Goal: Information Seeking & Learning: Check status

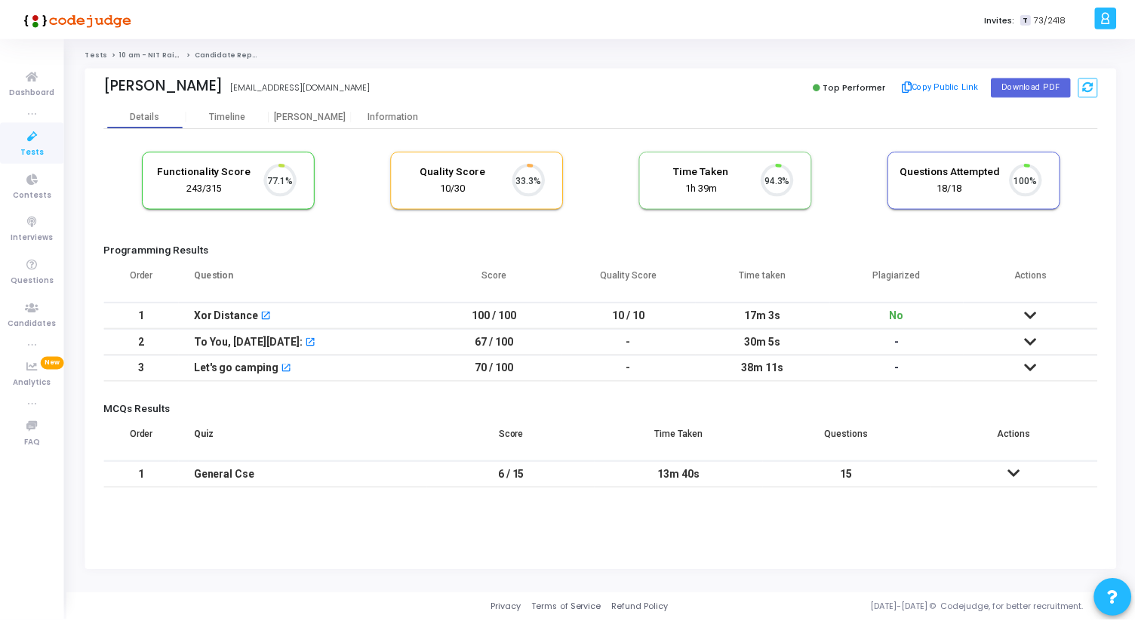
scroll to position [32, 39]
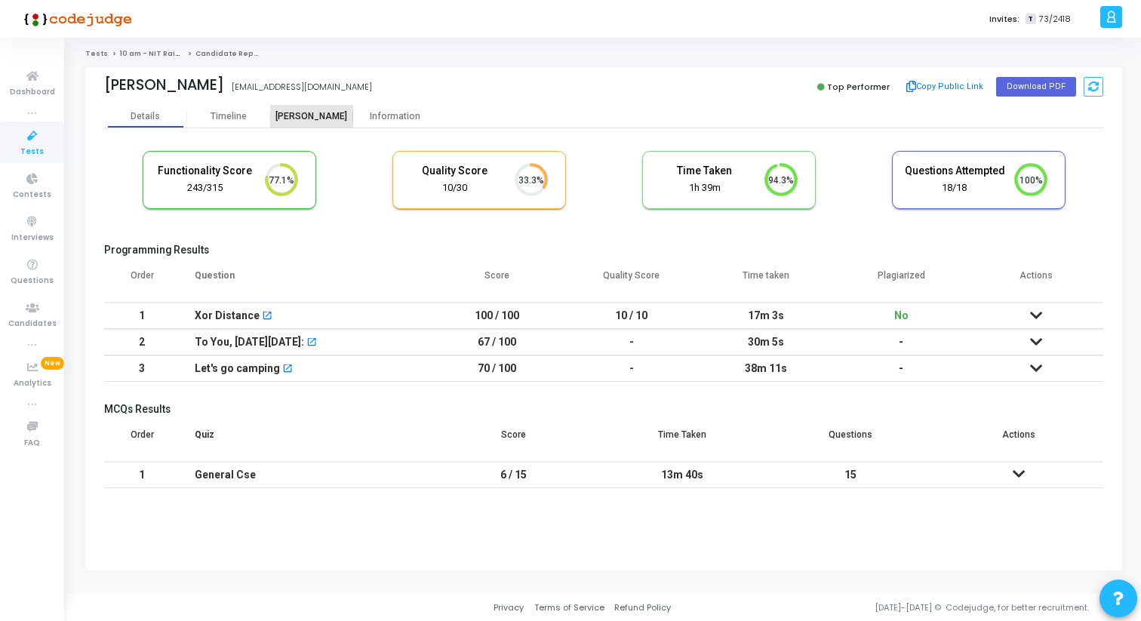
click at [310, 118] on div "[PERSON_NAME]" at bounding box center [311, 116] width 83 height 11
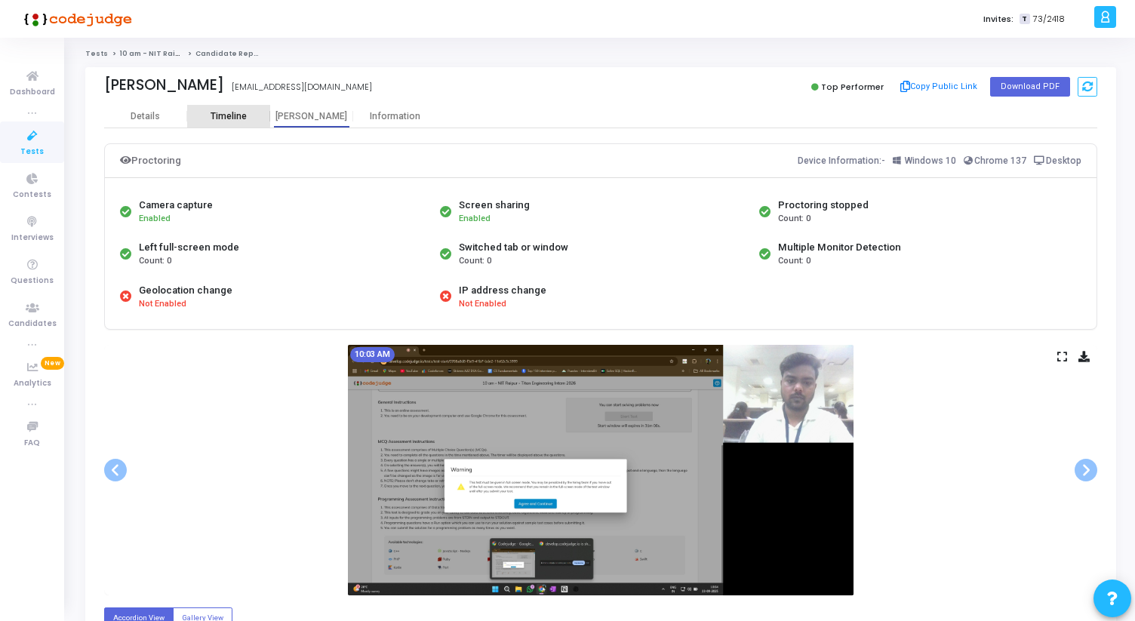
click at [228, 113] on div "Timeline" at bounding box center [229, 116] width 36 height 11
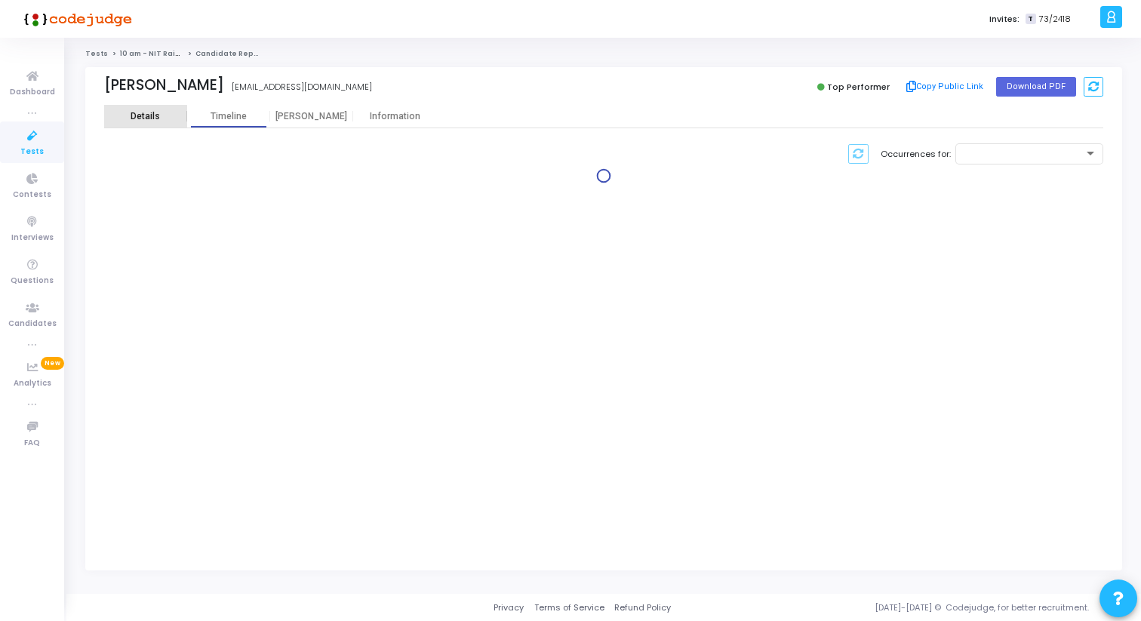
click at [143, 122] on div "Details" at bounding box center [145, 116] width 29 height 11
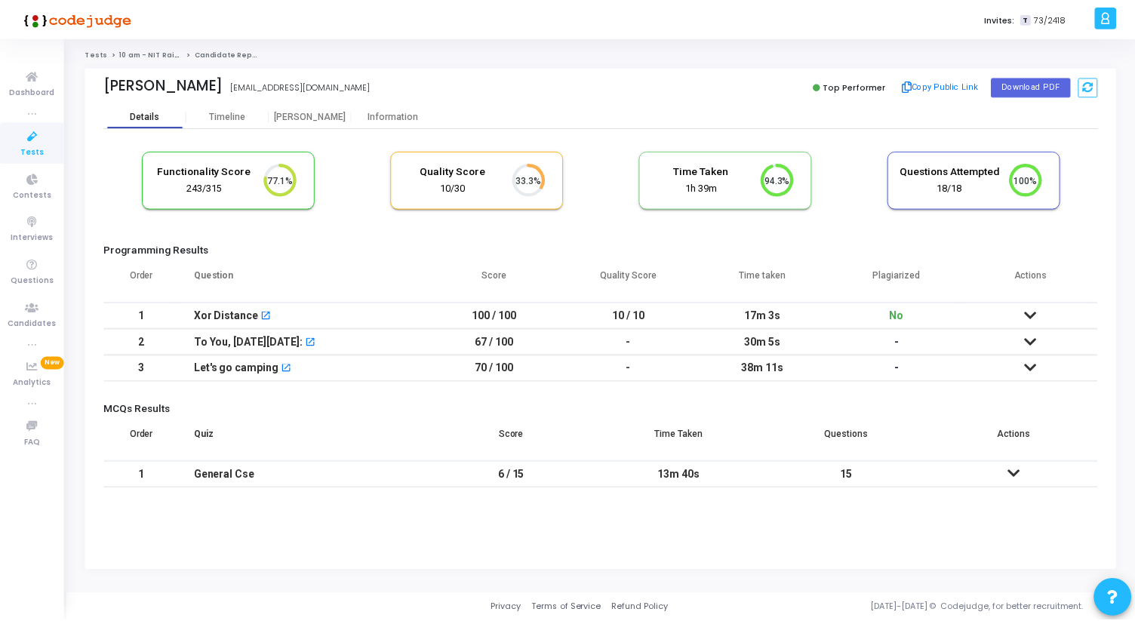
scroll to position [32, 39]
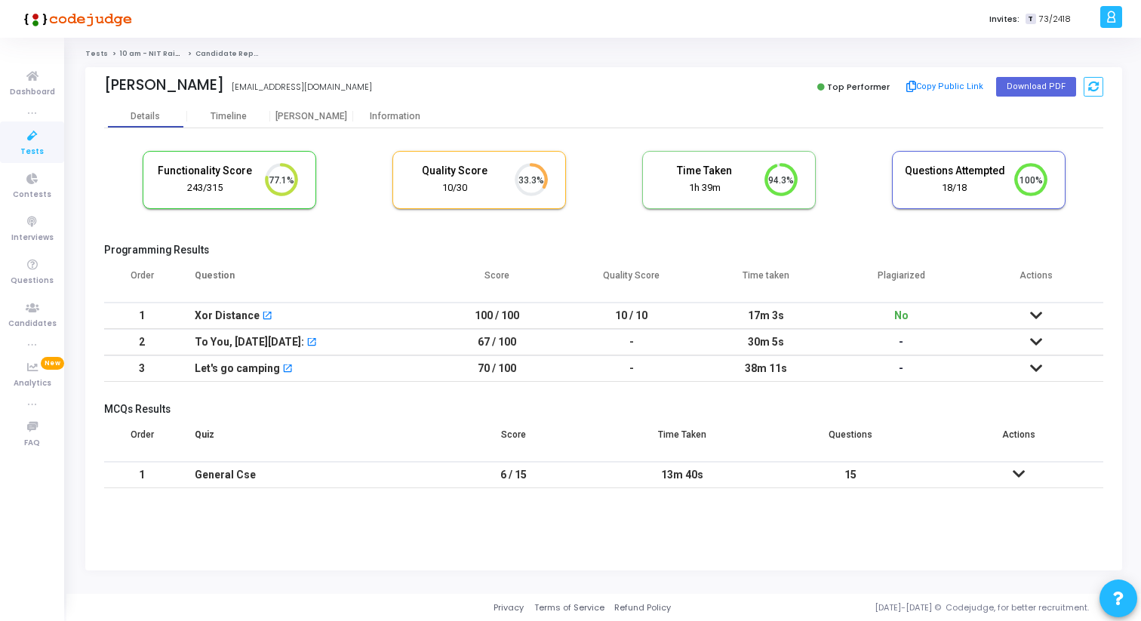
click at [525, 188] on icon "33.3%" at bounding box center [526, 180] width 45 height 39
click at [297, 119] on div "[PERSON_NAME]" at bounding box center [311, 116] width 83 height 11
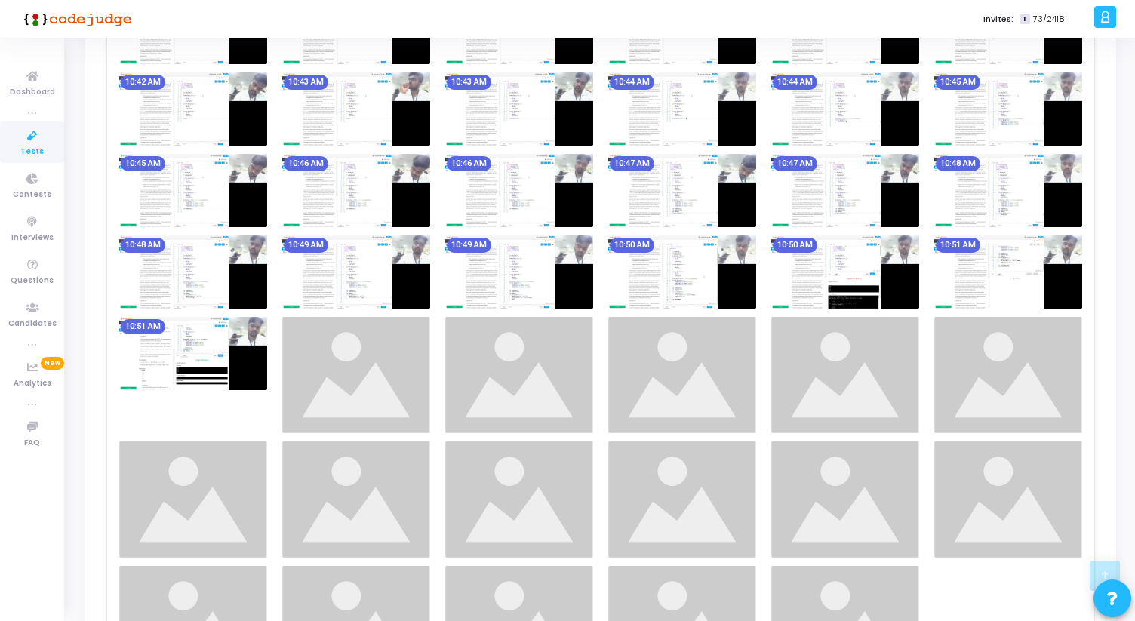
scroll to position [1677, 0]
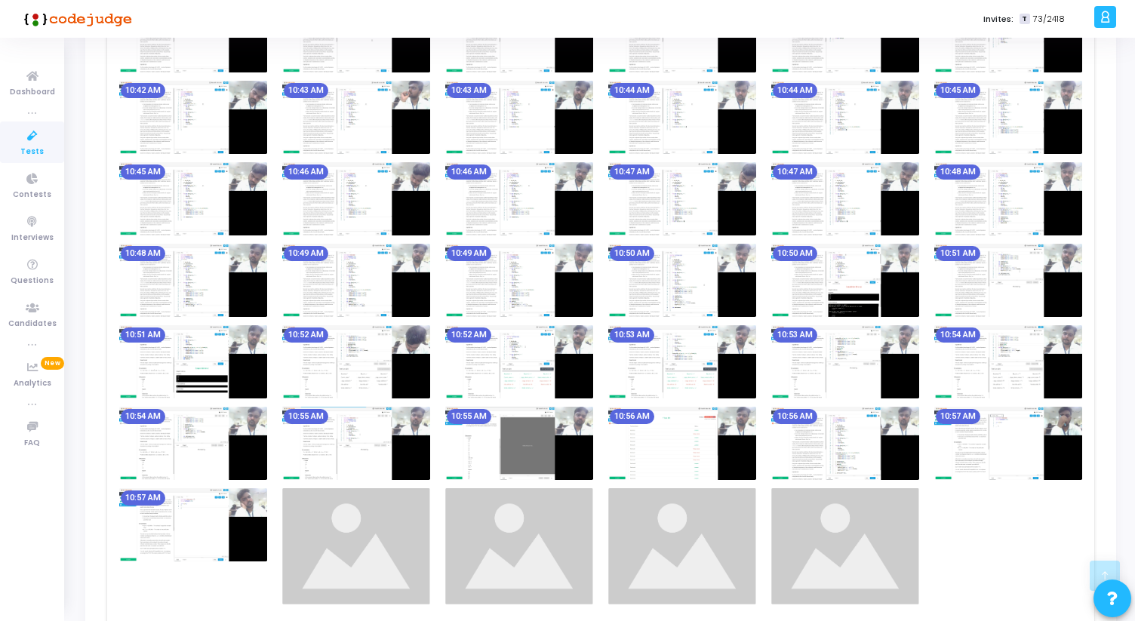
click at [562, 218] on img at bounding box center [519, 198] width 148 height 73
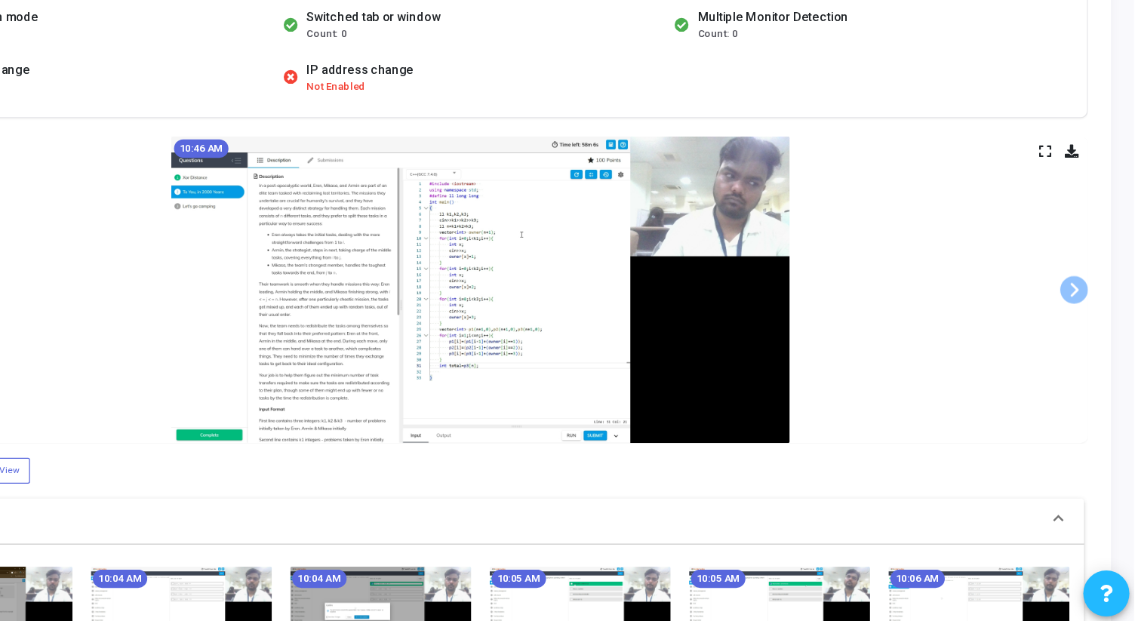
scroll to position [128, 0]
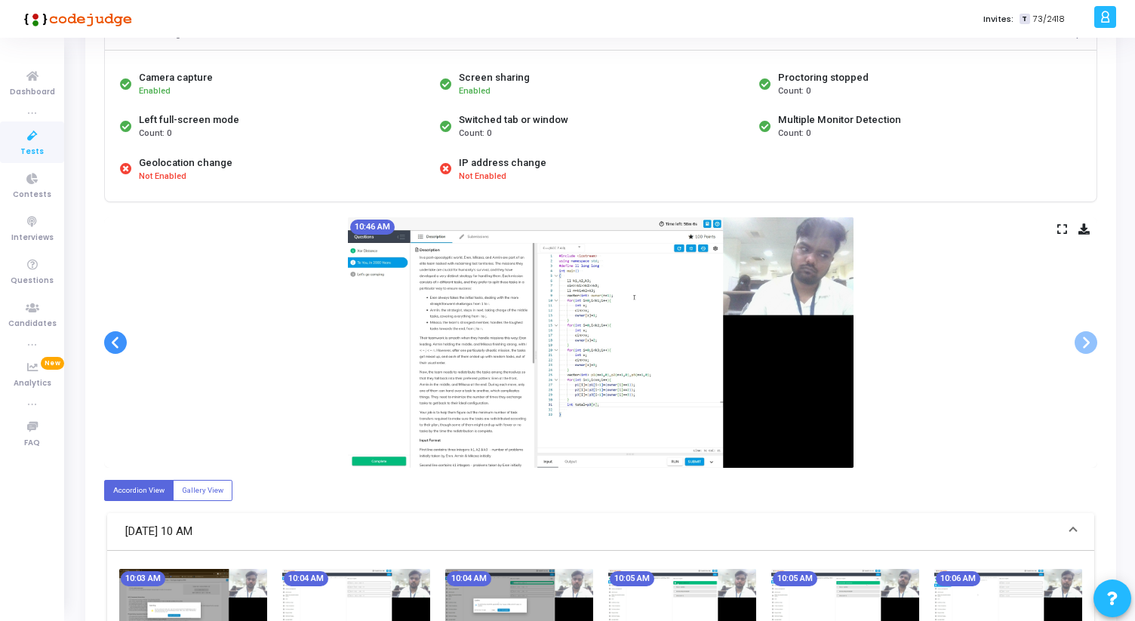
click at [118, 341] on span at bounding box center [115, 342] width 23 height 23
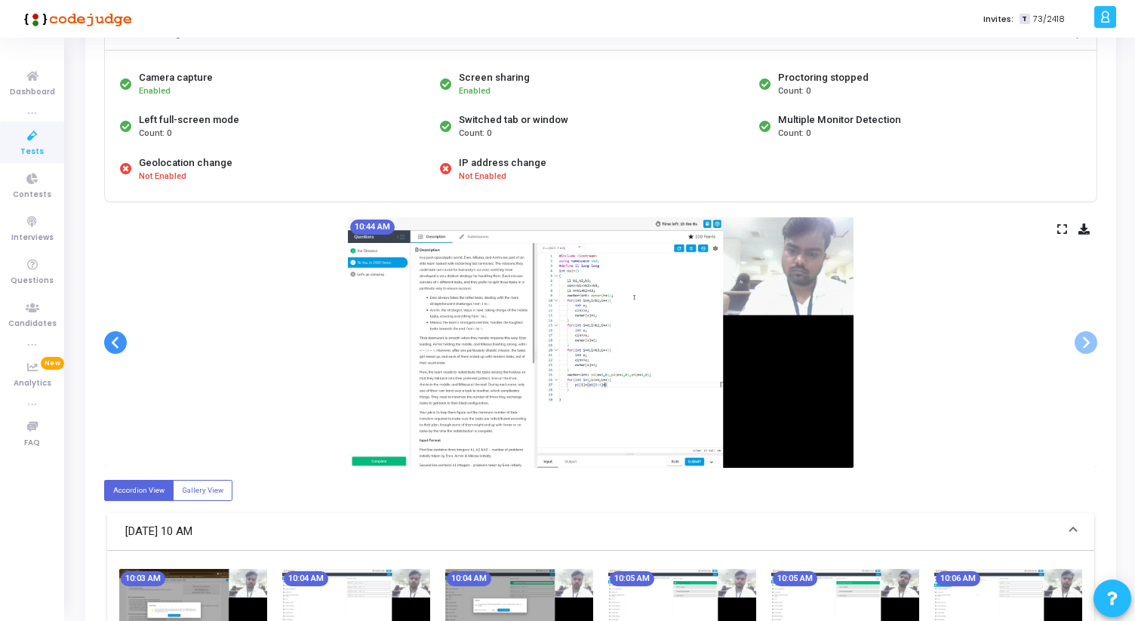
click at [118, 341] on span at bounding box center [115, 342] width 23 height 23
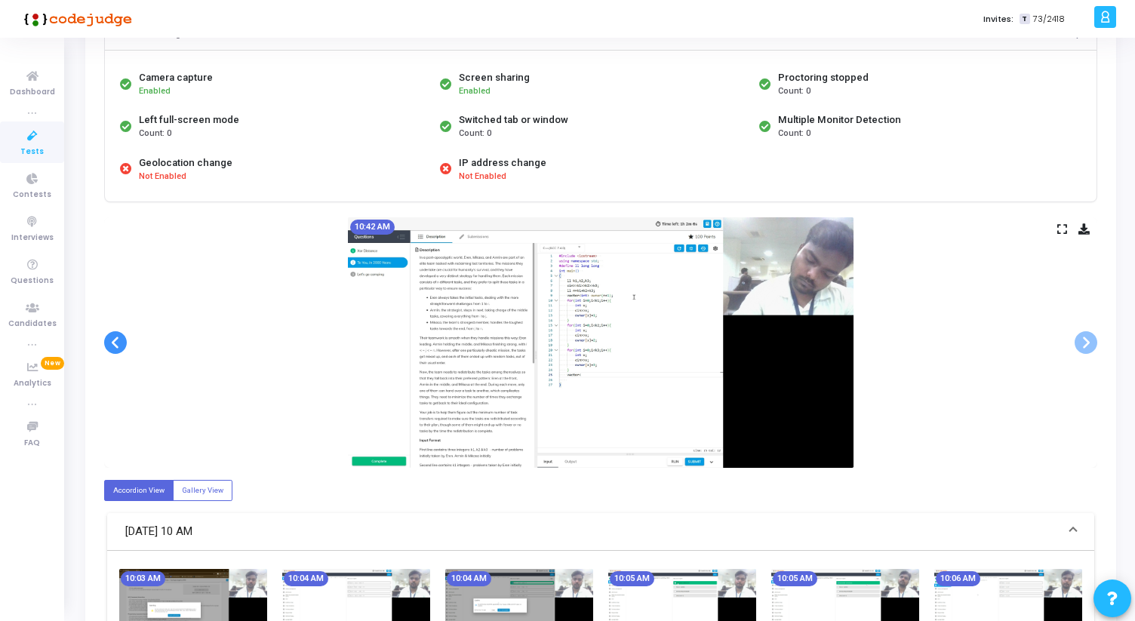
click at [118, 341] on span at bounding box center [115, 342] width 23 height 23
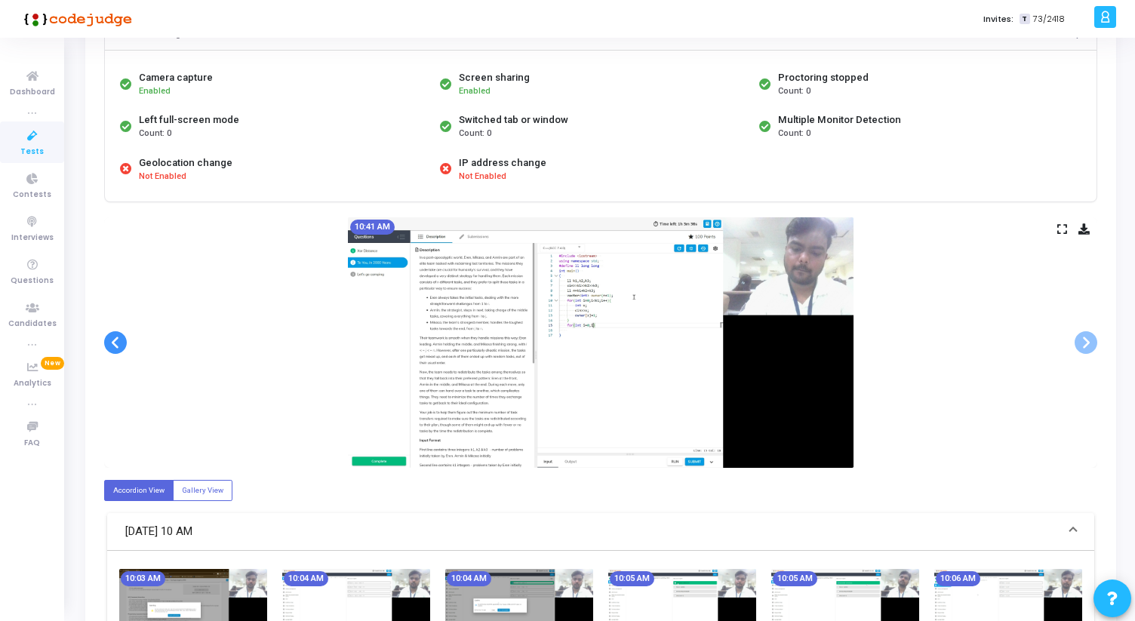
click at [118, 341] on span at bounding box center [115, 342] width 23 height 23
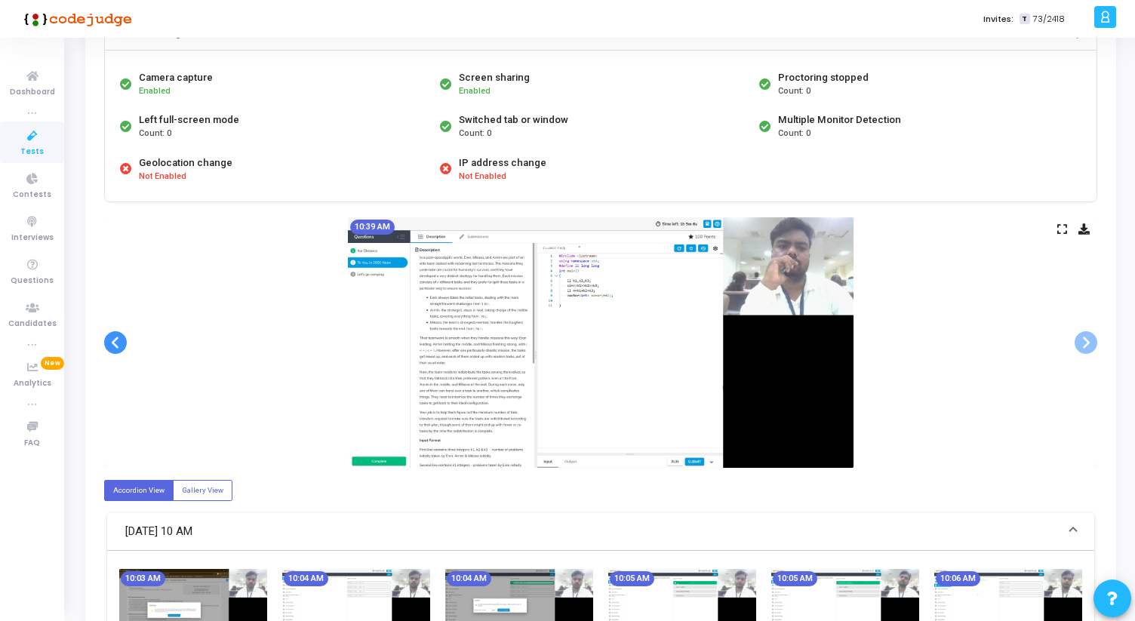
click at [118, 341] on span at bounding box center [115, 342] width 23 height 23
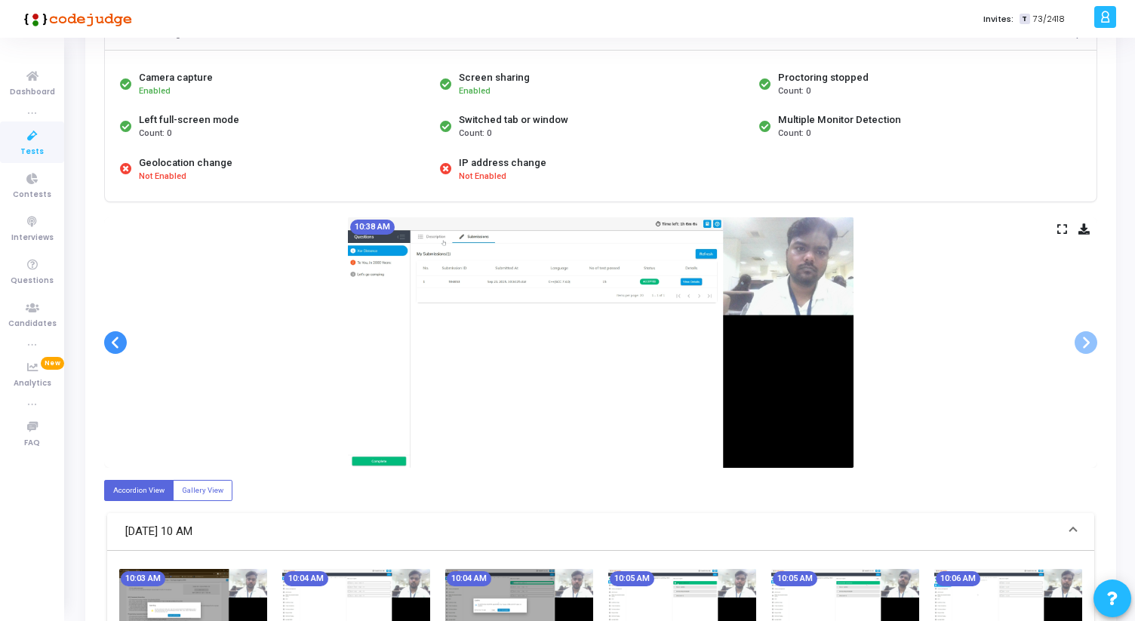
click at [118, 341] on span at bounding box center [115, 342] width 23 height 23
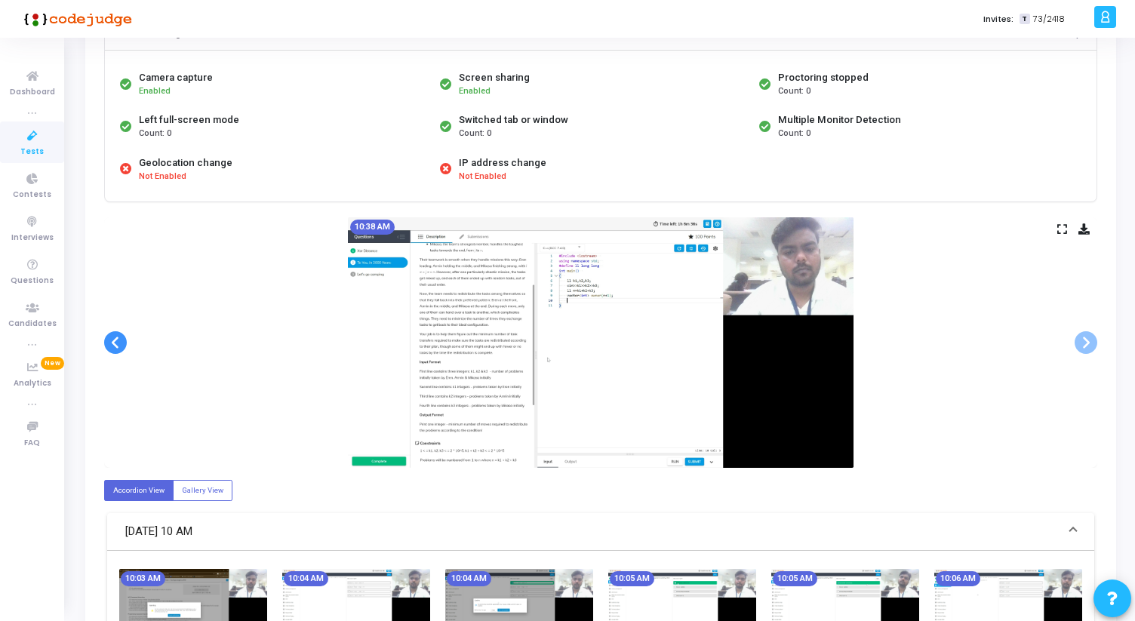
click at [118, 341] on span at bounding box center [115, 342] width 23 height 23
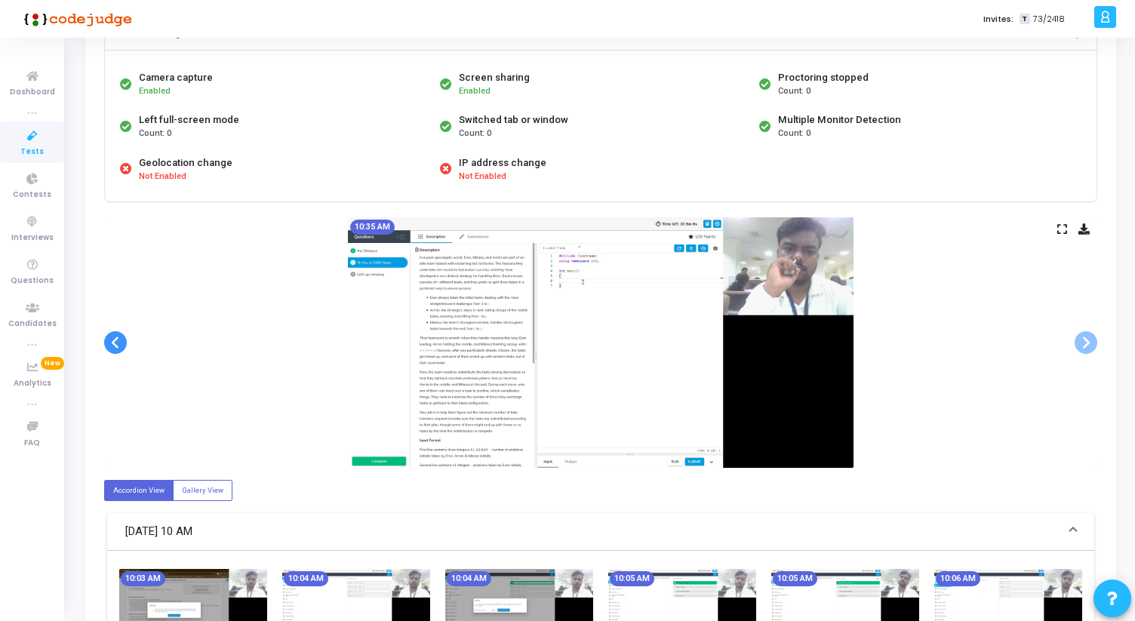
click at [118, 341] on span at bounding box center [115, 342] width 23 height 23
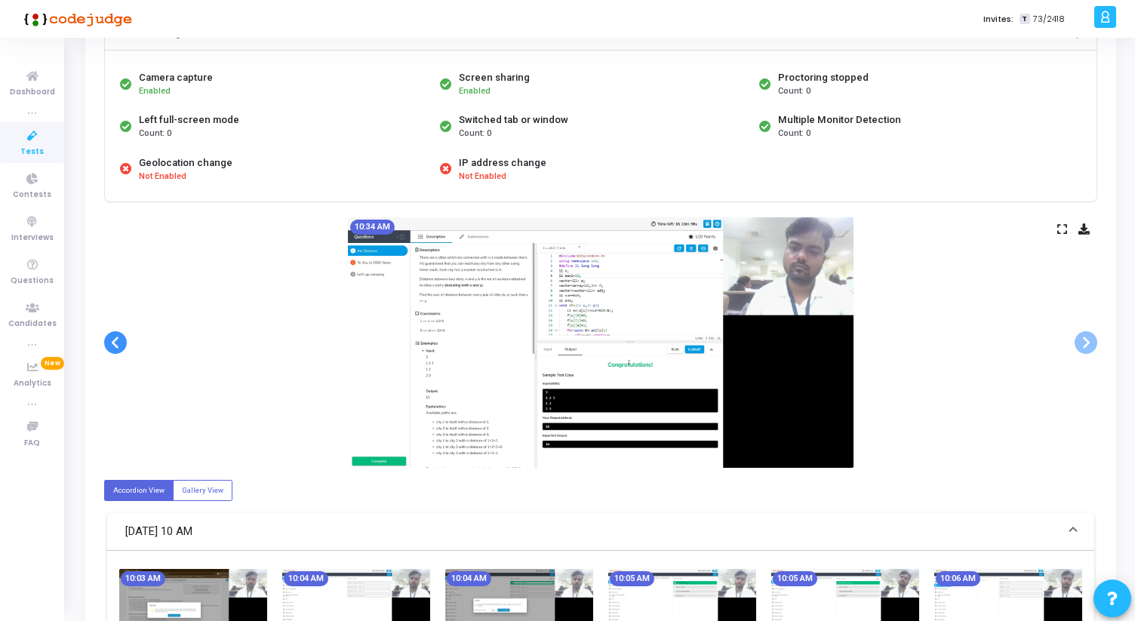
click at [118, 341] on span at bounding box center [115, 342] width 23 height 23
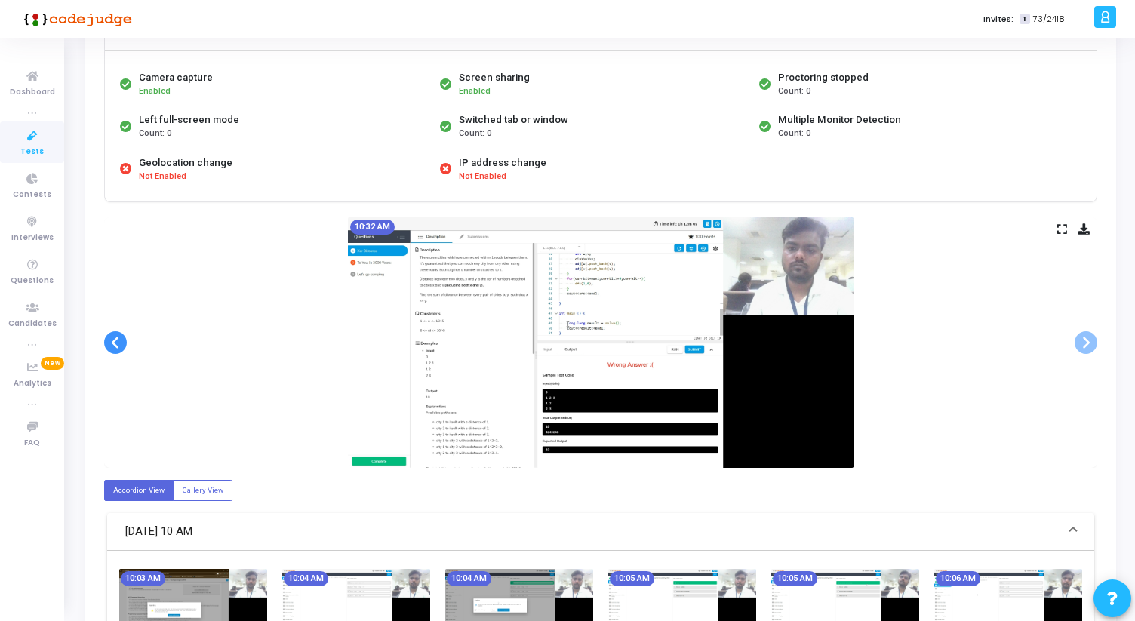
click at [118, 341] on span at bounding box center [115, 342] width 23 height 23
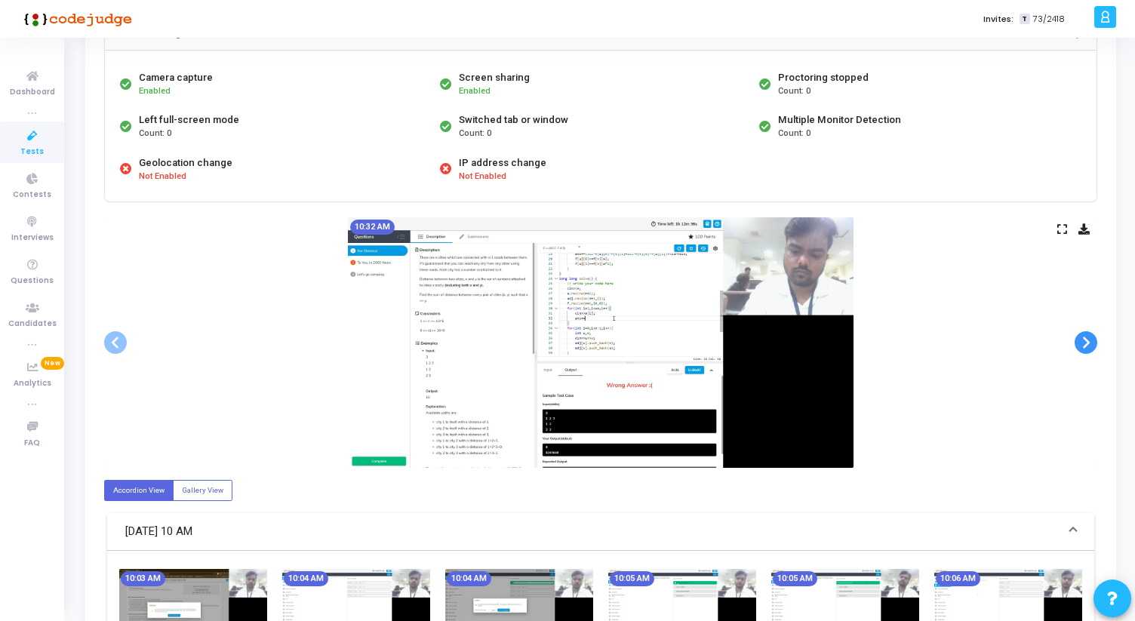
click at [1093, 343] on span at bounding box center [1086, 342] width 23 height 23
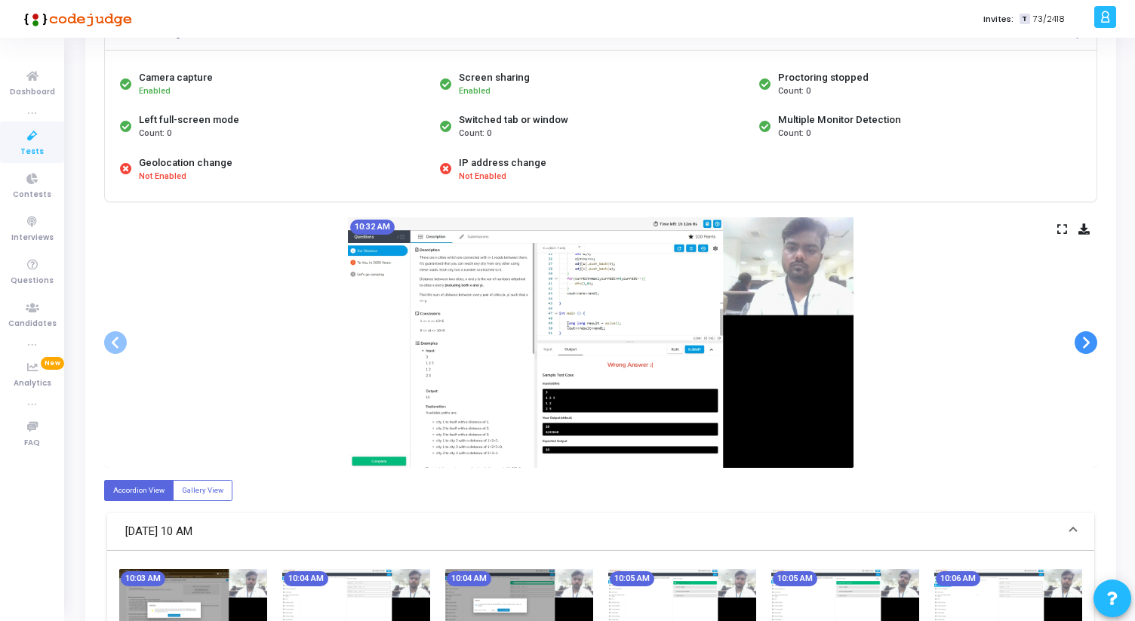
click at [1093, 343] on span at bounding box center [1086, 342] width 23 height 23
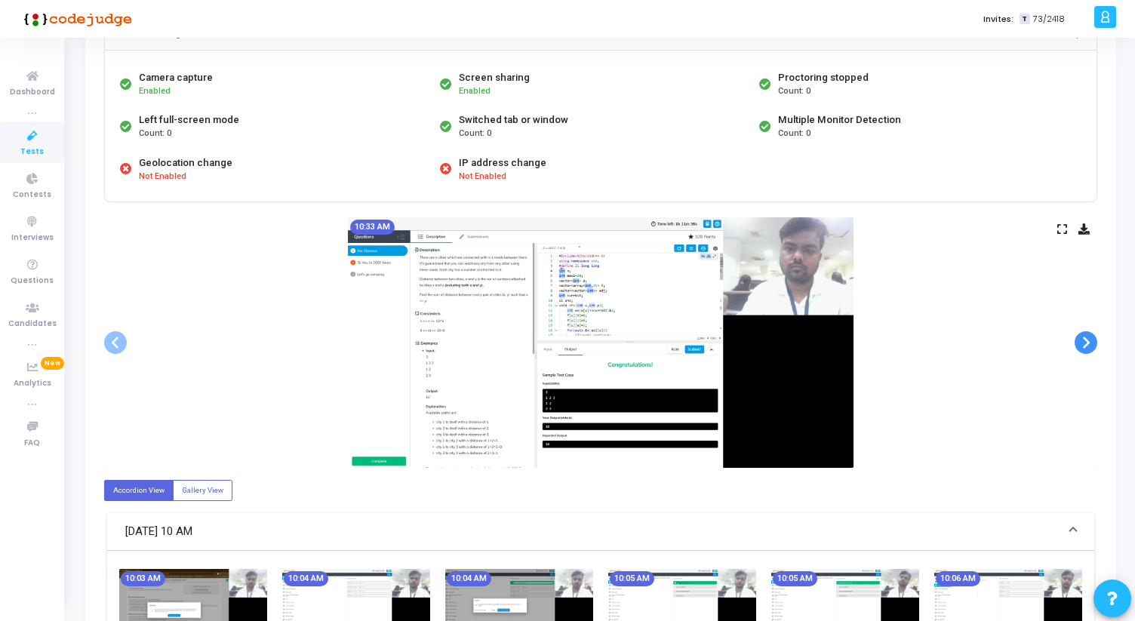
click at [1093, 343] on span at bounding box center [1086, 342] width 23 height 23
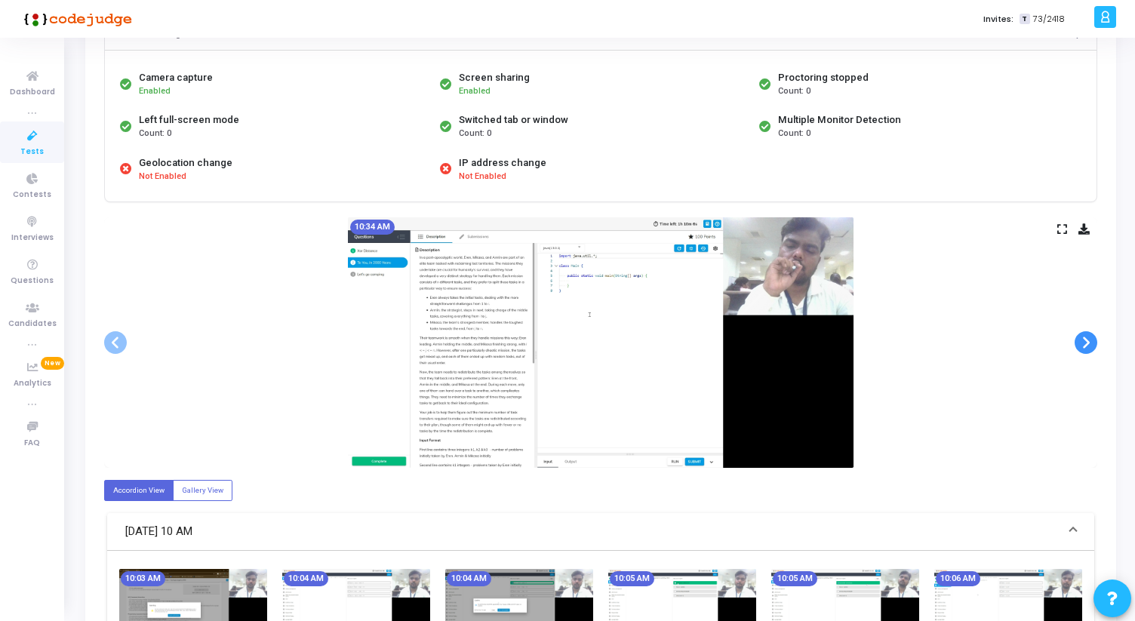
click at [1093, 343] on span at bounding box center [1086, 342] width 23 height 23
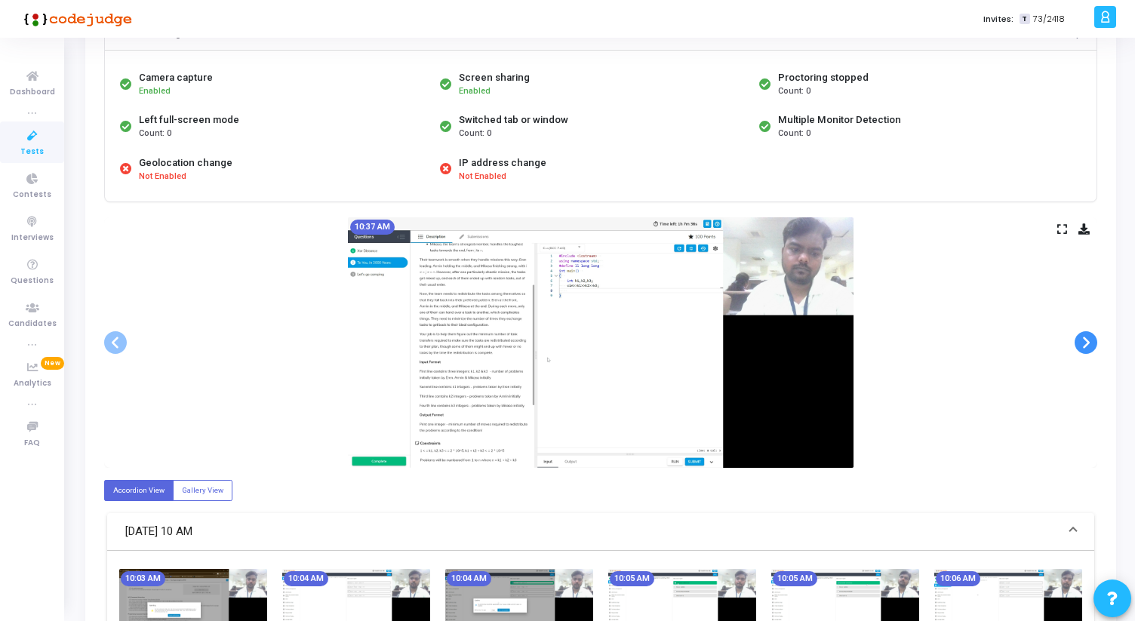
click at [1093, 343] on span at bounding box center [1086, 342] width 23 height 23
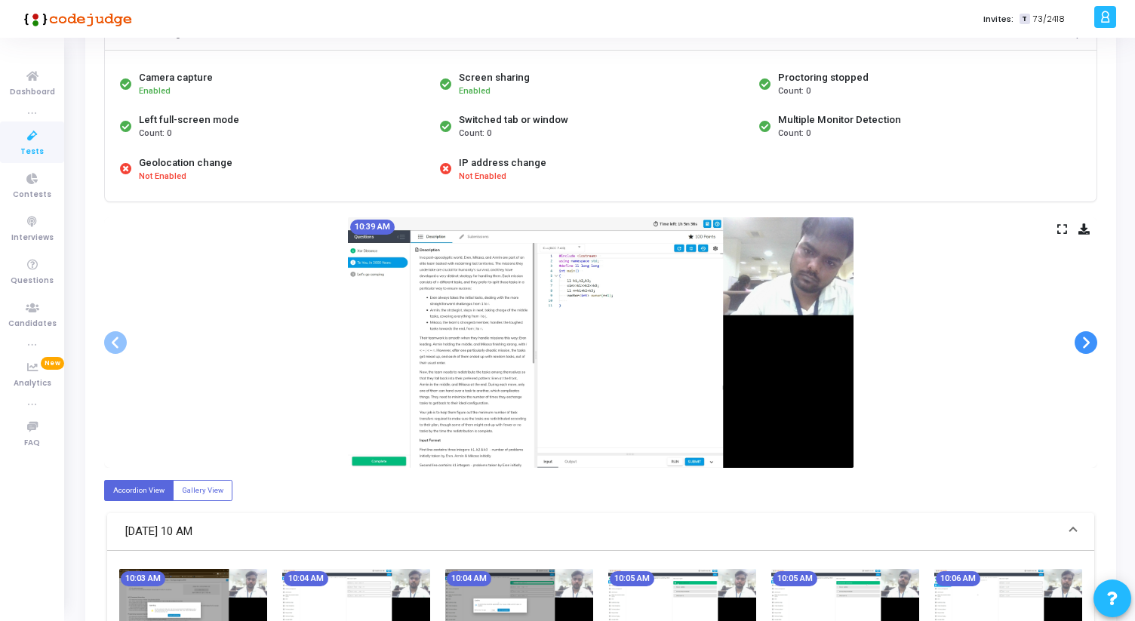
click at [1093, 343] on span at bounding box center [1086, 342] width 23 height 23
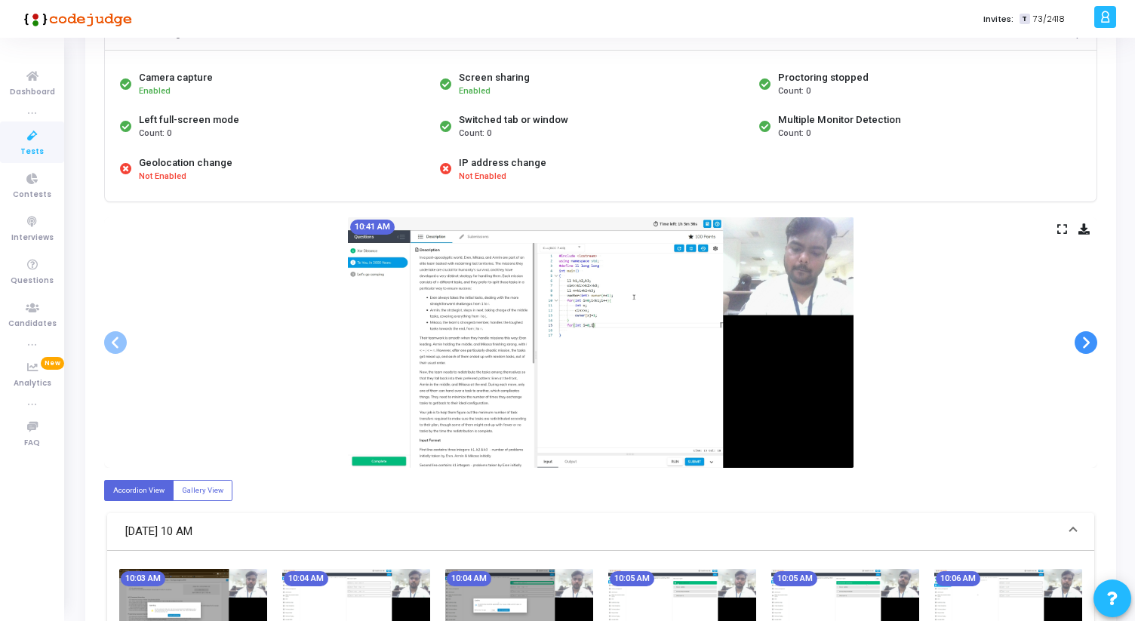
click at [1093, 343] on span at bounding box center [1086, 342] width 23 height 23
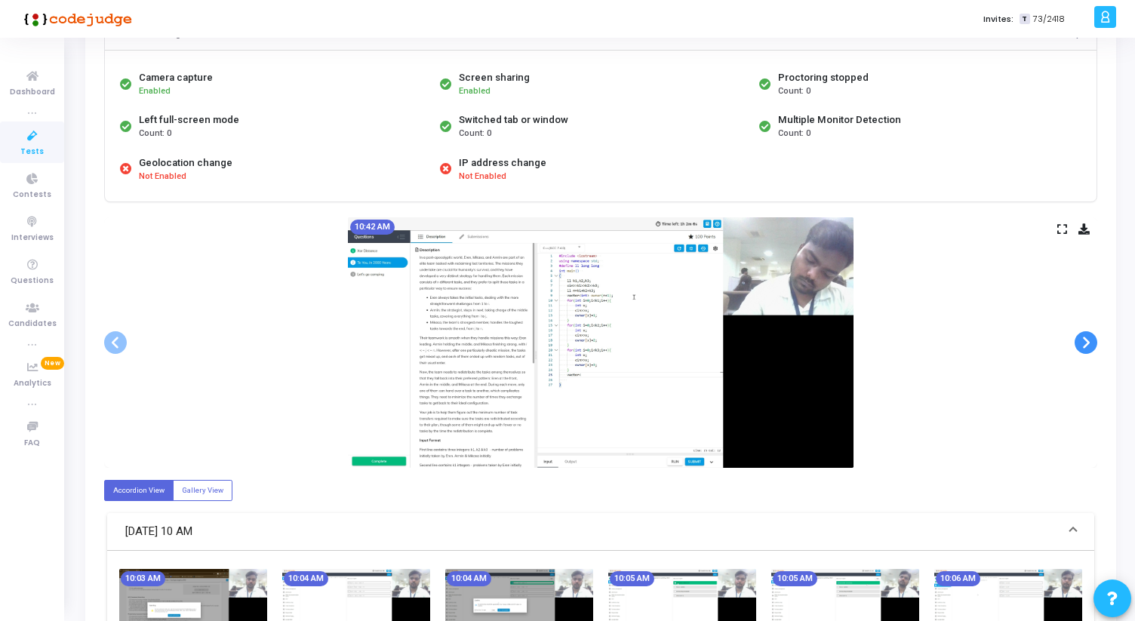
click at [1093, 343] on span at bounding box center [1086, 342] width 23 height 23
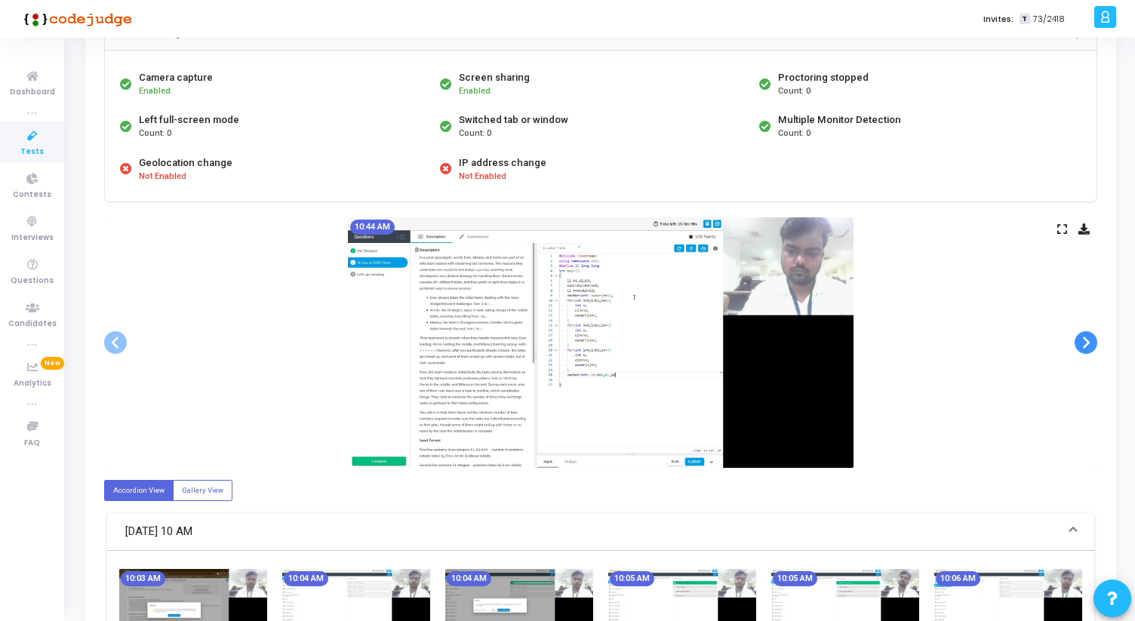
click at [1093, 343] on span at bounding box center [1086, 342] width 23 height 23
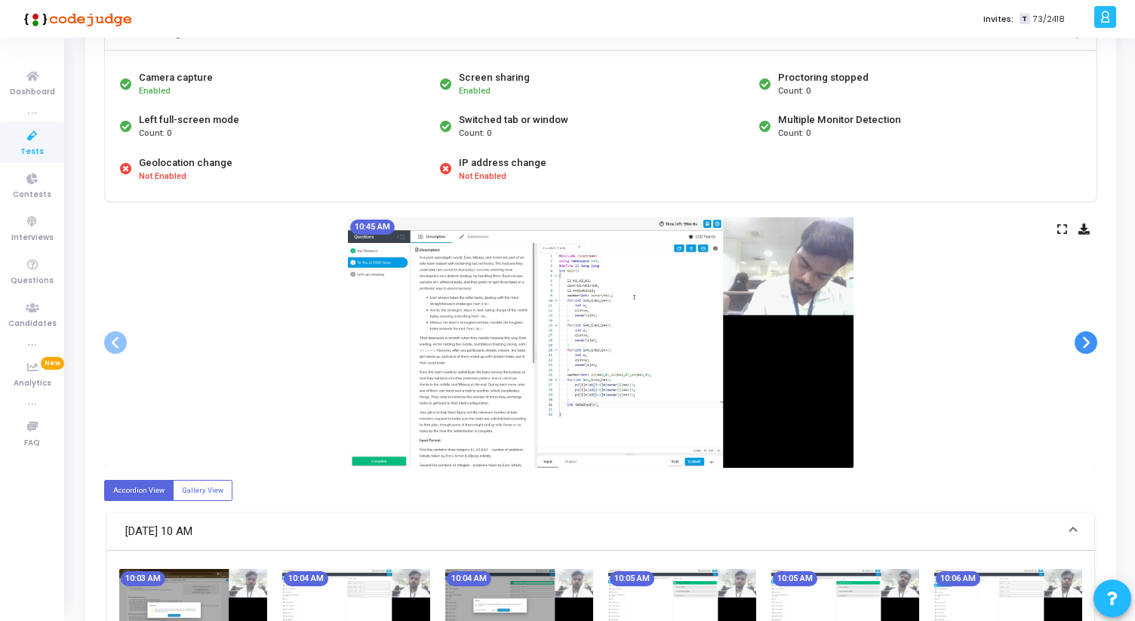
click at [1093, 343] on span at bounding box center [1086, 342] width 23 height 23
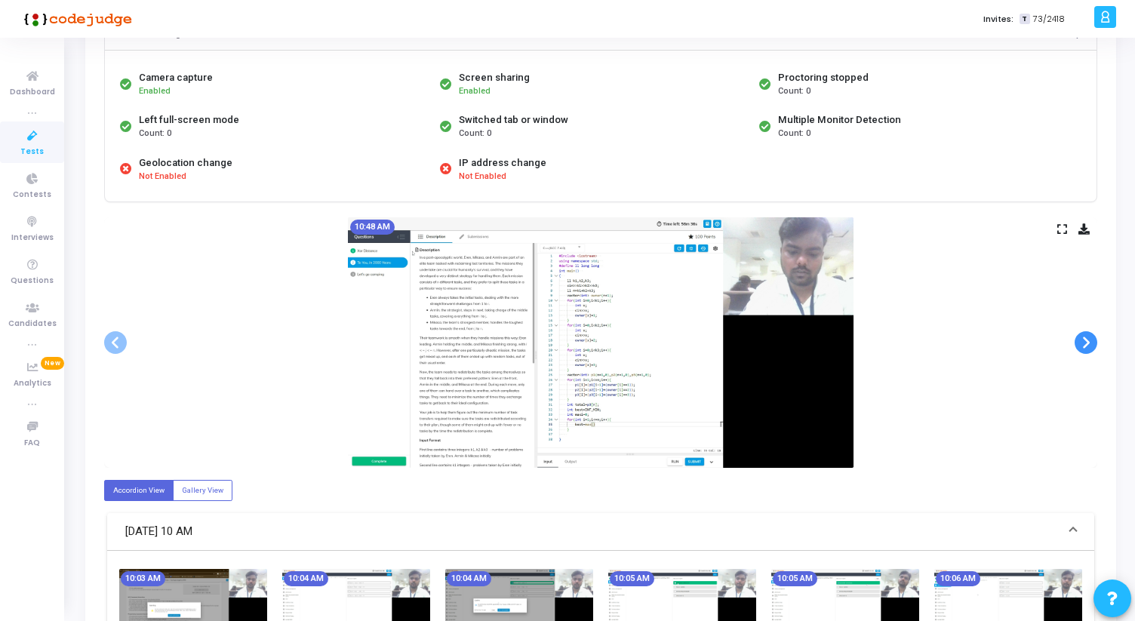
click at [1093, 343] on span at bounding box center [1086, 342] width 23 height 23
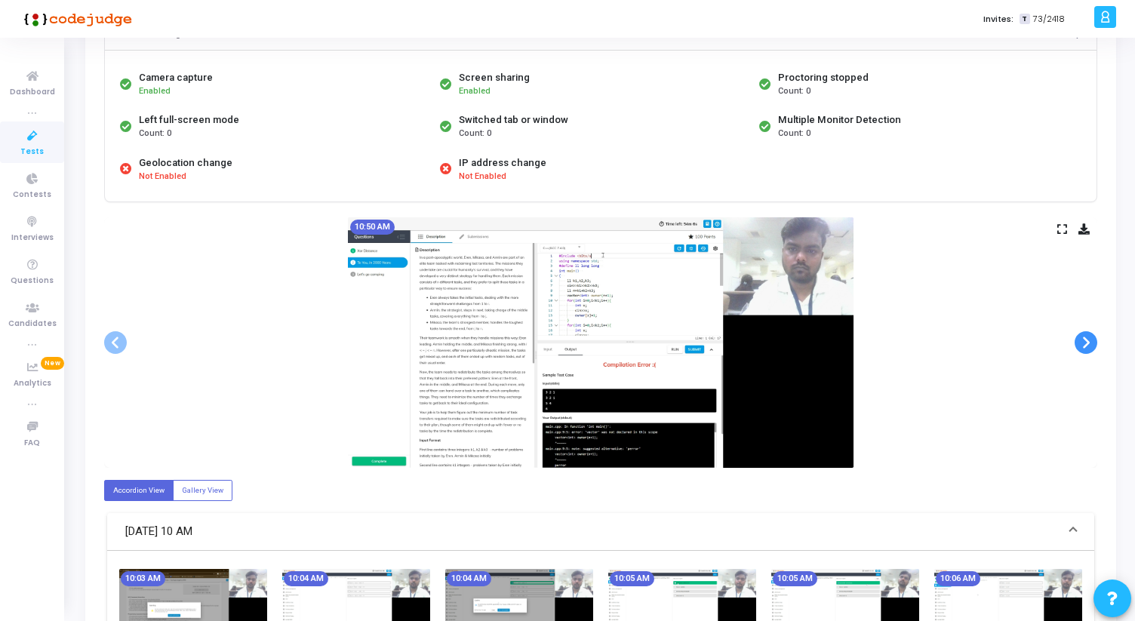
click at [1093, 343] on span at bounding box center [1086, 342] width 23 height 23
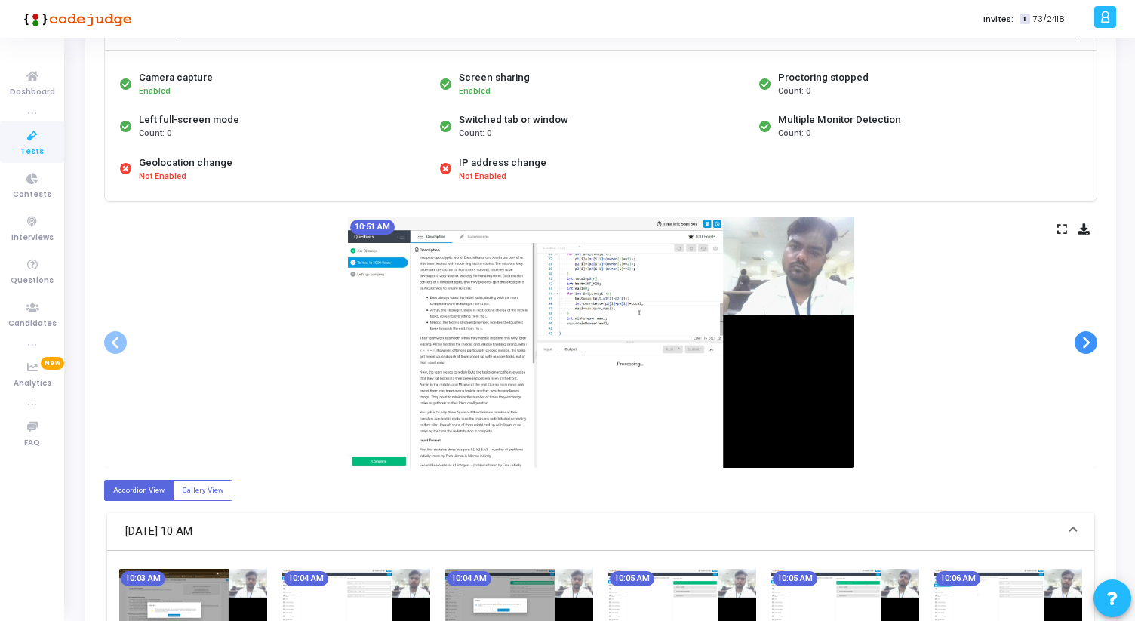
click at [1093, 343] on span at bounding box center [1086, 342] width 23 height 23
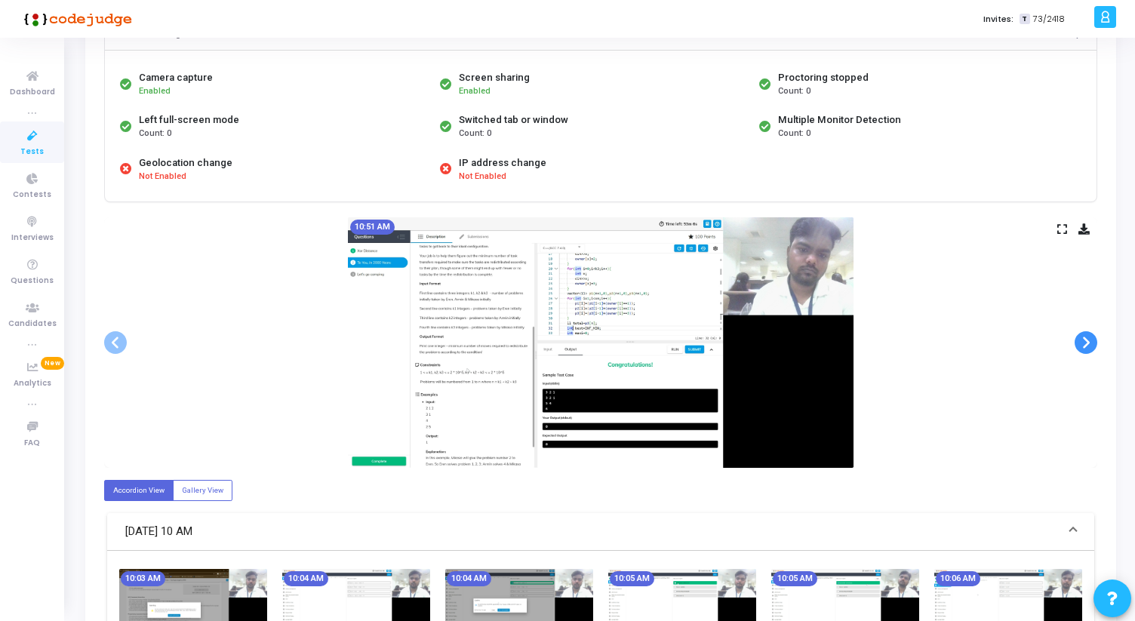
click at [1093, 343] on span at bounding box center [1086, 342] width 23 height 23
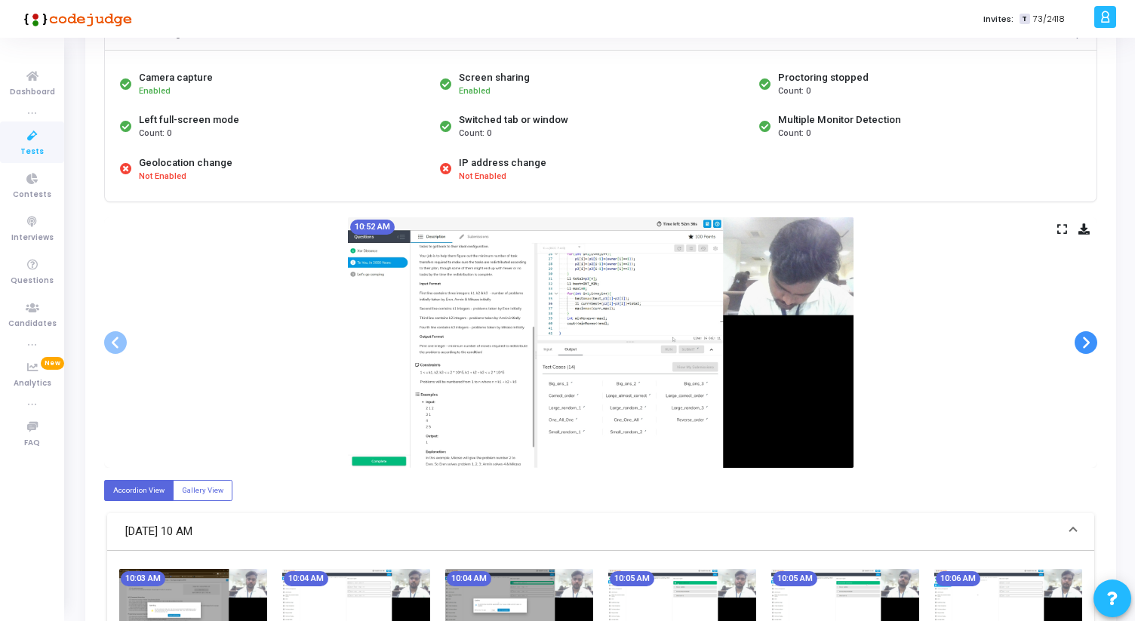
click at [1093, 343] on span at bounding box center [1086, 342] width 23 height 23
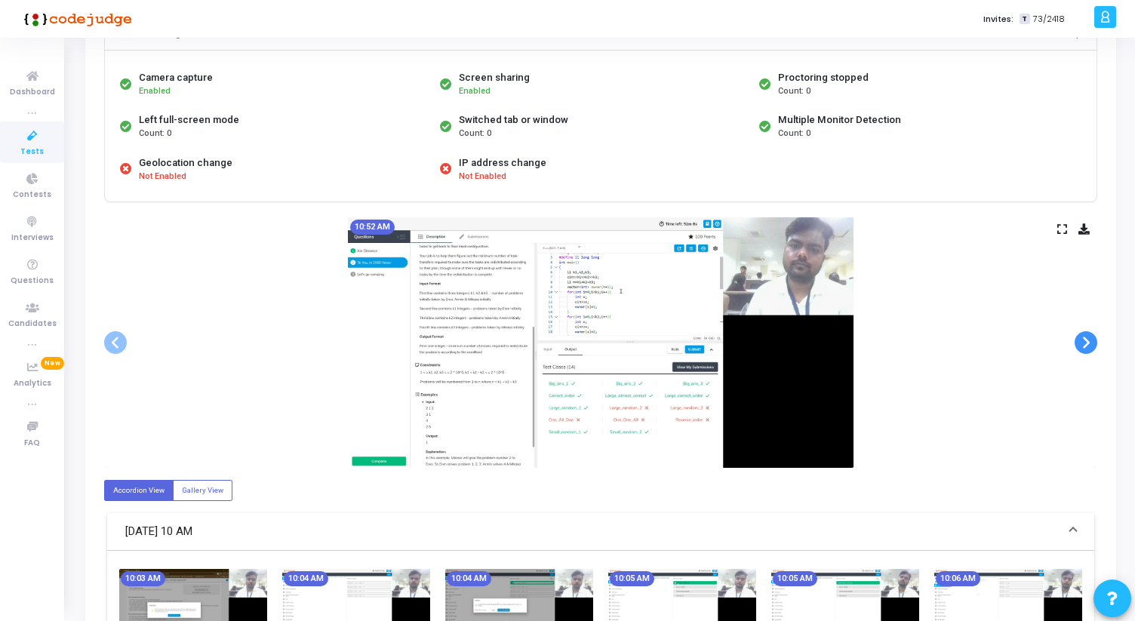
click at [1093, 343] on span at bounding box center [1086, 342] width 23 height 23
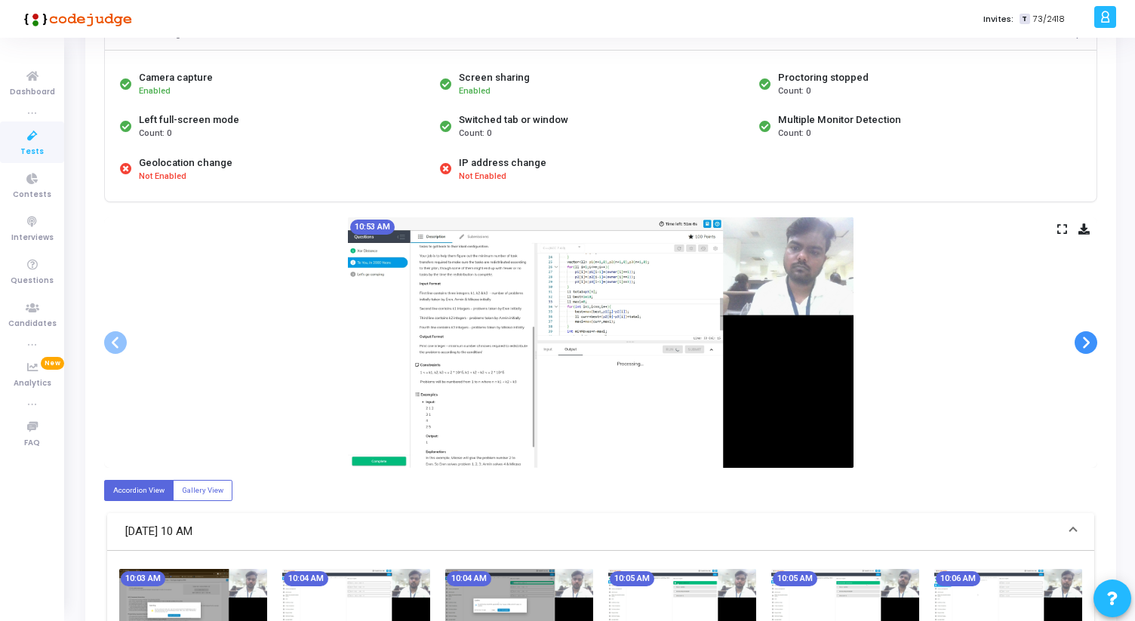
click at [1093, 343] on span at bounding box center [1086, 342] width 23 height 23
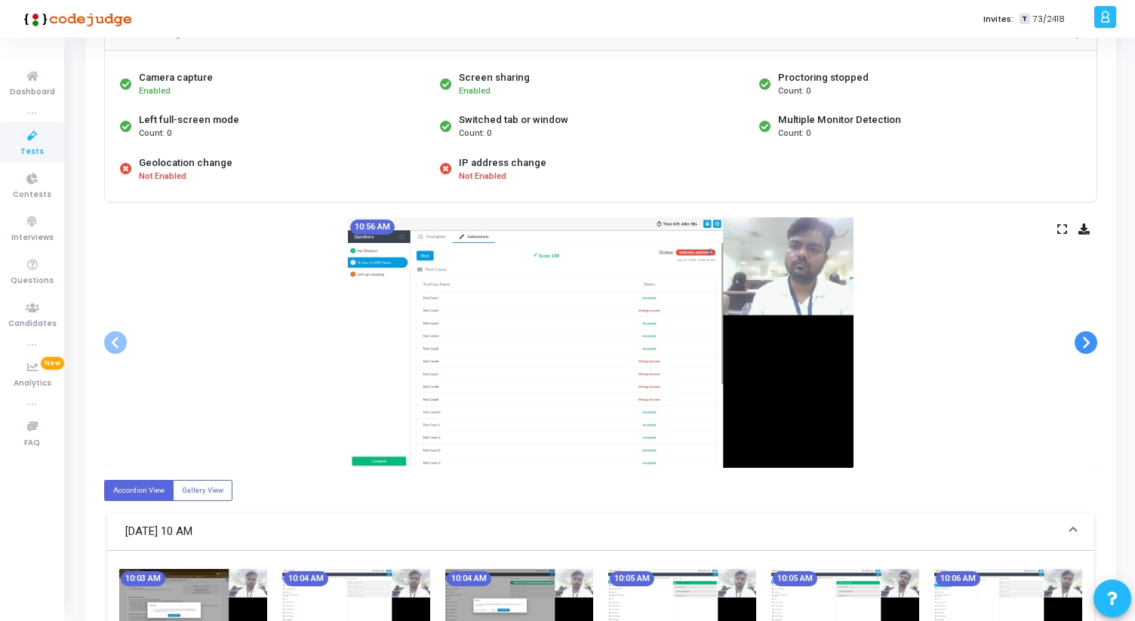
click at [1093, 343] on span at bounding box center [1086, 342] width 23 height 23
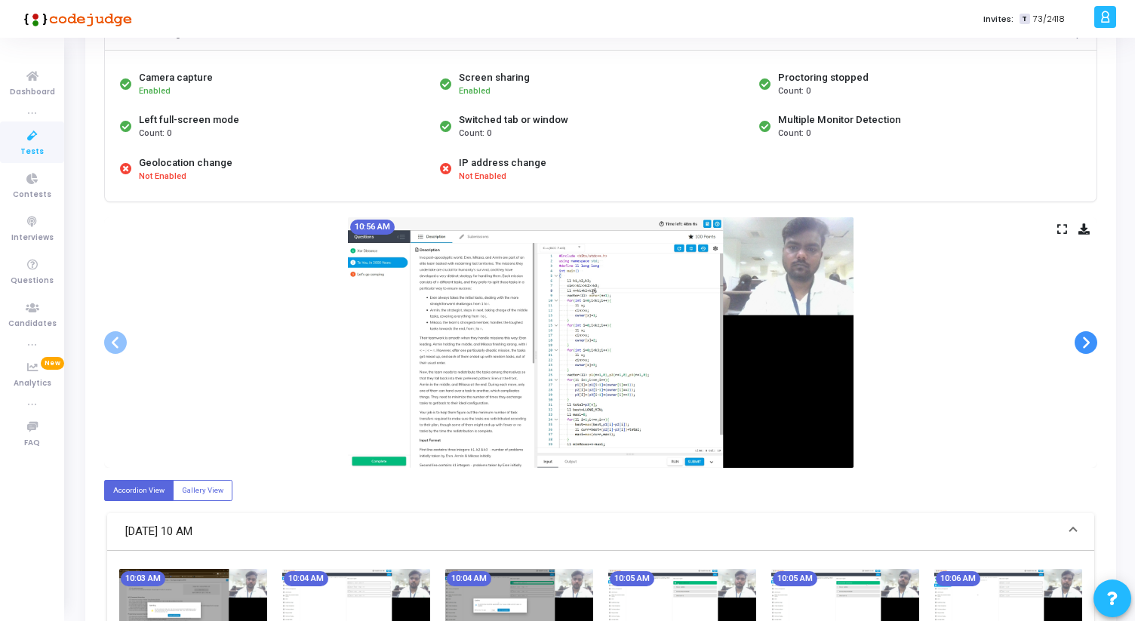
click at [1093, 343] on span at bounding box center [1086, 342] width 23 height 23
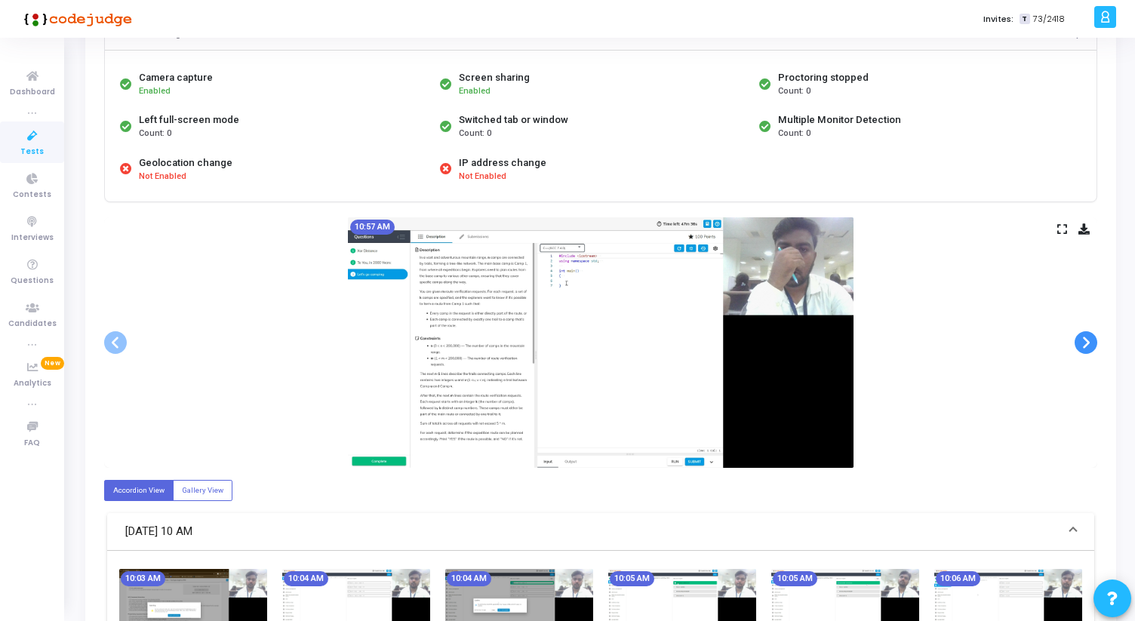
click at [1093, 344] on span at bounding box center [1086, 342] width 23 height 23
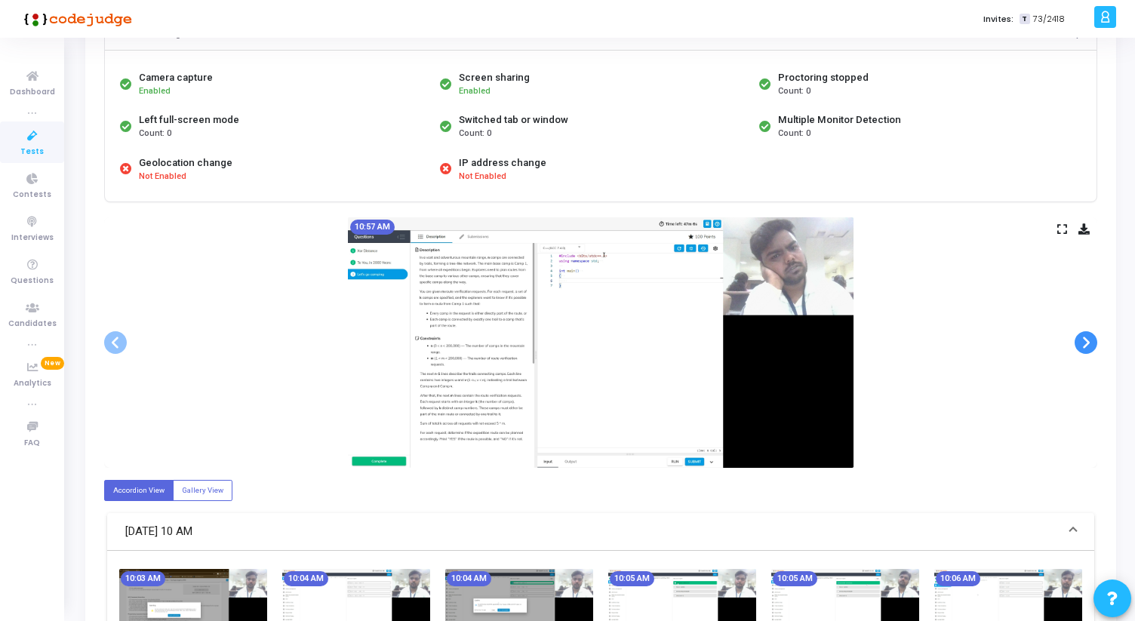
click at [1093, 344] on span at bounding box center [1086, 342] width 23 height 23
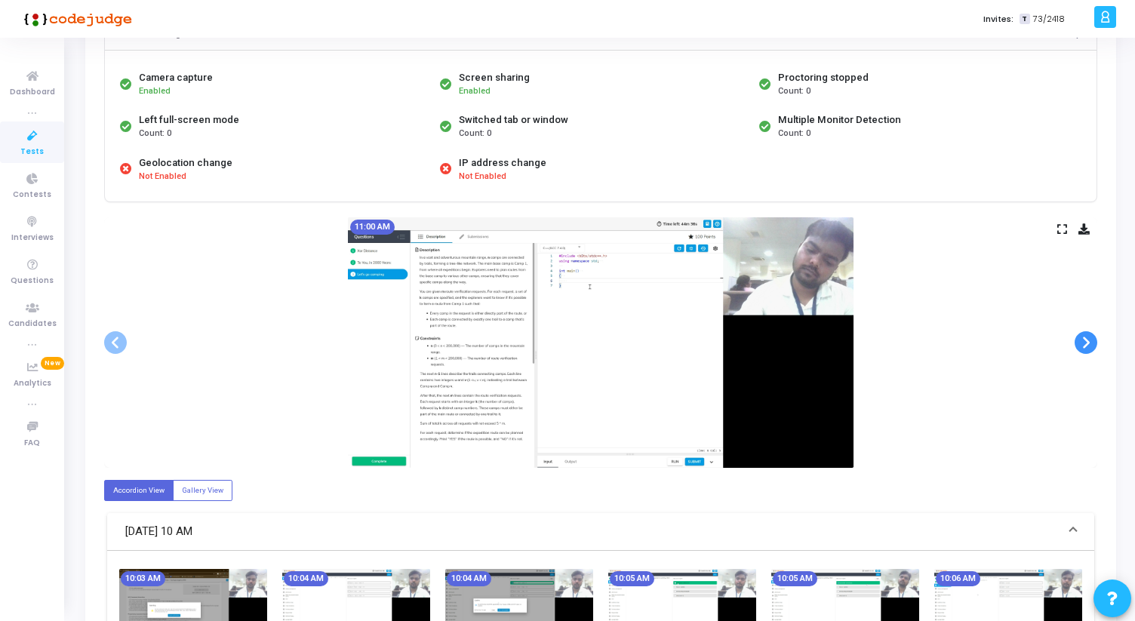
click at [1093, 344] on span at bounding box center [1086, 342] width 23 height 23
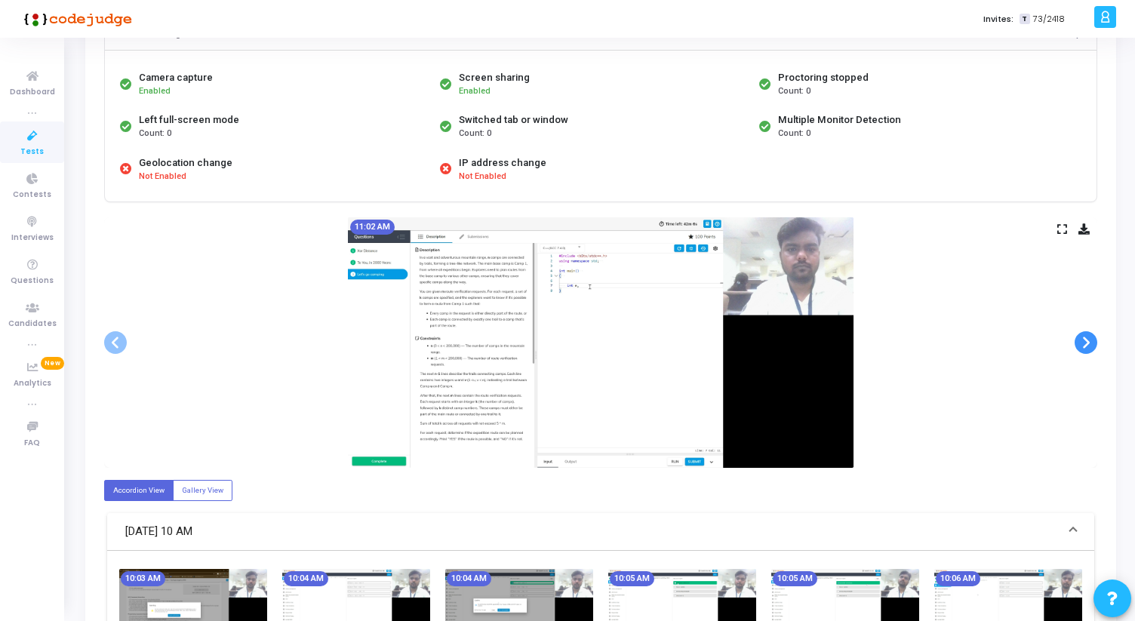
click at [1093, 344] on span at bounding box center [1086, 342] width 23 height 23
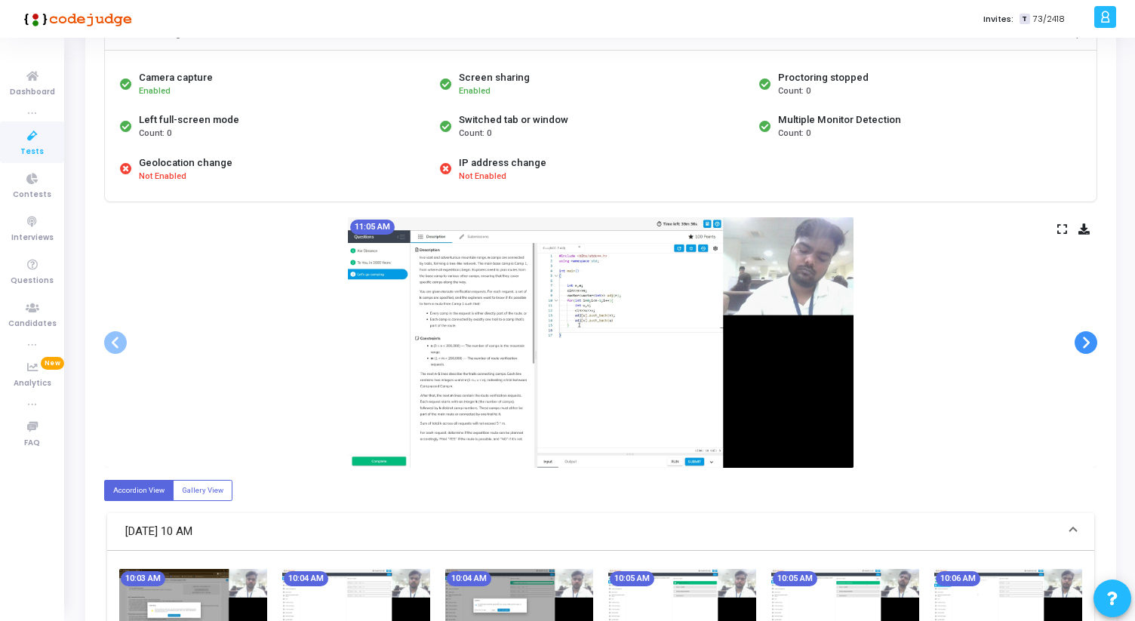
click at [1093, 344] on span at bounding box center [1086, 342] width 23 height 23
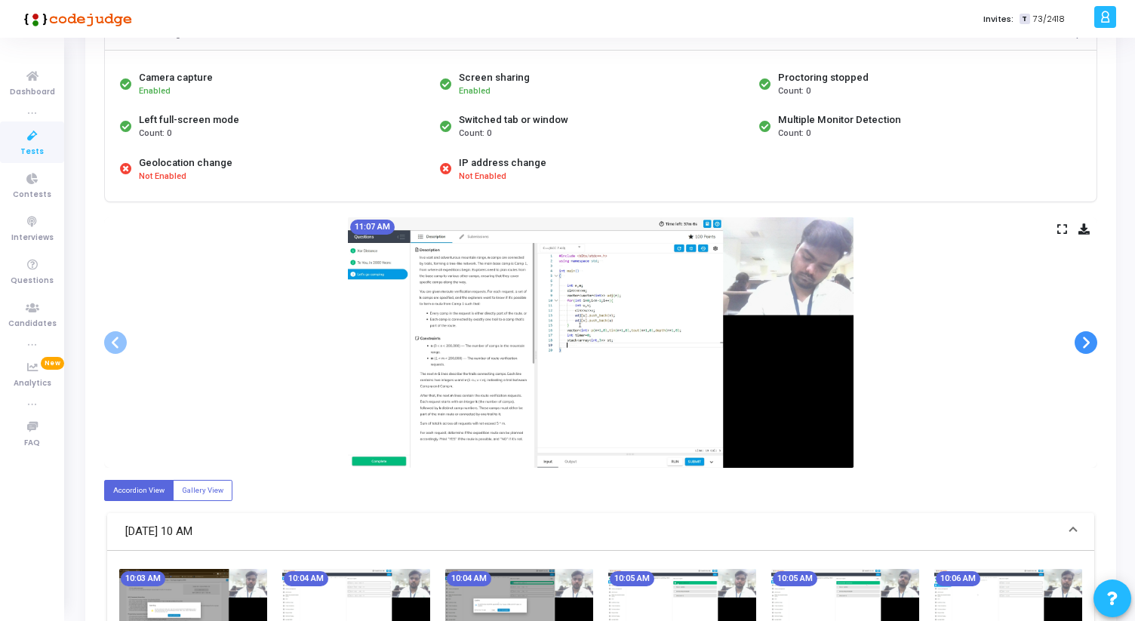
click at [1093, 344] on span at bounding box center [1086, 342] width 23 height 23
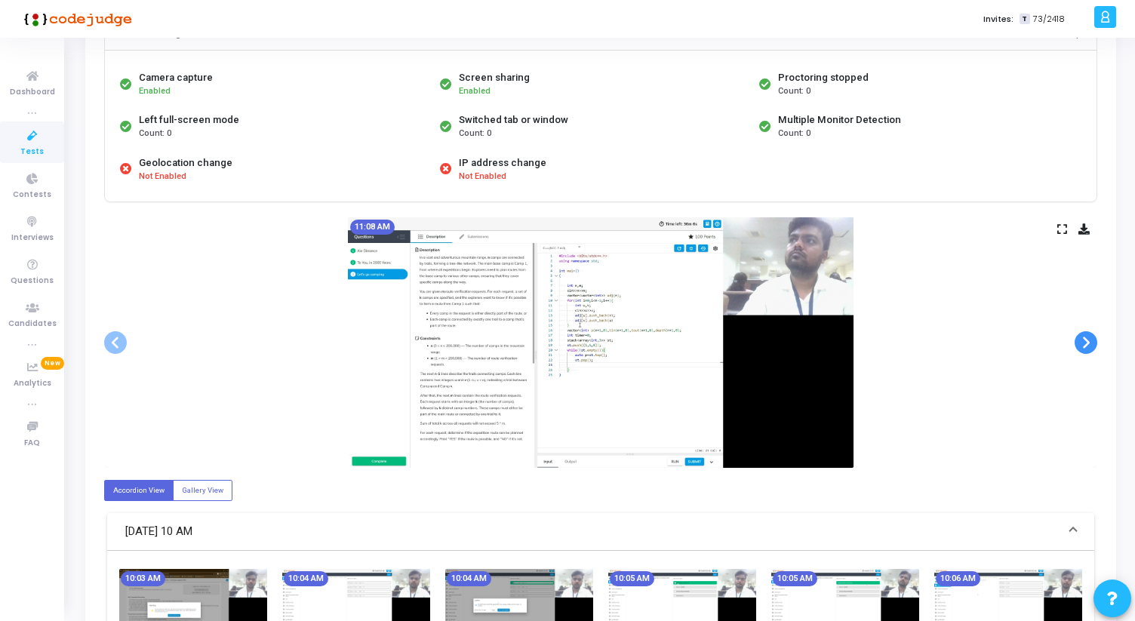
click at [1093, 344] on span at bounding box center [1086, 342] width 23 height 23
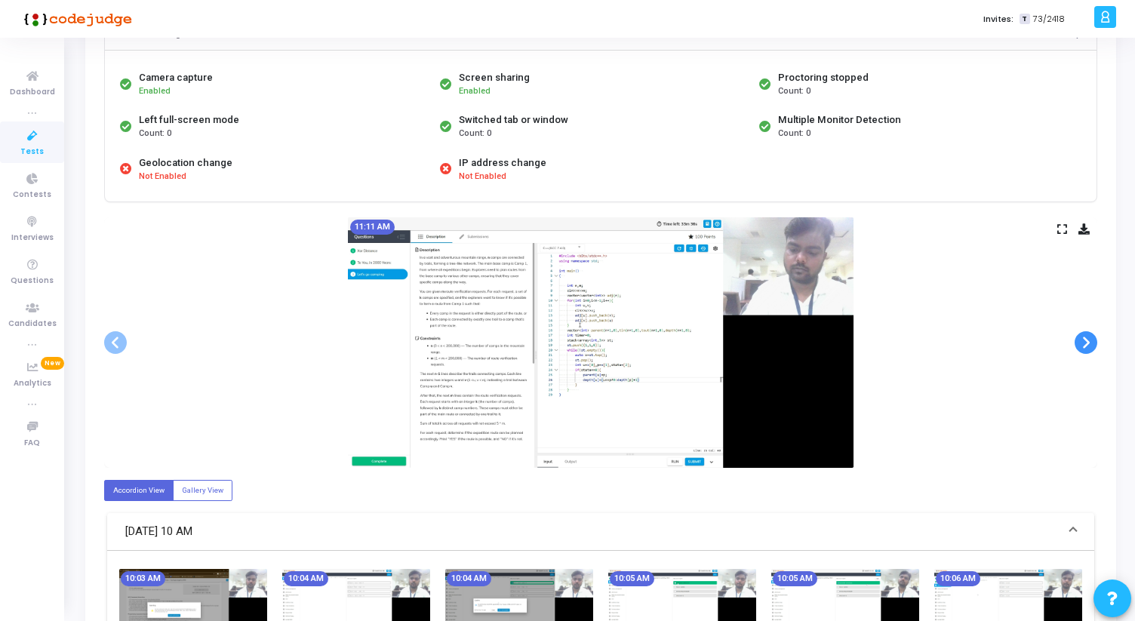
click at [1093, 344] on span at bounding box center [1086, 342] width 23 height 23
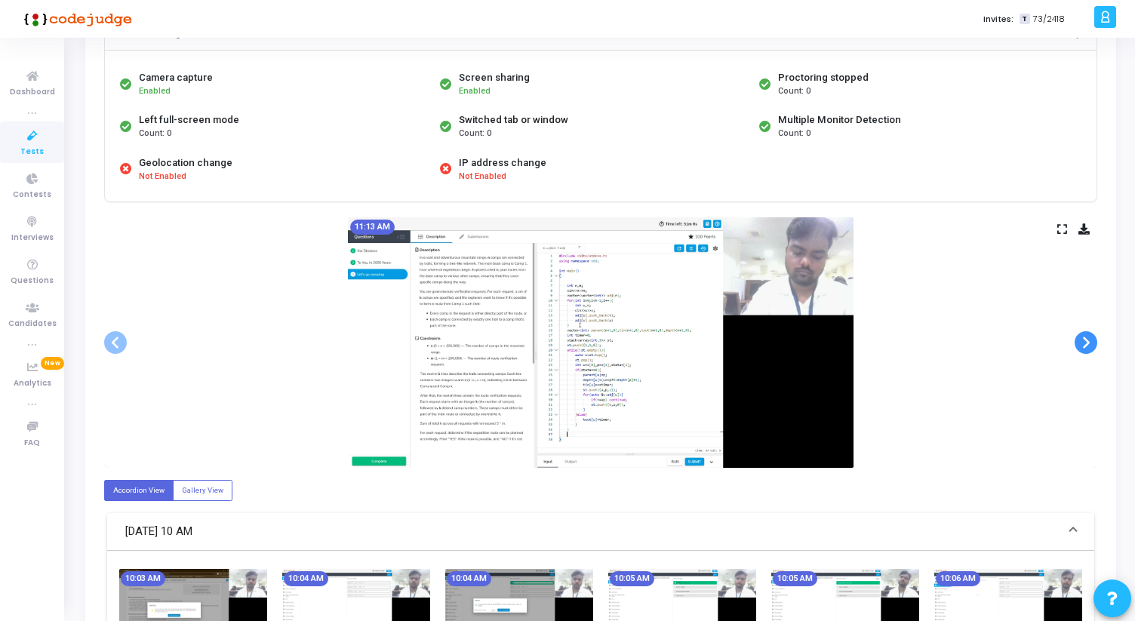
click at [1093, 344] on span at bounding box center [1086, 342] width 23 height 23
click at [1062, 237] on div "11:14 AM" at bounding box center [601, 342] width 994 height 251
click at [1061, 229] on icon at bounding box center [1063, 229] width 10 height 8
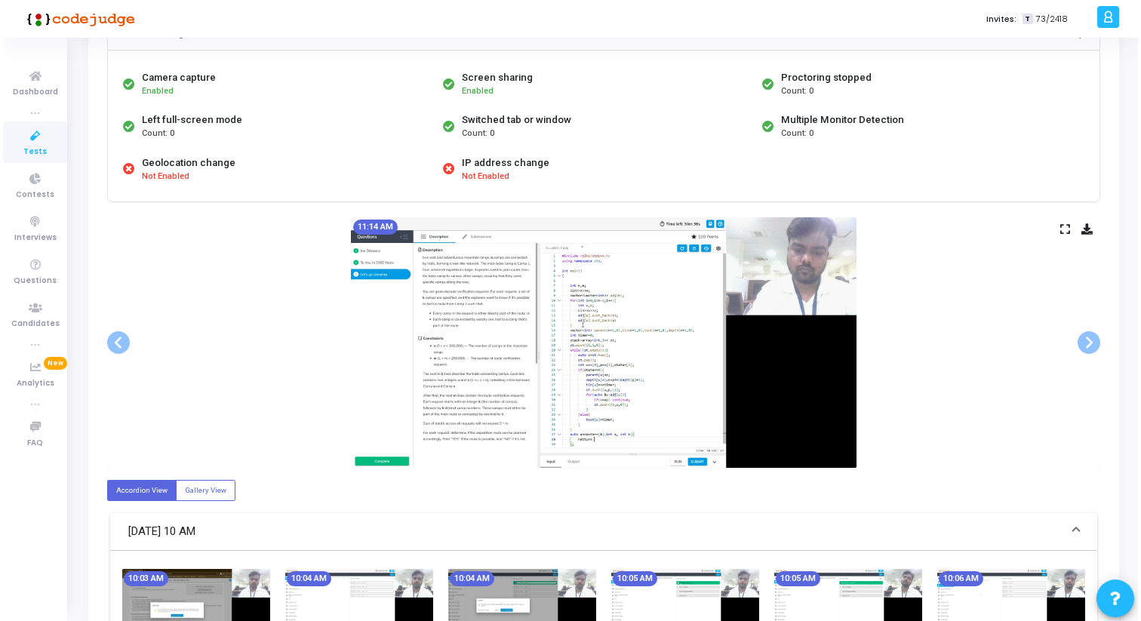
scroll to position [0, 0]
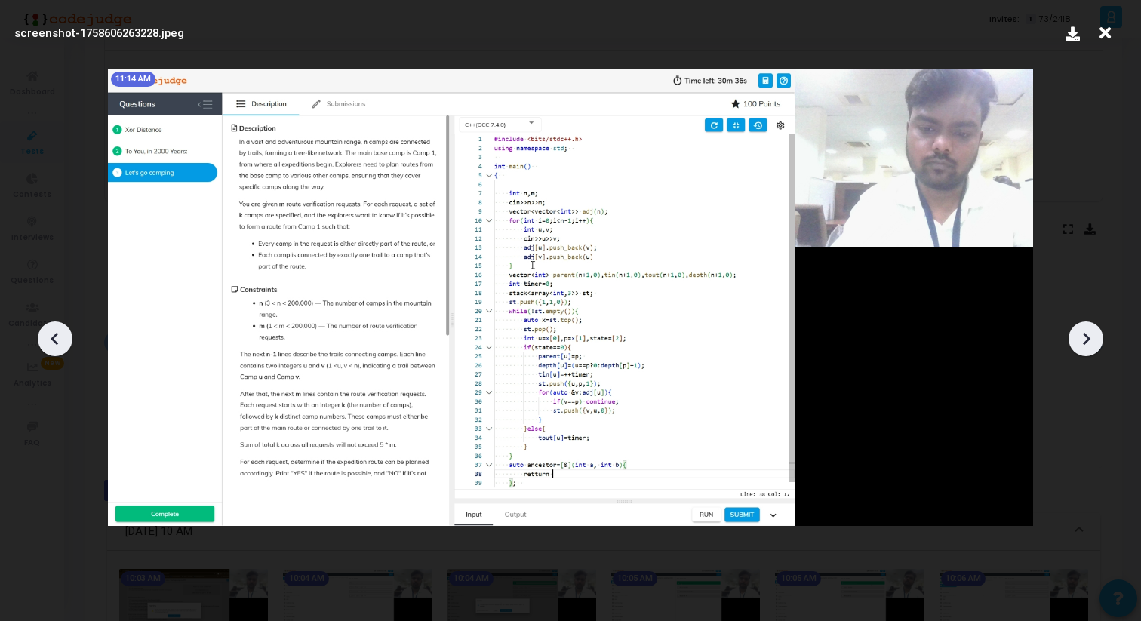
click at [1086, 340] on icon at bounding box center [1086, 339] width 23 height 23
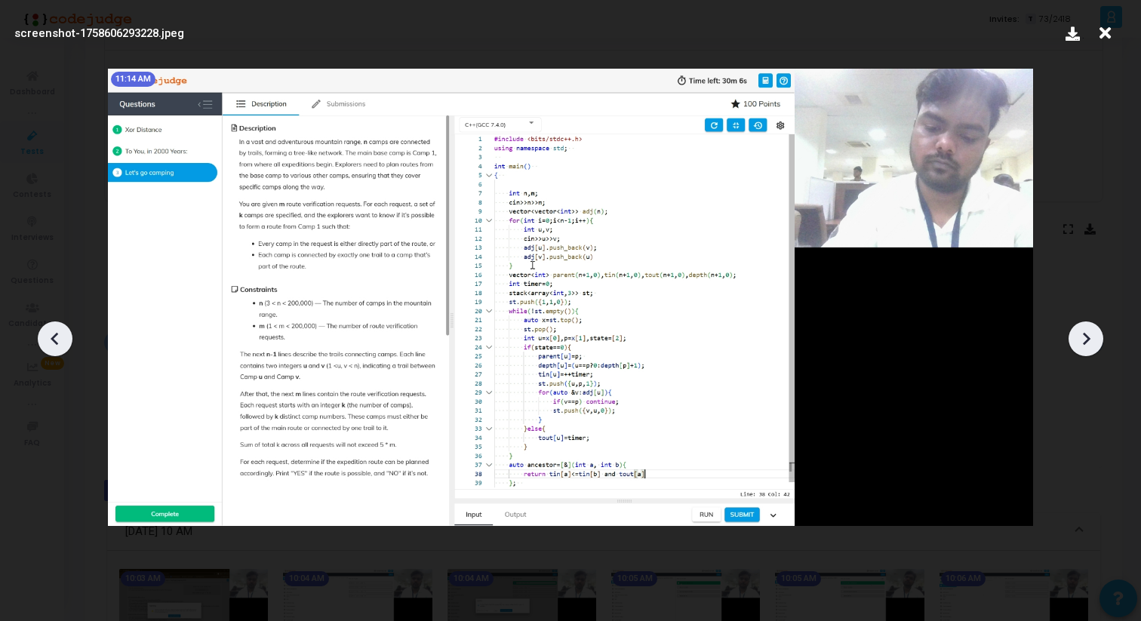
click at [1086, 340] on icon at bounding box center [1086, 339] width 23 height 23
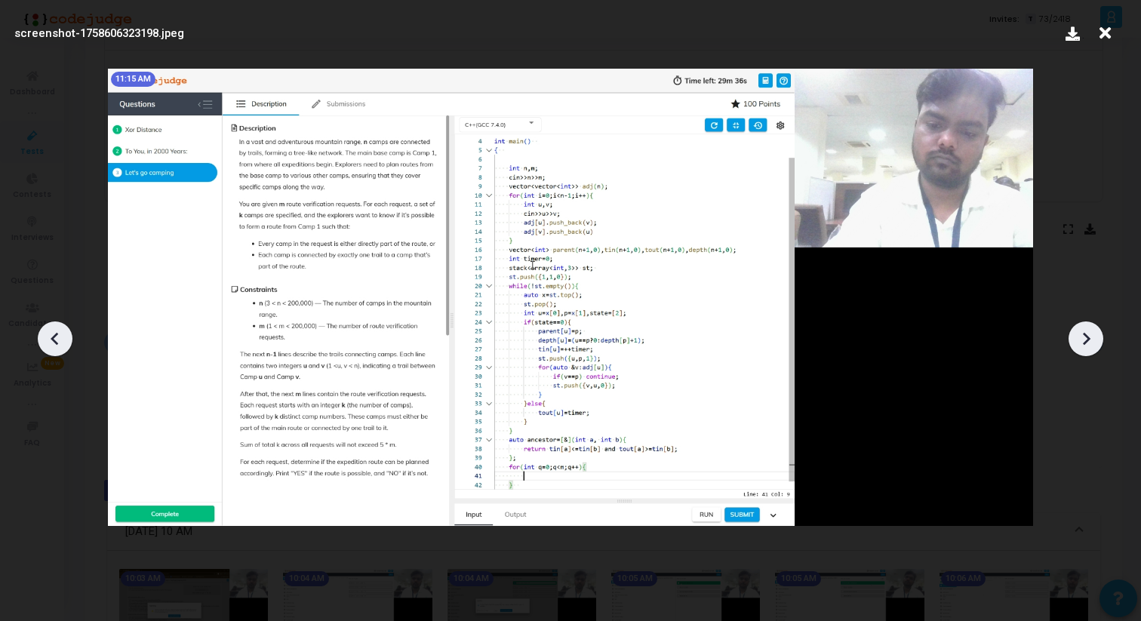
click at [1086, 340] on icon at bounding box center [1086, 339] width 23 height 23
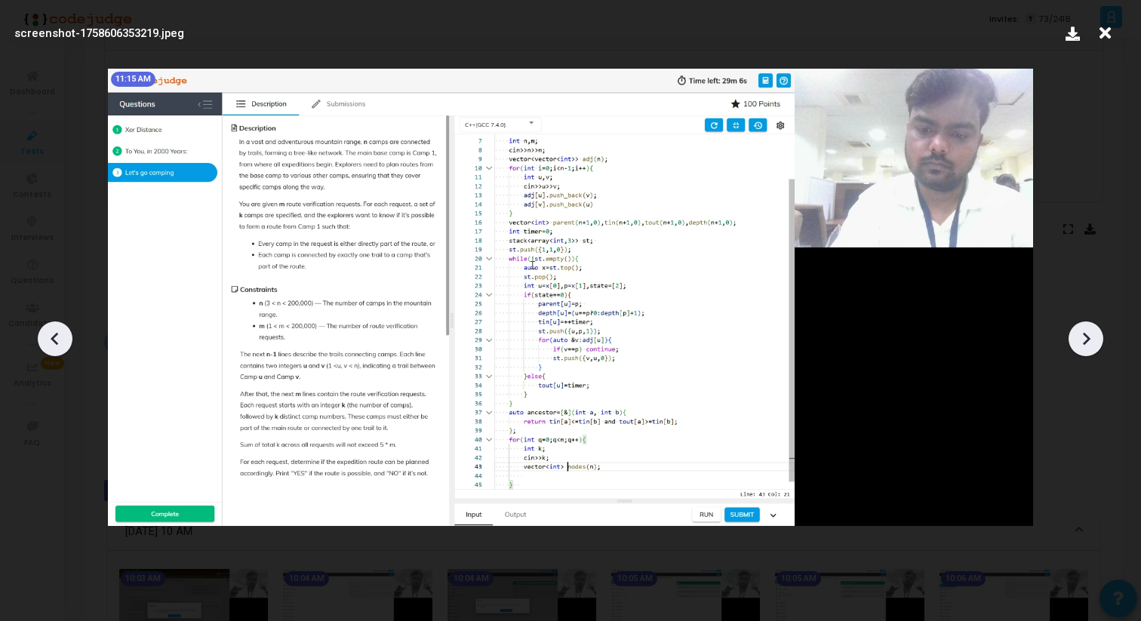
click at [1086, 340] on icon at bounding box center [1086, 339] width 23 height 23
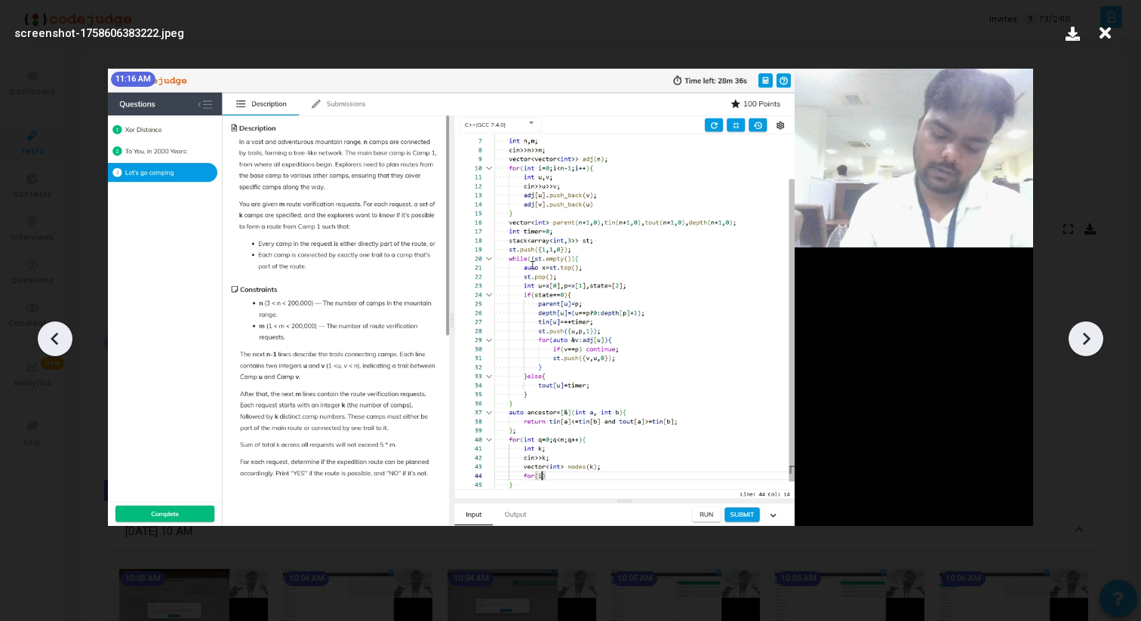
click at [1086, 340] on icon at bounding box center [1086, 339] width 23 height 23
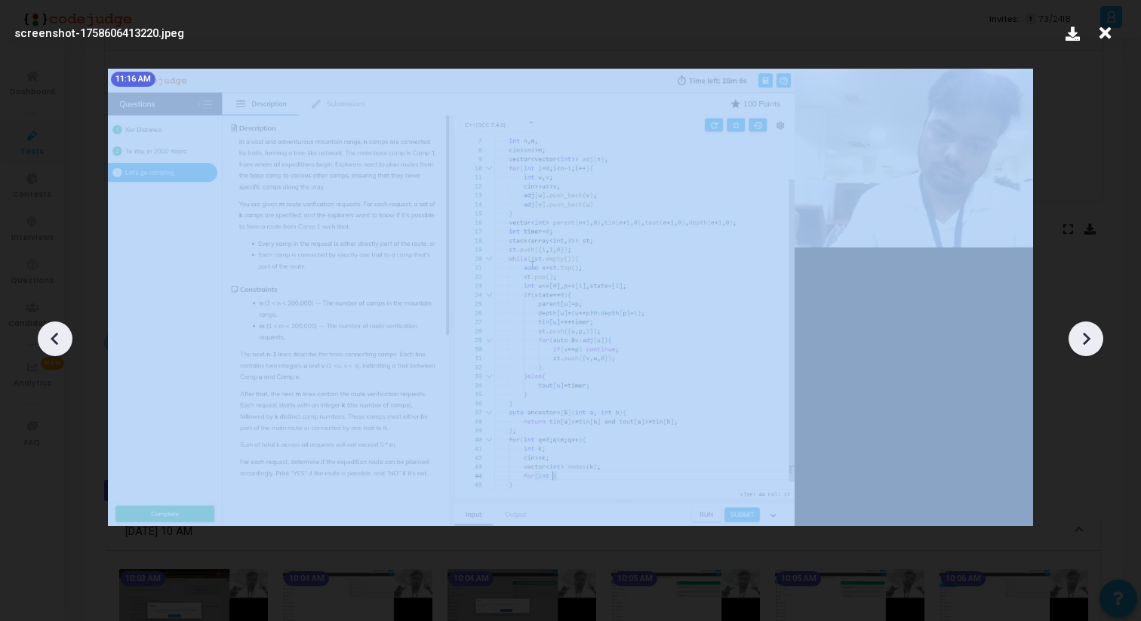
click at [1086, 340] on icon at bounding box center [1086, 339] width 23 height 23
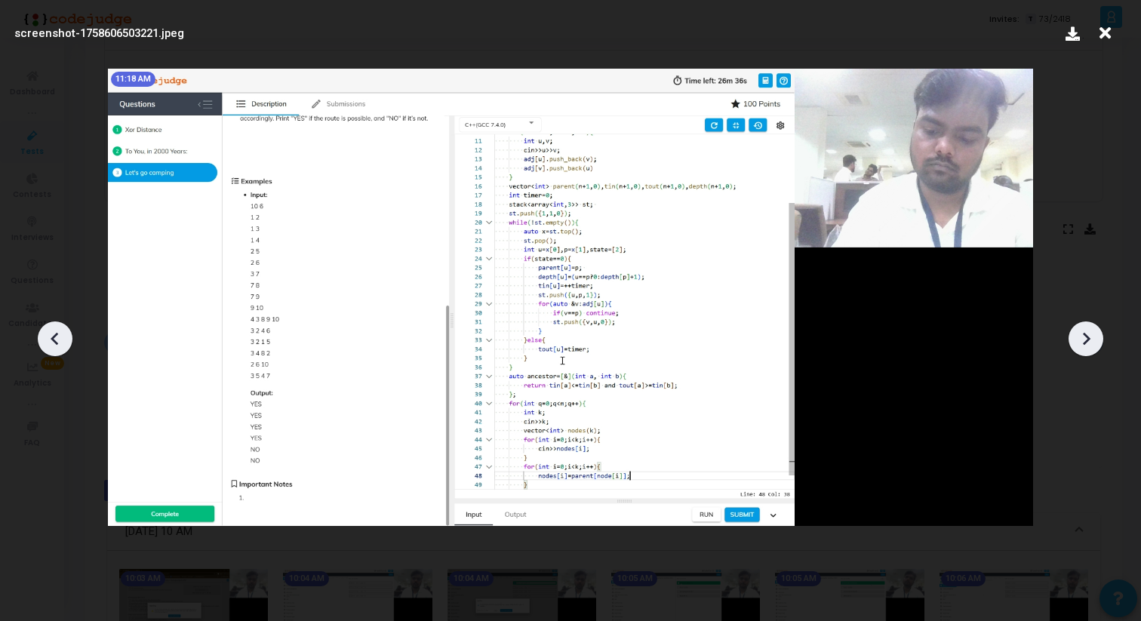
click at [1086, 340] on icon at bounding box center [1086, 339] width 23 height 23
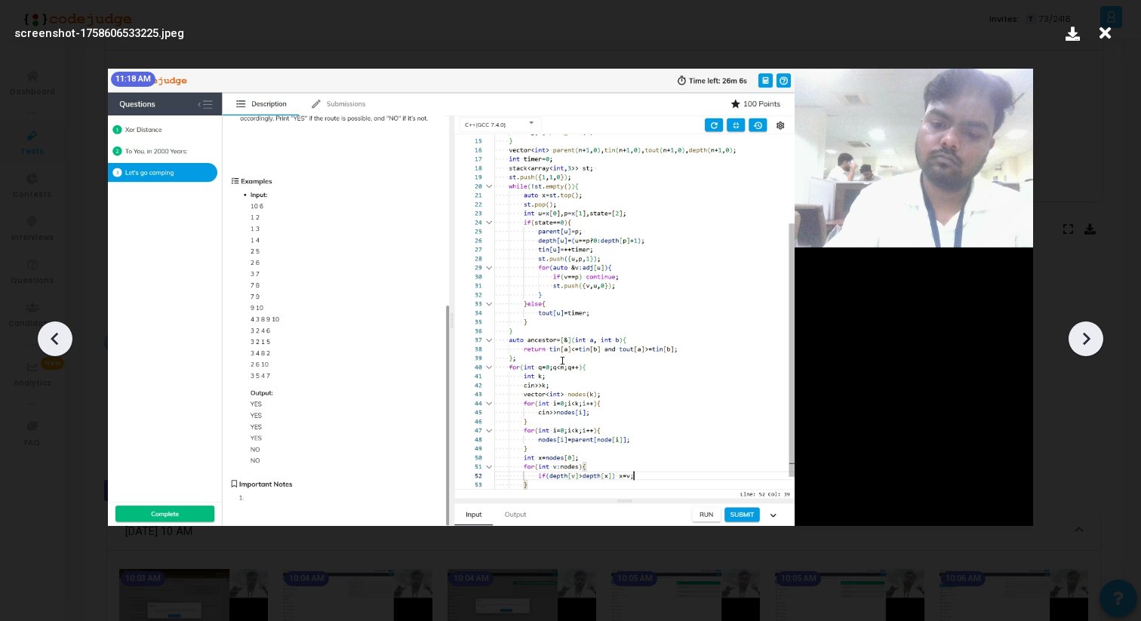
click at [1086, 340] on icon at bounding box center [1086, 339] width 23 height 23
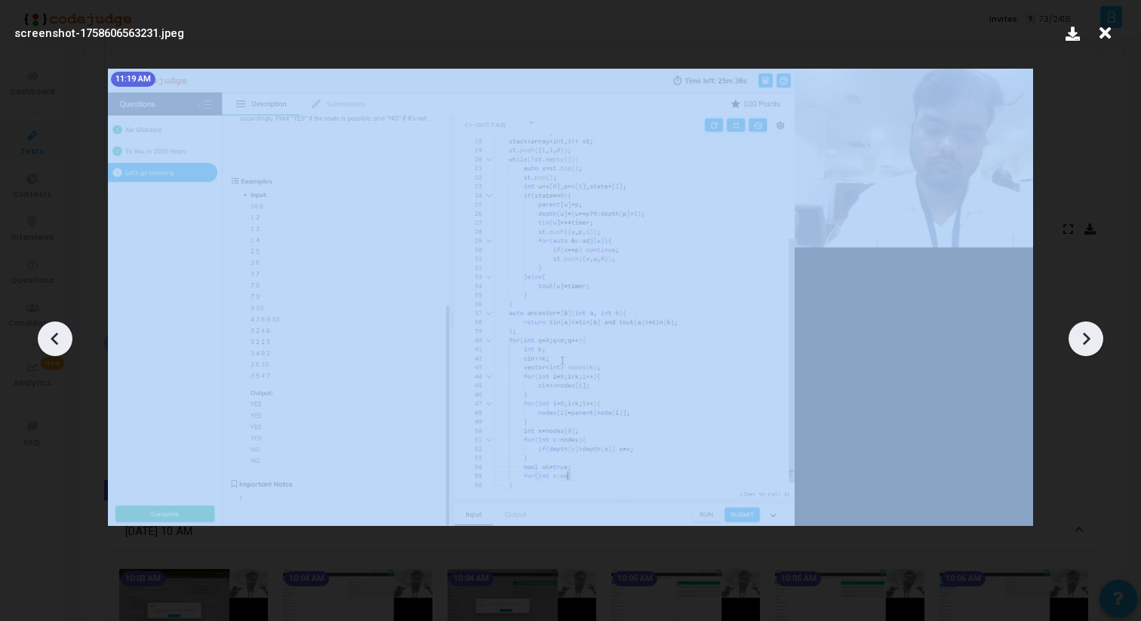
click at [1086, 340] on icon at bounding box center [1086, 339] width 23 height 23
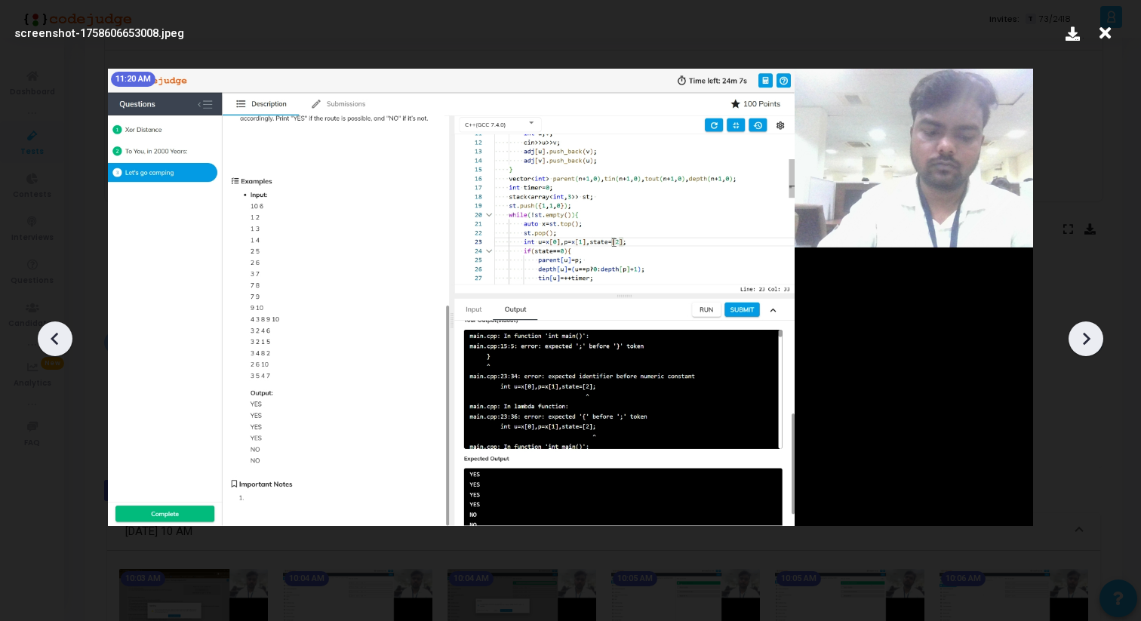
click at [1086, 340] on icon at bounding box center [1086, 339] width 23 height 23
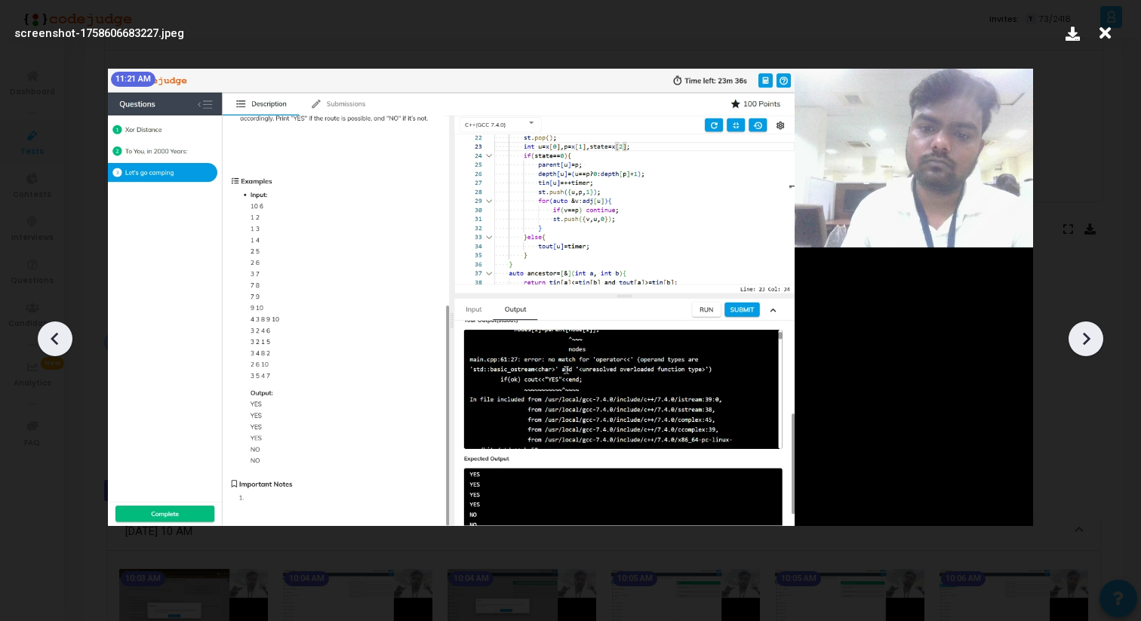
click at [1086, 340] on icon at bounding box center [1086, 339] width 23 height 23
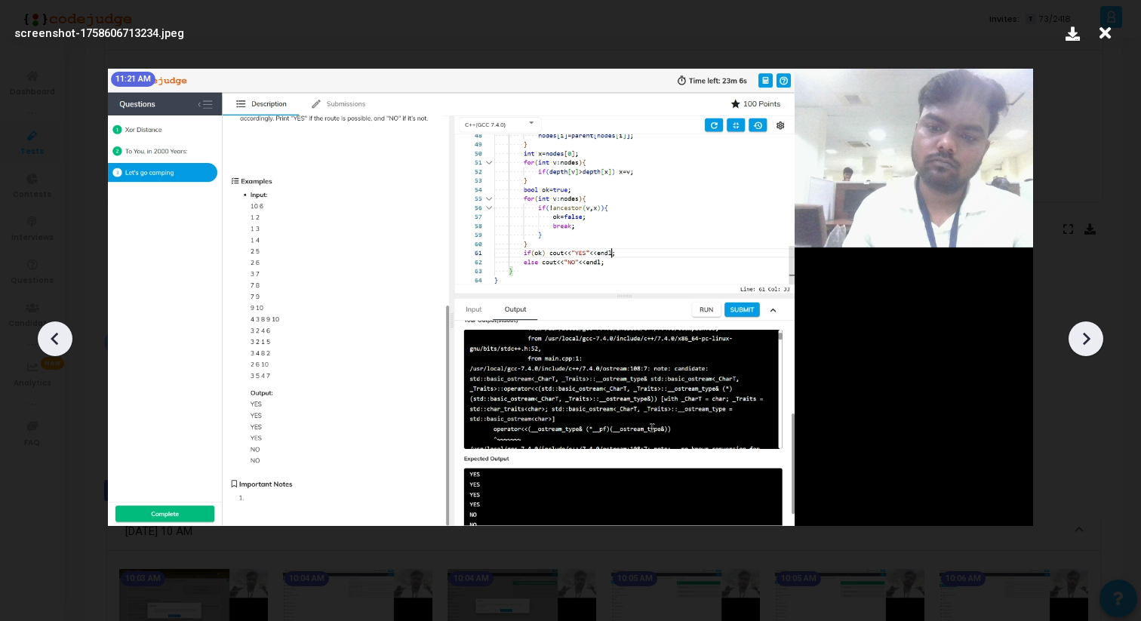
click at [1086, 340] on icon at bounding box center [1086, 339] width 23 height 23
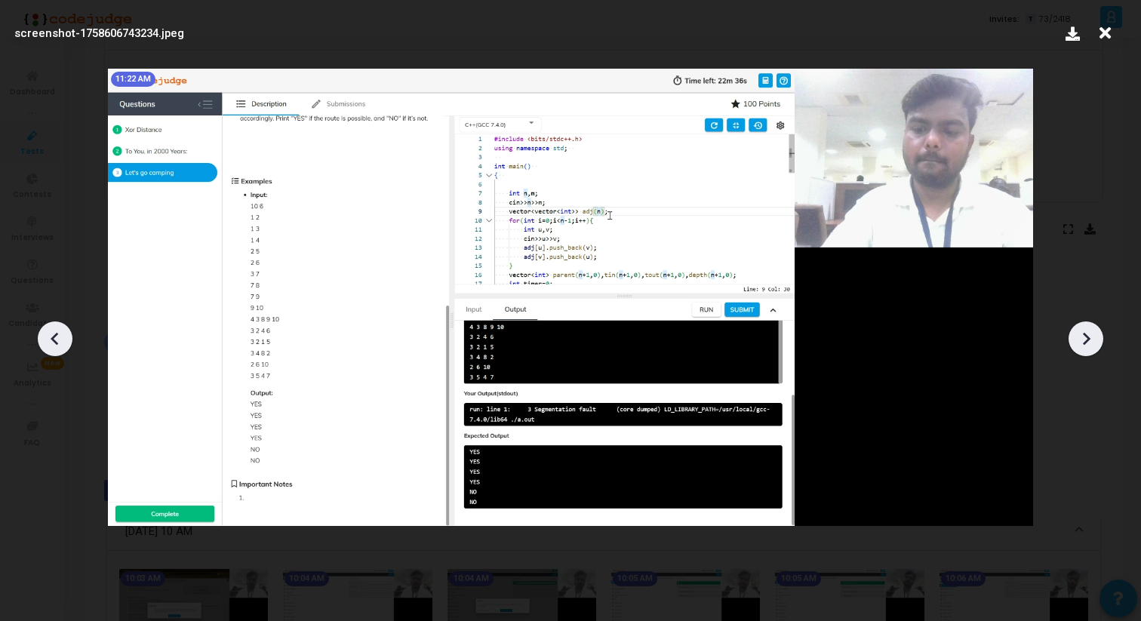
click at [1086, 340] on icon at bounding box center [1086, 339] width 23 height 23
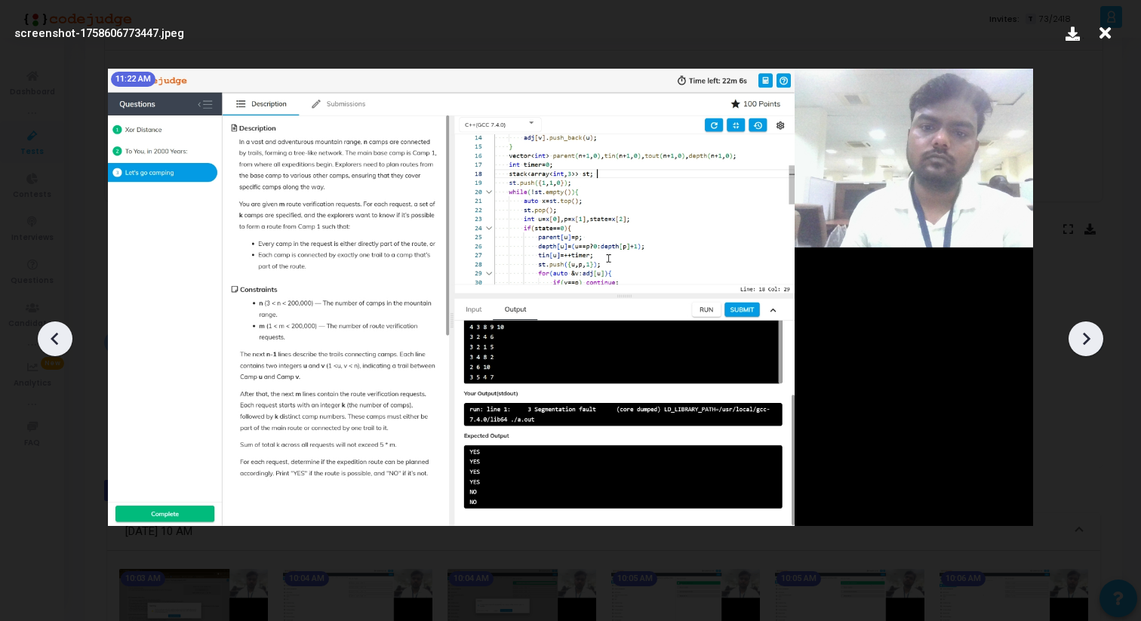
click at [1086, 340] on icon at bounding box center [1086, 339] width 23 height 23
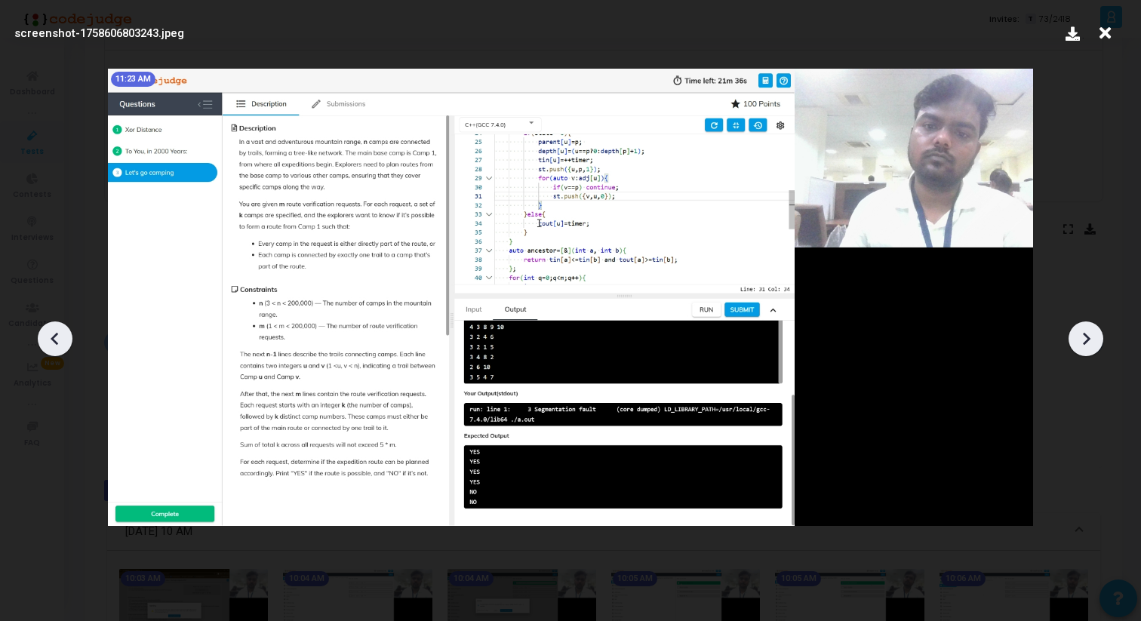
click at [1086, 340] on icon at bounding box center [1086, 339] width 23 height 23
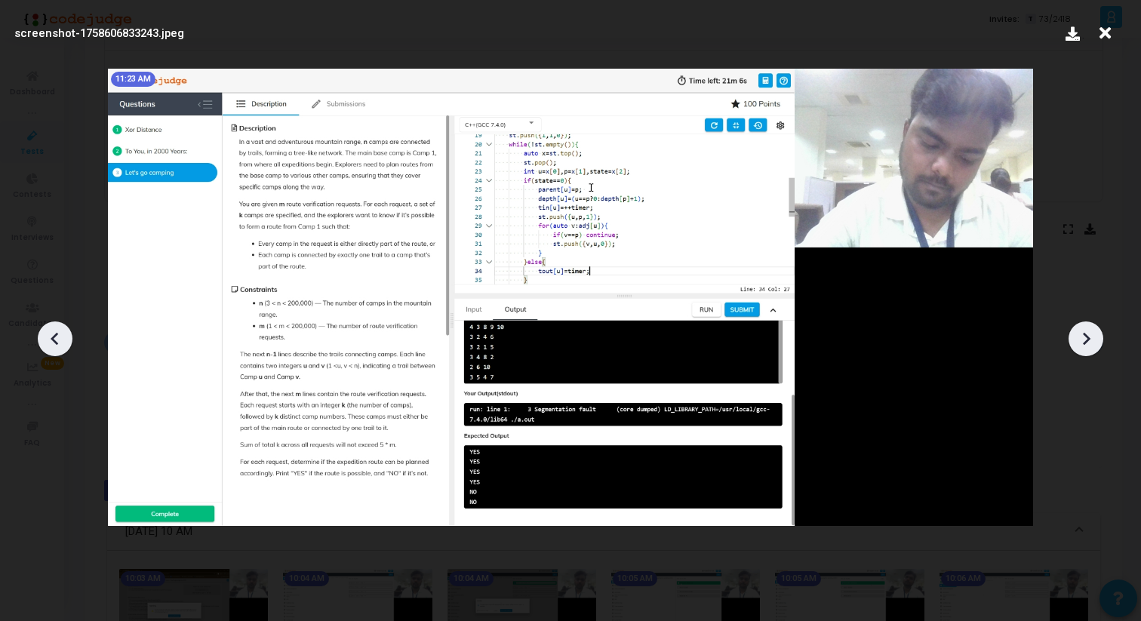
click at [1086, 340] on icon at bounding box center [1086, 339] width 23 height 23
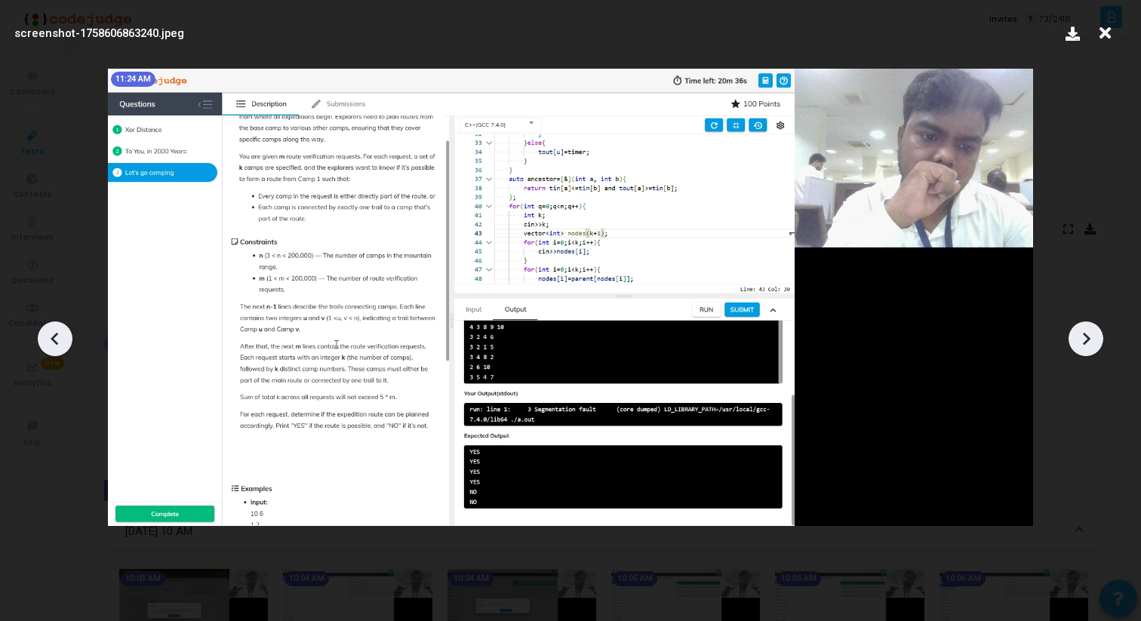
click at [1086, 340] on icon at bounding box center [1086, 339] width 23 height 23
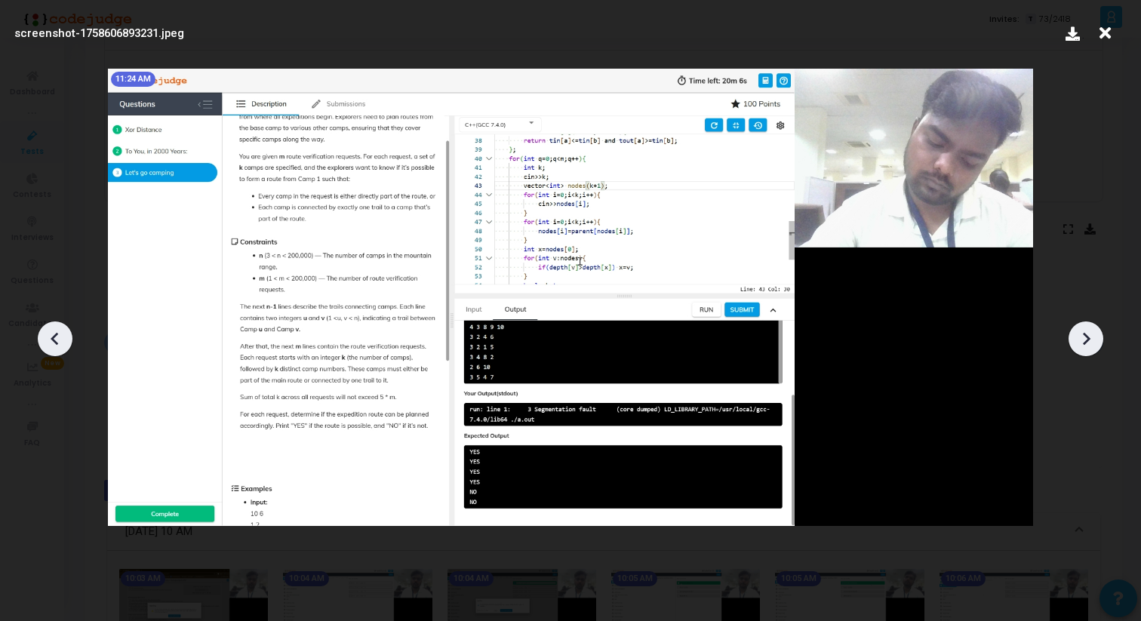
click at [1080, 333] on icon at bounding box center [1086, 339] width 23 height 23
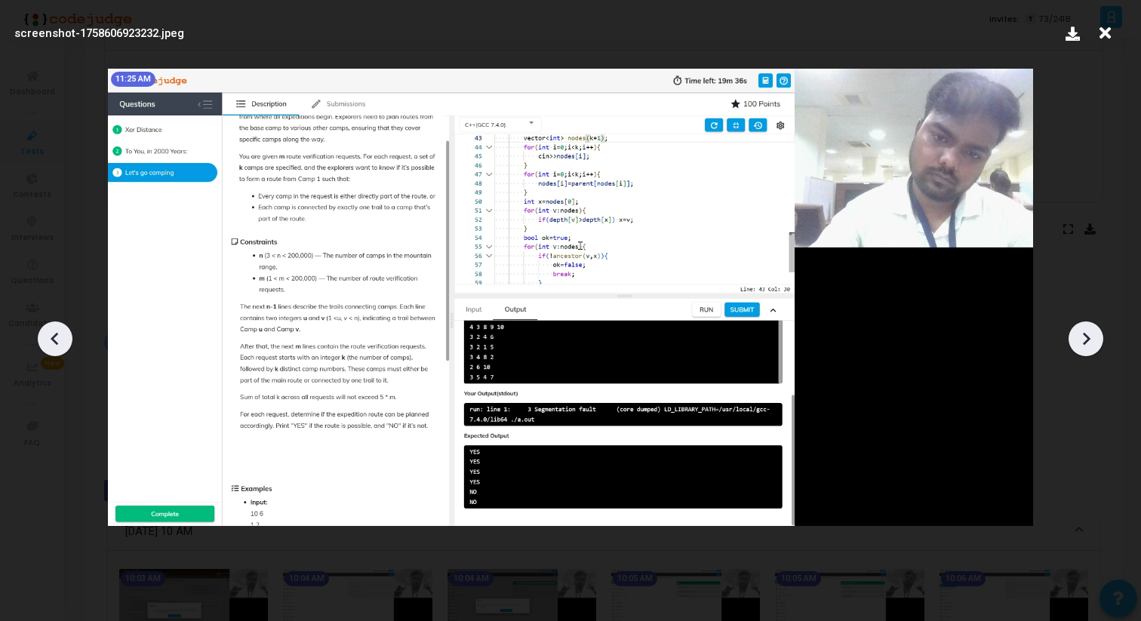
click at [1080, 333] on icon at bounding box center [1086, 339] width 23 height 23
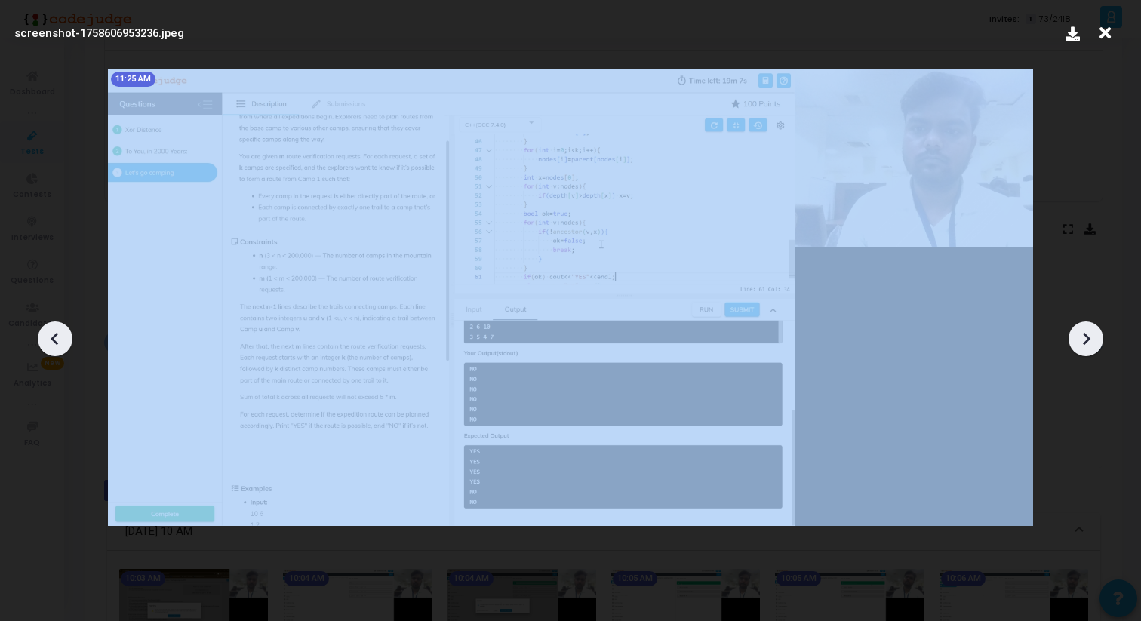
click at [1080, 333] on icon at bounding box center [1086, 339] width 23 height 23
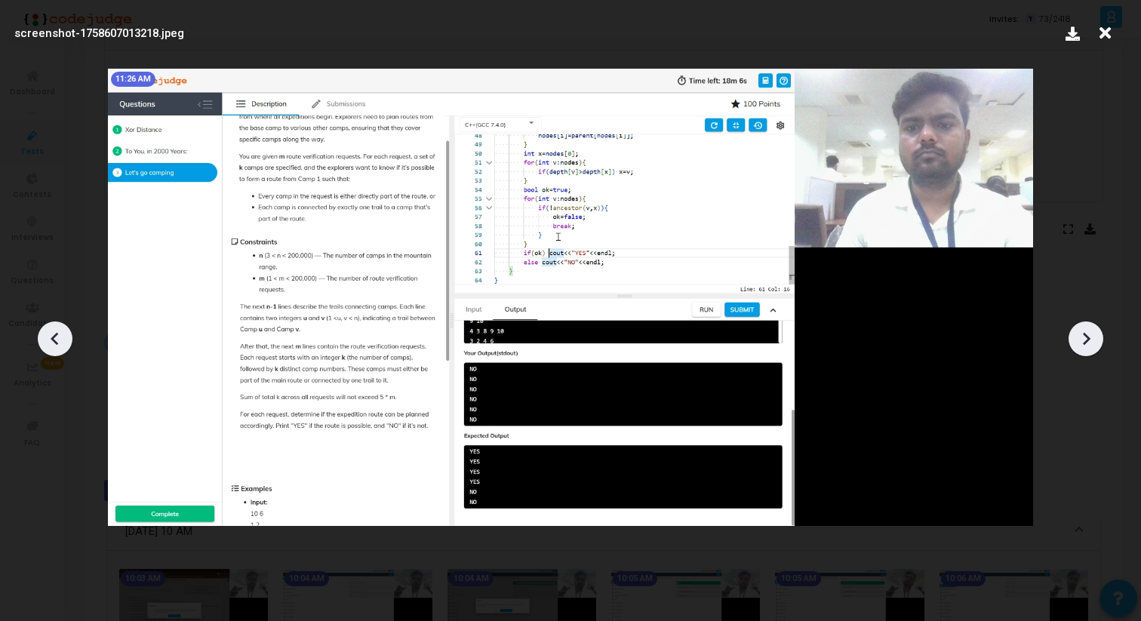
click at [1080, 333] on icon at bounding box center [1086, 339] width 23 height 23
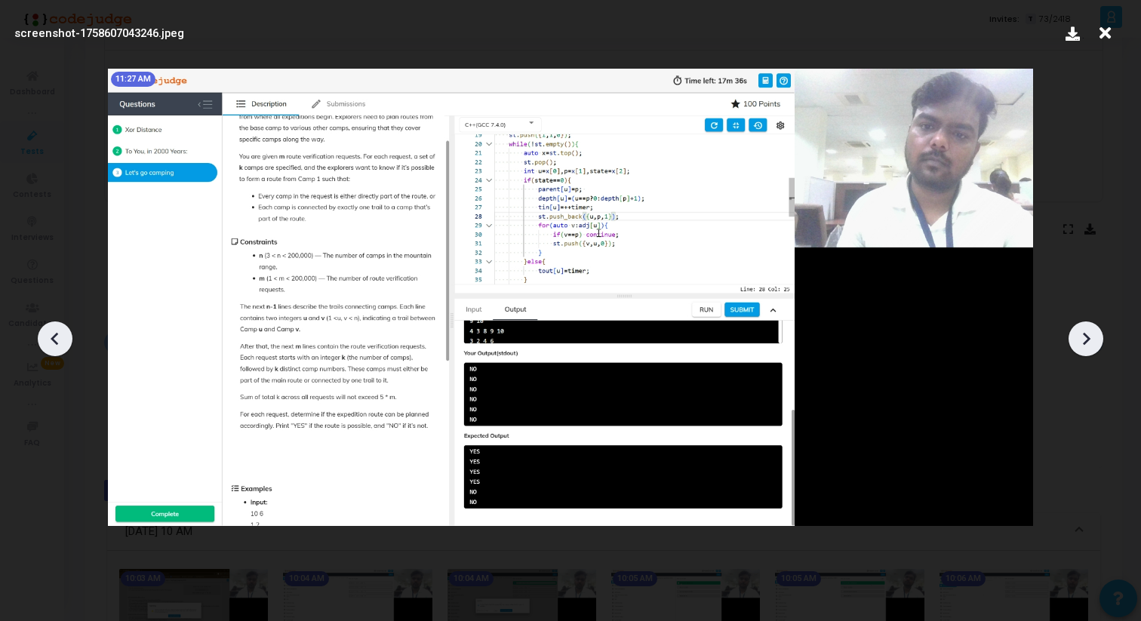
click at [1080, 333] on icon at bounding box center [1086, 339] width 23 height 23
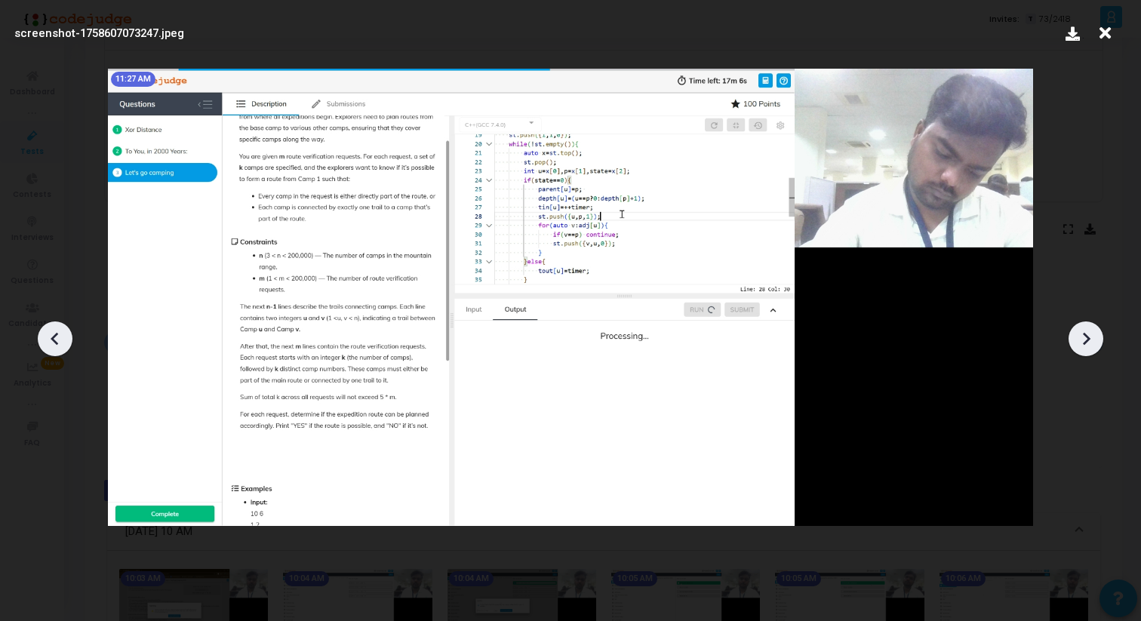
click at [1080, 333] on icon at bounding box center [1086, 339] width 23 height 23
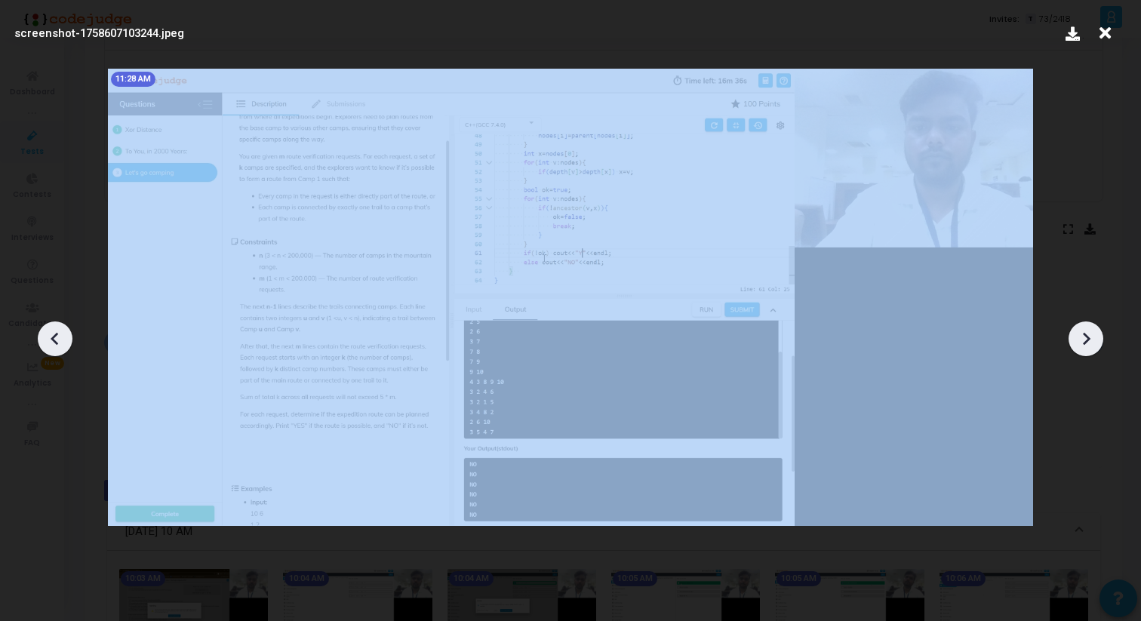
click at [1080, 333] on icon at bounding box center [1086, 339] width 23 height 23
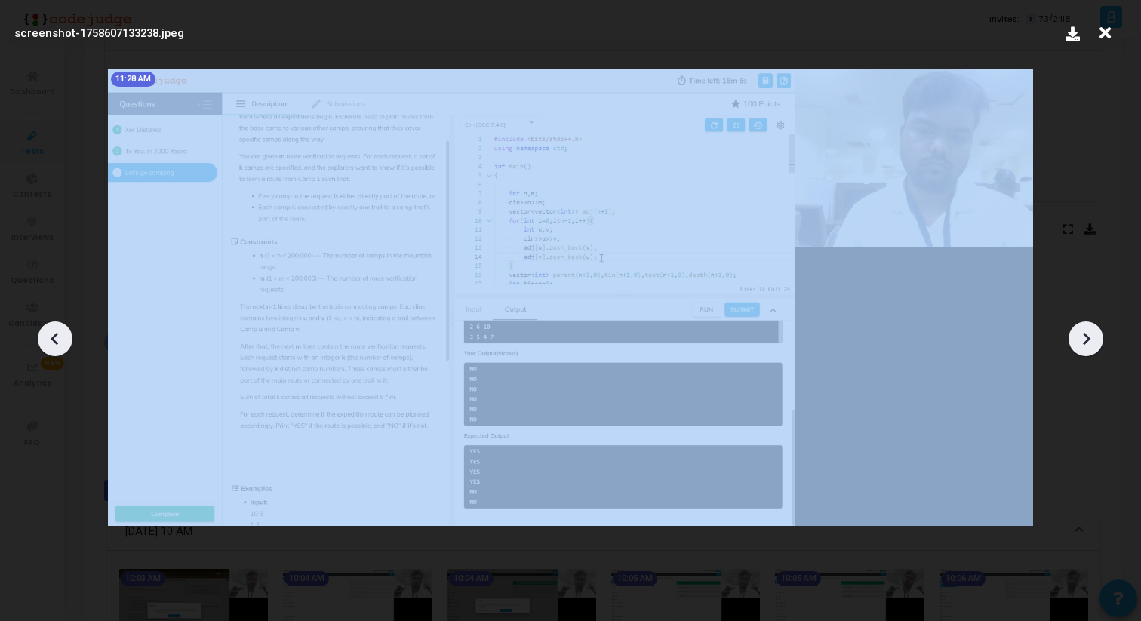
click at [1080, 333] on icon at bounding box center [1086, 339] width 23 height 23
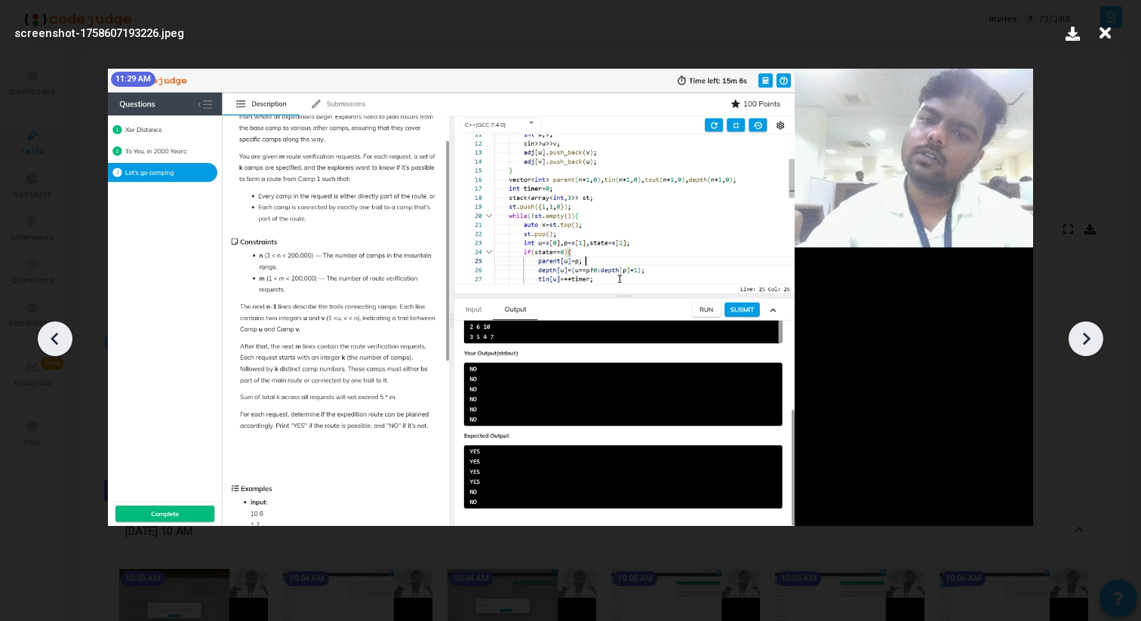
click at [1080, 333] on icon at bounding box center [1086, 339] width 23 height 23
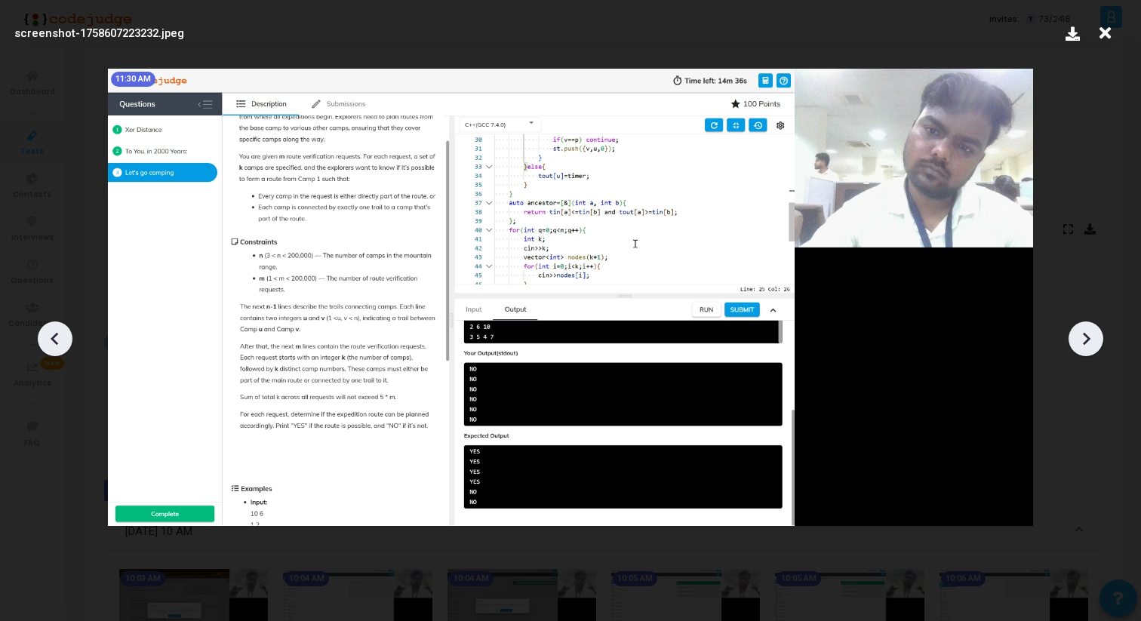
click at [47, 336] on icon at bounding box center [55, 339] width 23 height 23
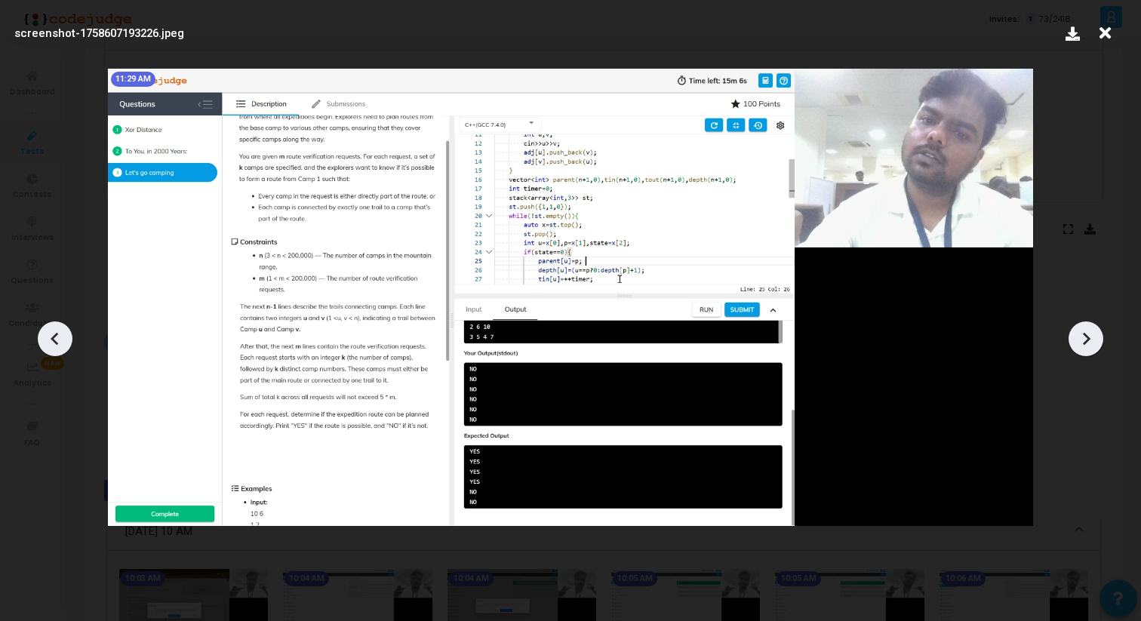
click at [47, 336] on icon at bounding box center [55, 339] width 23 height 23
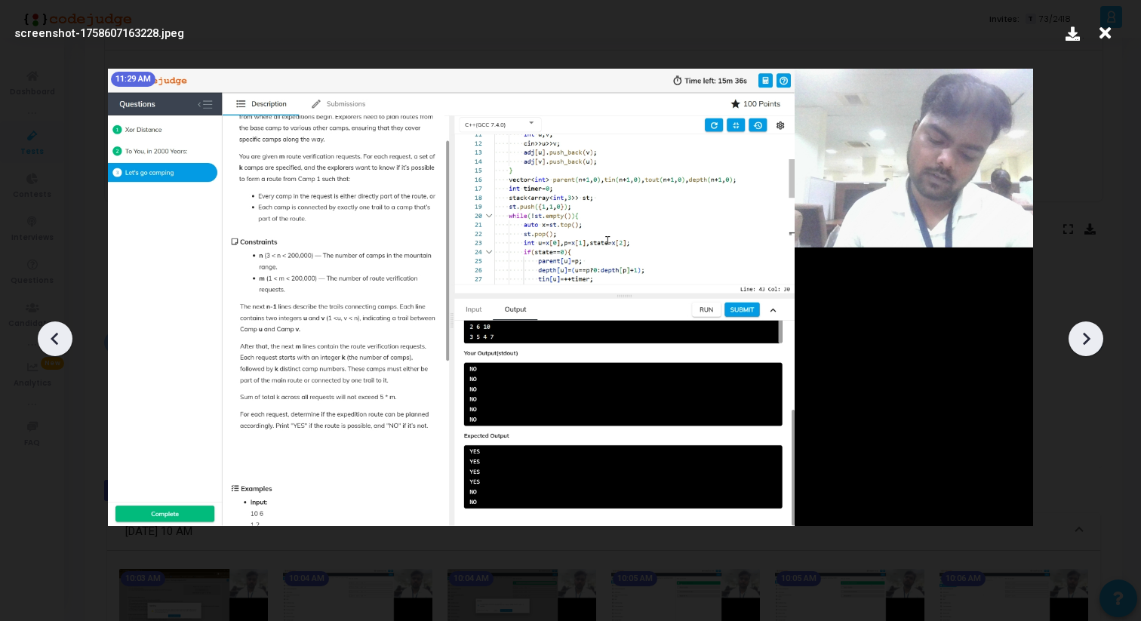
click at [47, 336] on icon at bounding box center [55, 339] width 23 height 23
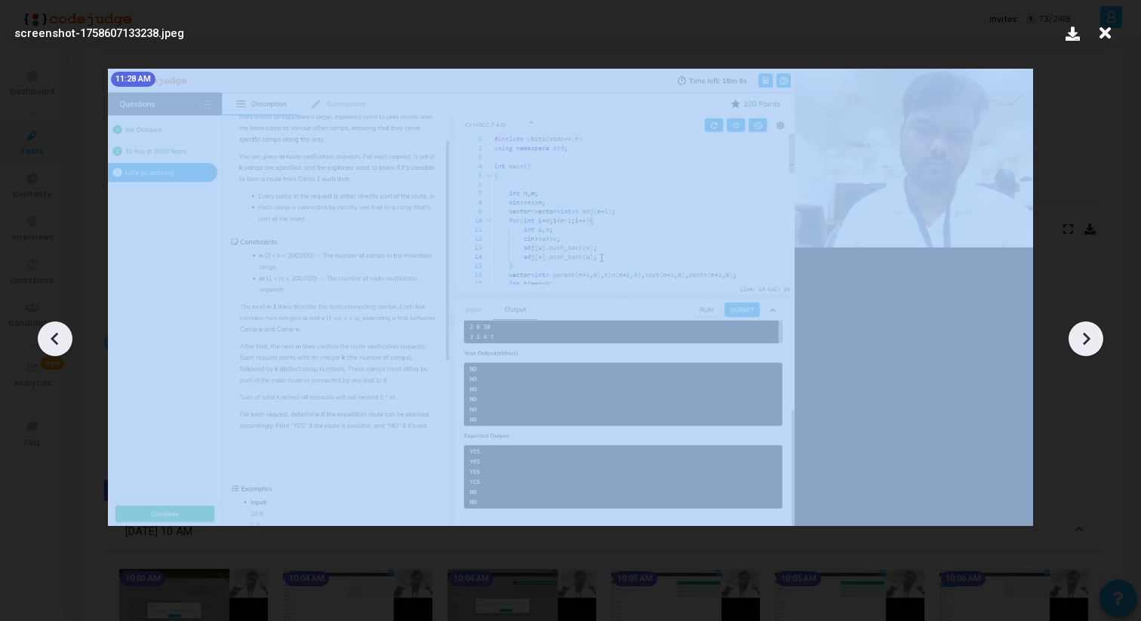
click at [47, 336] on icon at bounding box center [55, 339] width 23 height 23
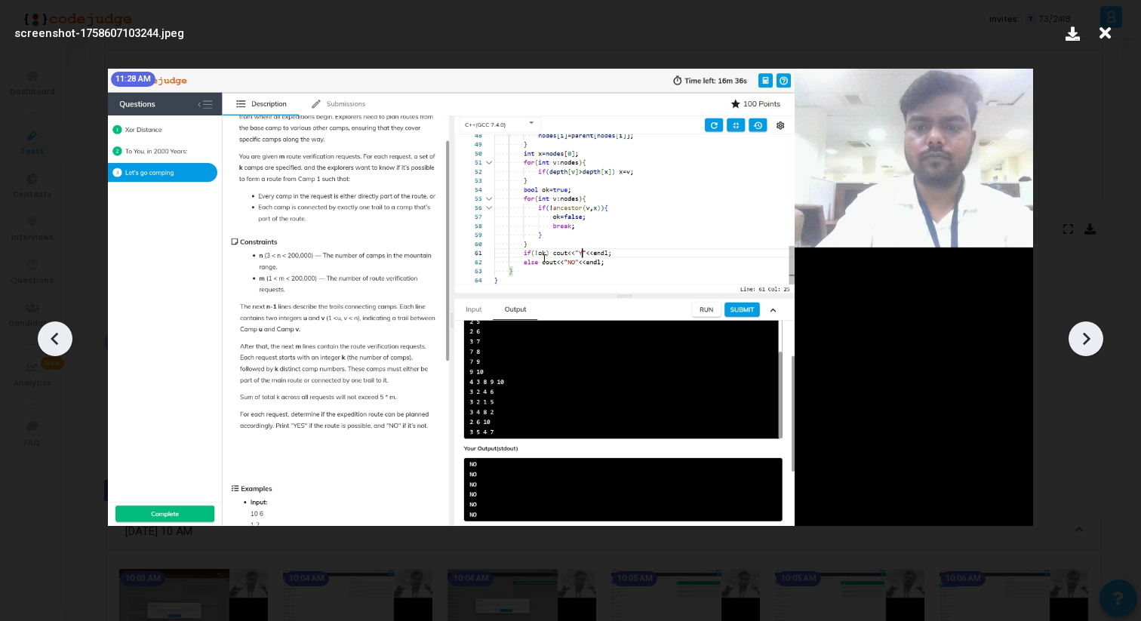
click at [1080, 334] on icon at bounding box center [1086, 339] width 23 height 23
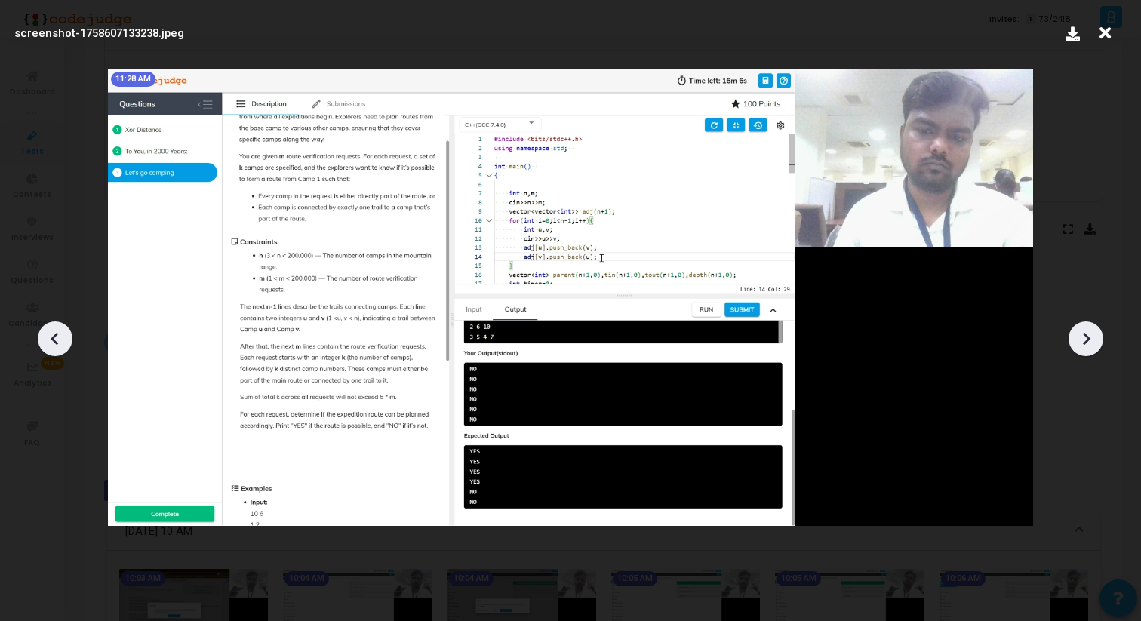
click at [1080, 333] on icon at bounding box center [1086, 339] width 23 height 23
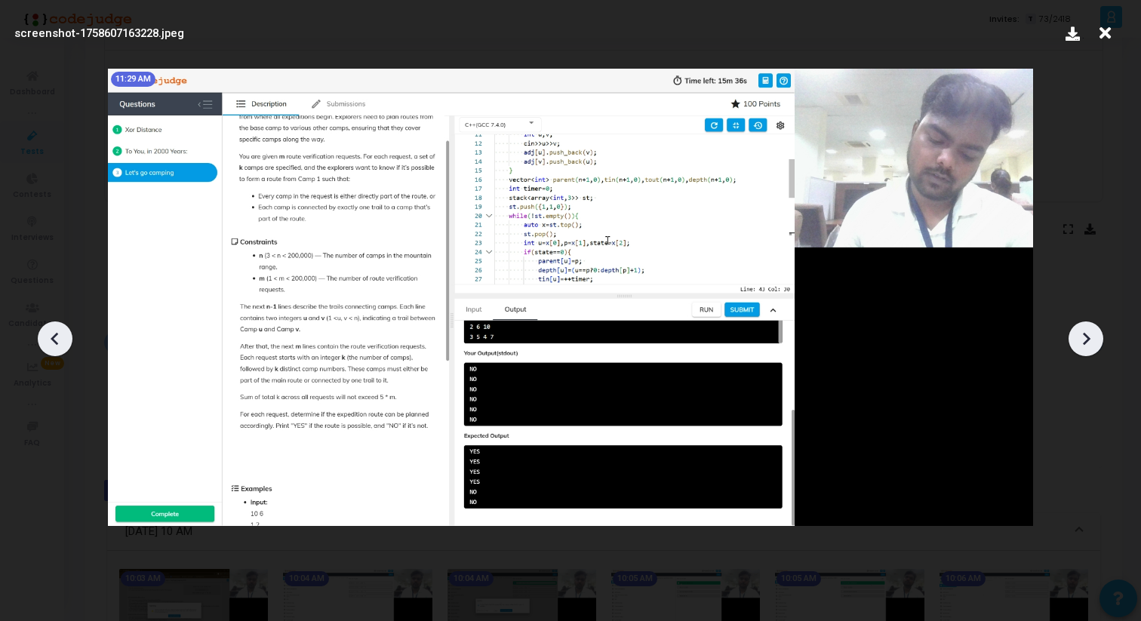
click at [1080, 333] on icon at bounding box center [1086, 339] width 23 height 23
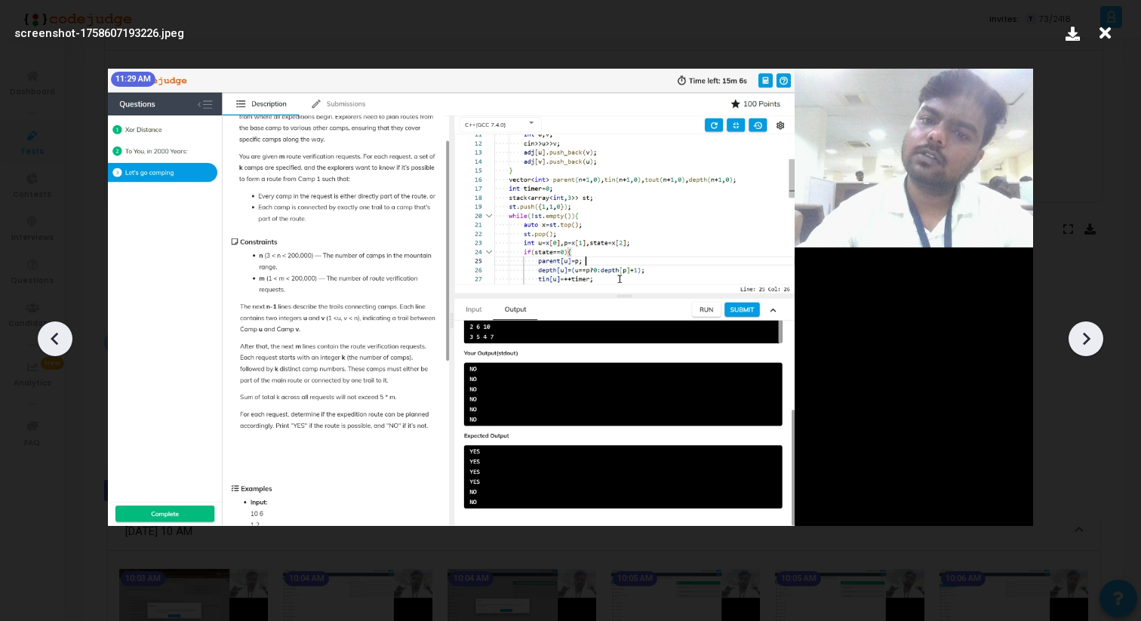
click at [1080, 334] on icon at bounding box center [1086, 339] width 23 height 23
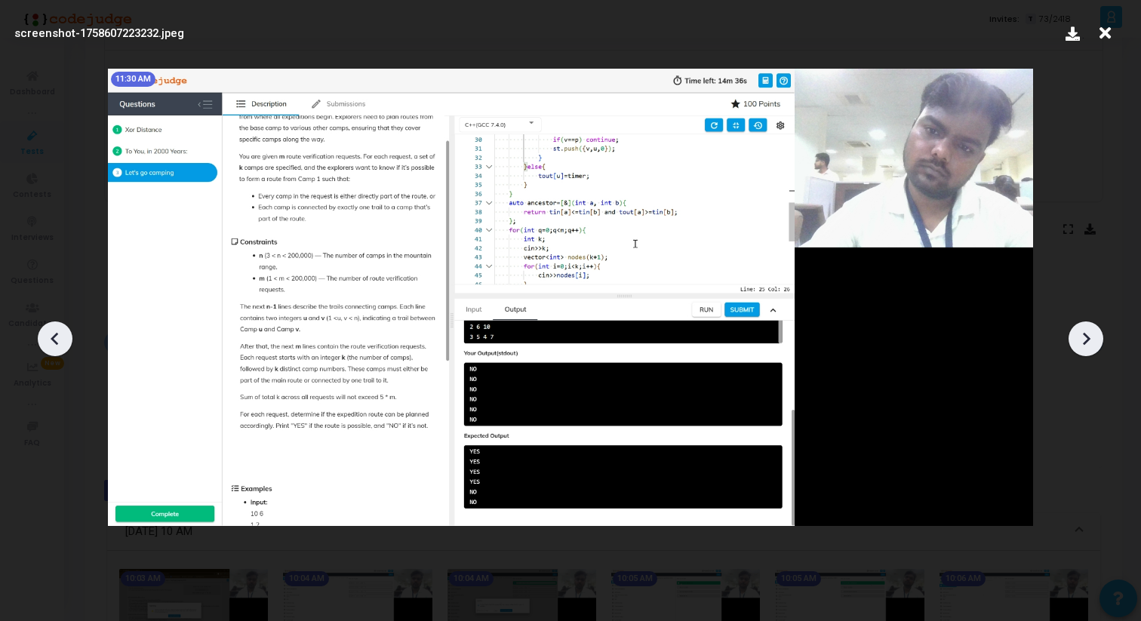
click at [1080, 334] on icon at bounding box center [1086, 339] width 23 height 23
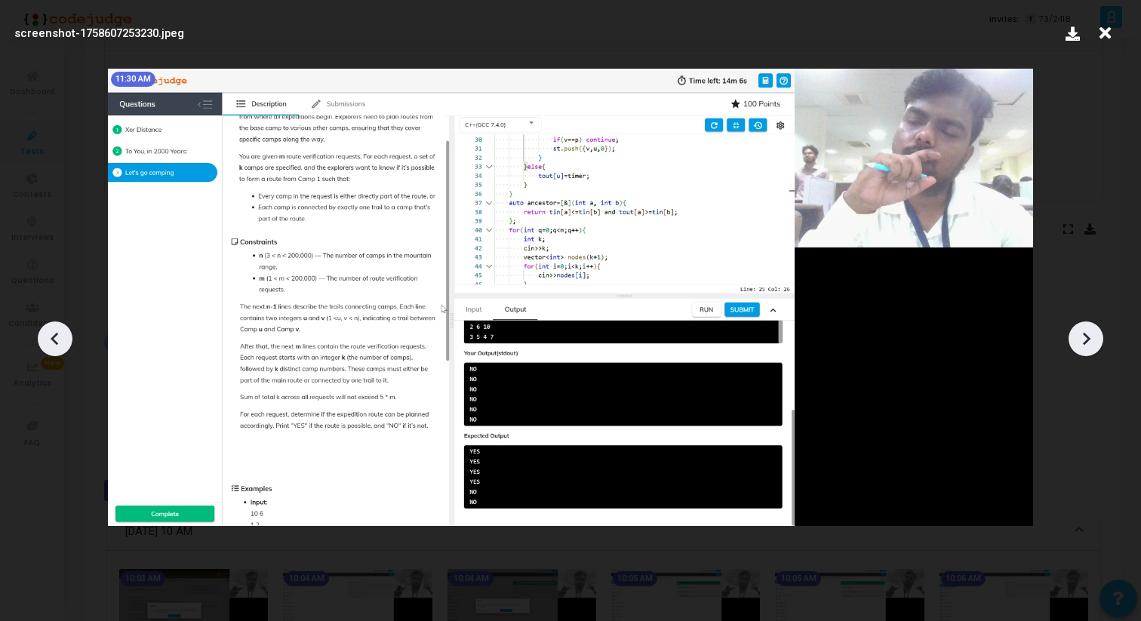
click at [1080, 334] on icon at bounding box center [1086, 339] width 23 height 23
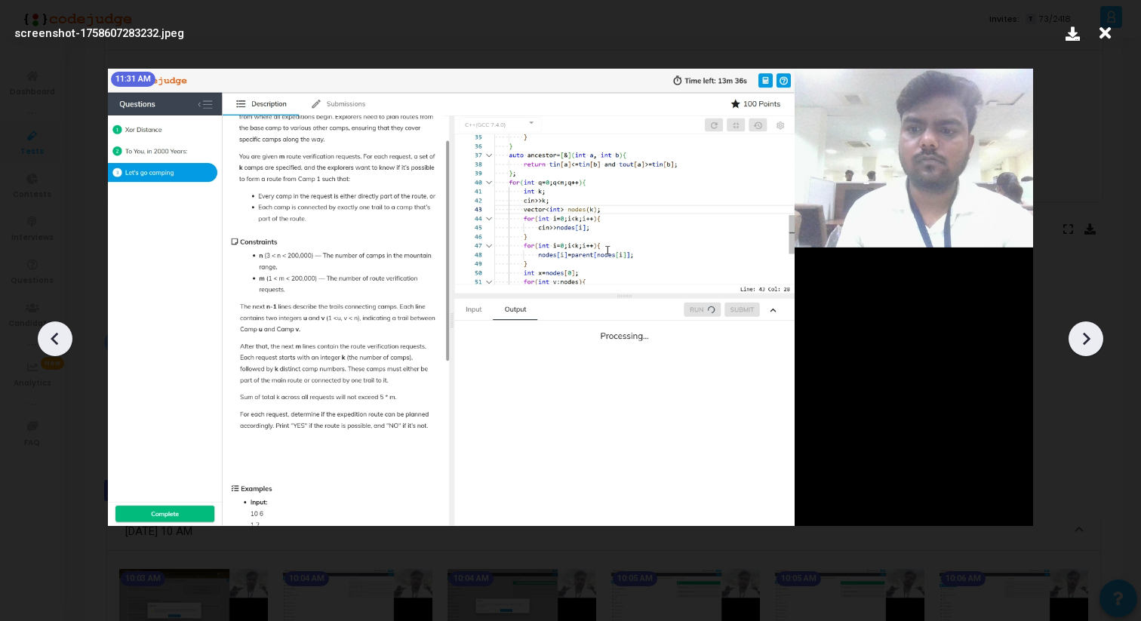
click at [1080, 334] on icon at bounding box center [1086, 339] width 23 height 23
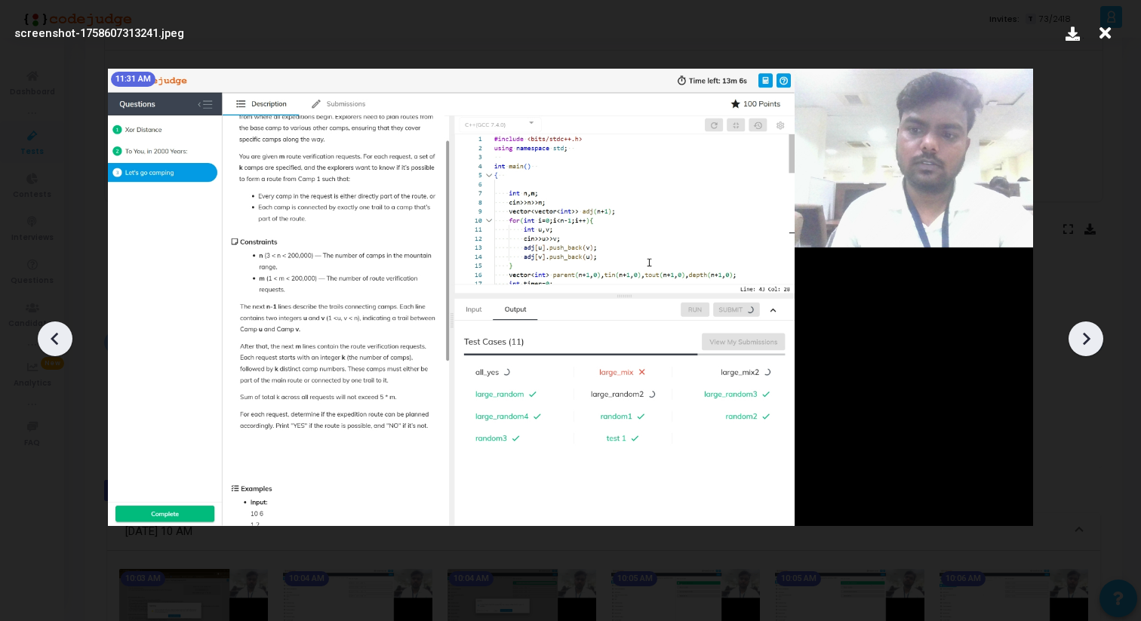
click at [1080, 334] on icon at bounding box center [1086, 339] width 23 height 23
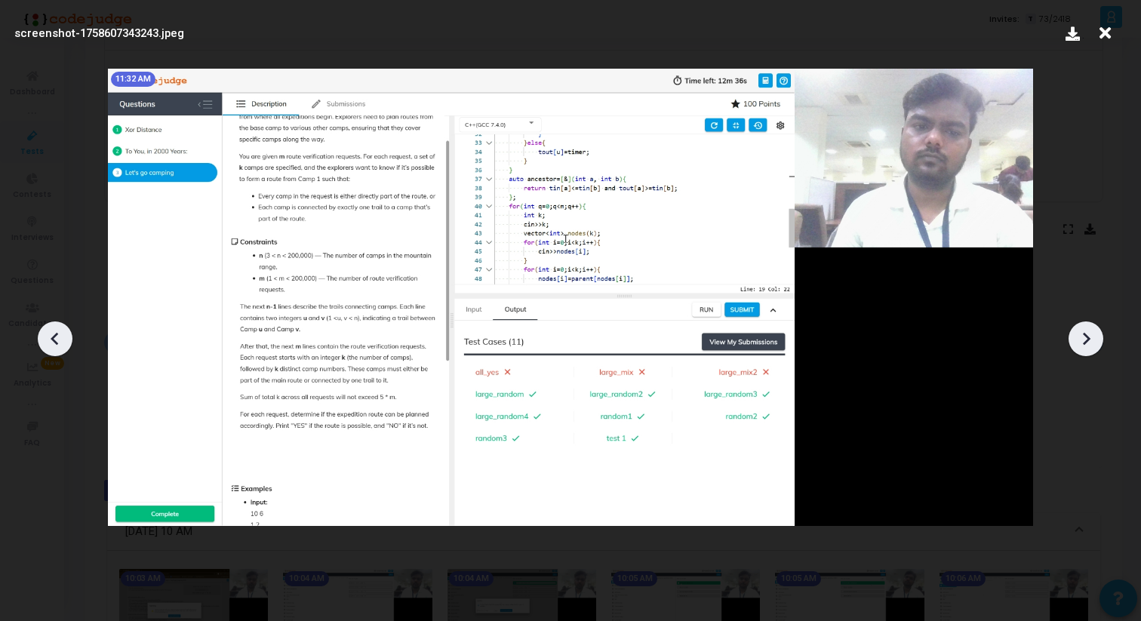
click at [1080, 334] on icon at bounding box center [1086, 339] width 23 height 23
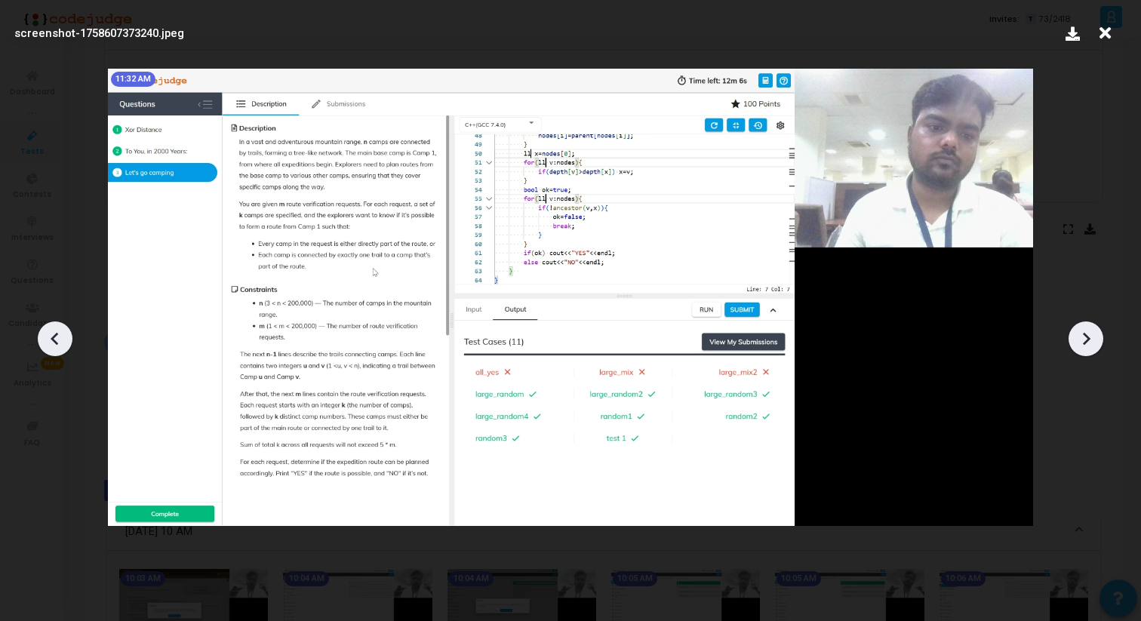
click at [1080, 334] on icon at bounding box center [1086, 339] width 23 height 23
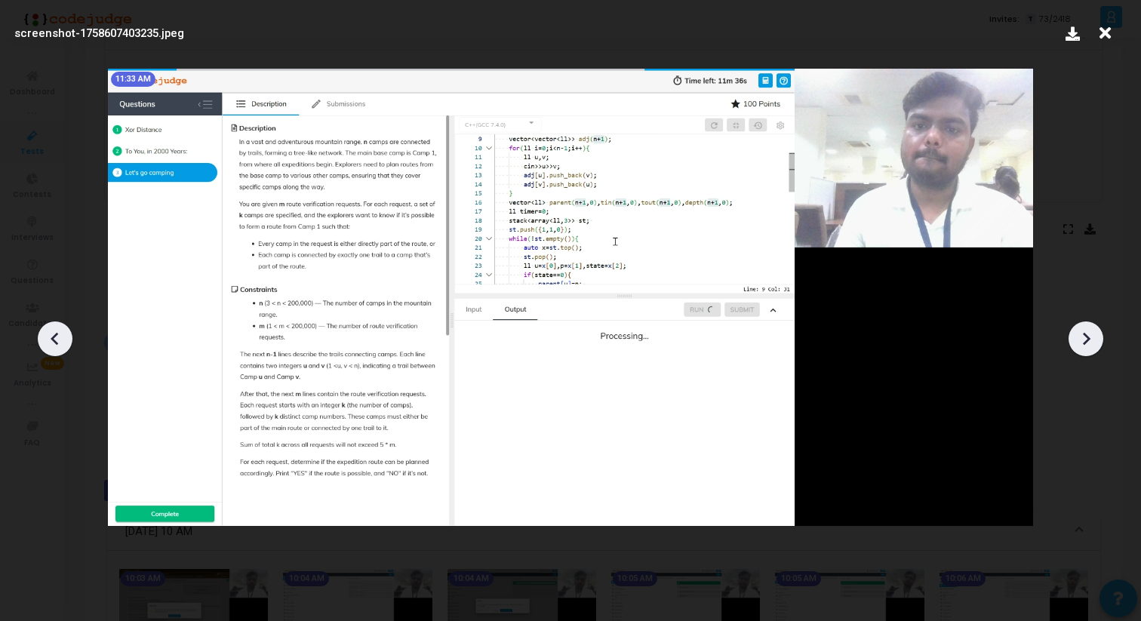
click at [1080, 334] on icon at bounding box center [1086, 339] width 23 height 23
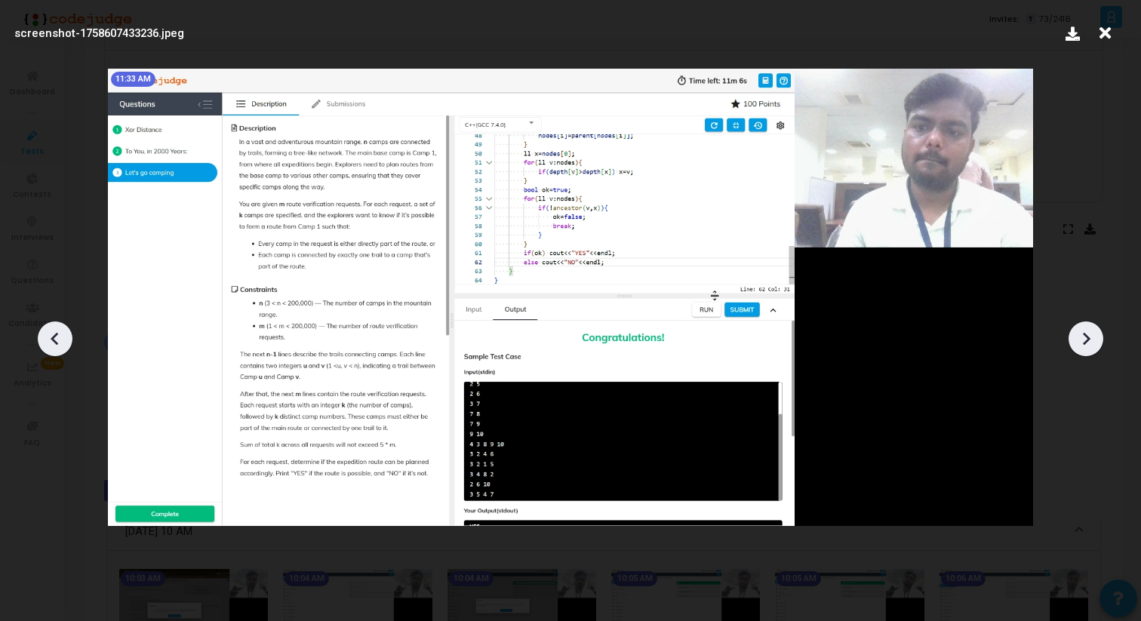
click at [1080, 334] on icon at bounding box center [1086, 339] width 23 height 23
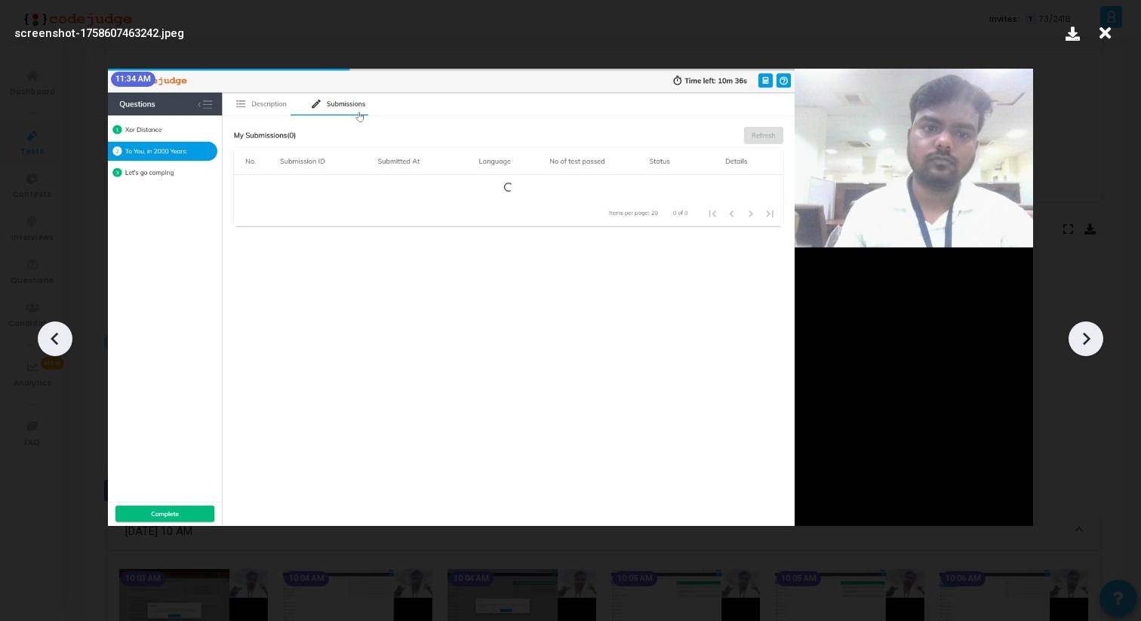
click at [1080, 334] on icon at bounding box center [1086, 339] width 23 height 23
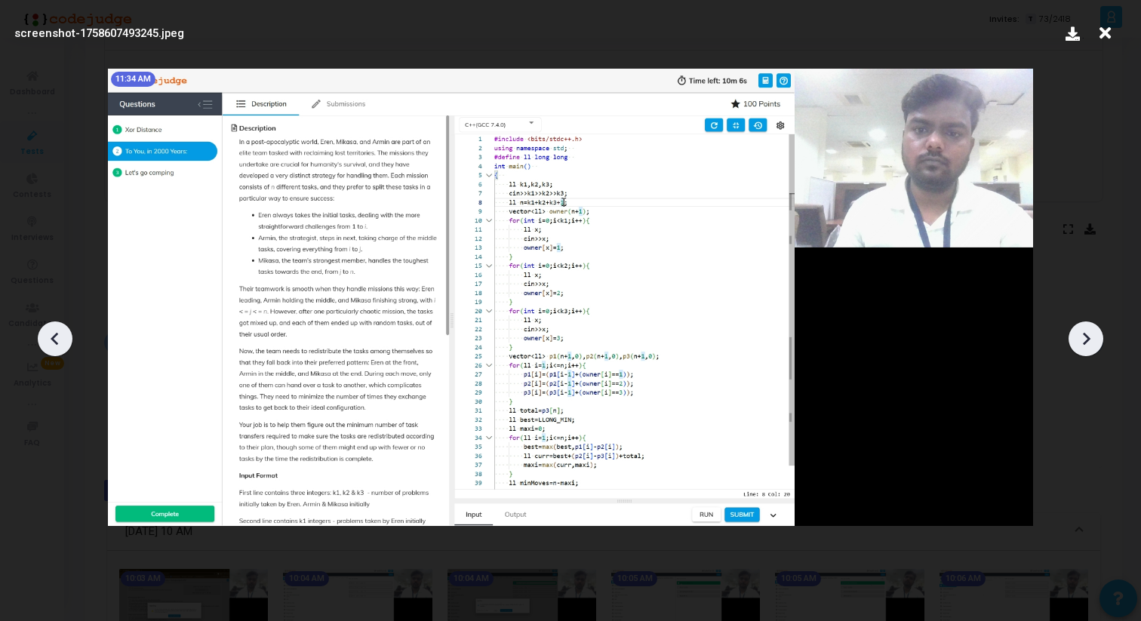
click at [1080, 334] on icon at bounding box center [1086, 339] width 23 height 23
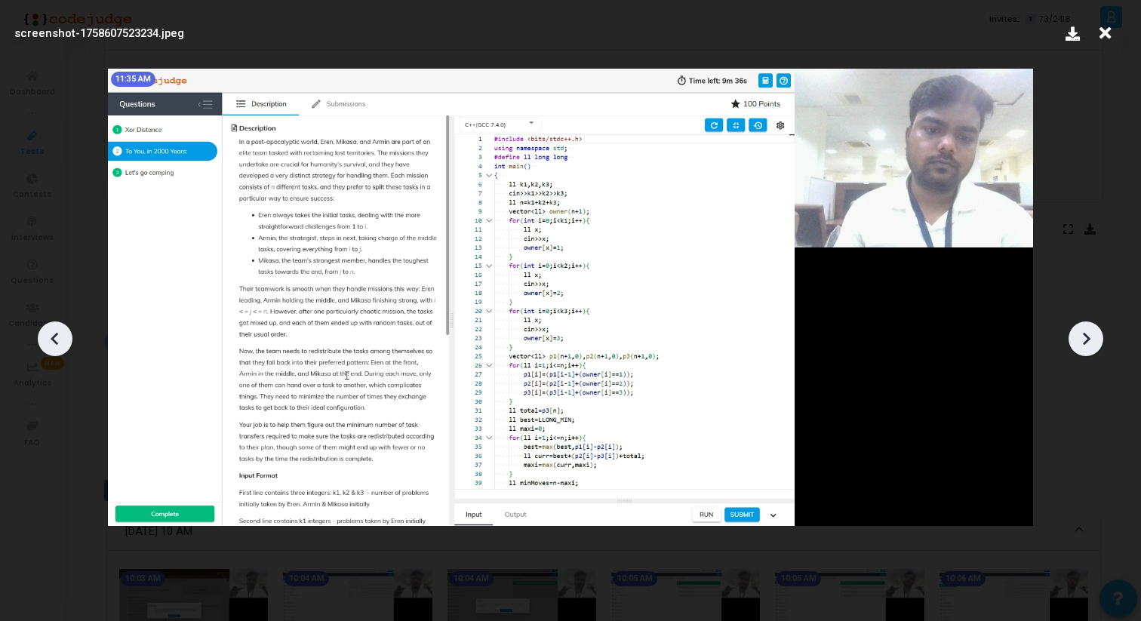
click at [1079, 335] on icon at bounding box center [1086, 339] width 23 height 23
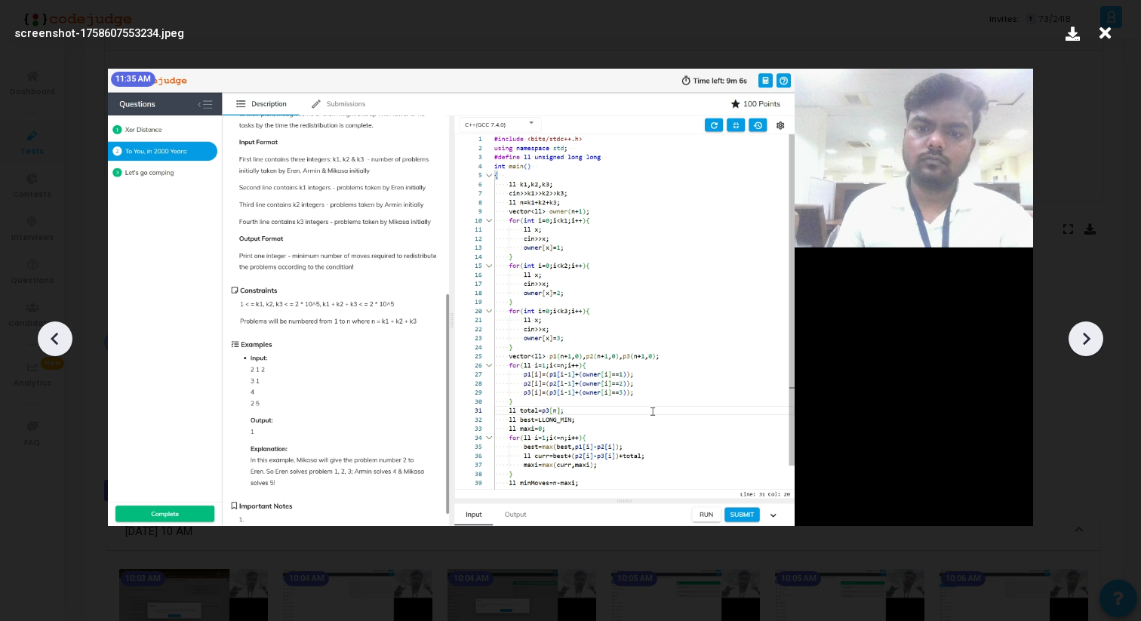
click at [1079, 335] on icon at bounding box center [1086, 339] width 23 height 23
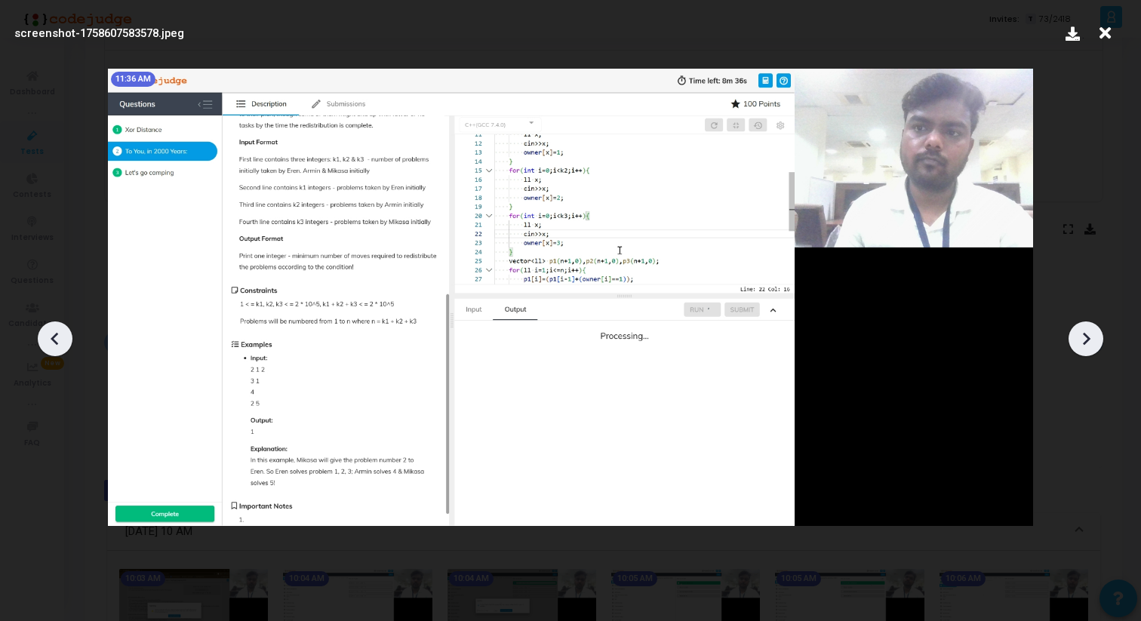
click at [1079, 335] on icon at bounding box center [1086, 339] width 23 height 23
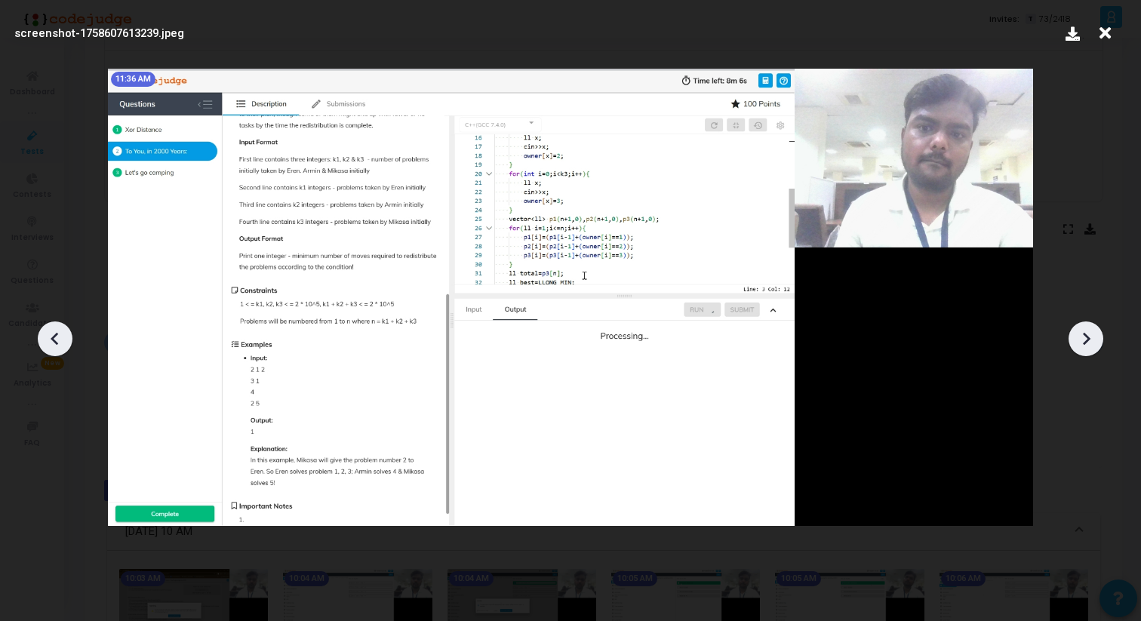
click at [1079, 335] on icon at bounding box center [1086, 339] width 23 height 23
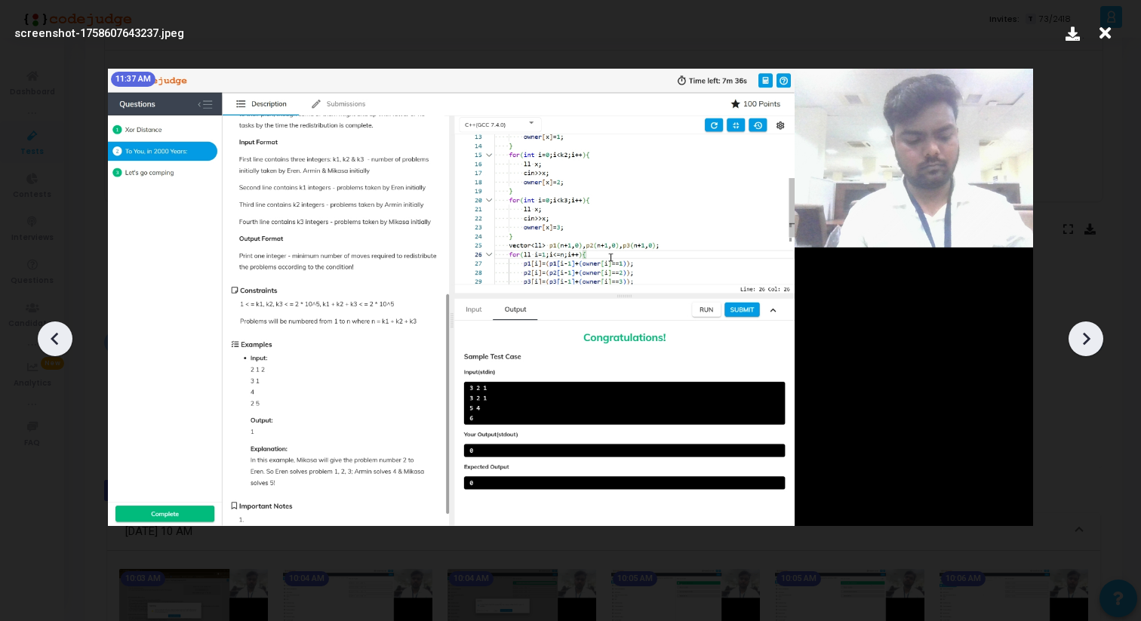
click at [1079, 335] on icon at bounding box center [1086, 339] width 23 height 23
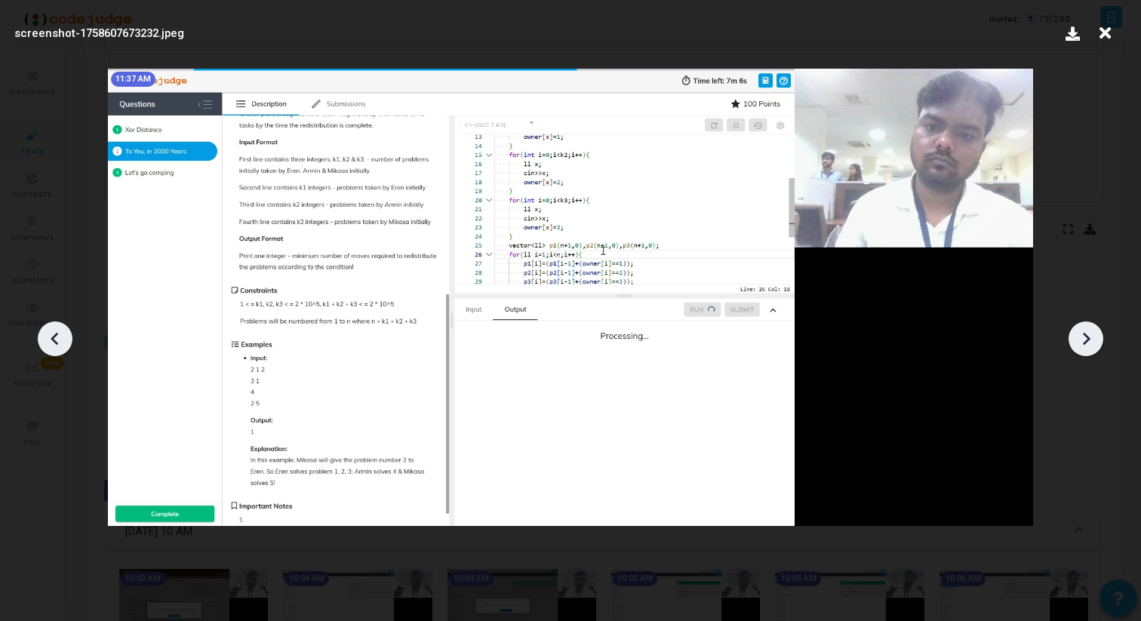
click at [1079, 335] on icon at bounding box center [1086, 339] width 23 height 23
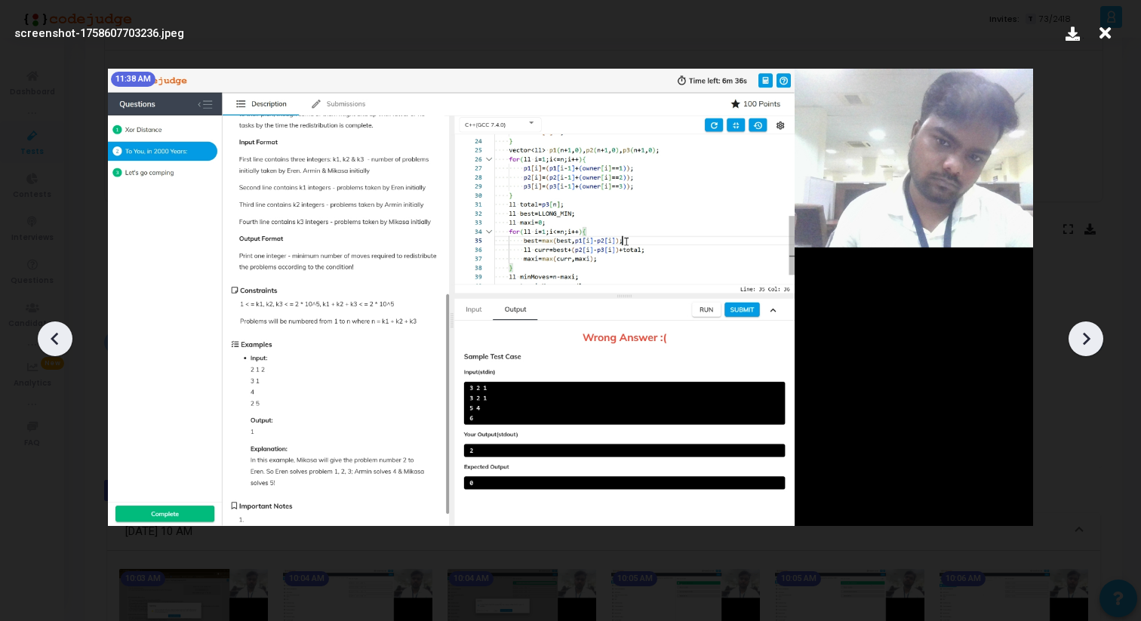
click at [1079, 335] on icon at bounding box center [1086, 339] width 23 height 23
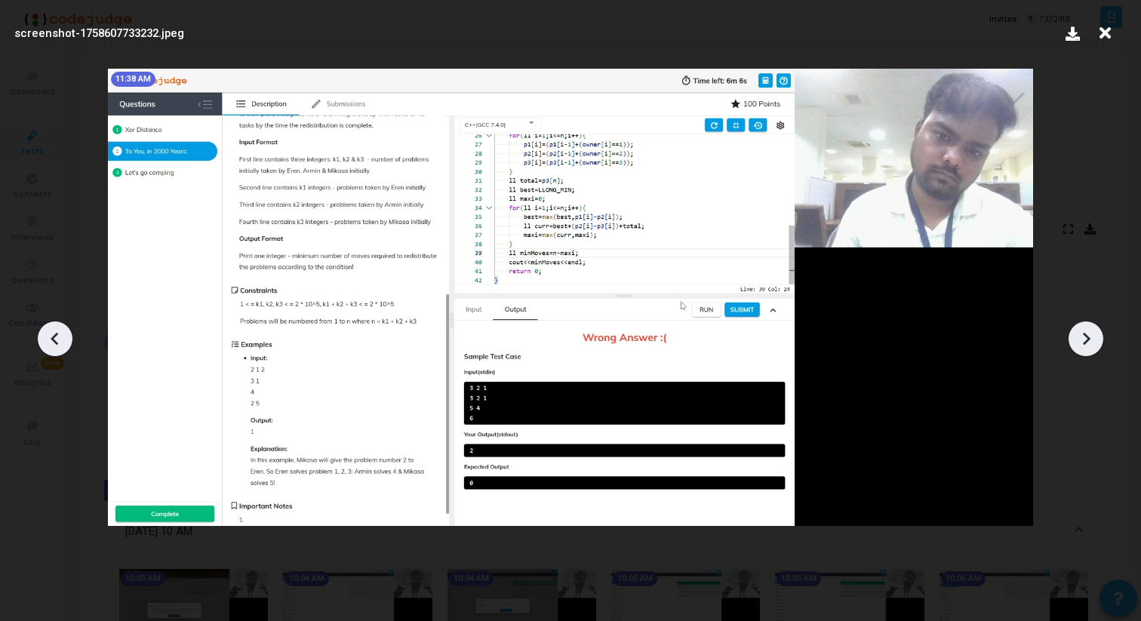
click at [1079, 335] on icon at bounding box center [1086, 339] width 23 height 23
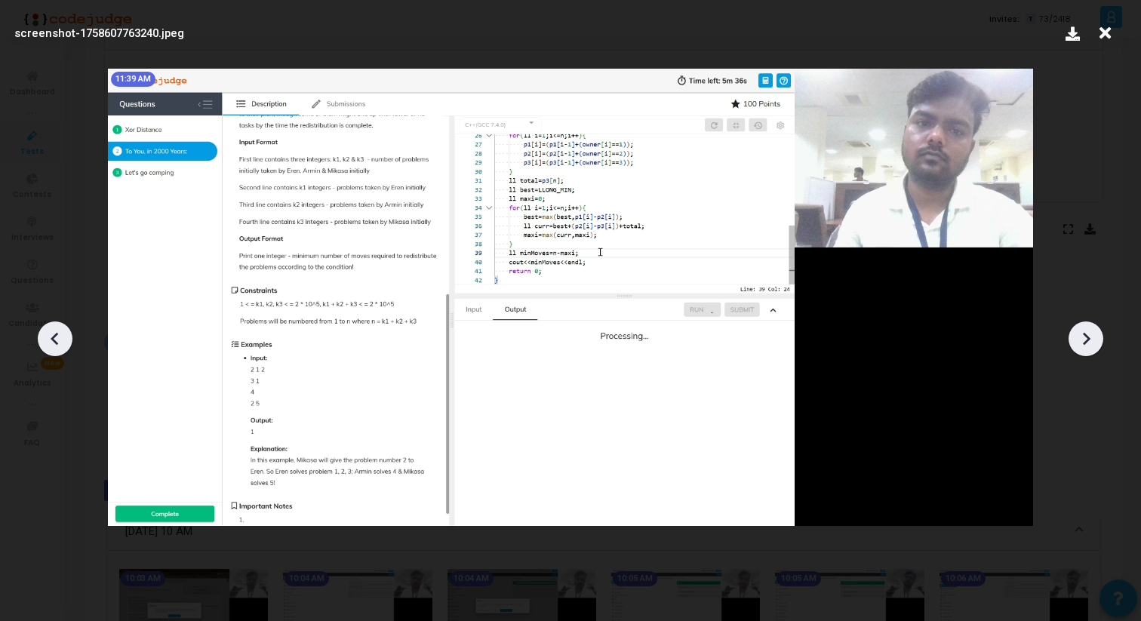
click at [1079, 335] on icon at bounding box center [1086, 339] width 23 height 23
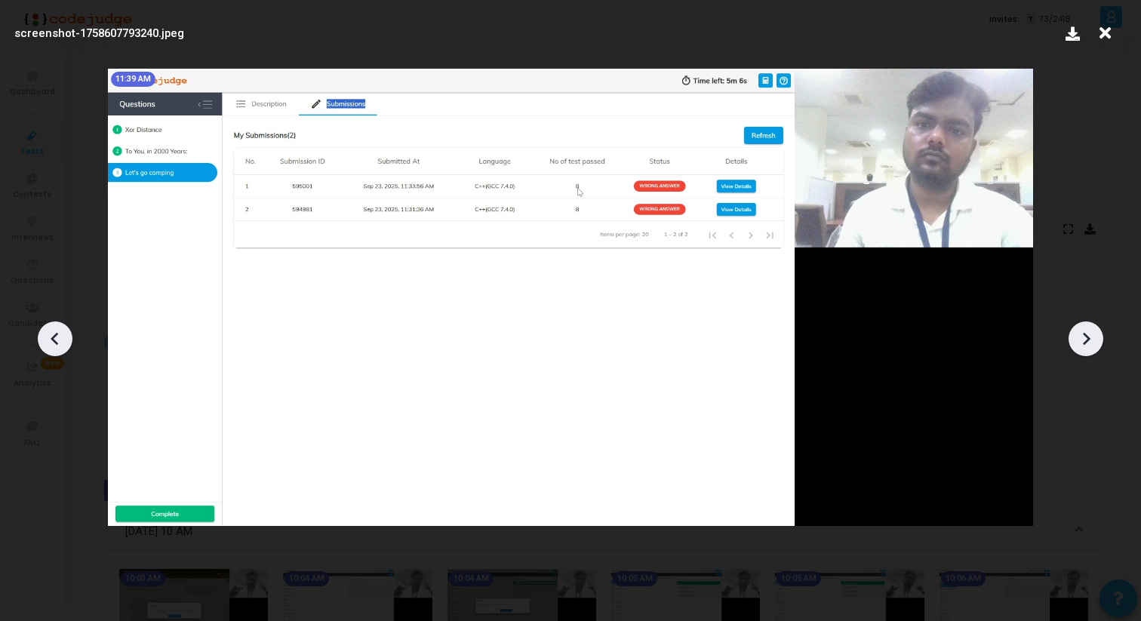
click at [1079, 335] on icon at bounding box center [1086, 339] width 23 height 23
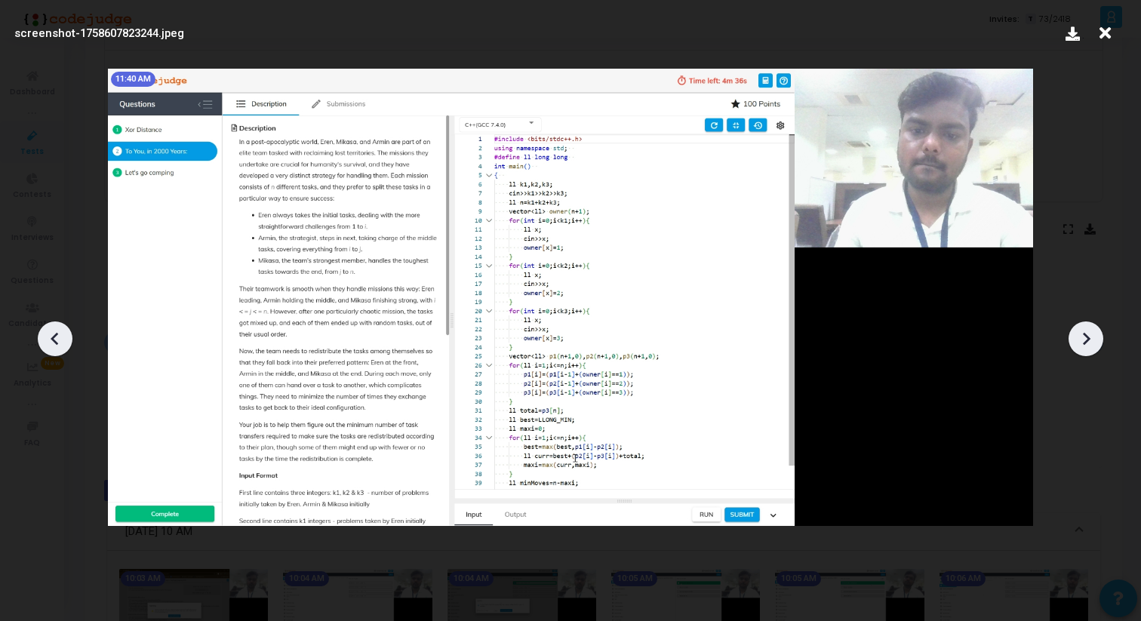
click at [1079, 335] on icon at bounding box center [1086, 339] width 23 height 23
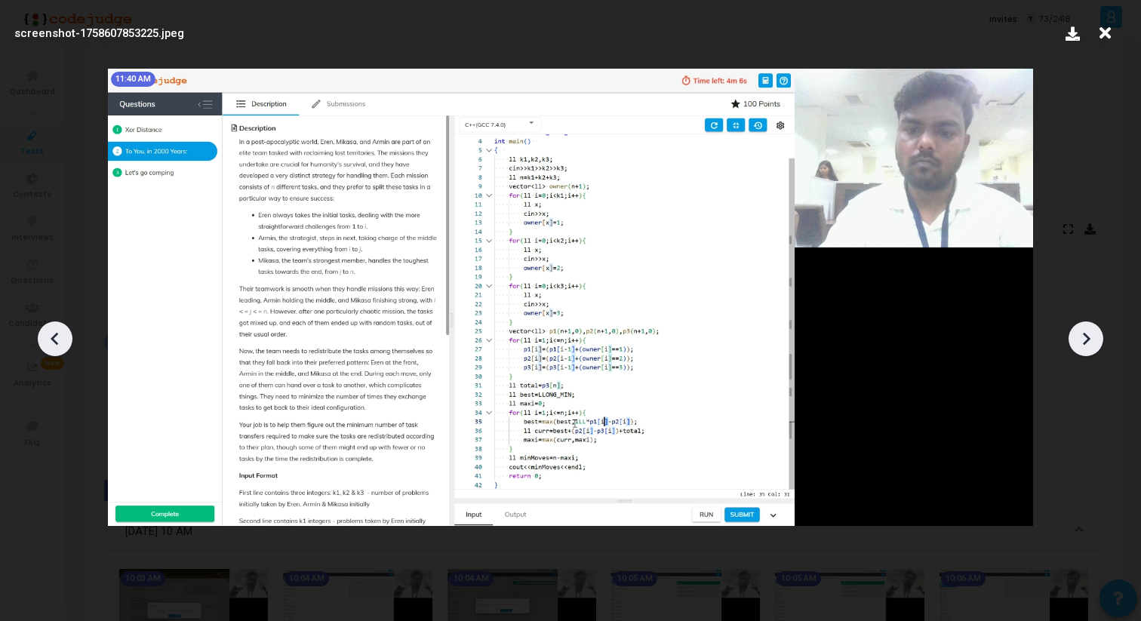
click at [1079, 335] on icon at bounding box center [1086, 339] width 23 height 23
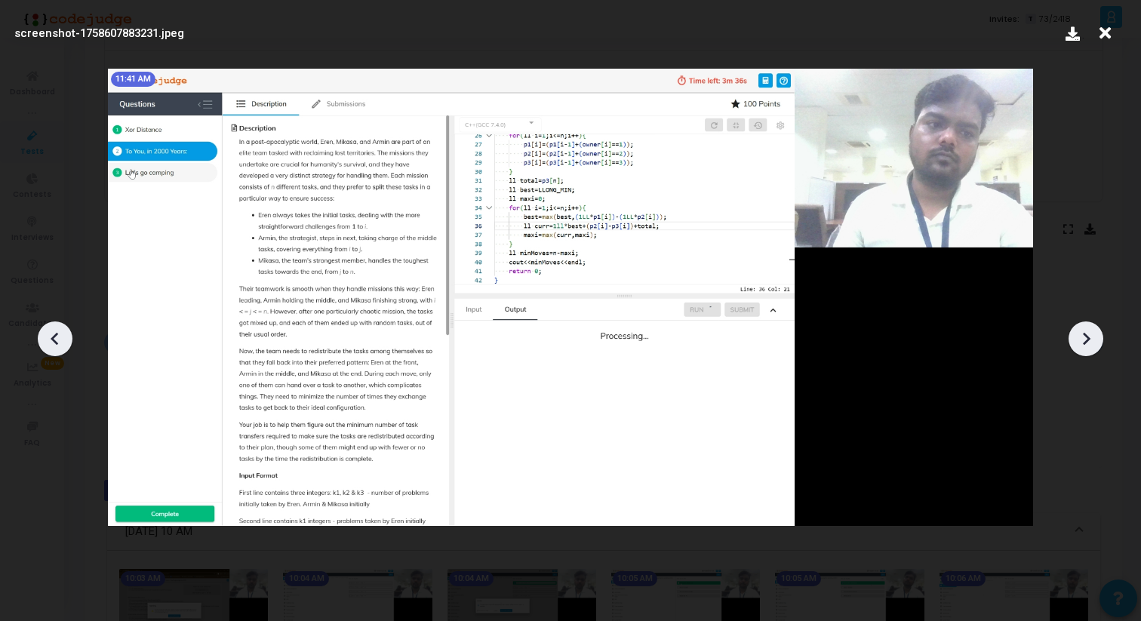
click at [50, 343] on icon at bounding box center [55, 339] width 23 height 23
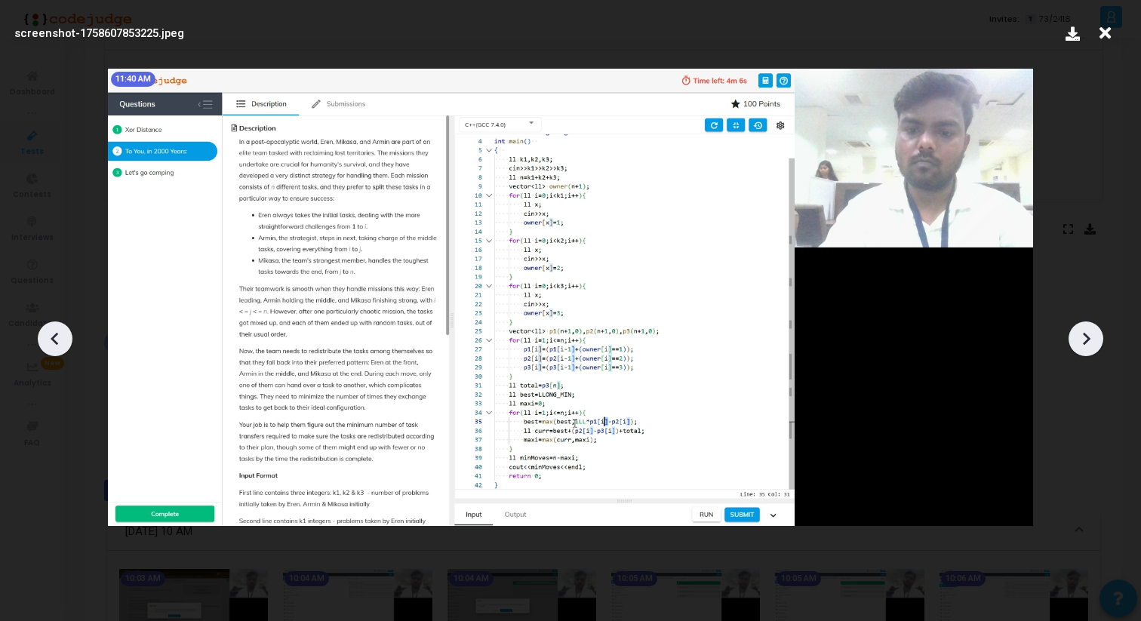
click at [50, 343] on icon at bounding box center [55, 339] width 23 height 23
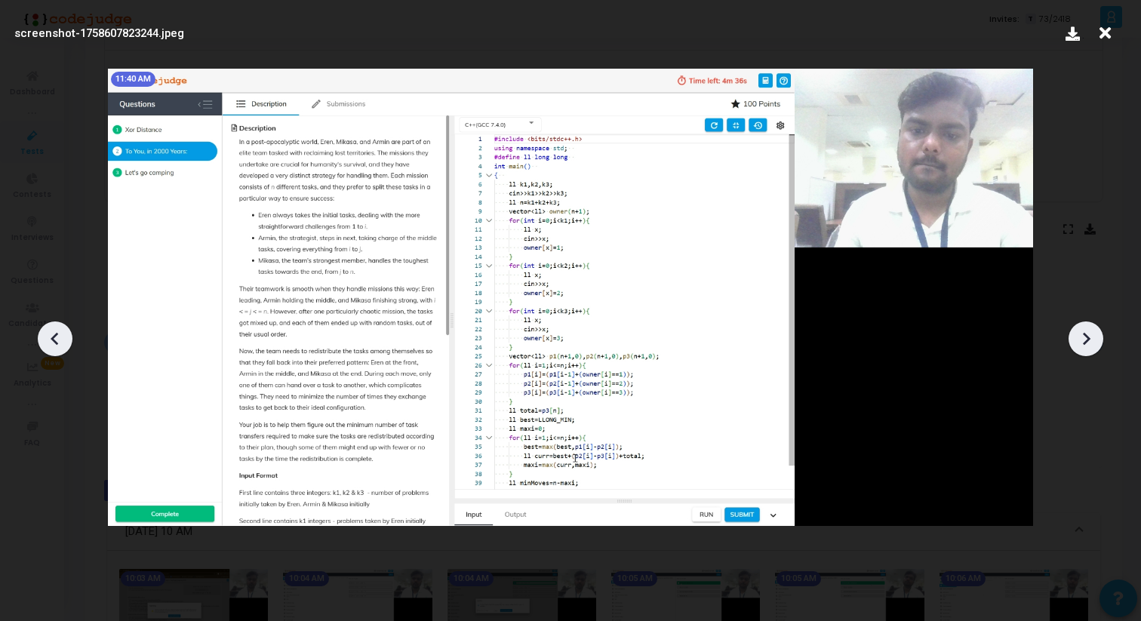
click at [1087, 341] on icon at bounding box center [1087, 338] width 8 height 13
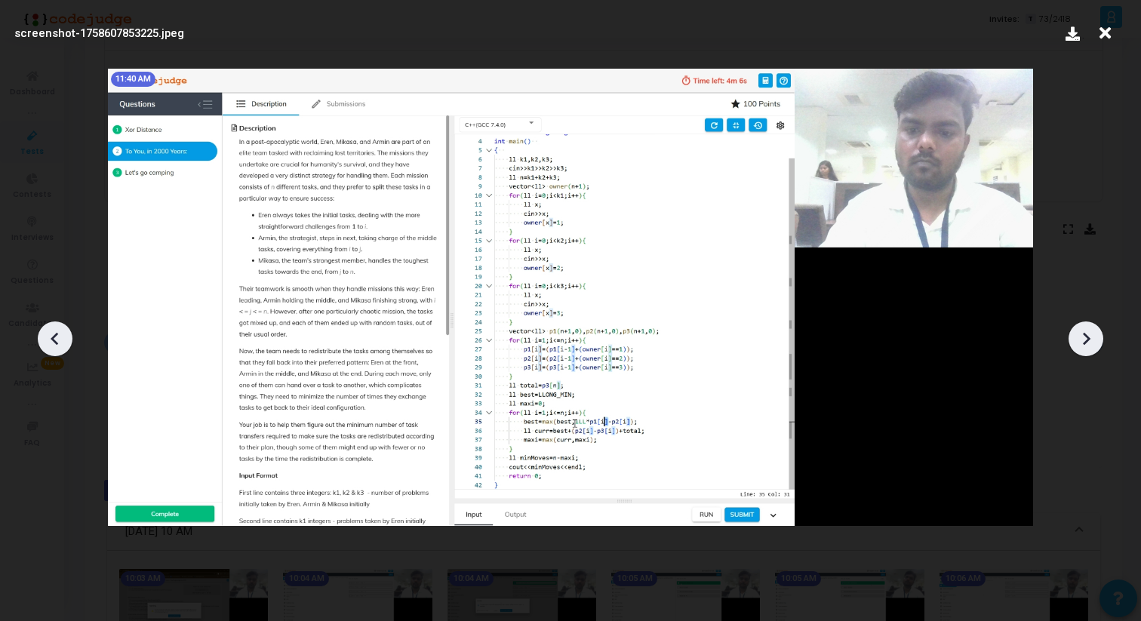
click at [1087, 341] on icon at bounding box center [1087, 338] width 8 height 13
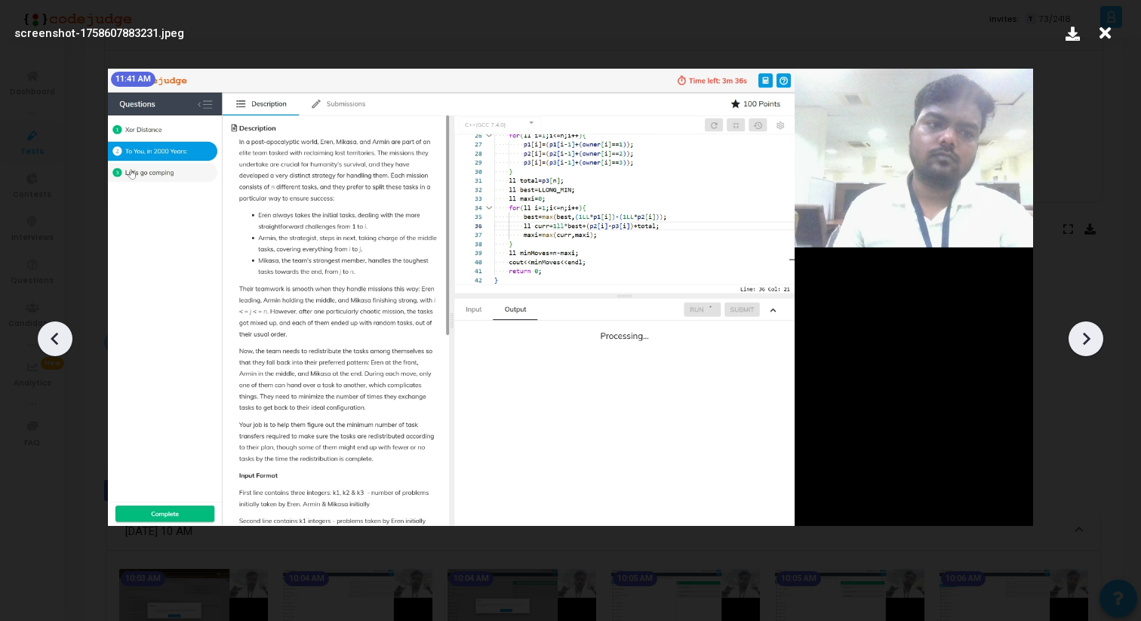
click at [54, 337] on icon at bounding box center [55, 339] width 23 height 23
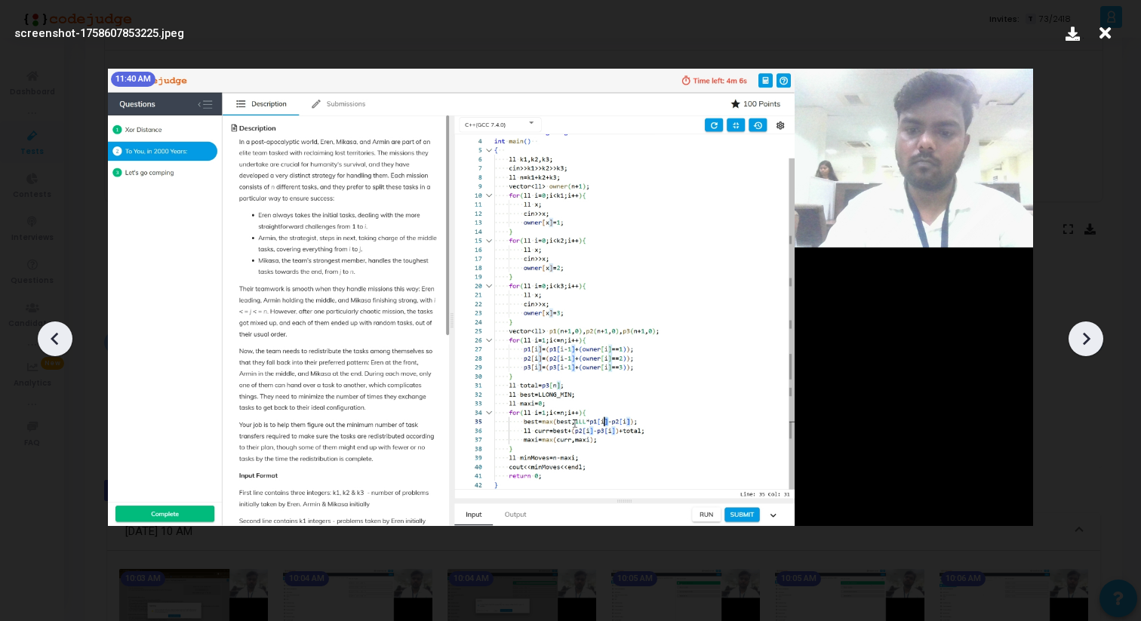
click at [54, 337] on icon at bounding box center [55, 339] width 23 height 23
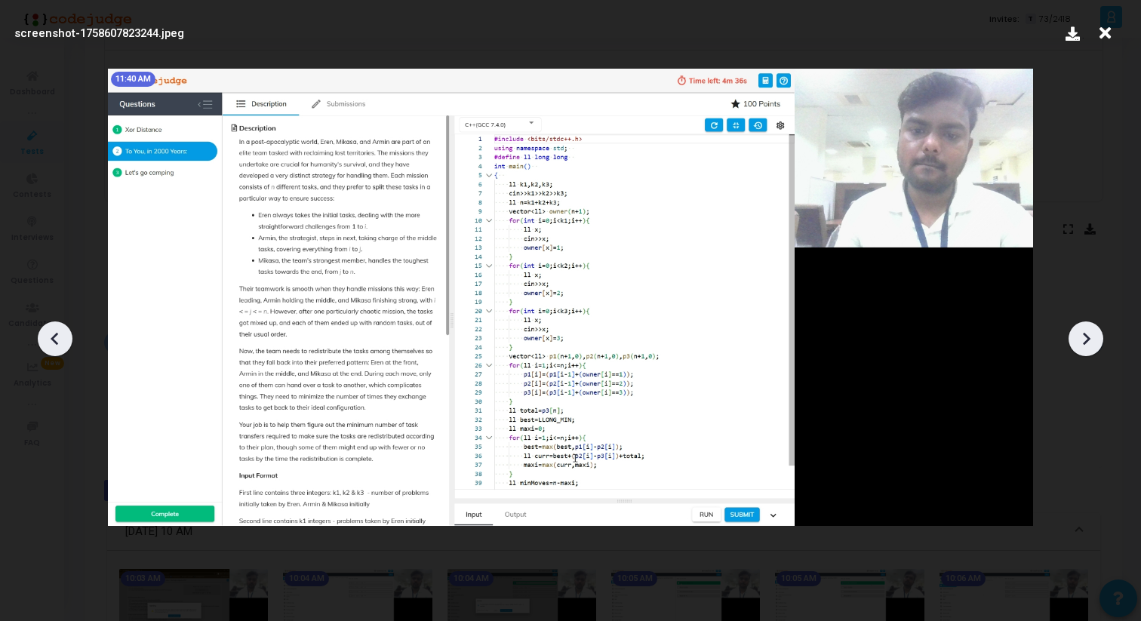
click at [1090, 330] on icon at bounding box center [1086, 339] width 23 height 23
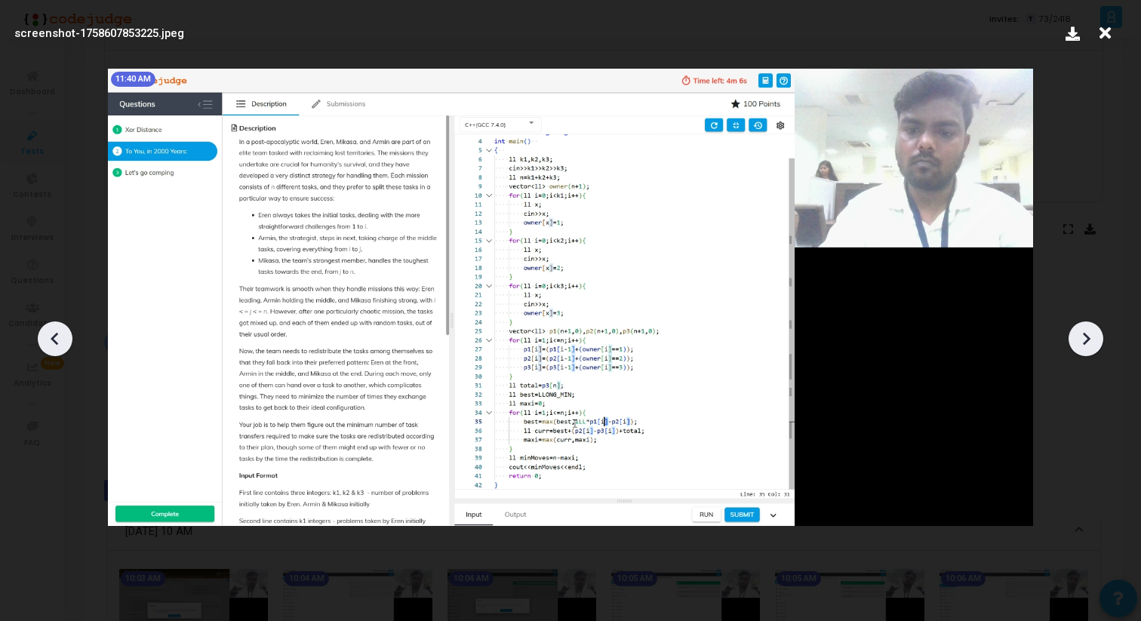
click at [1090, 330] on icon at bounding box center [1086, 339] width 23 height 23
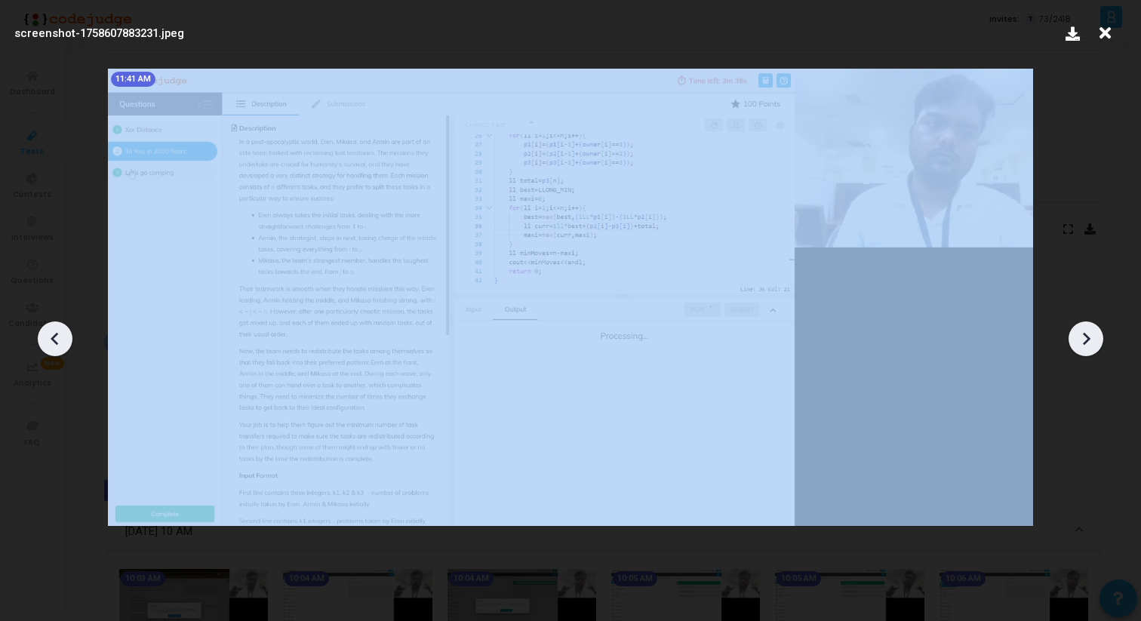
click at [1090, 330] on icon at bounding box center [1086, 339] width 23 height 23
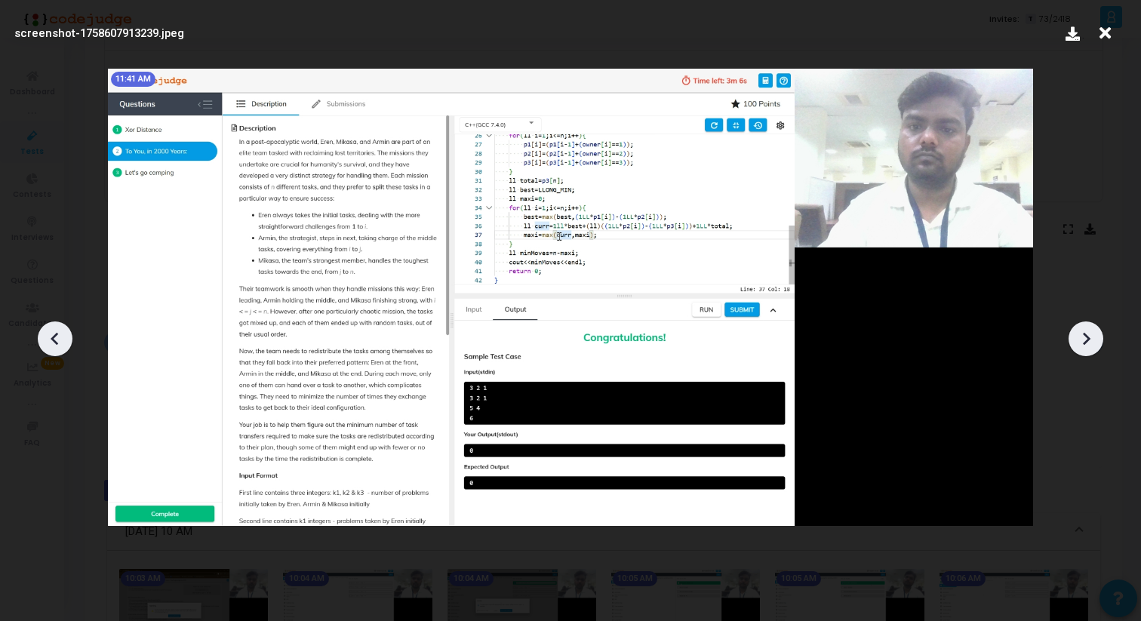
click at [1090, 330] on icon at bounding box center [1086, 339] width 23 height 23
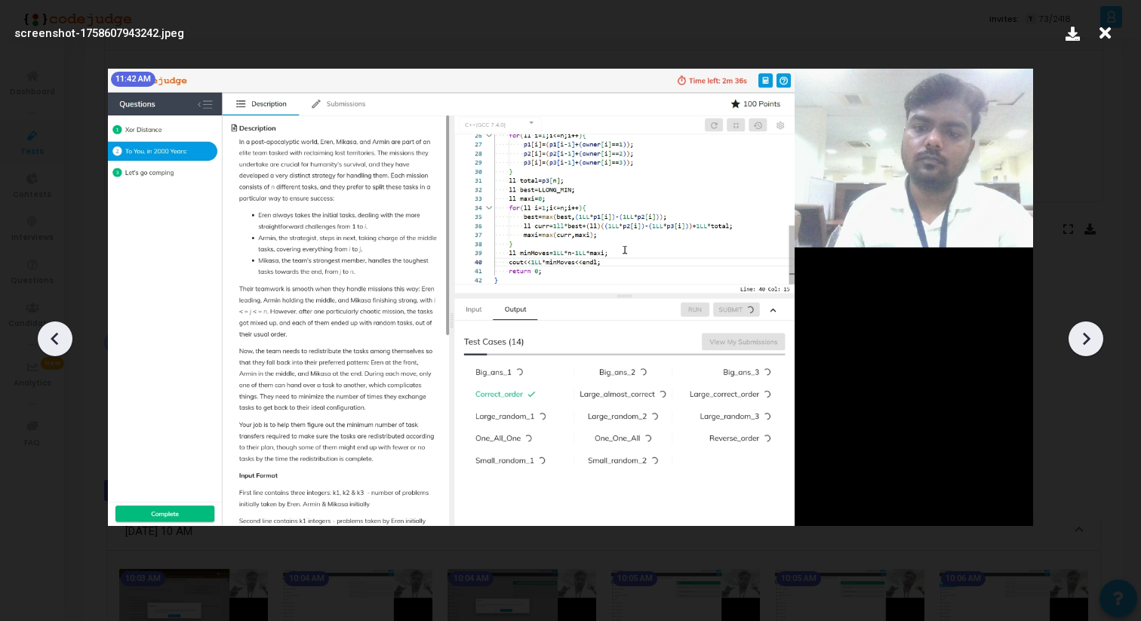
click at [1090, 330] on icon at bounding box center [1086, 339] width 23 height 23
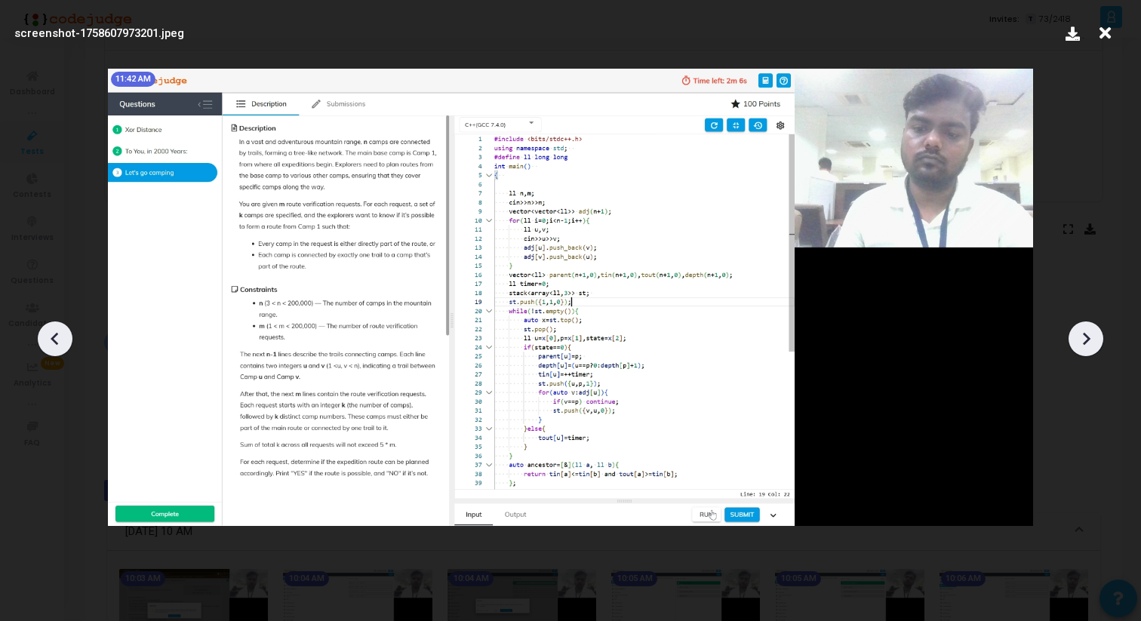
click at [1090, 330] on icon at bounding box center [1086, 339] width 23 height 23
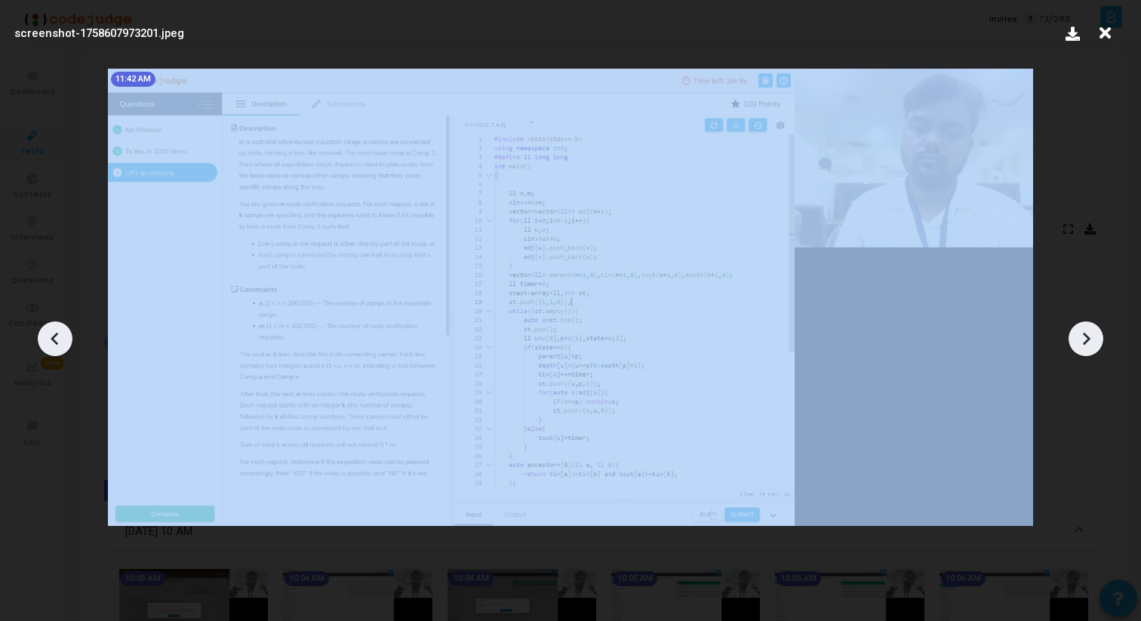
click at [1090, 330] on icon at bounding box center [1086, 339] width 23 height 23
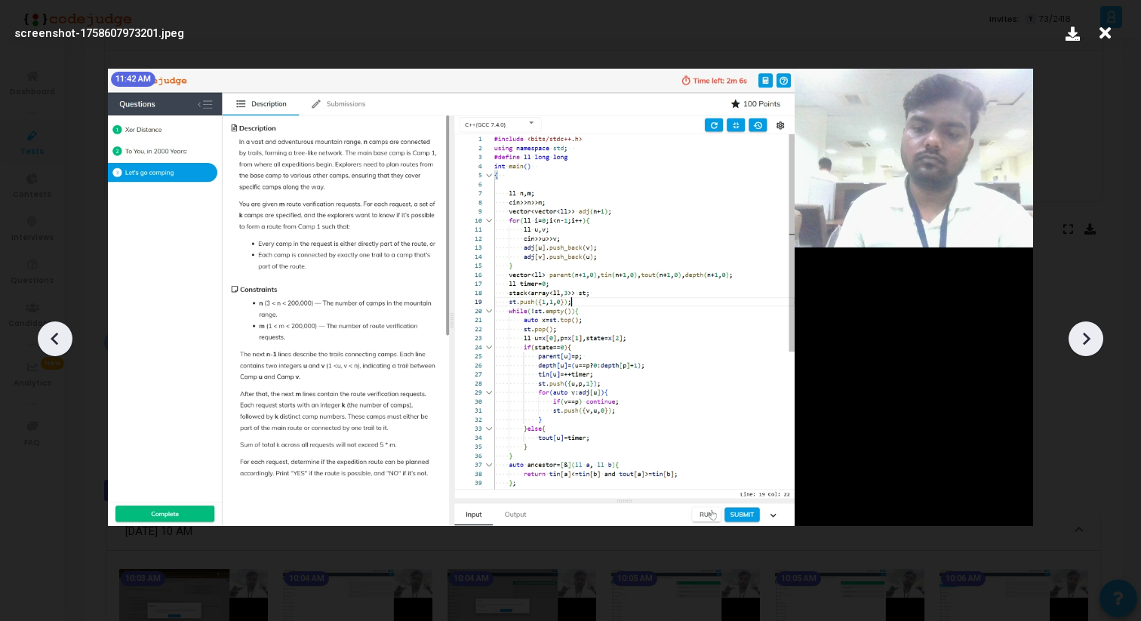
click at [1104, 29] on icon at bounding box center [1105, 33] width 23 height 29
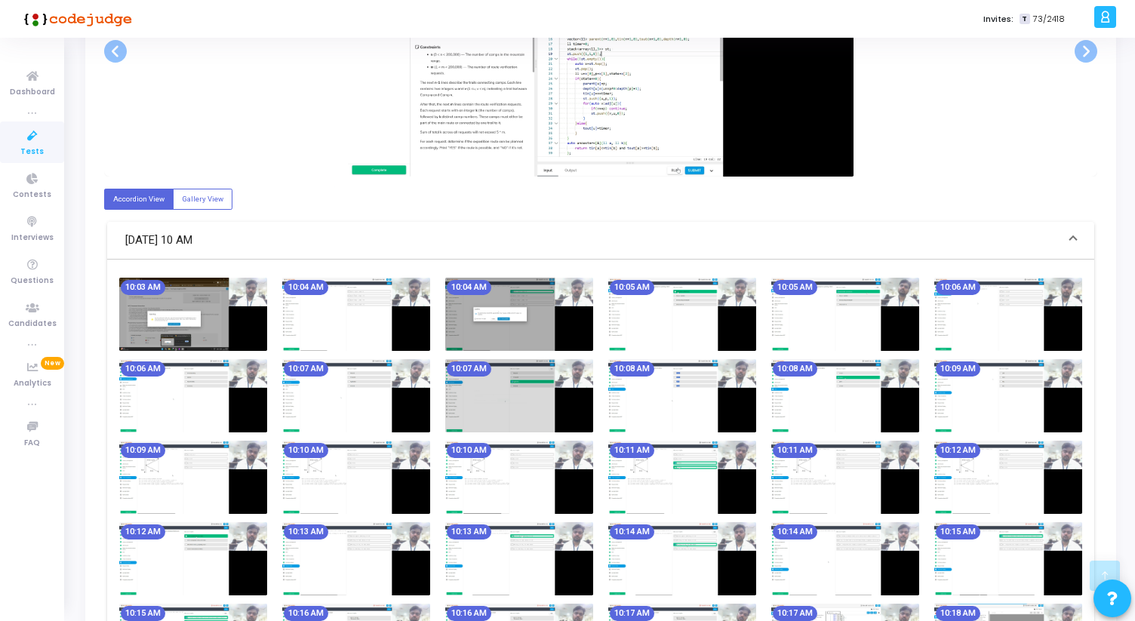
scroll to position [446, 0]
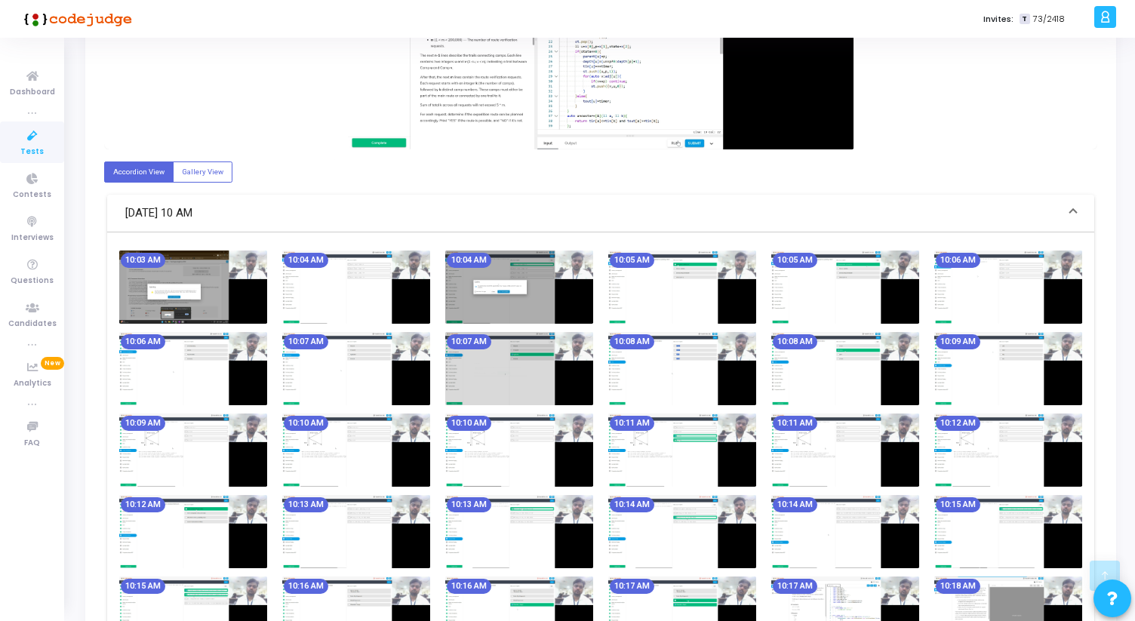
click at [160, 285] on img at bounding box center [193, 287] width 148 height 73
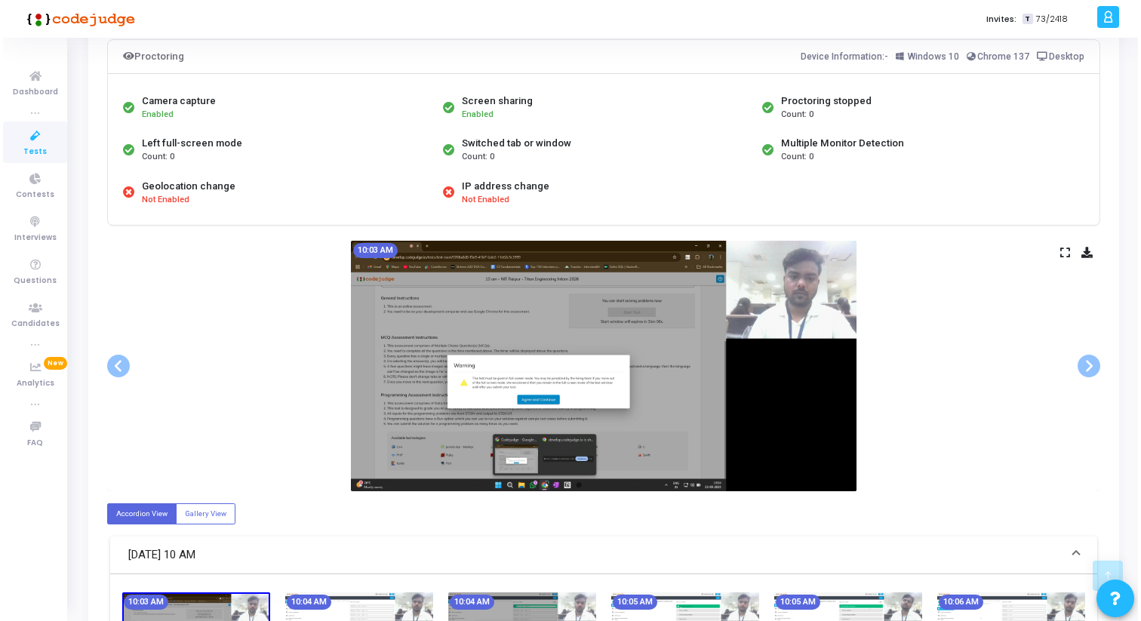
scroll to position [0, 0]
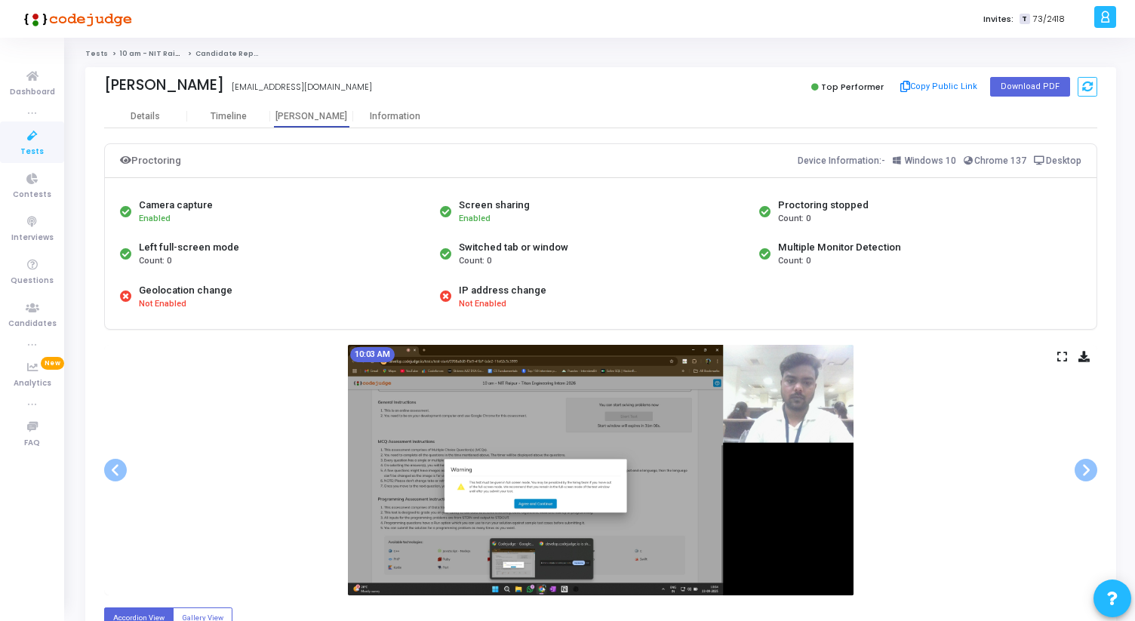
click at [1062, 356] on icon at bounding box center [1063, 357] width 10 height 8
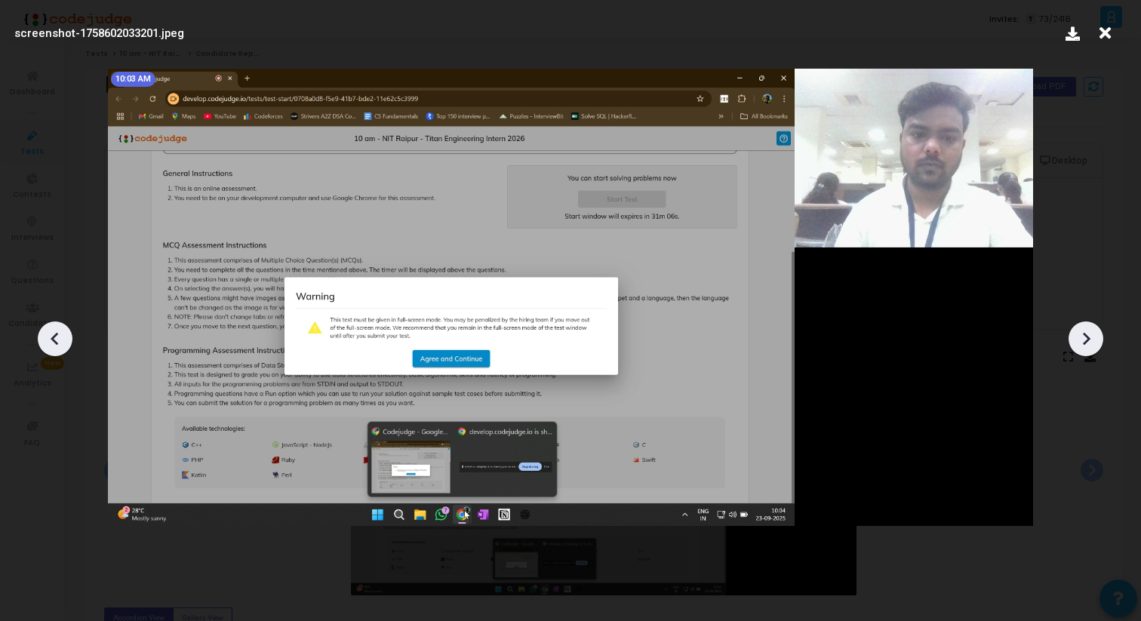
click at [1094, 338] on icon at bounding box center [1086, 339] width 23 height 23
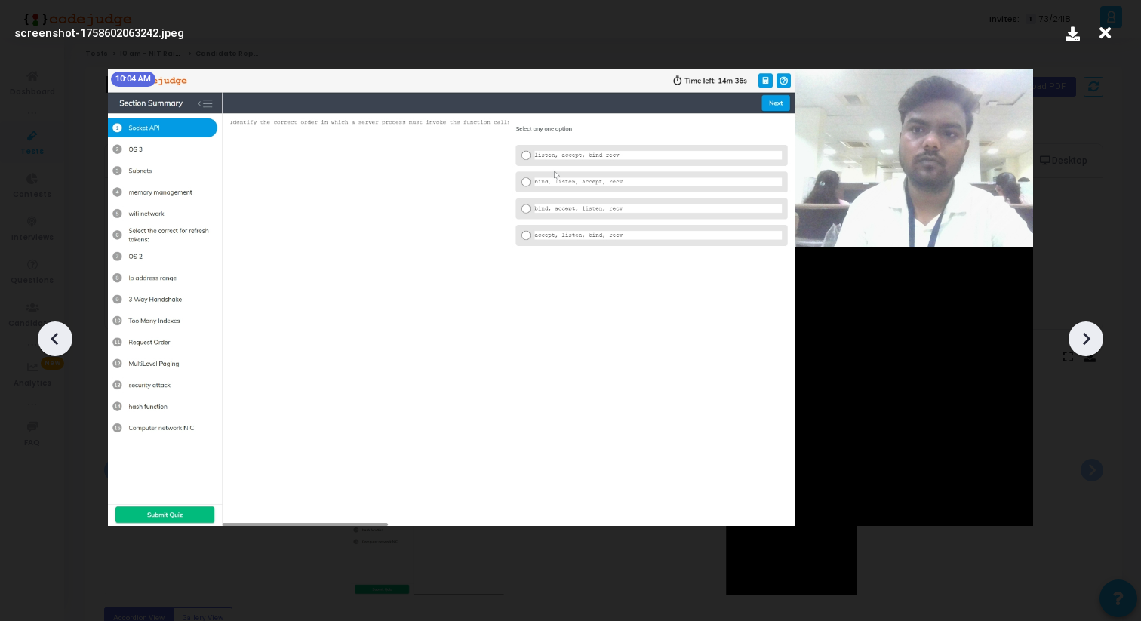
click at [1094, 338] on icon at bounding box center [1086, 339] width 23 height 23
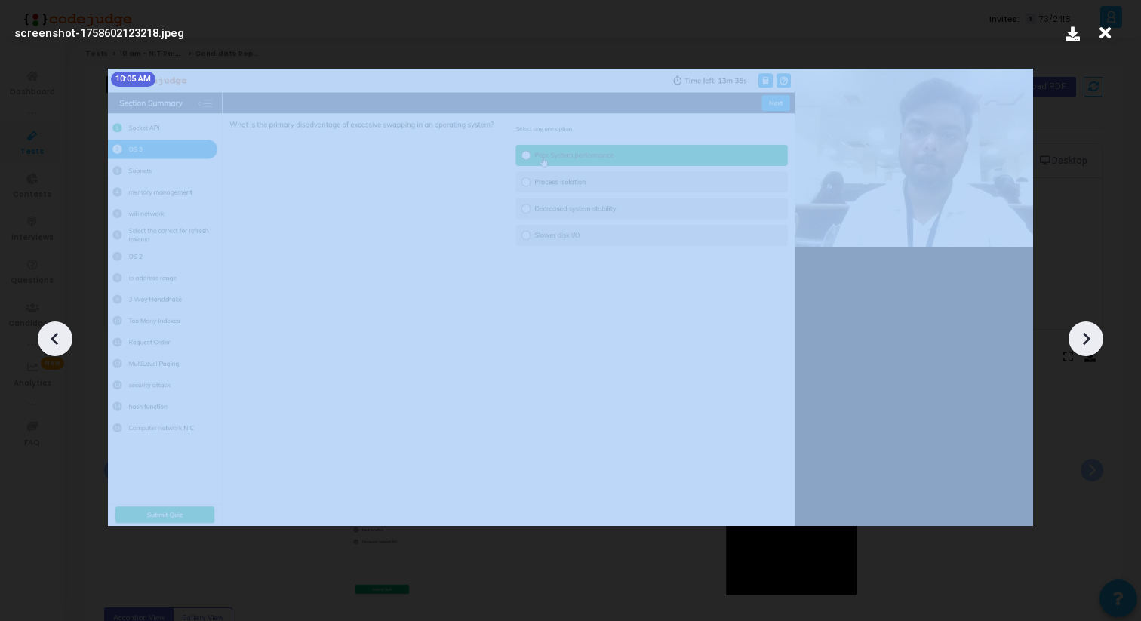
click at [1094, 338] on icon at bounding box center [1086, 339] width 23 height 23
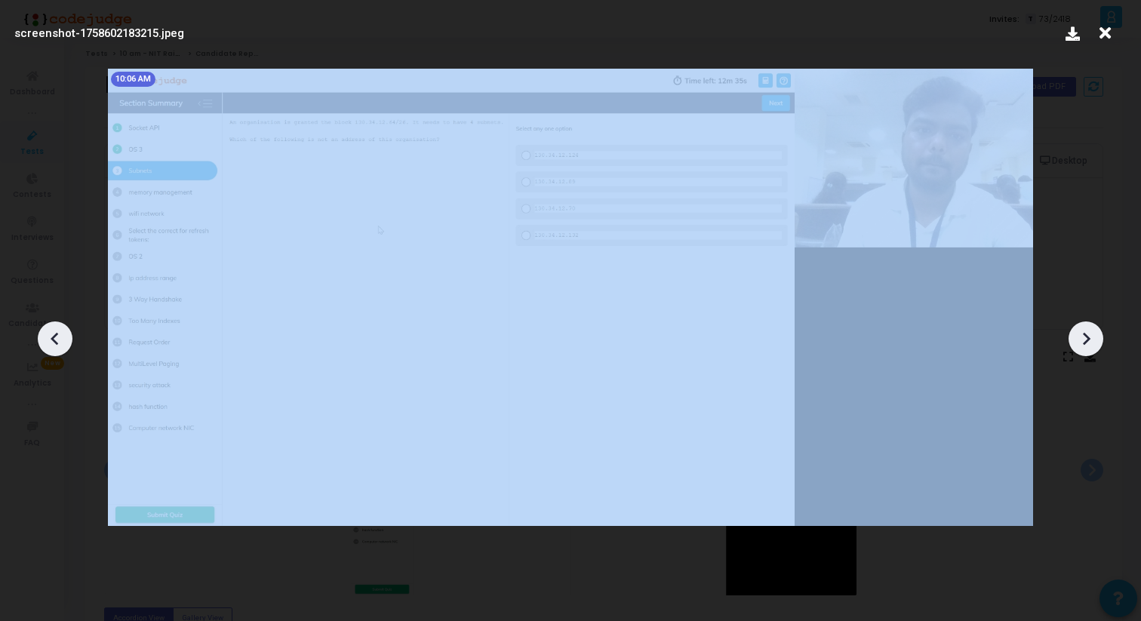
click at [1094, 338] on icon at bounding box center [1086, 339] width 23 height 23
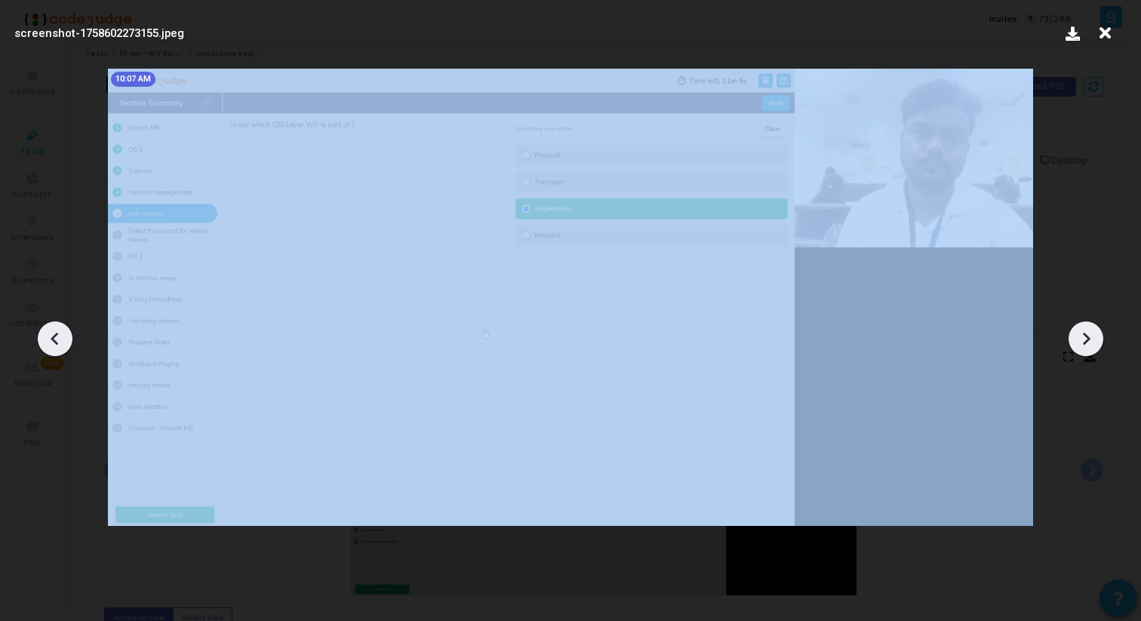
click at [1094, 338] on icon at bounding box center [1086, 339] width 23 height 23
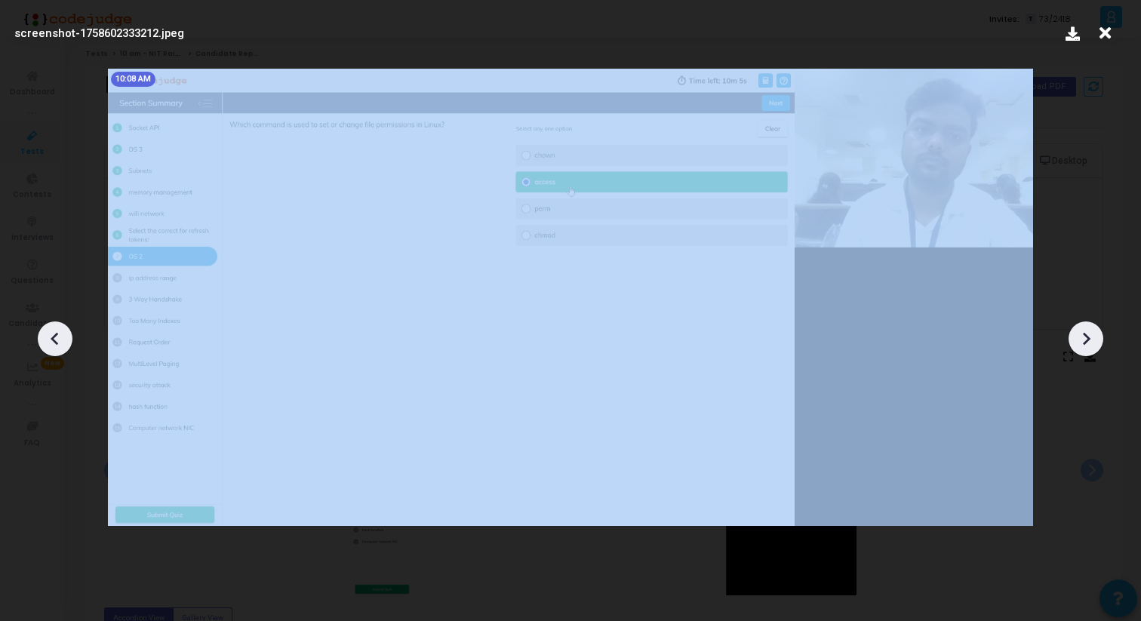
click at [1094, 338] on icon at bounding box center [1086, 339] width 23 height 23
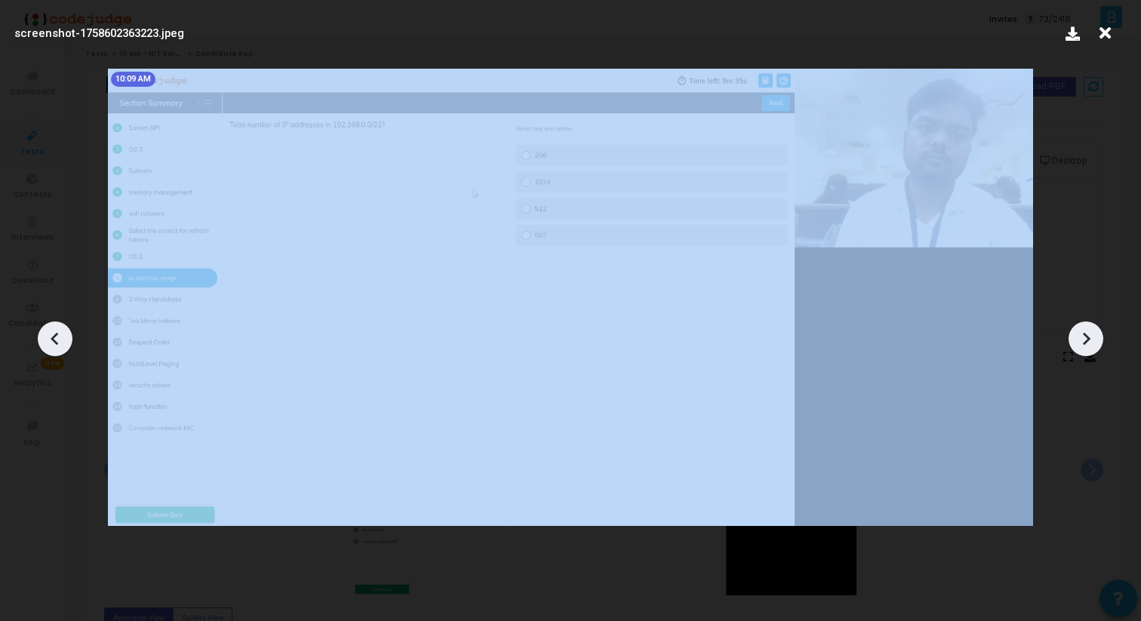
click at [1094, 338] on icon at bounding box center [1086, 339] width 23 height 23
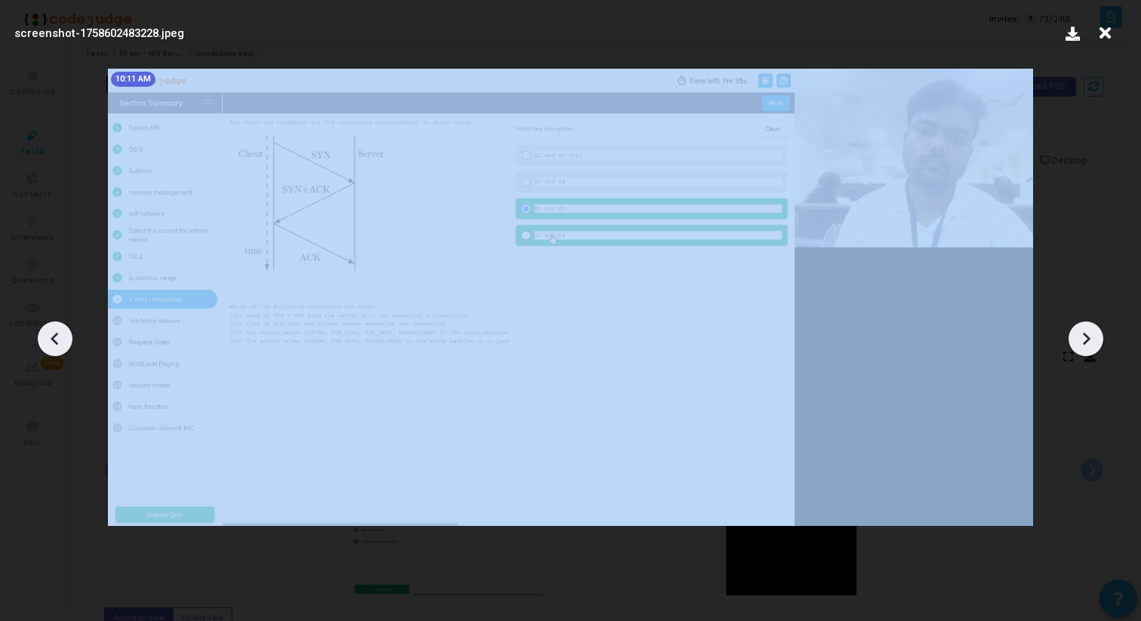
click at [1094, 338] on icon at bounding box center [1086, 339] width 23 height 23
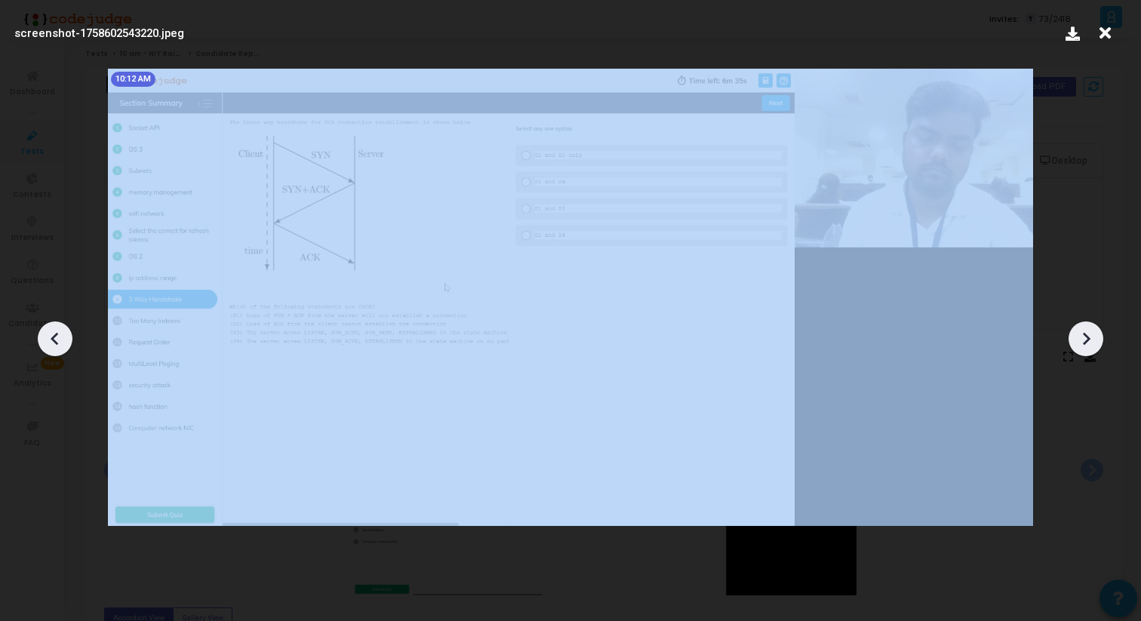
click at [1094, 338] on icon at bounding box center [1086, 339] width 23 height 23
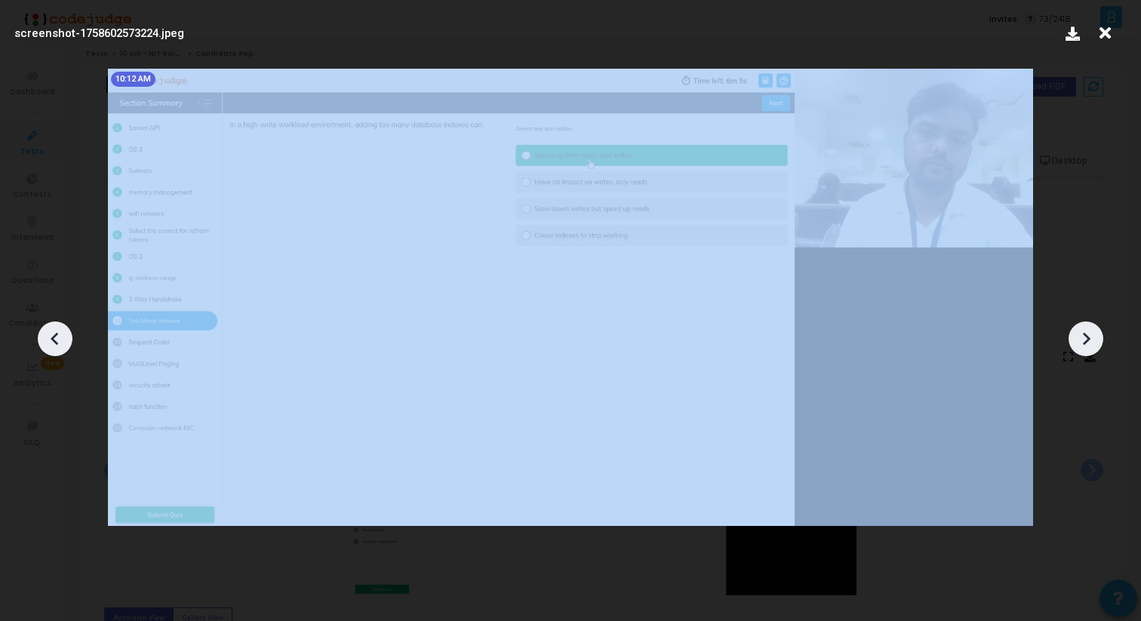
click at [1094, 338] on icon at bounding box center [1086, 339] width 23 height 23
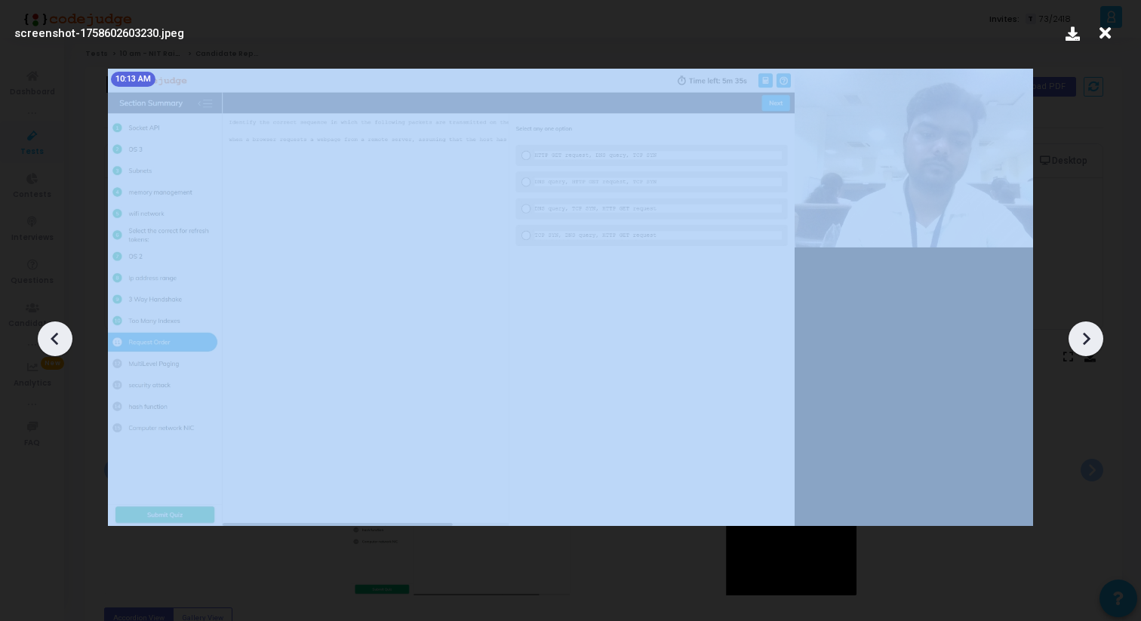
click at [1094, 338] on icon at bounding box center [1086, 339] width 23 height 23
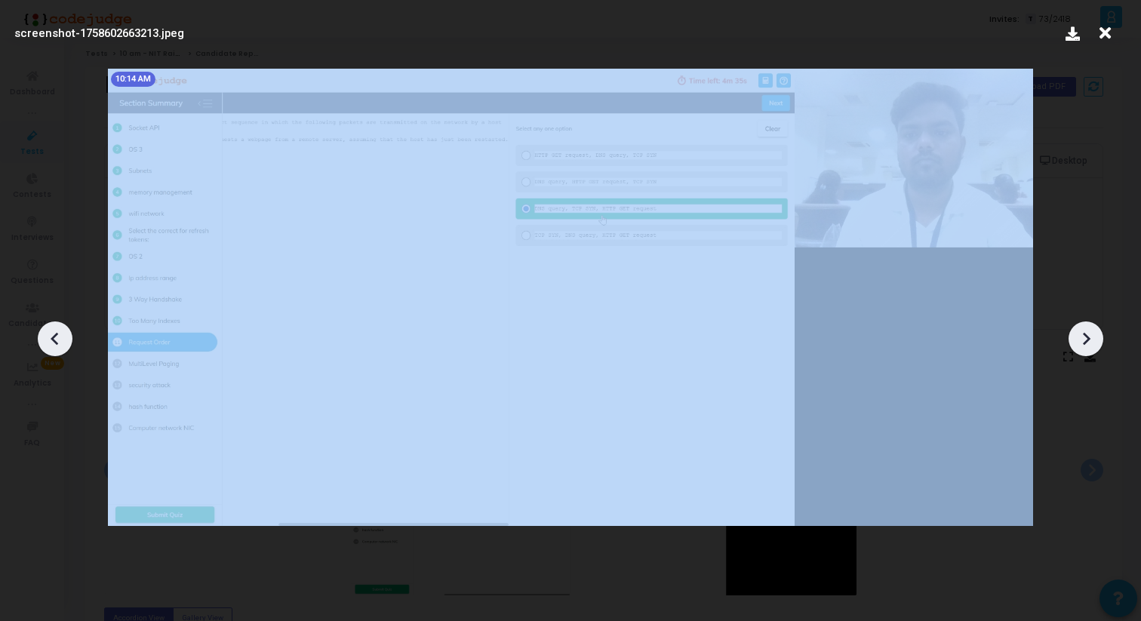
click at [1094, 338] on icon at bounding box center [1086, 339] width 23 height 23
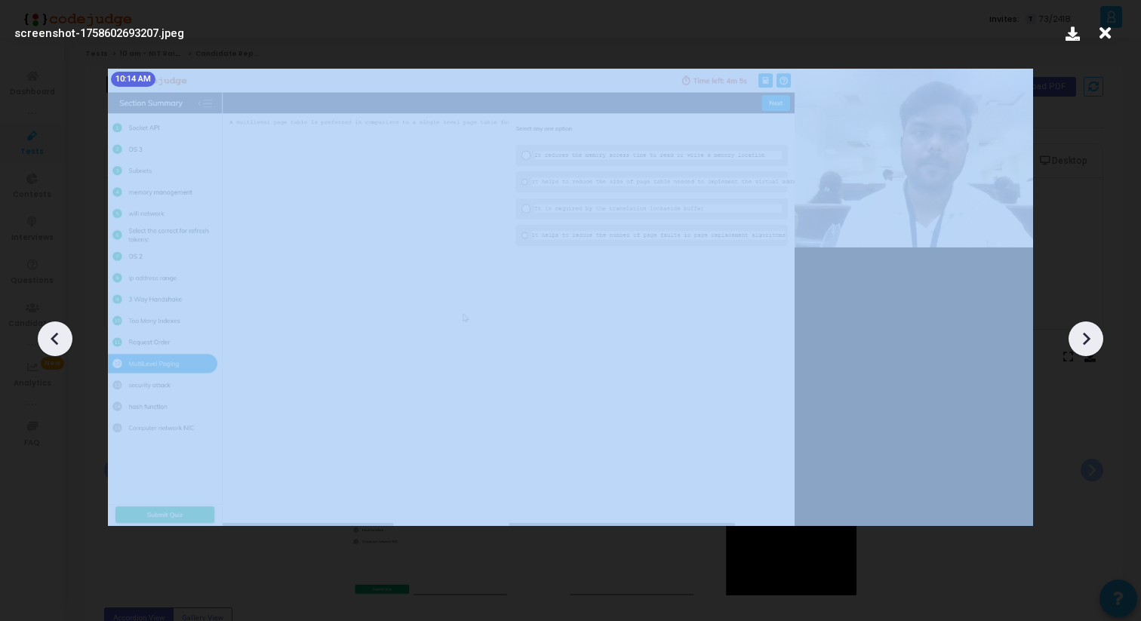
click at [1094, 338] on icon at bounding box center [1086, 339] width 23 height 23
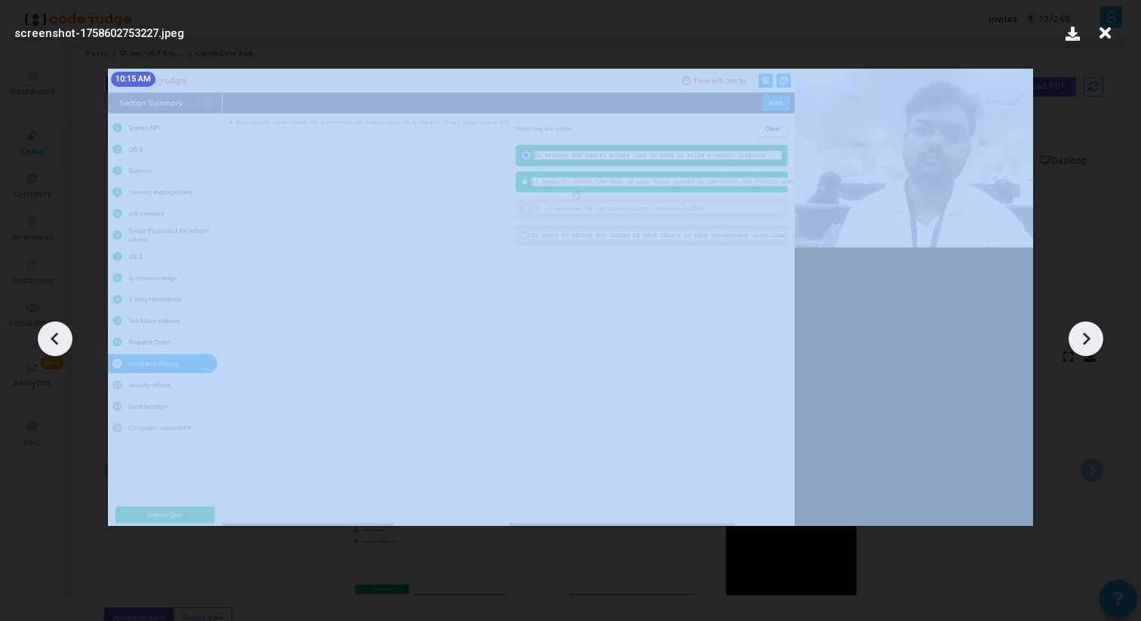
click at [1094, 338] on icon at bounding box center [1086, 339] width 23 height 23
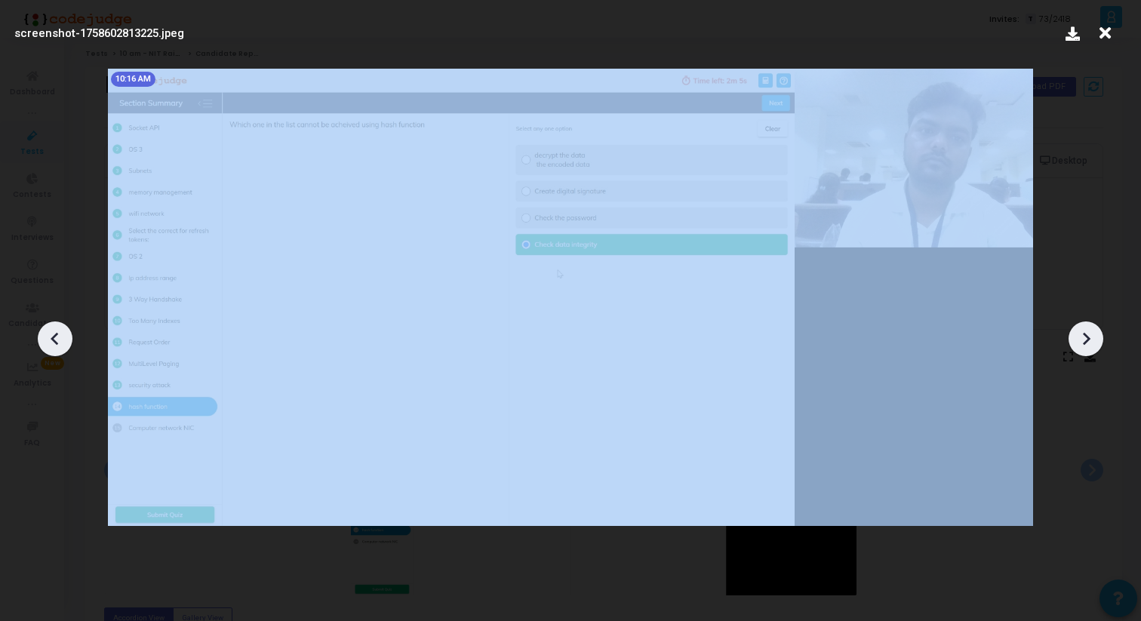
click at [1094, 338] on icon at bounding box center [1086, 339] width 23 height 23
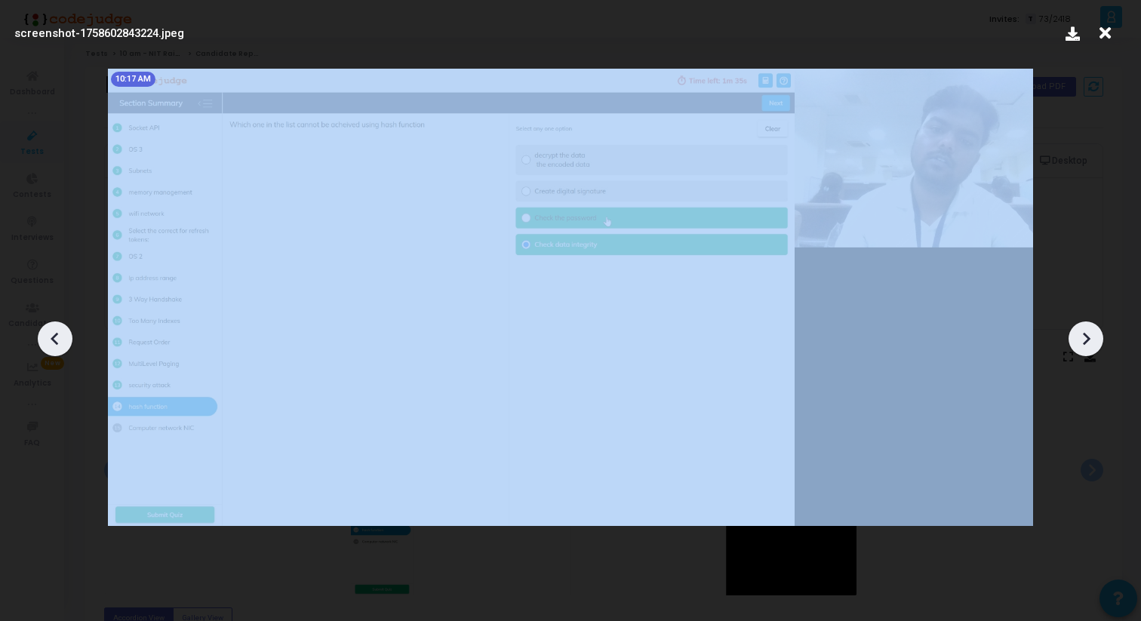
click at [1094, 338] on icon at bounding box center [1086, 339] width 23 height 23
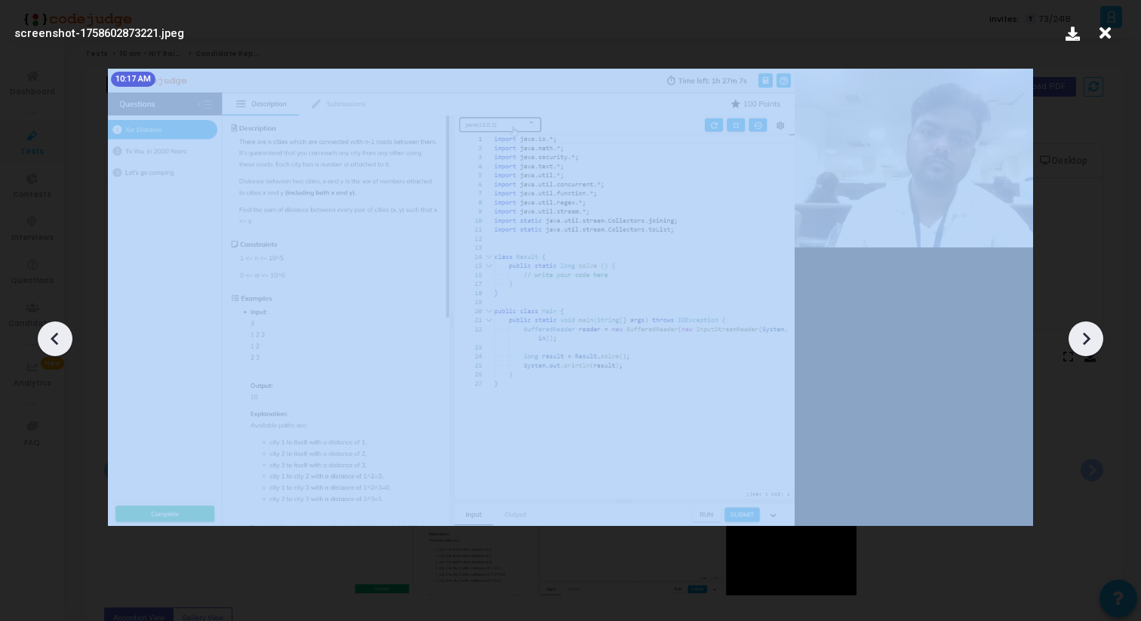
click at [1094, 338] on icon at bounding box center [1086, 339] width 23 height 23
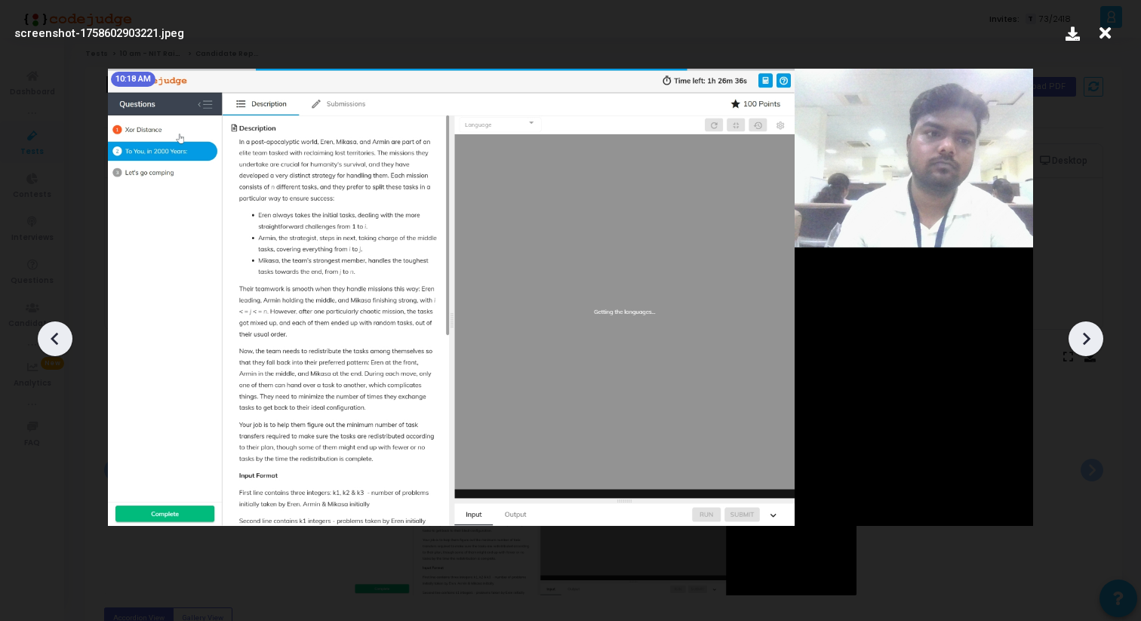
click at [47, 345] on icon at bounding box center [55, 339] width 23 height 23
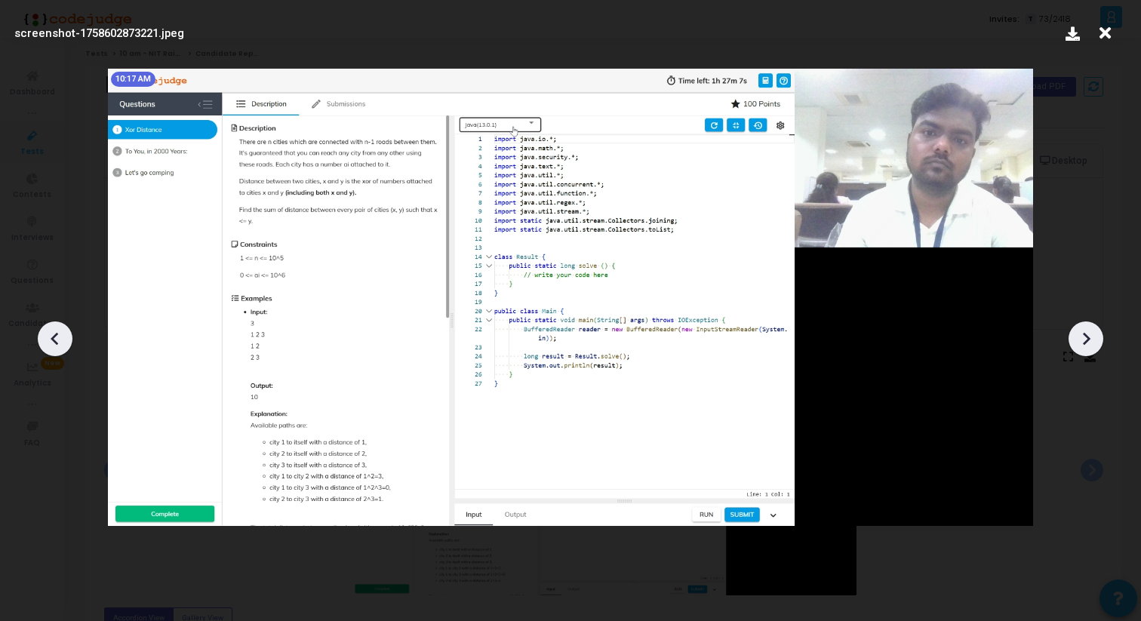
click at [47, 345] on icon at bounding box center [55, 339] width 23 height 23
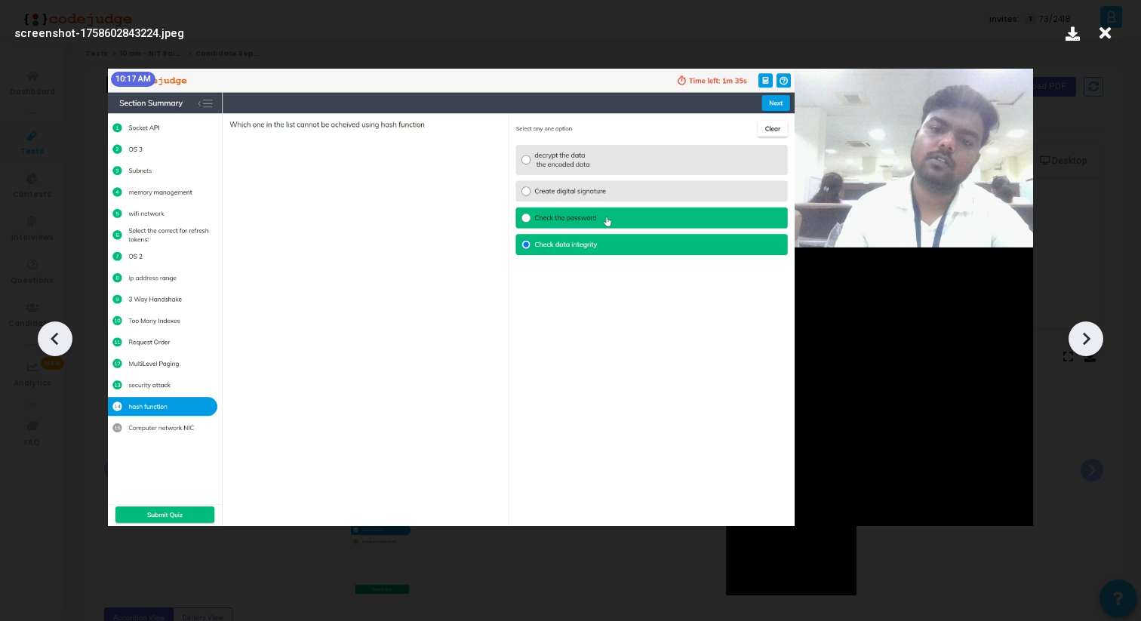
click at [1092, 330] on icon at bounding box center [1086, 339] width 23 height 23
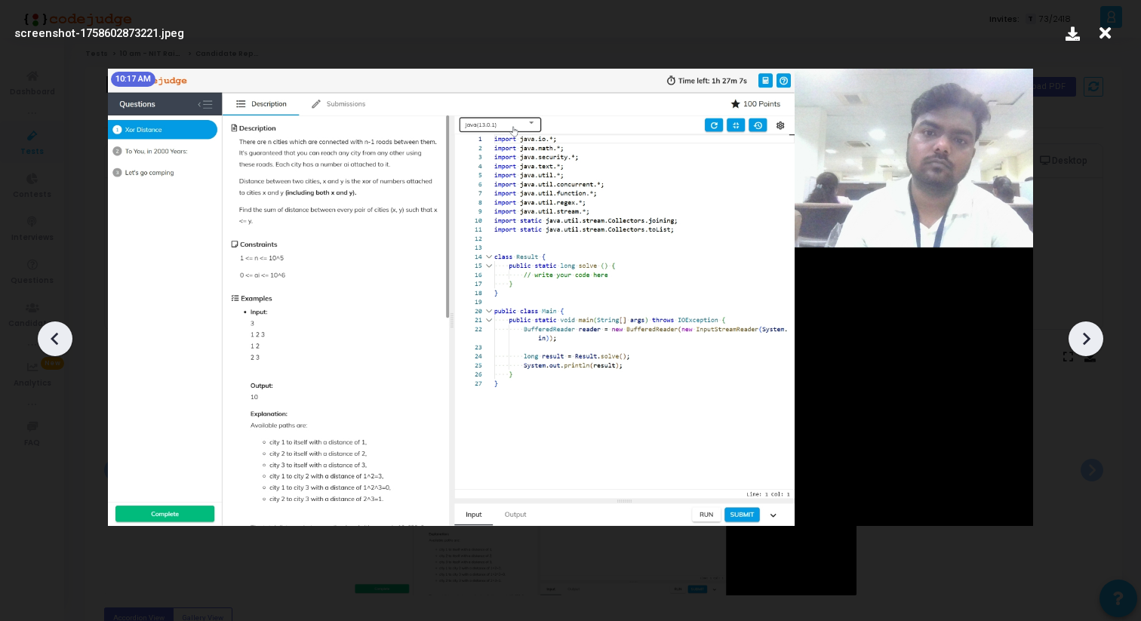
click at [1092, 330] on icon at bounding box center [1086, 339] width 23 height 23
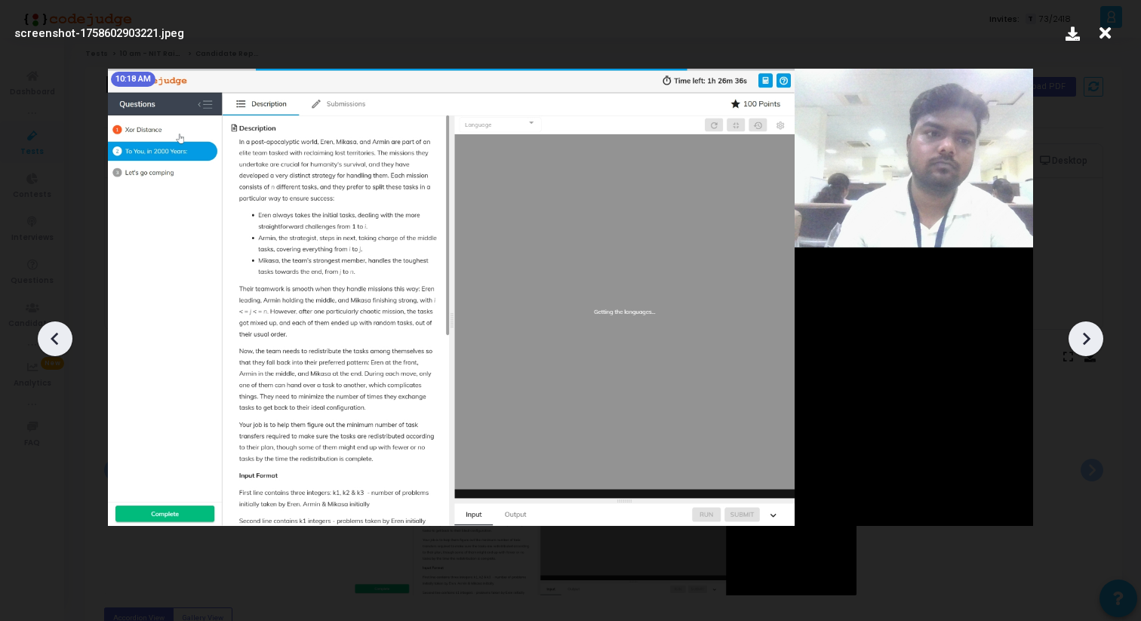
click at [1092, 330] on icon at bounding box center [1086, 339] width 23 height 23
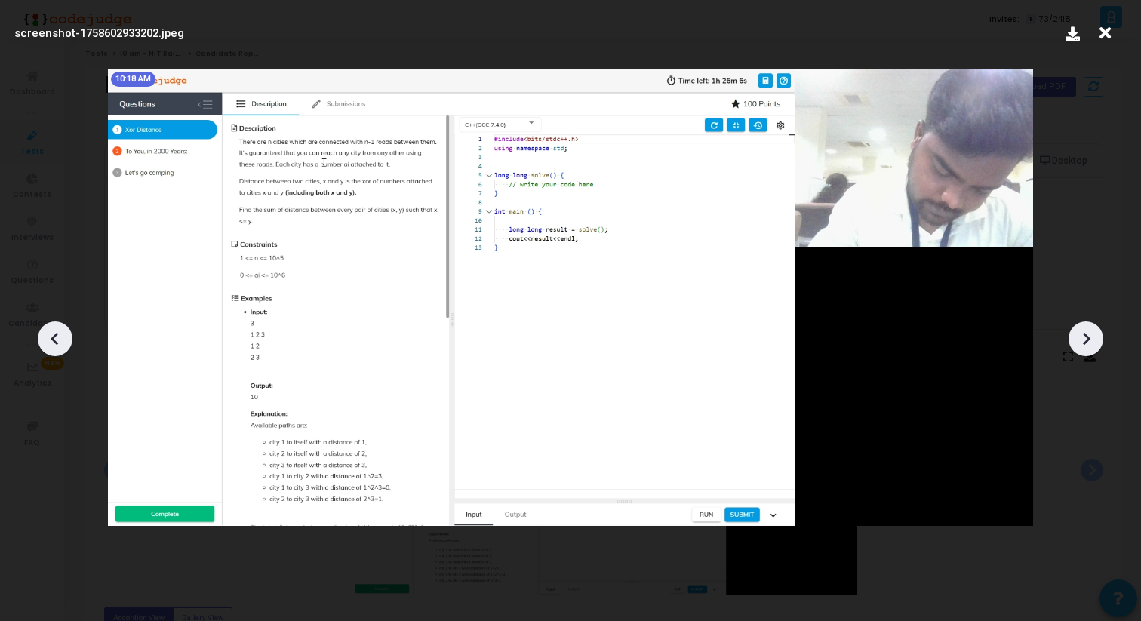
click at [1092, 330] on icon at bounding box center [1086, 339] width 23 height 23
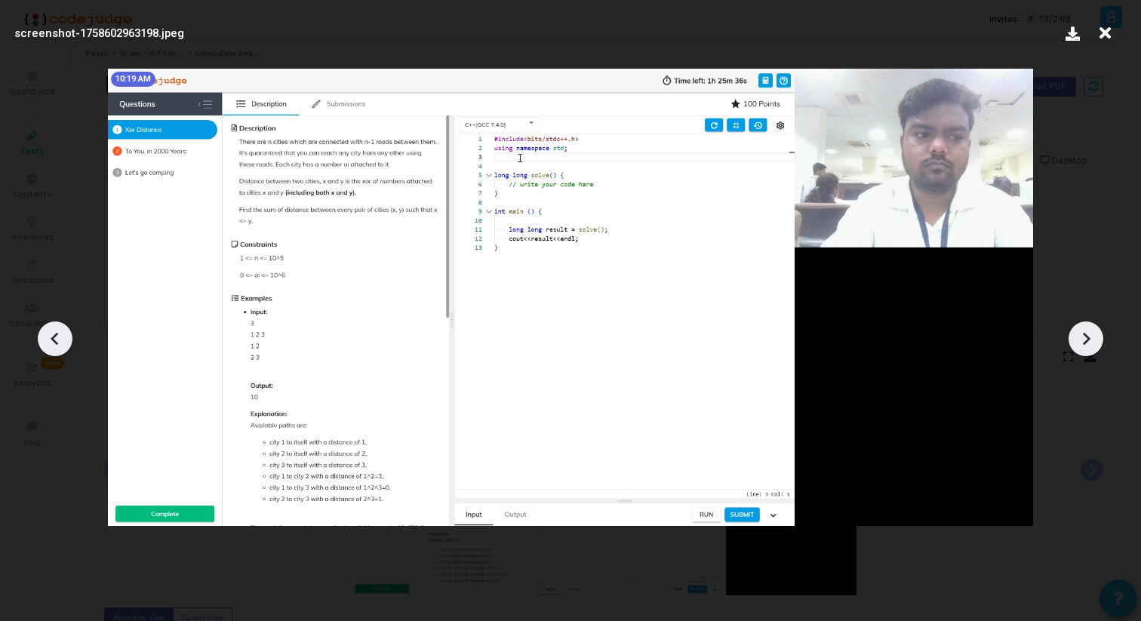
click at [1092, 330] on icon at bounding box center [1086, 339] width 23 height 23
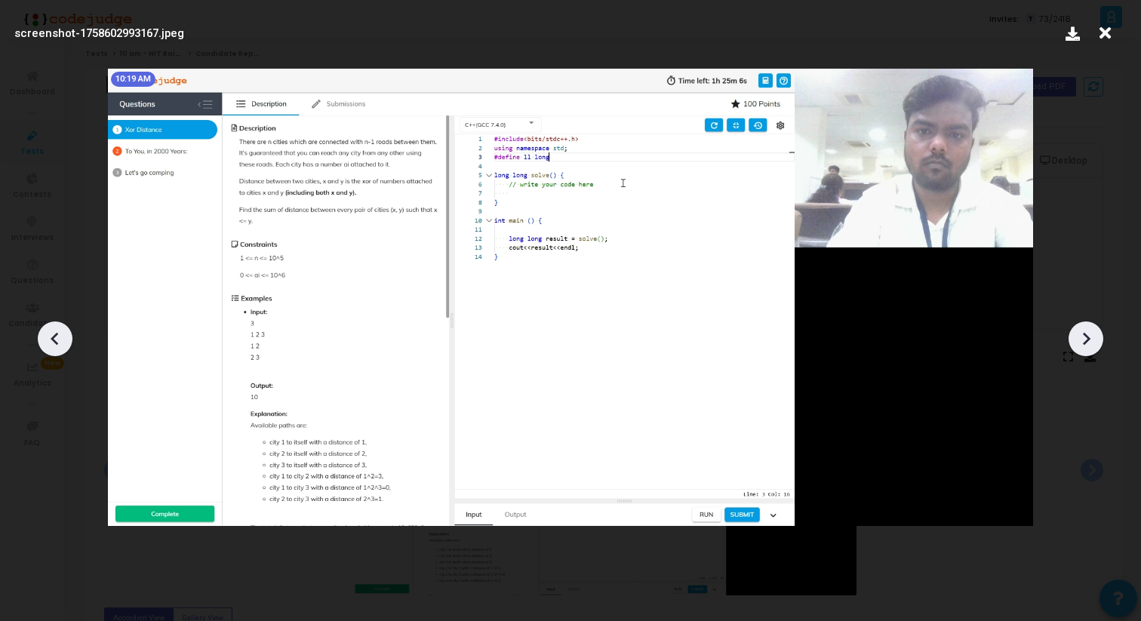
click at [1092, 330] on icon at bounding box center [1086, 339] width 23 height 23
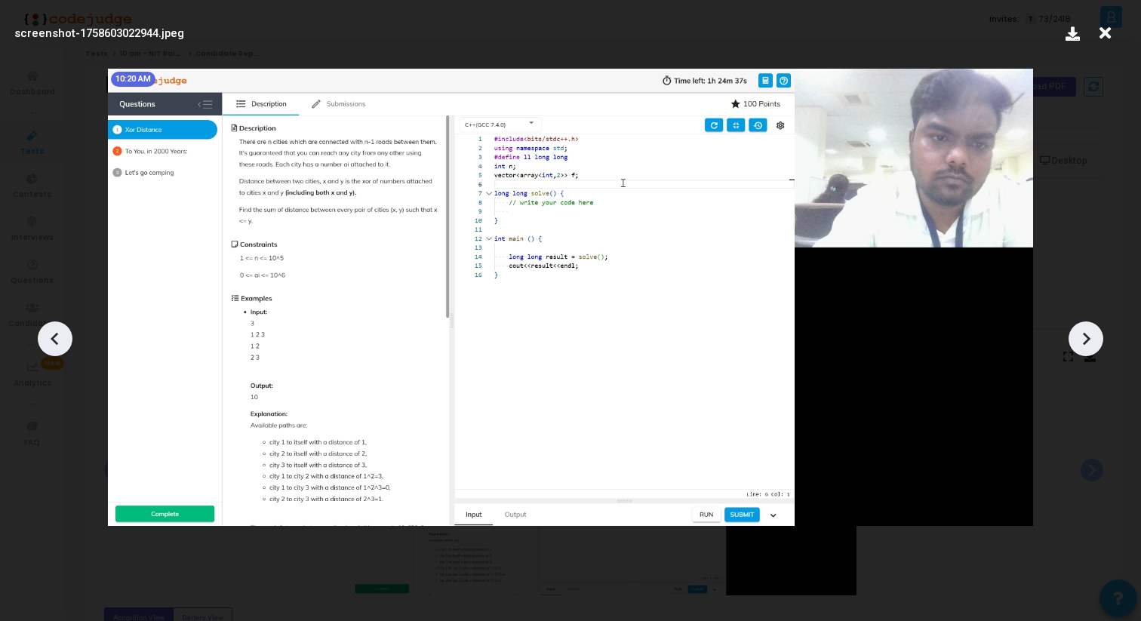
click at [1092, 330] on icon at bounding box center [1086, 339] width 23 height 23
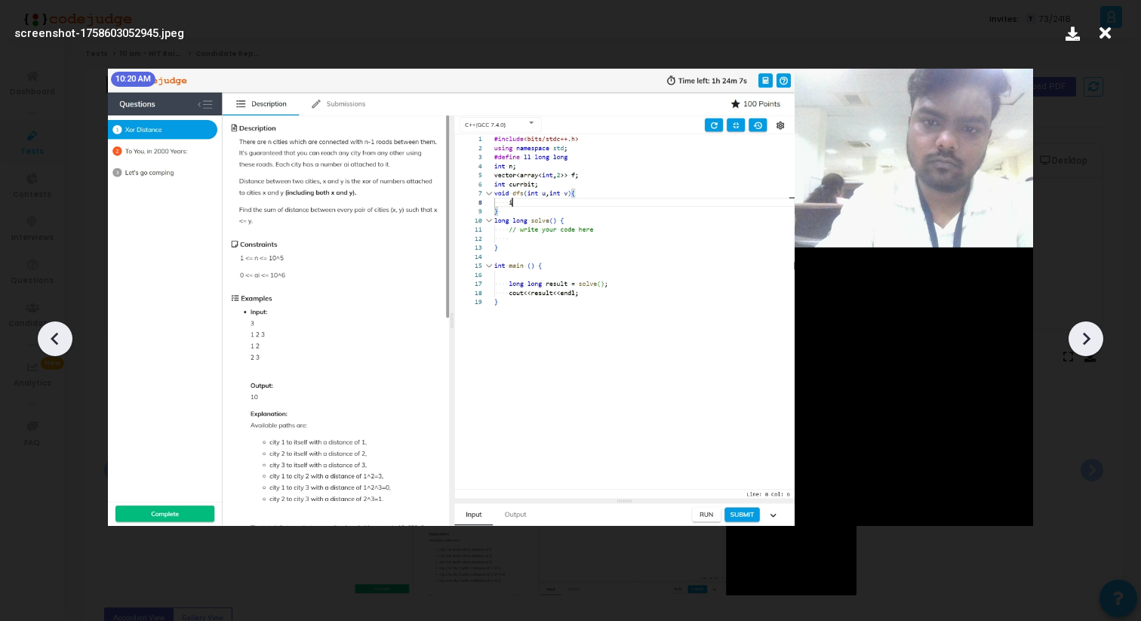
click at [1092, 330] on icon at bounding box center [1086, 339] width 23 height 23
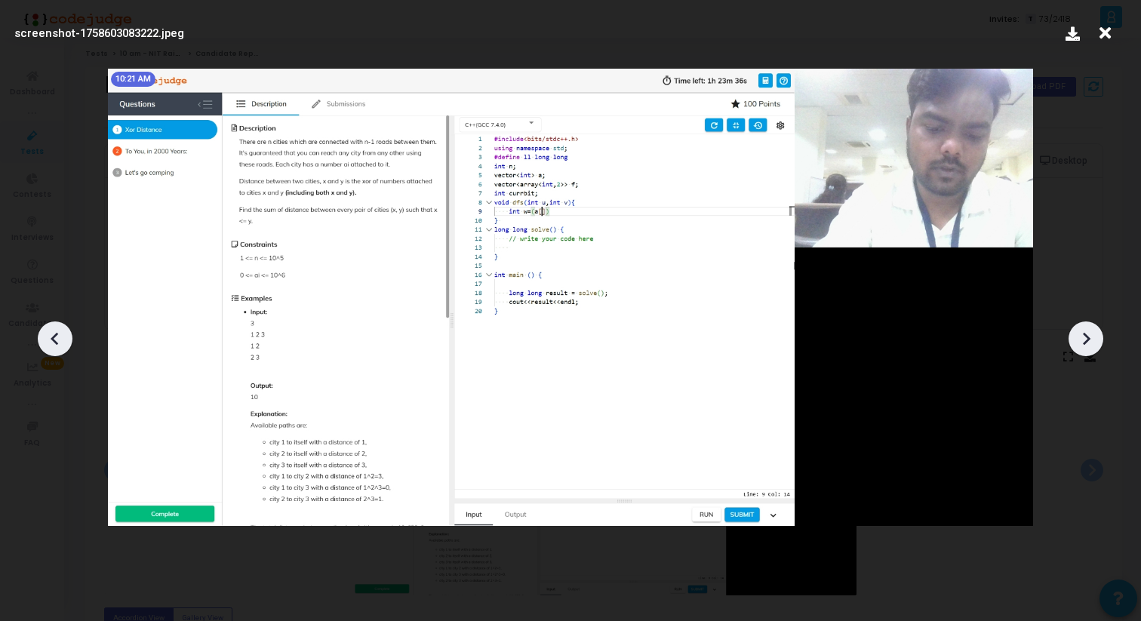
click at [1092, 330] on icon at bounding box center [1086, 339] width 23 height 23
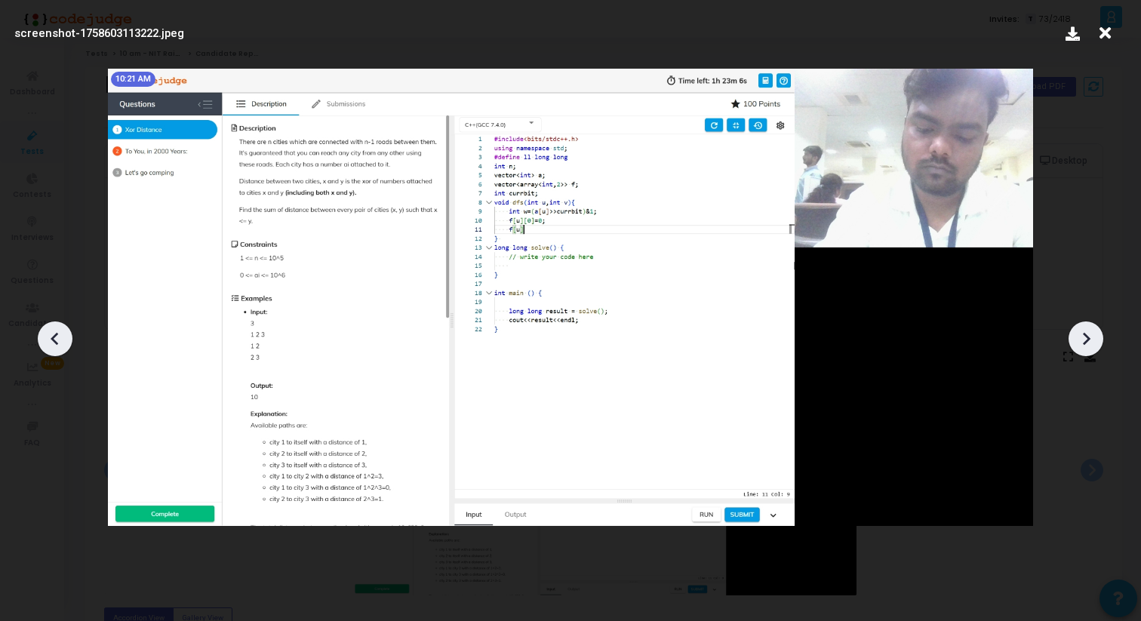
click at [1092, 330] on icon at bounding box center [1086, 339] width 23 height 23
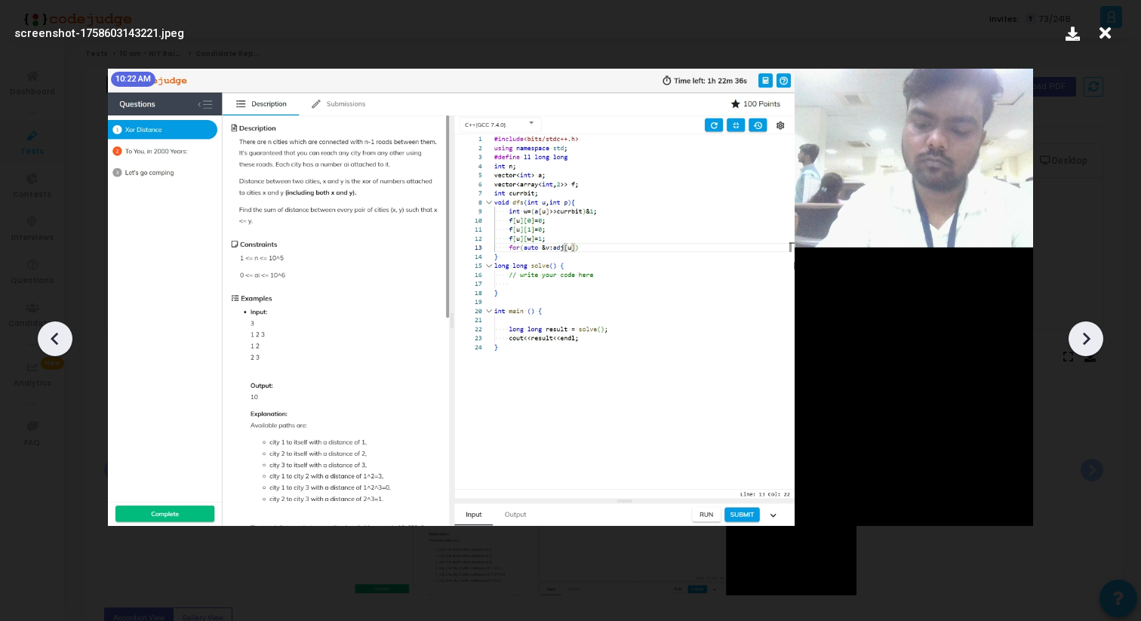
click at [1092, 330] on icon at bounding box center [1086, 339] width 23 height 23
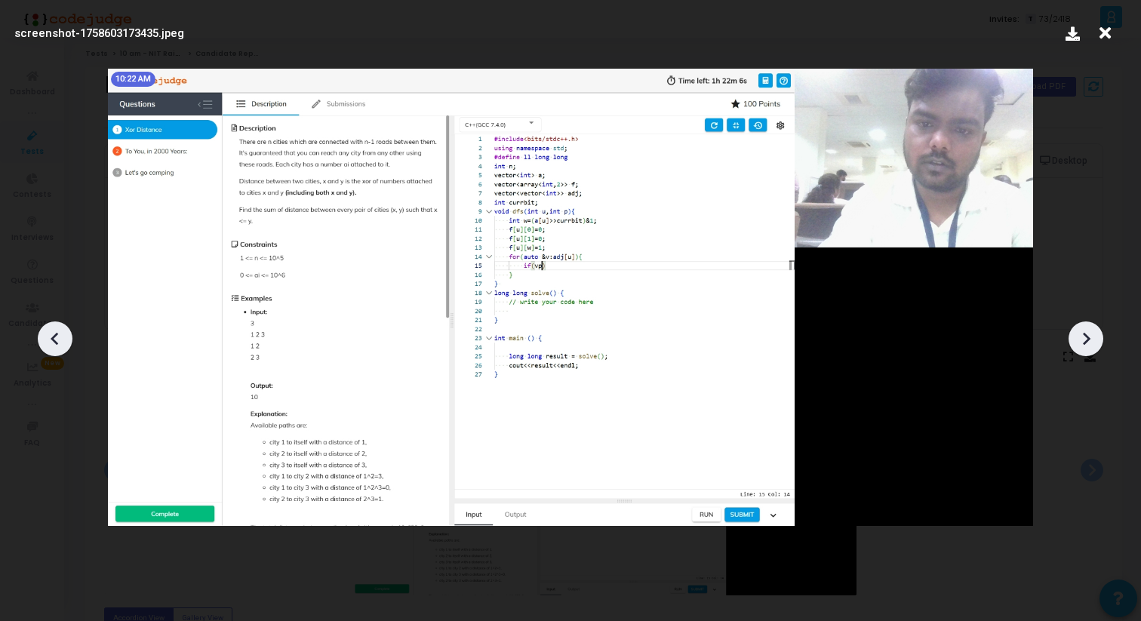
click at [1092, 331] on icon at bounding box center [1086, 339] width 23 height 23
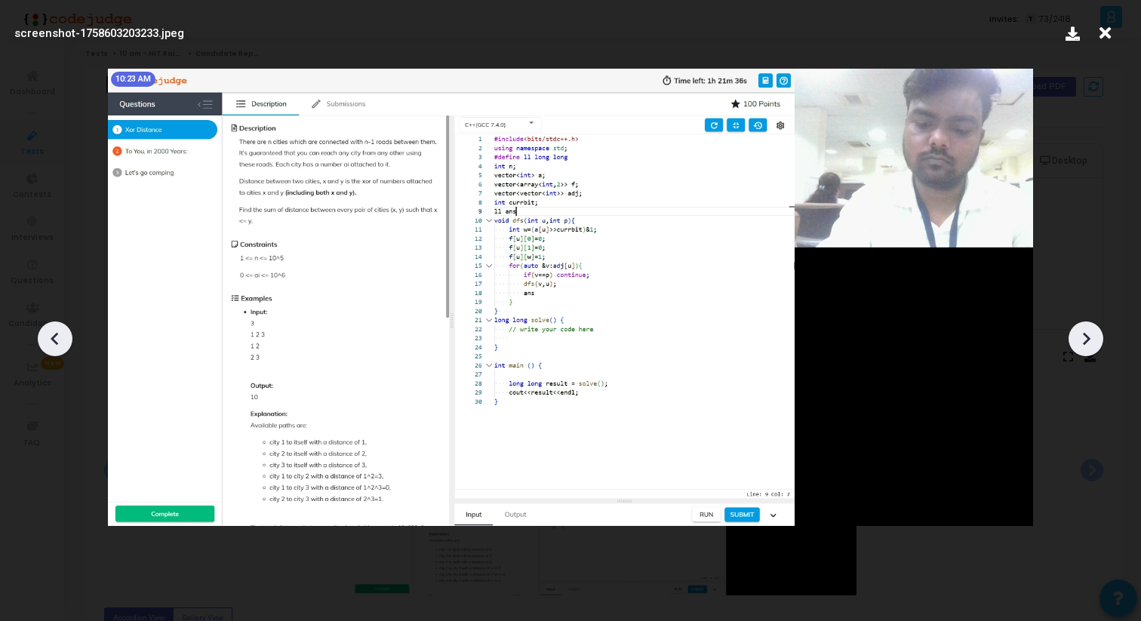
click at [1092, 331] on icon at bounding box center [1086, 339] width 23 height 23
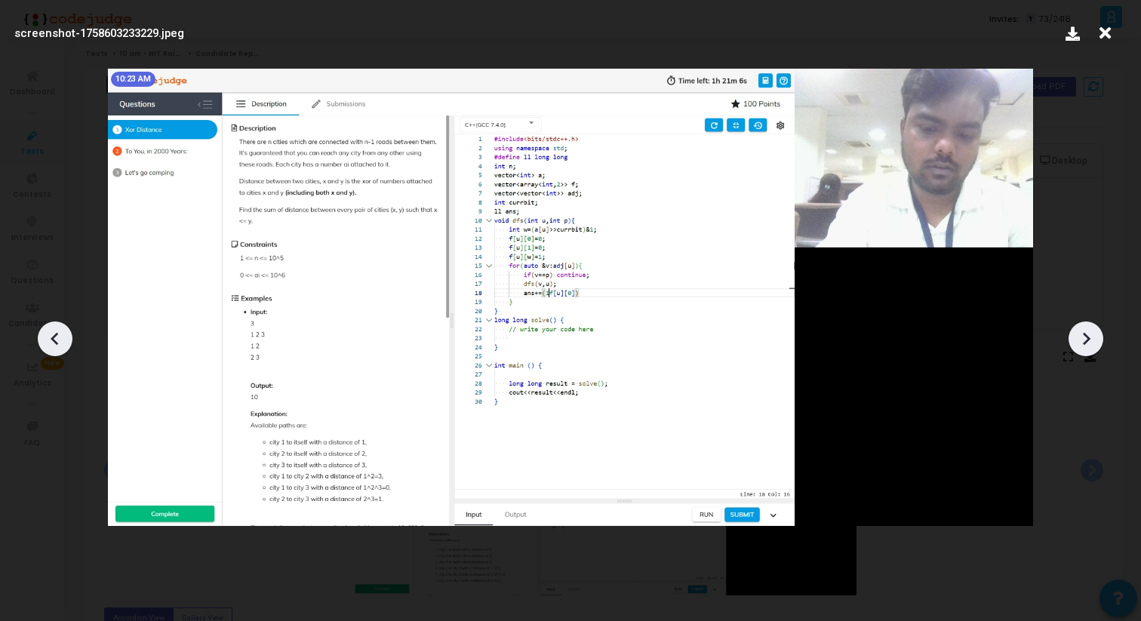
click at [1092, 331] on icon at bounding box center [1086, 339] width 23 height 23
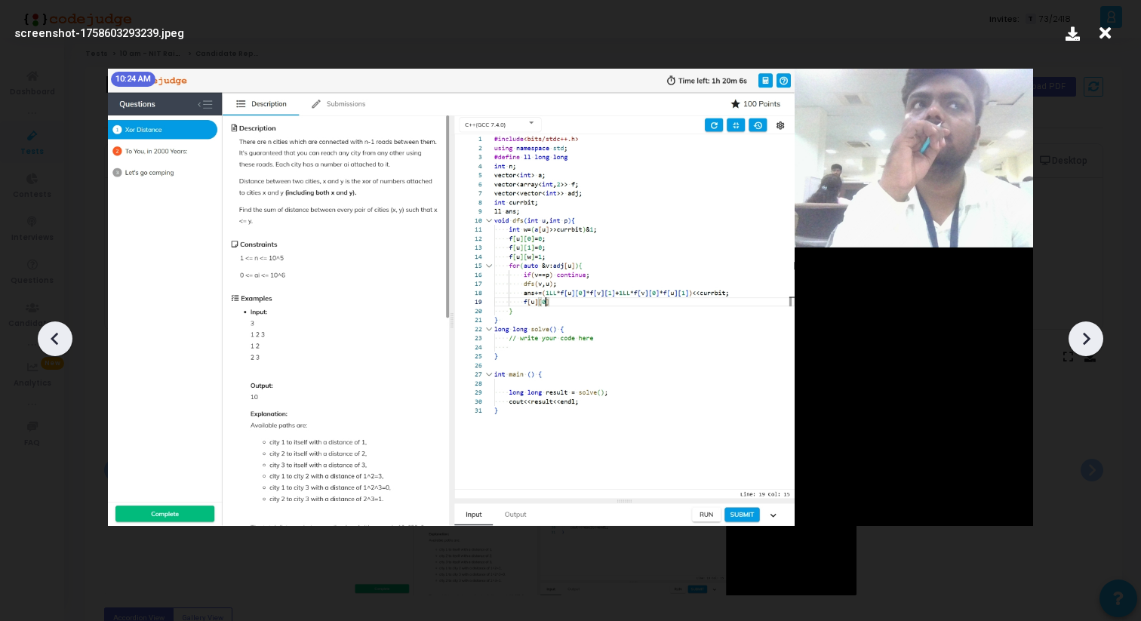
click at [1091, 331] on icon at bounding box center [1086, 339] width 23 height 23
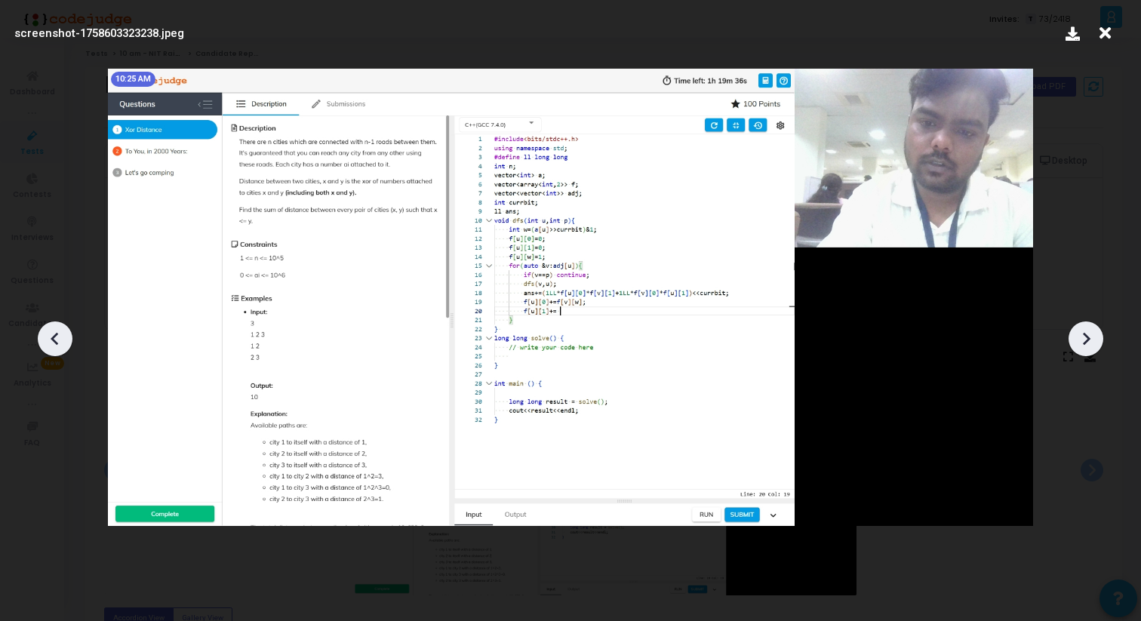
click at [1091, 331] on icon at bounding box center [1086, 339] width 23 height 23
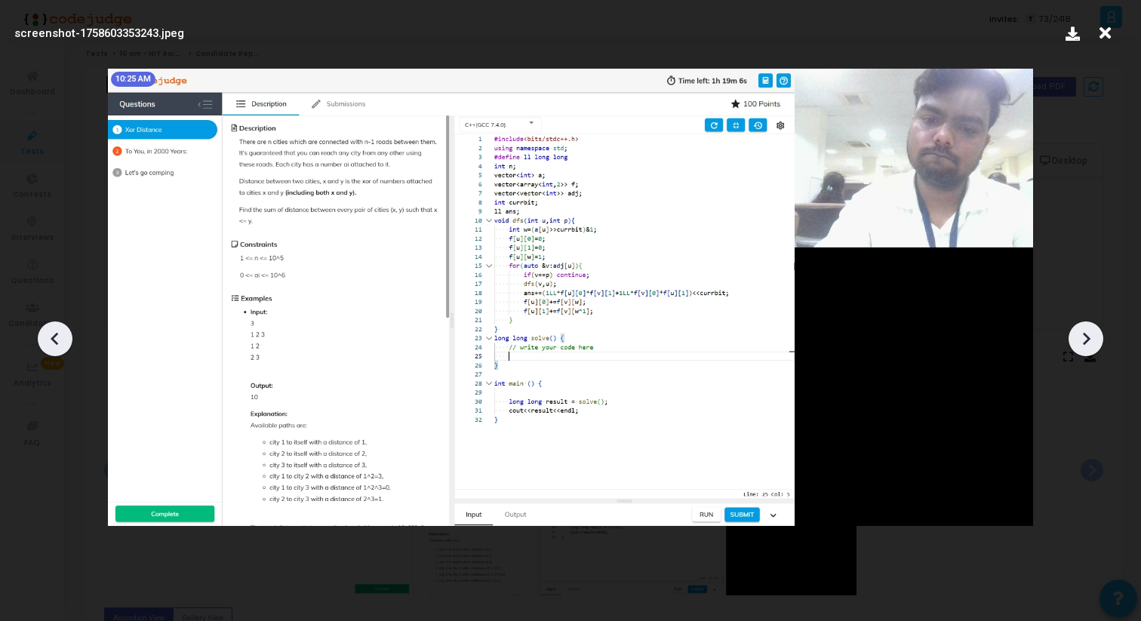
click at [1091, 331] on icon at bounding box center [1086, 339] width 23 height 23
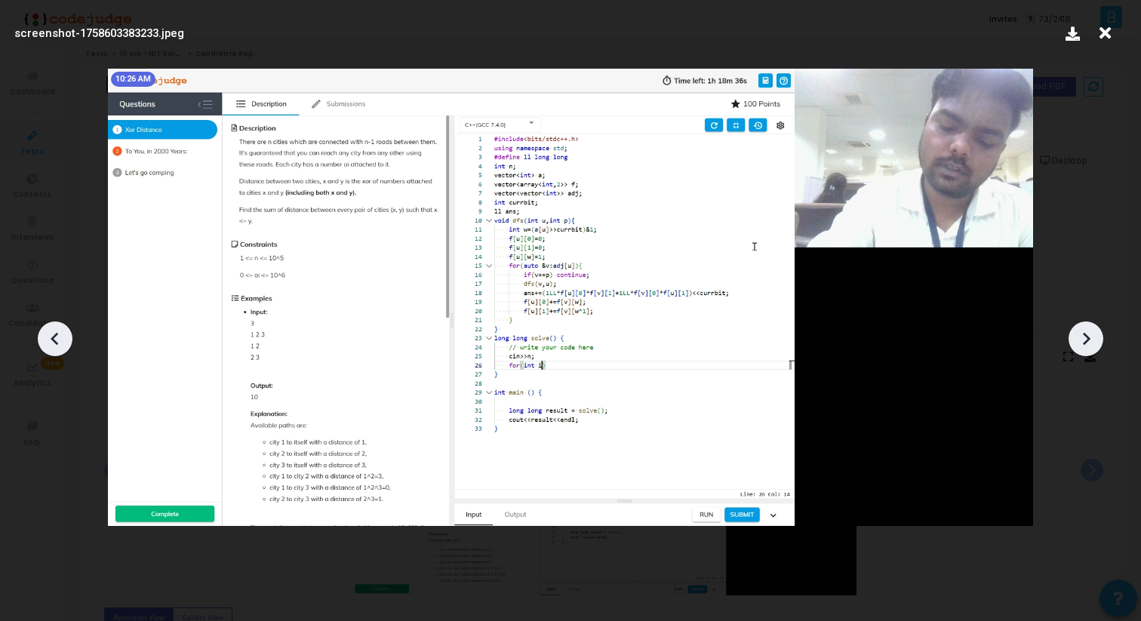
click at [1091, 331] on icon at bounding box center [1086, 339] width 23 height 23
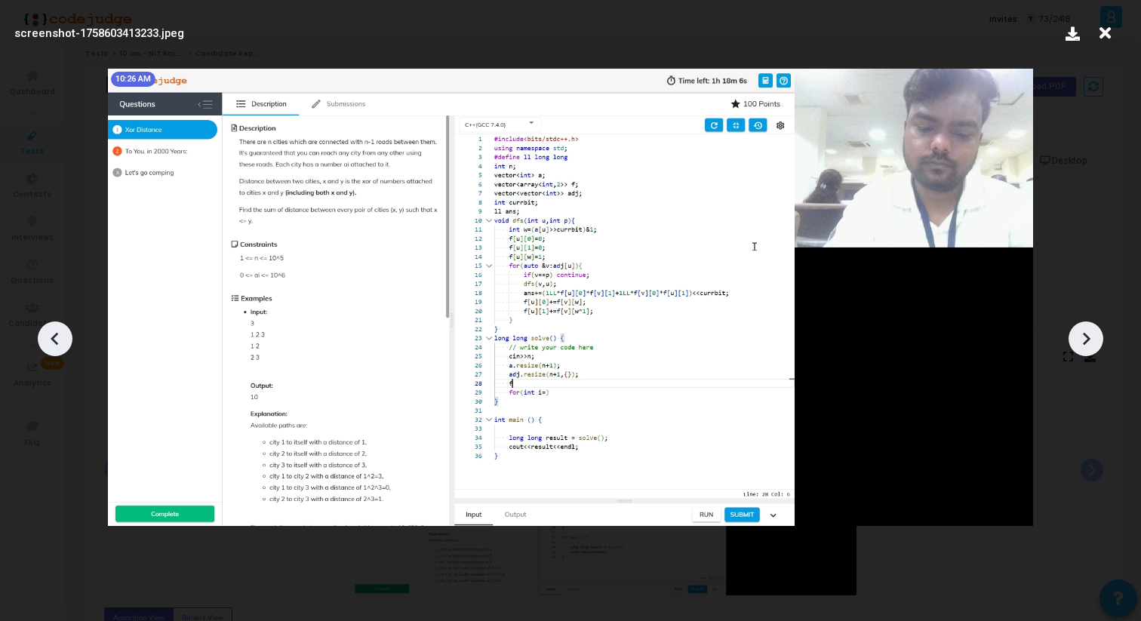
click at [1091, 331] on icon at bounding box center [1086, 339] width 23 height 23
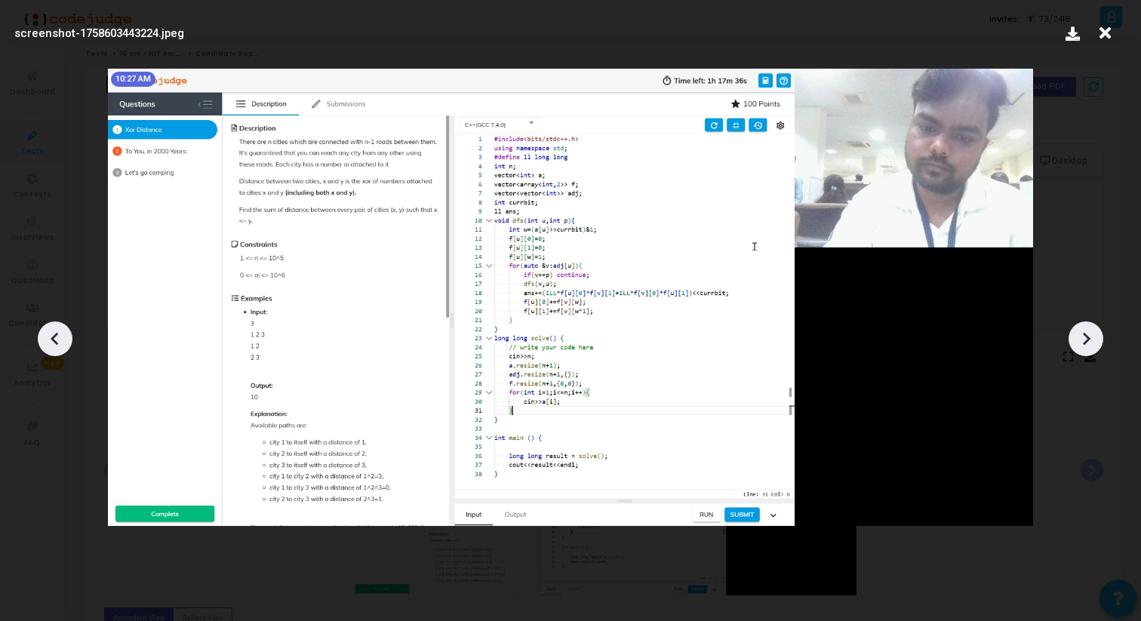
click at [1091, 331] on icon at bounding box center [1086, 339] width 23 height 23
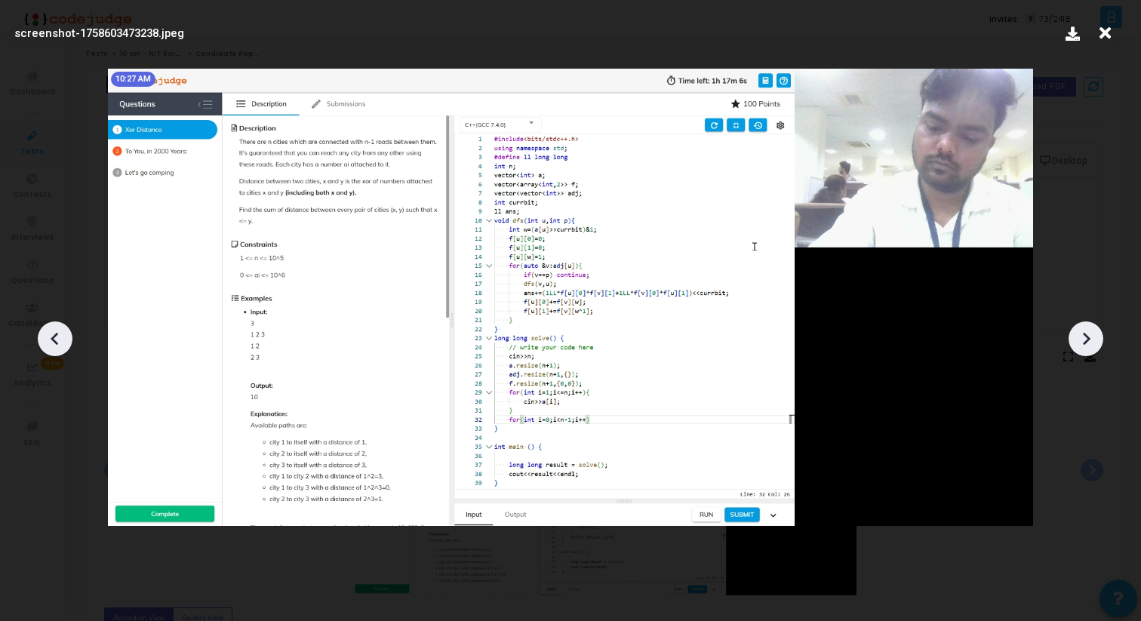
click at [1091, 331] on icon at bounding box center [1086, 339] width 23 height 23
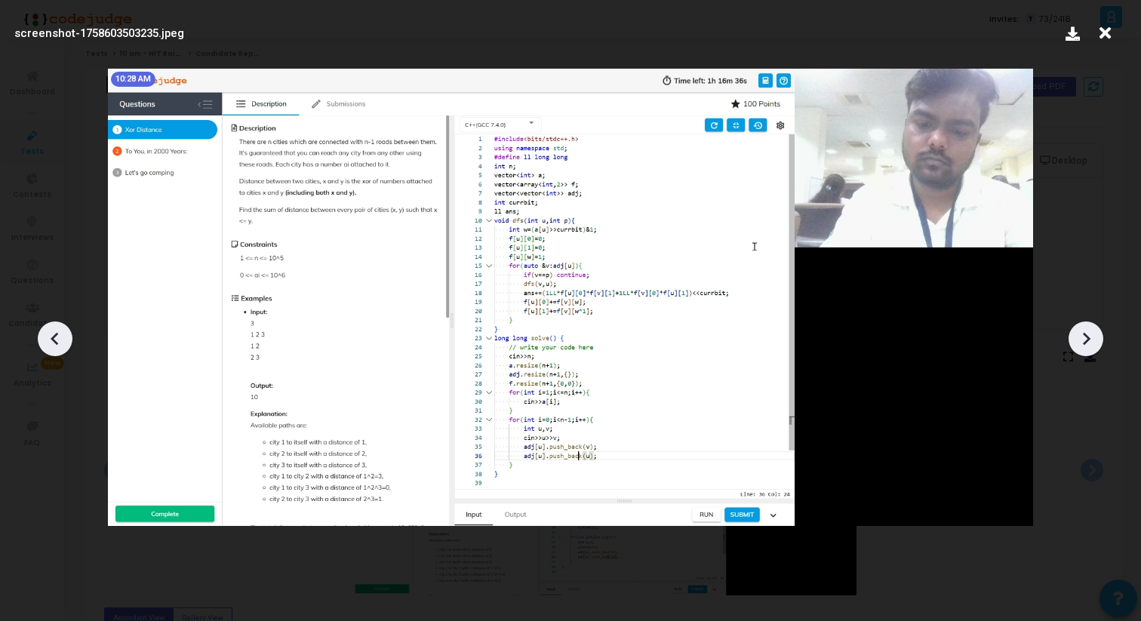
click at [1091, 331] on icon at bounding box center [1086, 339] width 23 height 23
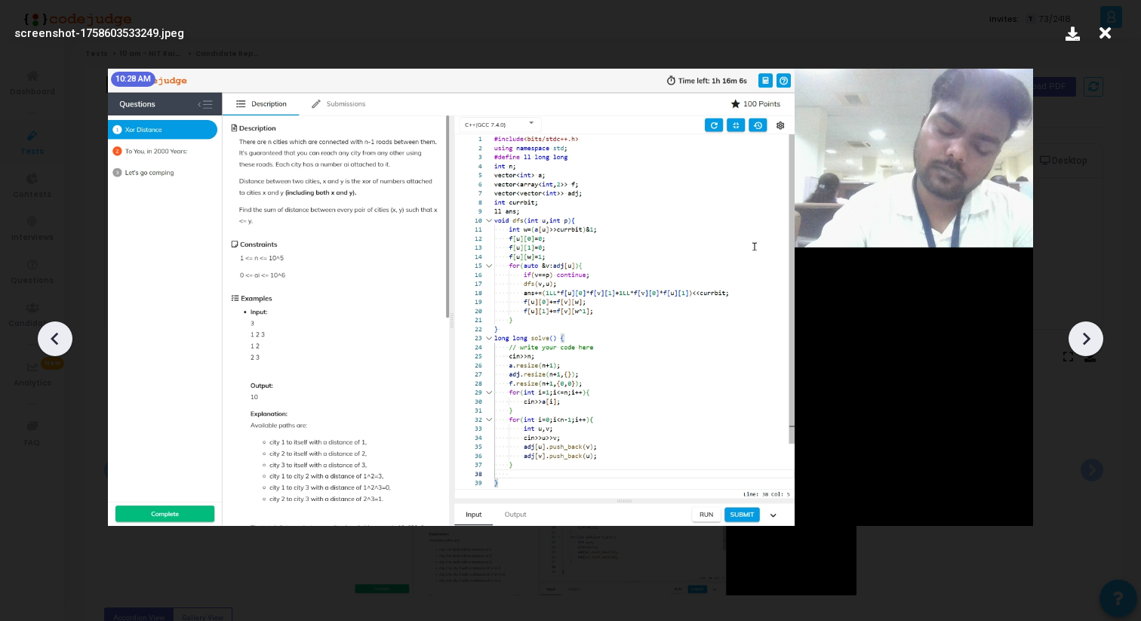
click at [1091, 331] on icon at bounding box center [1086, 339] width 23 height 23
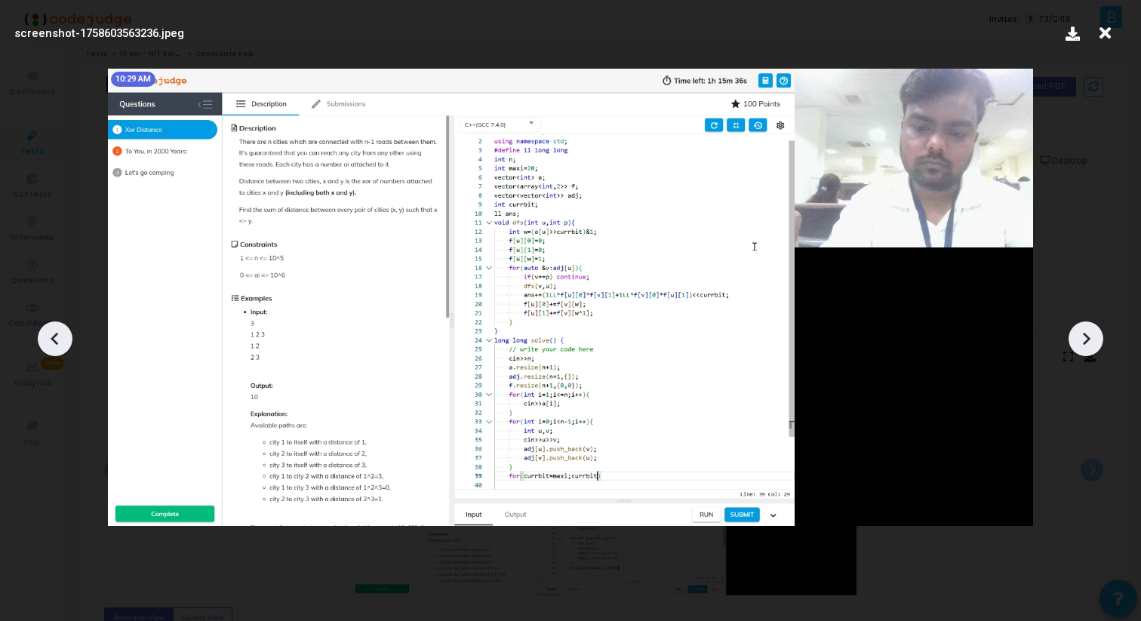
click at [1091, 331] on icon at bounding box center [1086, 339] width 23 height 23
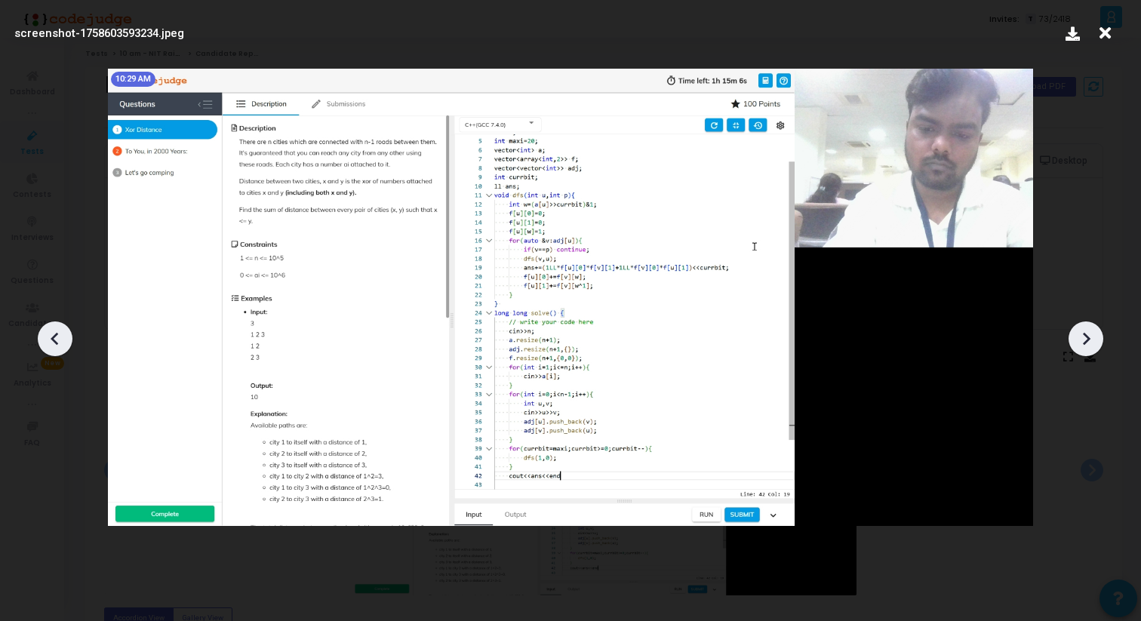
click at [1091, 331] on icon at bounding box center [1086, 339] width 23 height 23
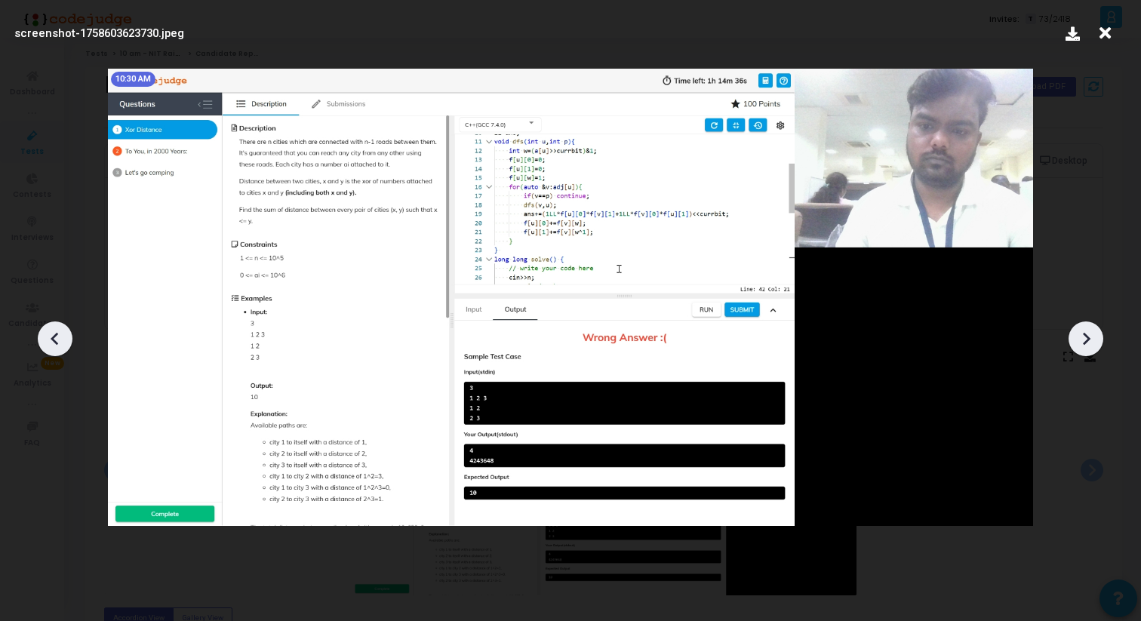
click at [1090, 330] on icon at bounding box center [1086, 339] width 23 height 23
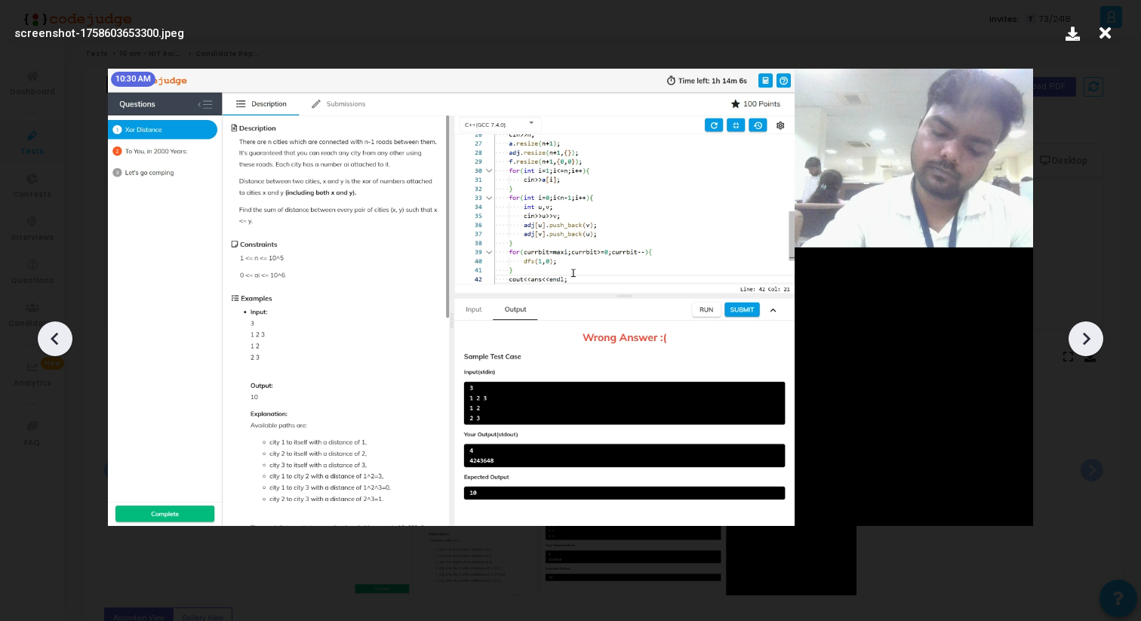
click at [1090, 330] on icon at bounding box center [1086, 339] width 23 height 23
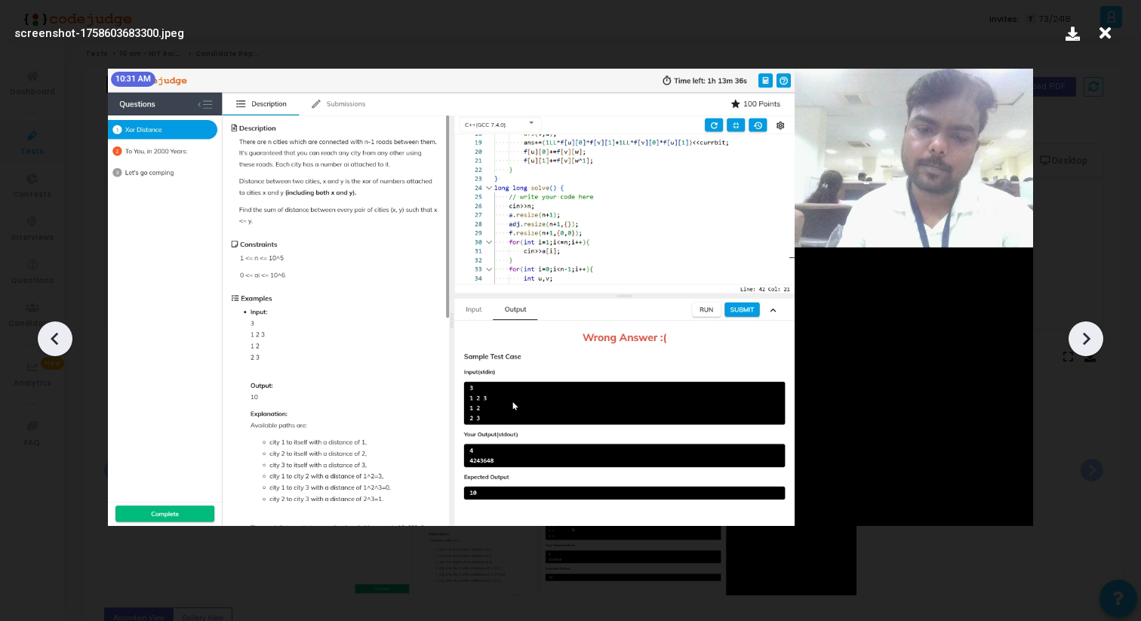
click at [1090, 330] on icon at bounding box center [1086, 339] width 23 height 23
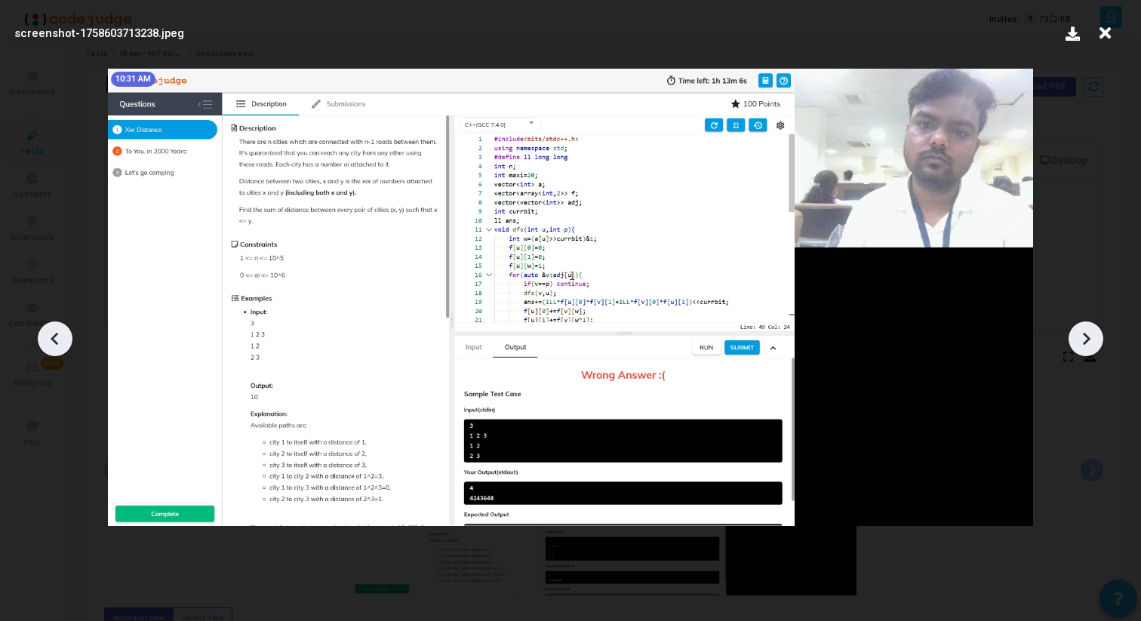
click at [1090, 331] on icon at bounding box center [1086, 339] width 23 height 23
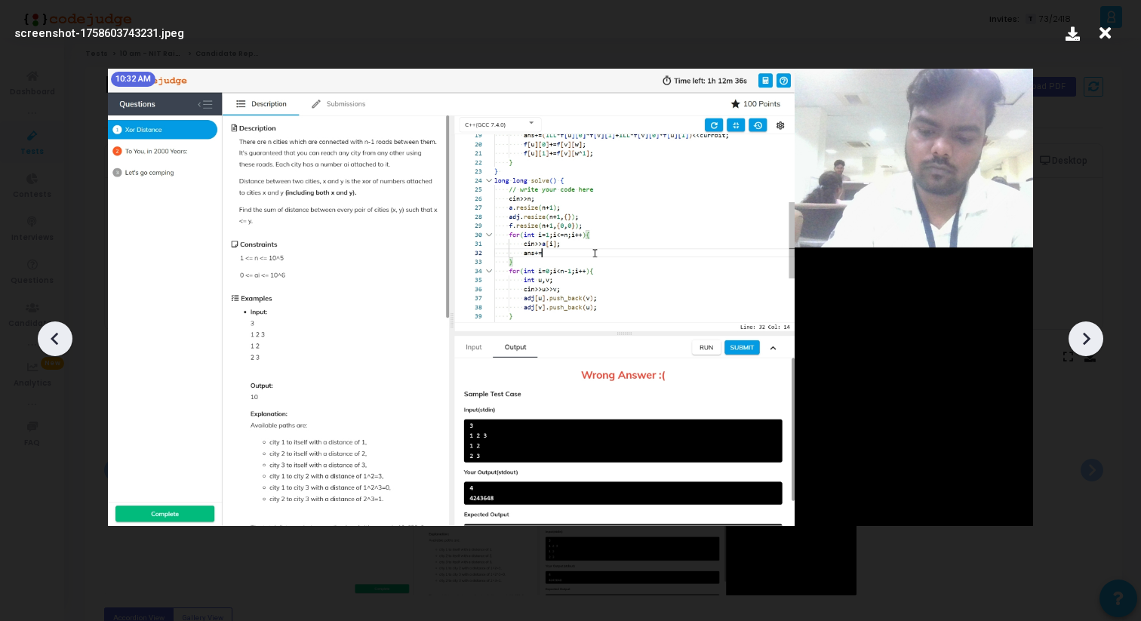
click at [1090, 331] on icon at bounding box center [1086, 339] width 23 height 23
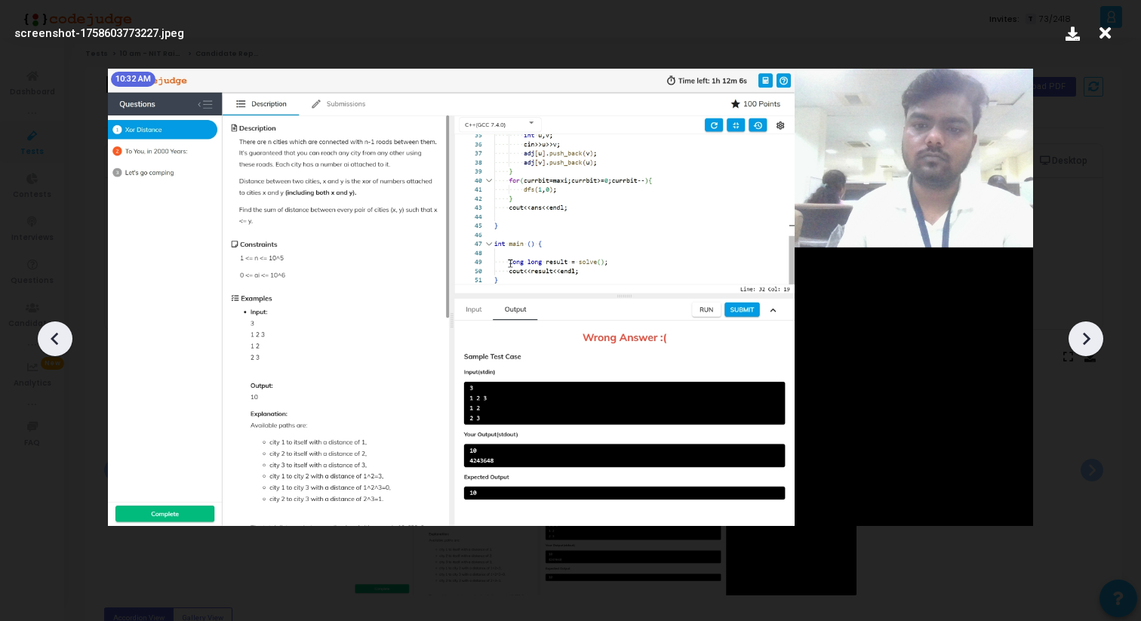
click at [1090, 331] on icon at bounding box center [1086, 339] width 23 height 23
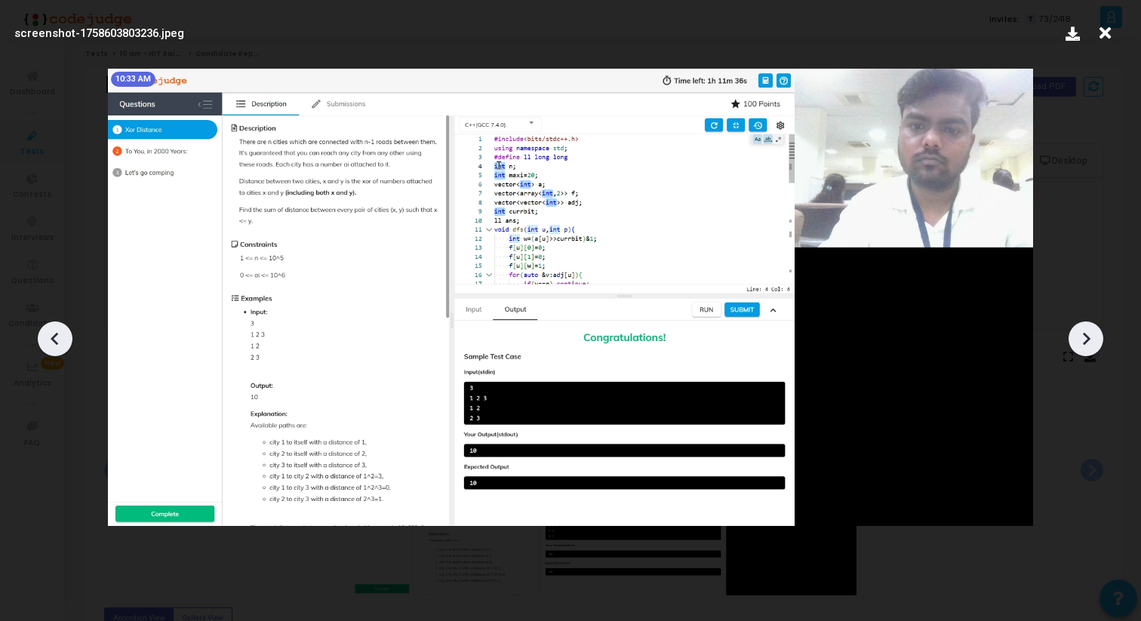
click at [1090, 331] on icon at bounding box center [1086, 339] width 23 height 23
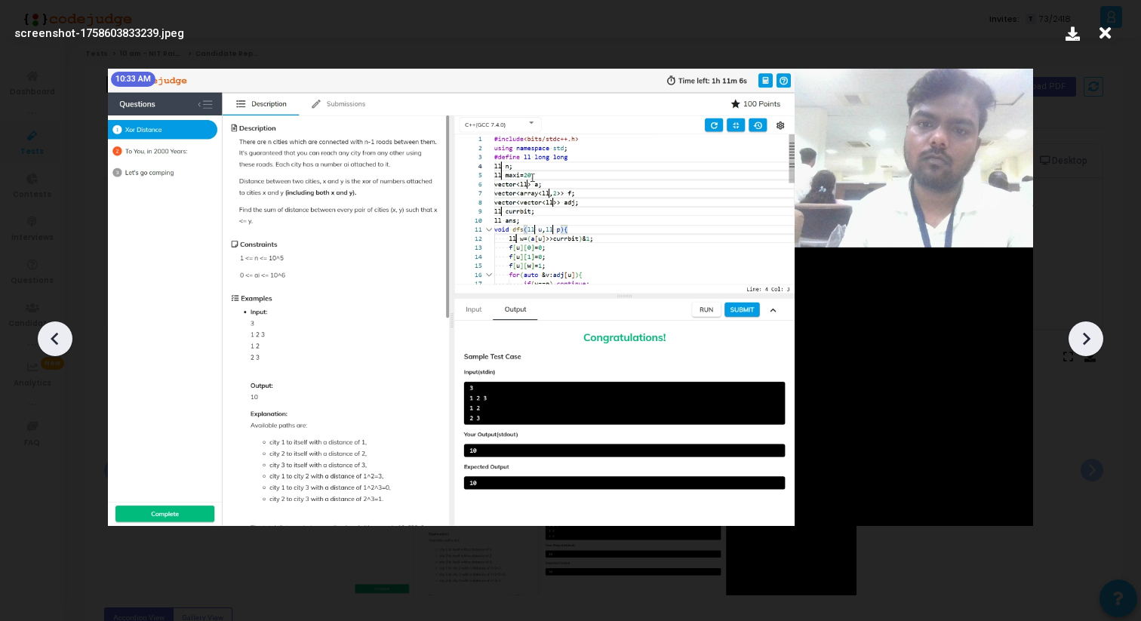
click at [51, 330] on icon at bounding box center [55, 339] width 23 height 23
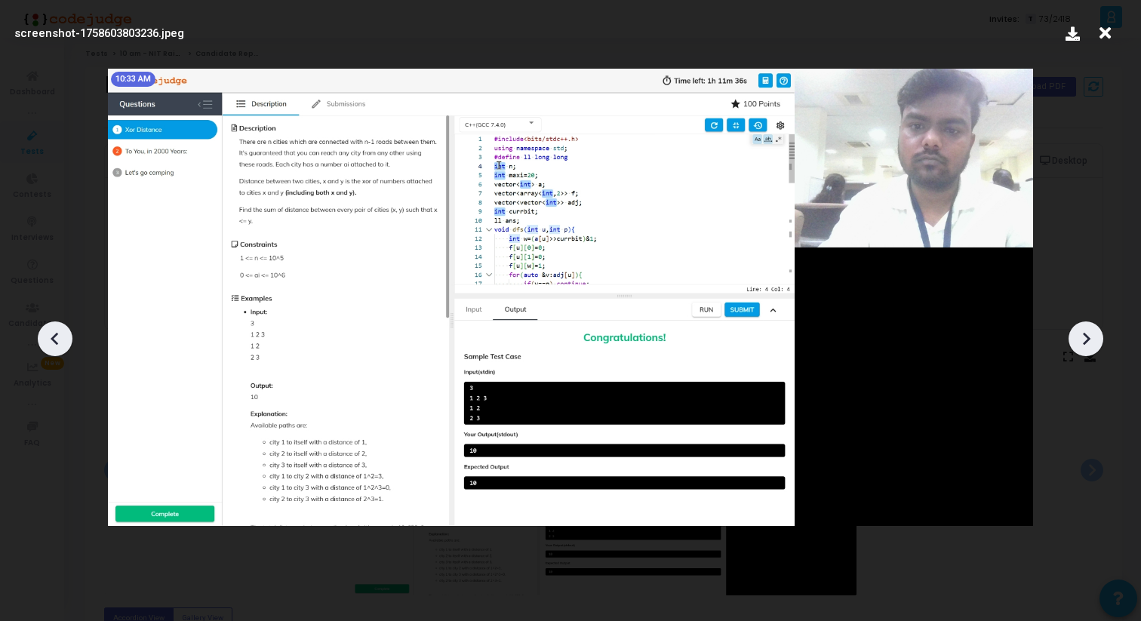
click at [1081, 328] on icon at bounding box center [1086, 339] width 23 height 23
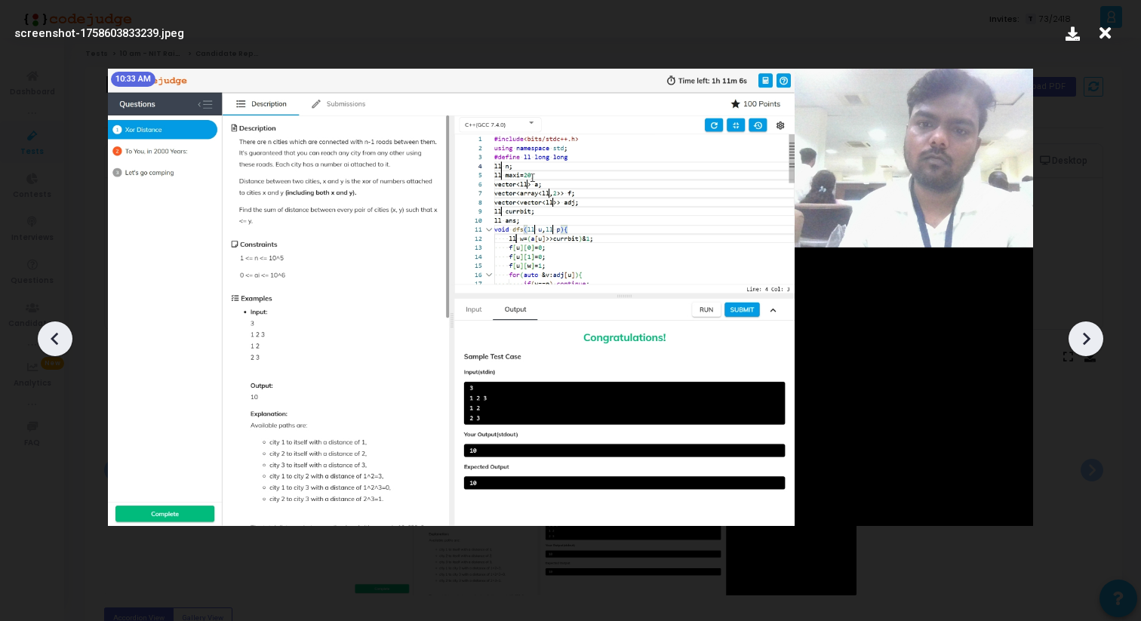
click at [1081, 328] on icon at bounding box center [1086, 339] width 23 height 23
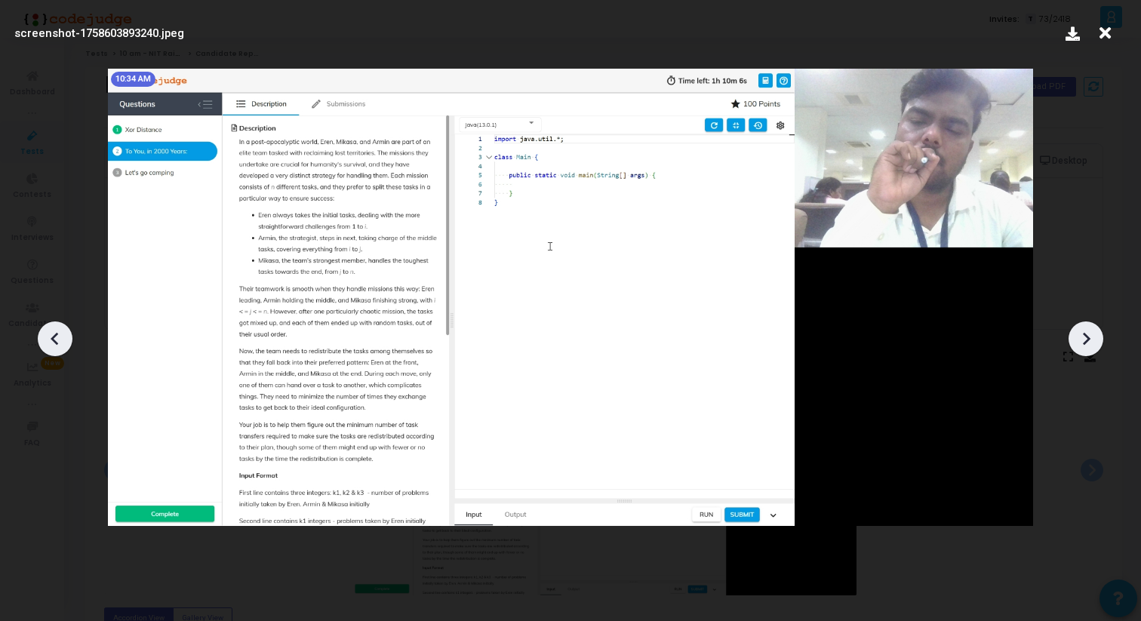
click at [1081, 328] on icon at bounding box center [1086, 339] width 23 height 23
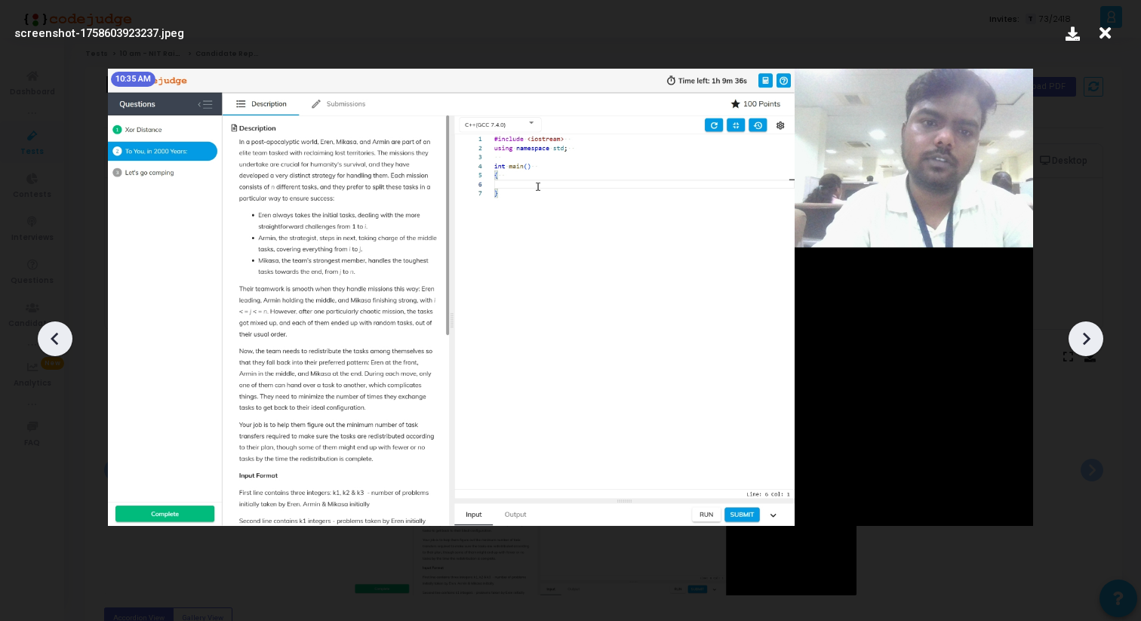
click at [1080, 328] on icon at bounding box center [1086, 339] width 23 height 23
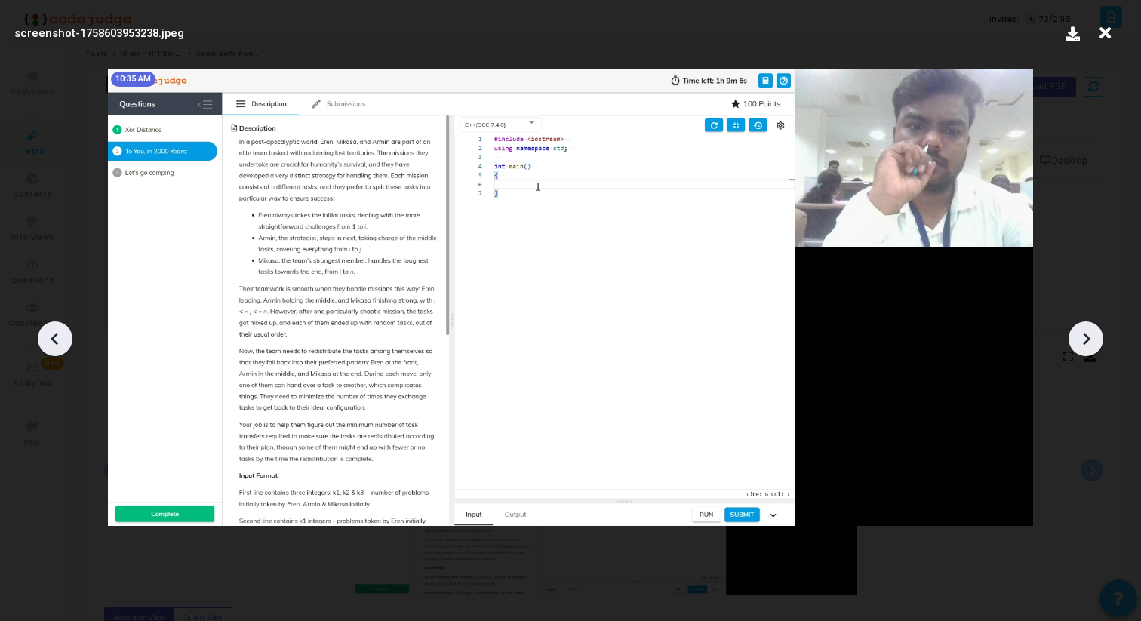
click at [1080, 330] on icon at bounding box center [1086, 339] width 23 height 23
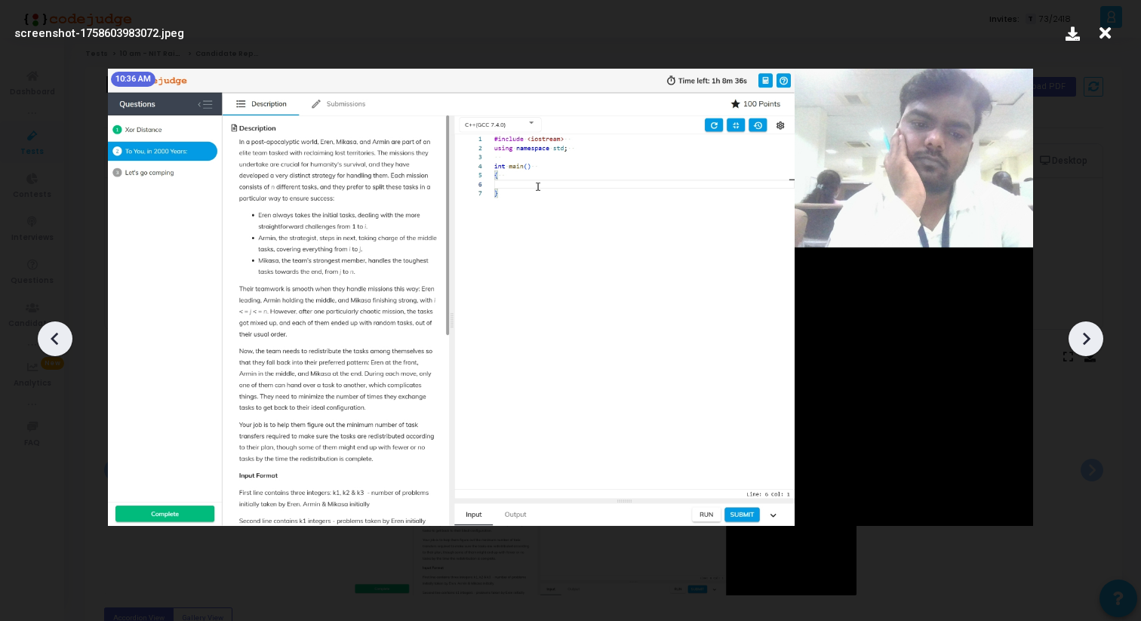
click at [1080, 331] on icon at bounding box center [1086, 339] width 23 height 23
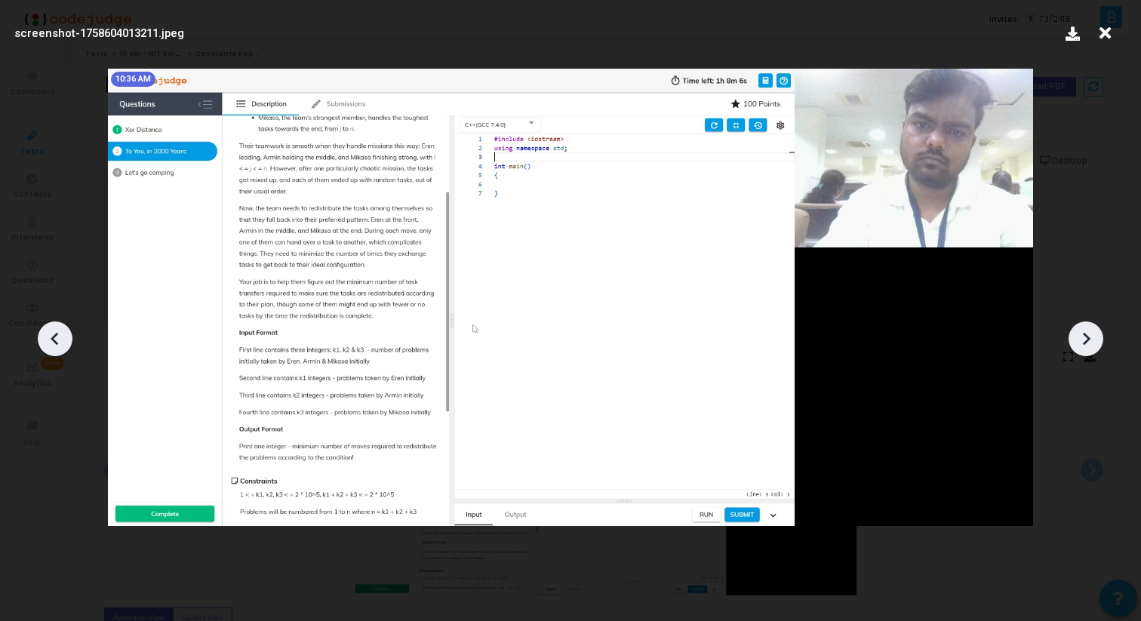
click at [1080, 331] on icon at bounding box center [1086, 339] width 23 height 23
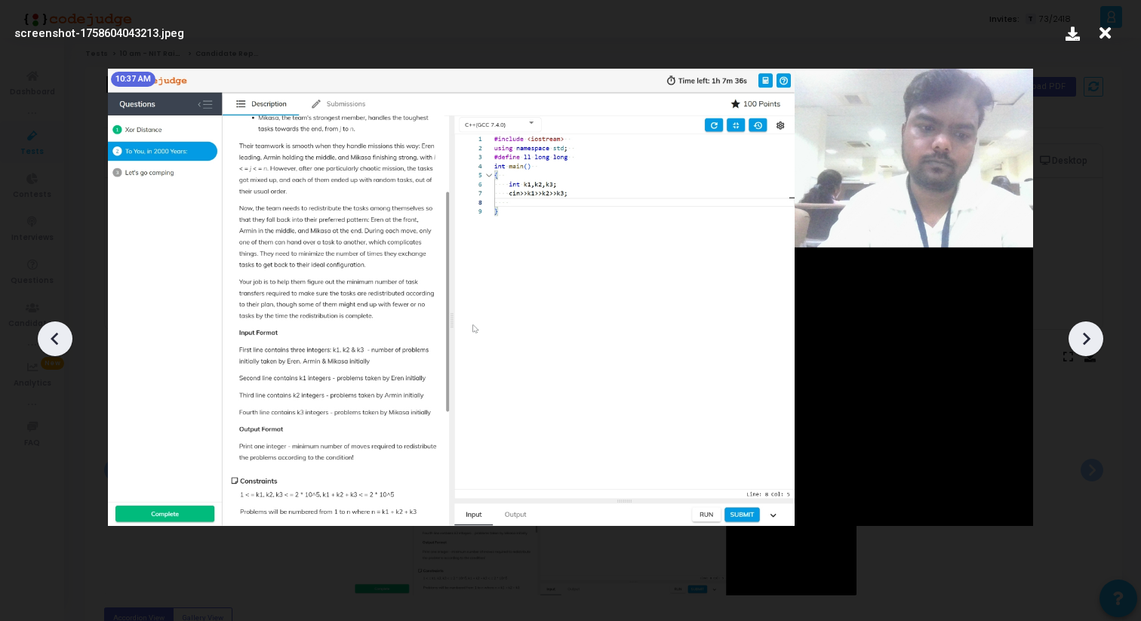
click at [1080, 331] on icon at bounding box center [1086, 339] width 23 height 23
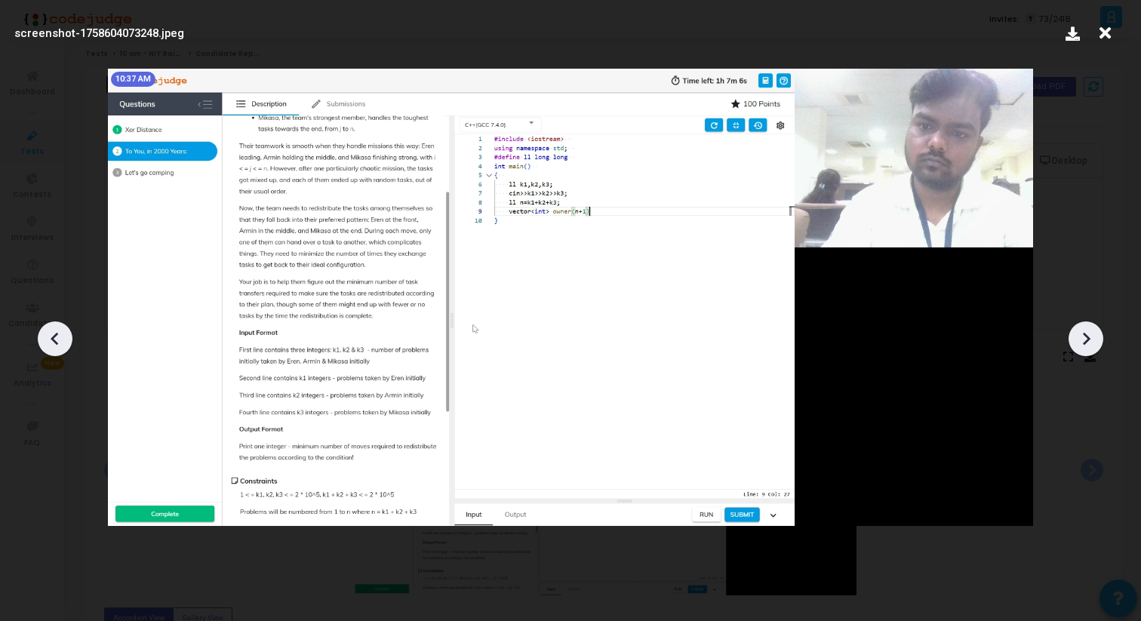
click at [1080, 331] on icon at bounding box center [1086, 339] width 23 height 23
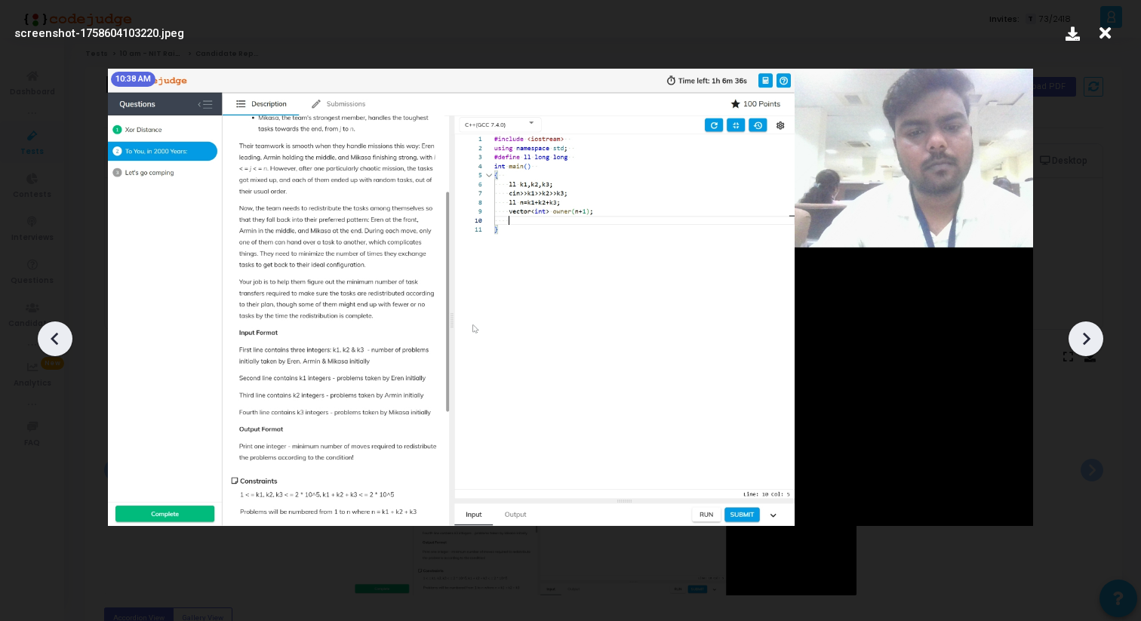
click at [1080, 331] on icon at bounding box center [1086, 339] width 23 height 23
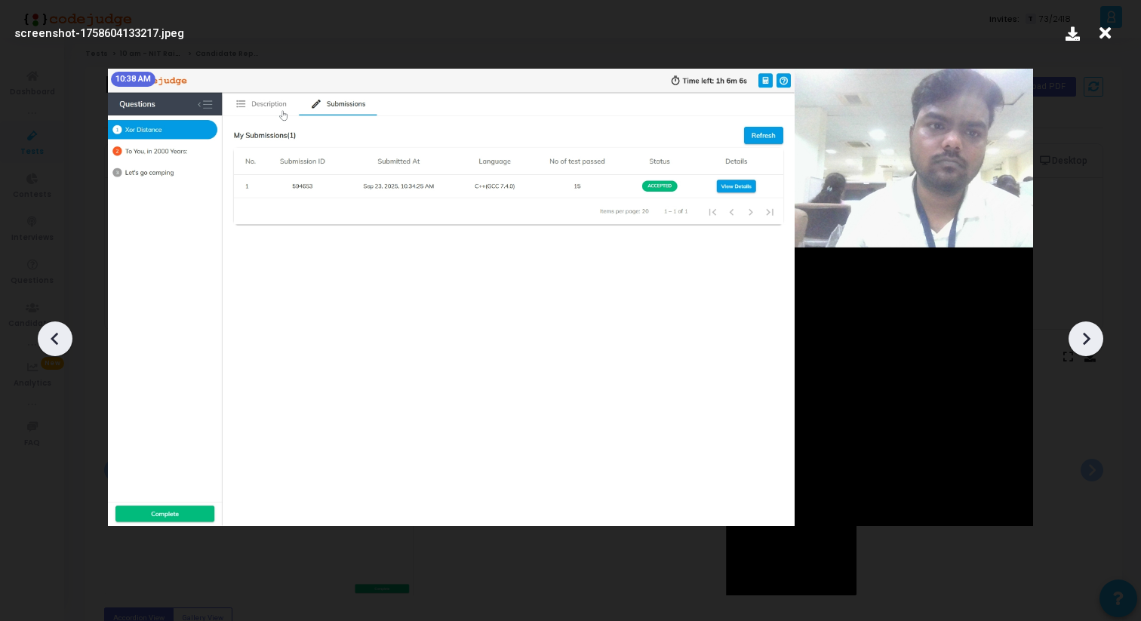
click at [1080, 331] on icon at bounding box center [1086, 339] width 23 height 23
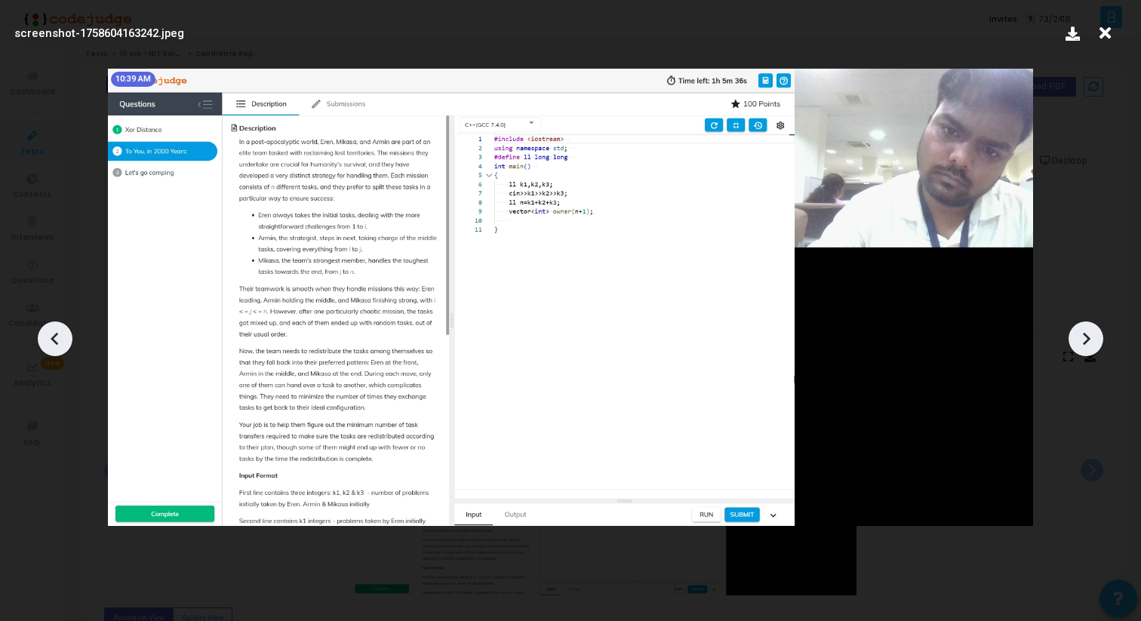
click at [1080, 331] on icon at bounding box center [1086, 339] width 23 height 23
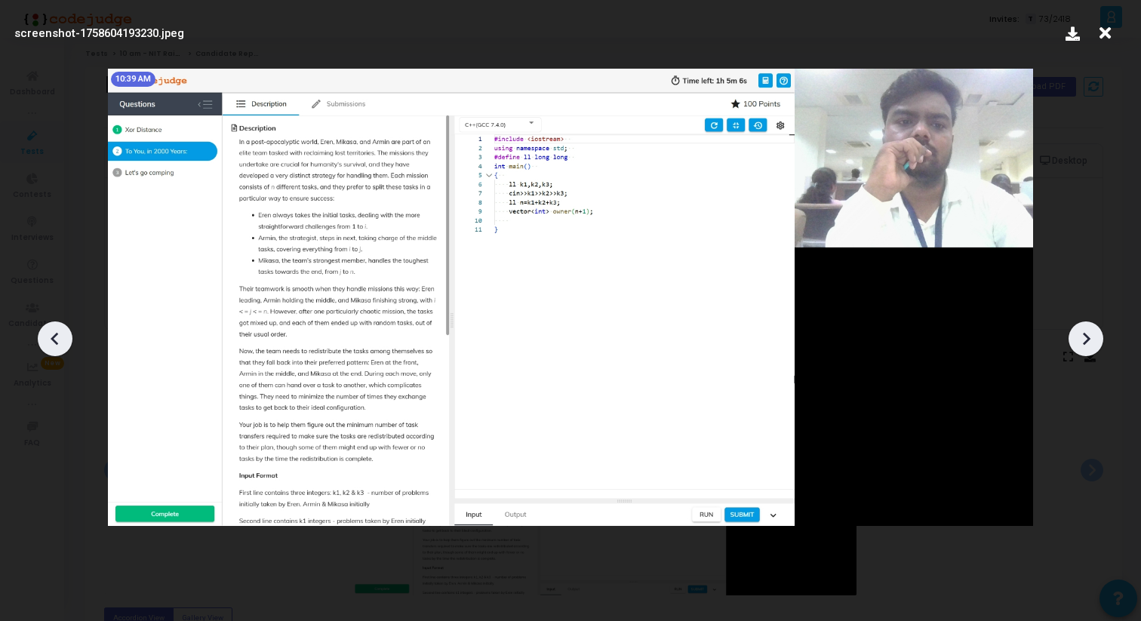
click at [1080, 331] on icon at bounding box center [1086, 339] width 23 height 23
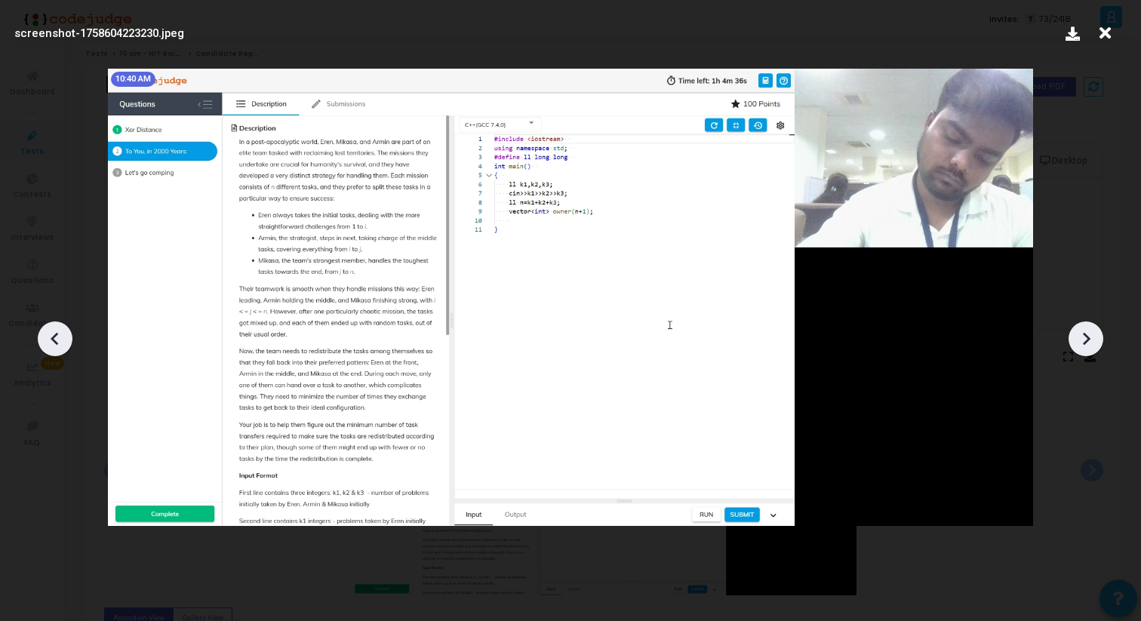
click at [1080, 331] on icon at bounding box center [1086, 339] width 23 height 23
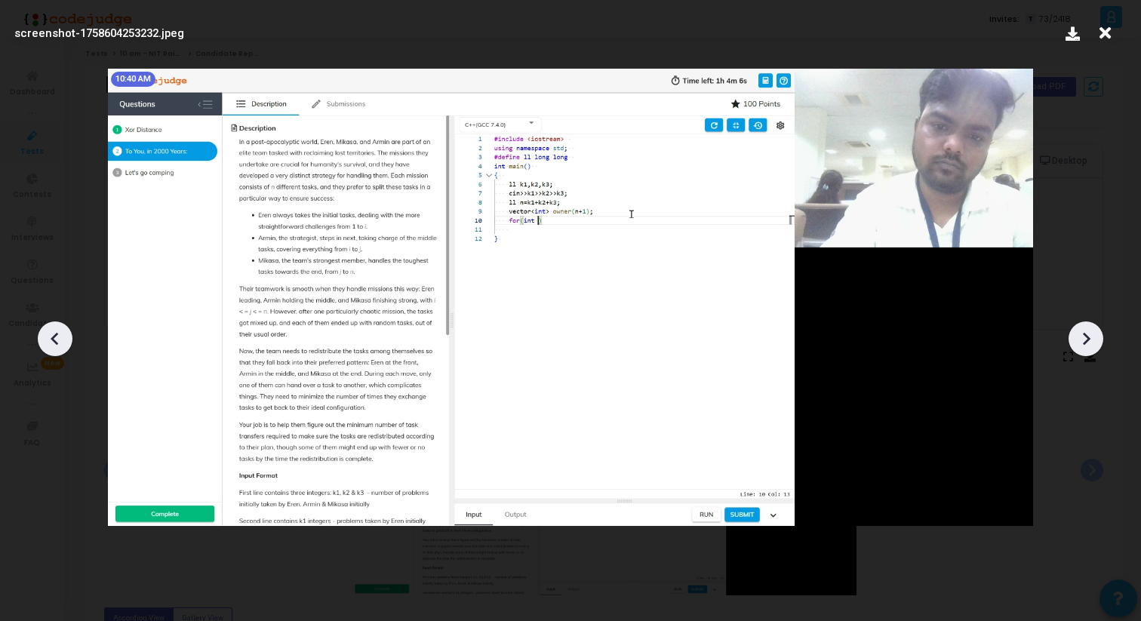
click at [1080, 331] on icon at bounding box center [1086, 339] width 23 height 23
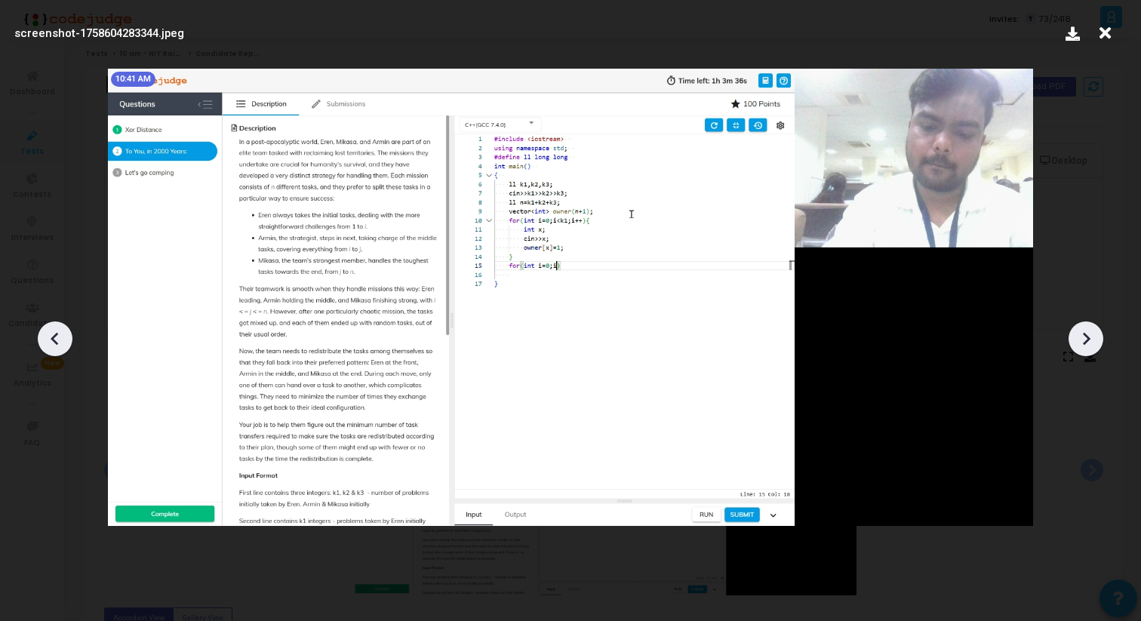
click at [1080, 331] on icon at bounding box center [1086, 339] width 23 height 23
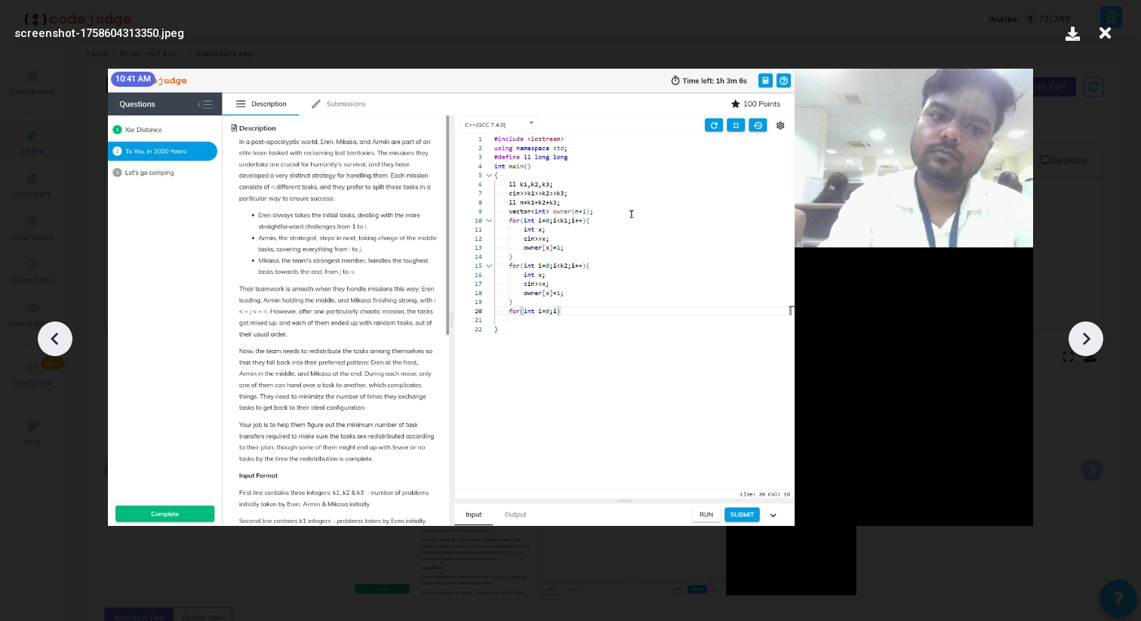
click at [1080, 331] on icon at bounding box center [1086, 339] width 23 height 23
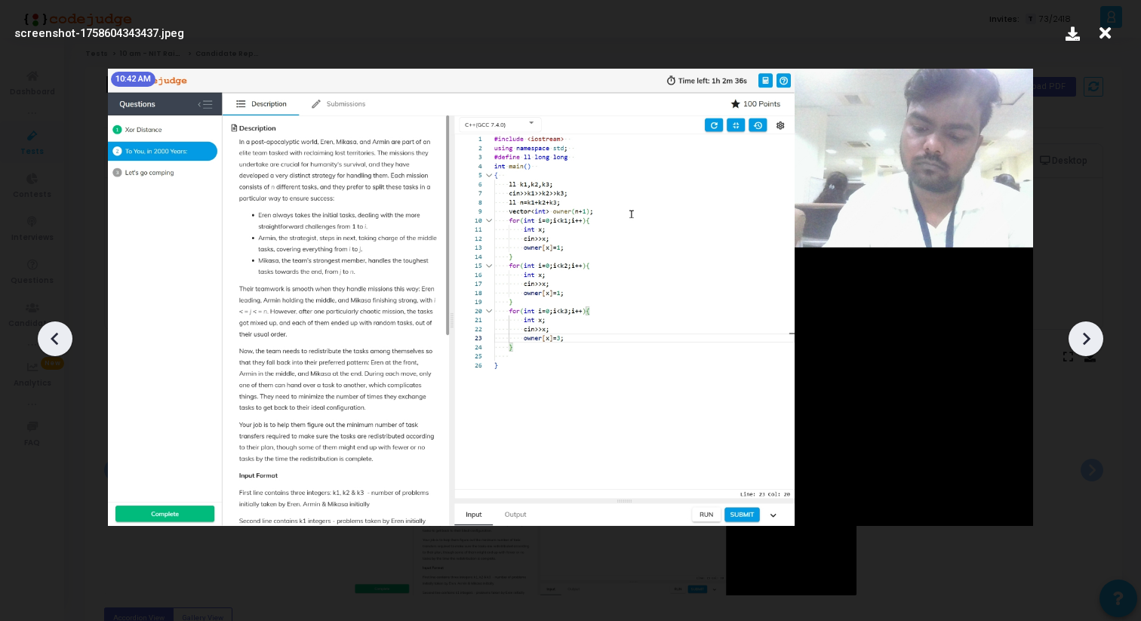
click at [1080, 331] on icon at bounding box center [1086, 339] width 23 height 23
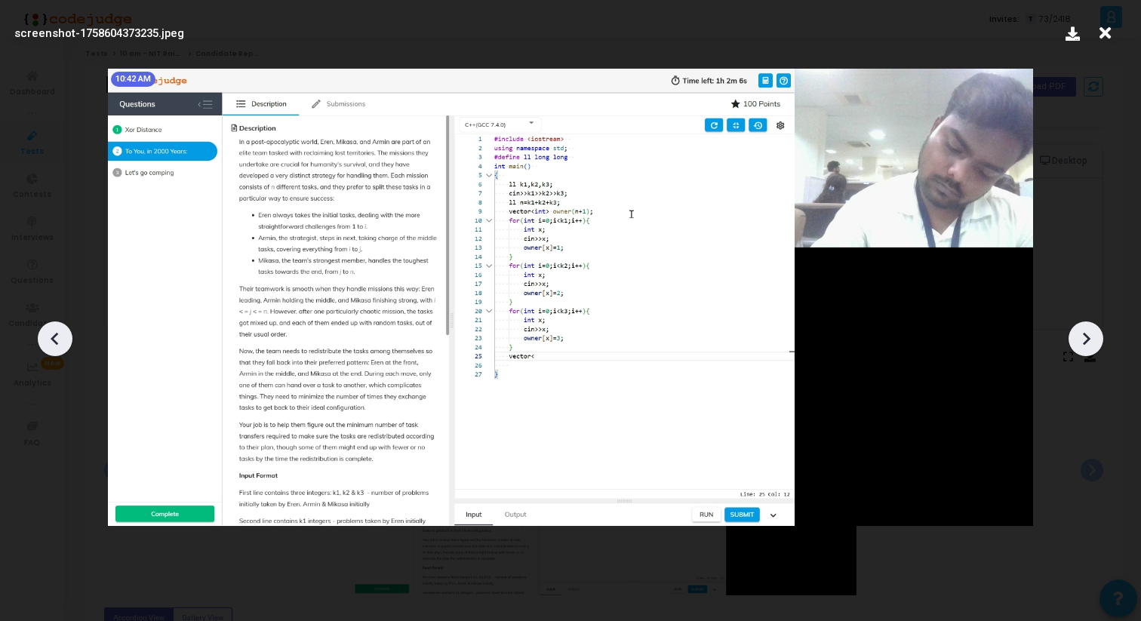
click at [1080, 331] on icon at bounding box center [1086, 339] width 23 height 23
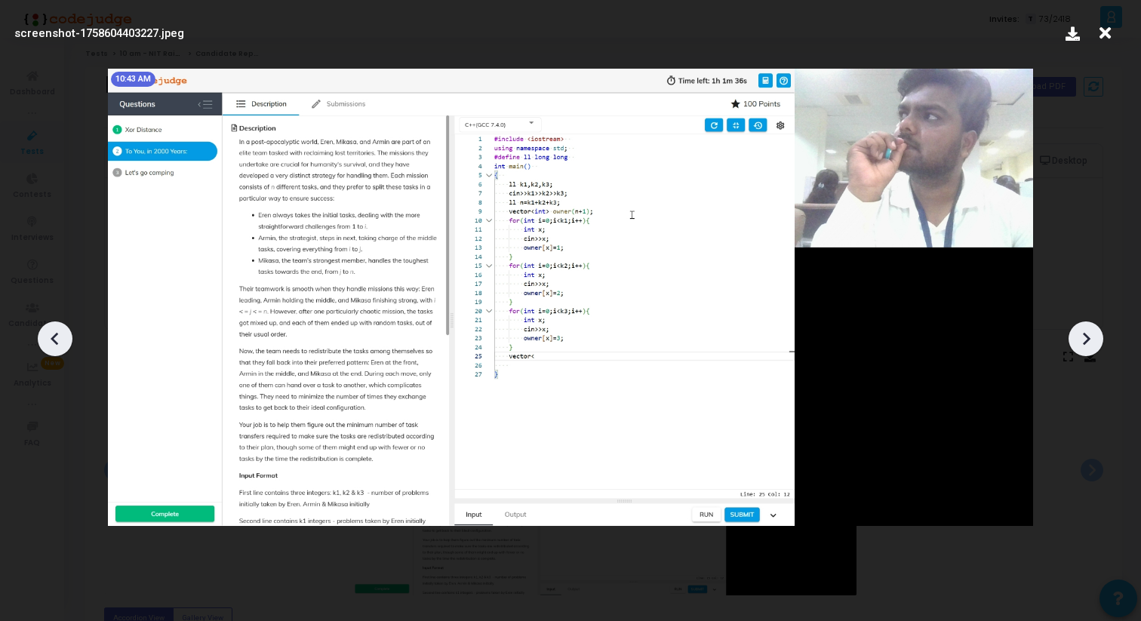
click at [1080, 331] on icon at bounding box center [1086, 339] width 23 height 23
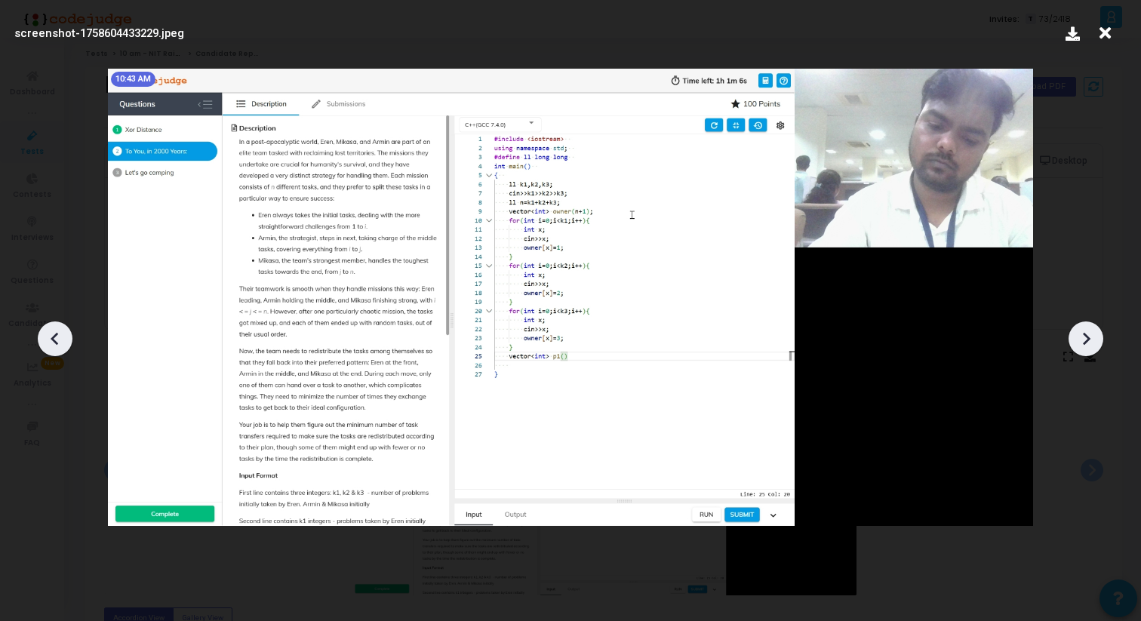
click at [1080, 331] on icon at bounding box center [1086, 339] width 23 height 23
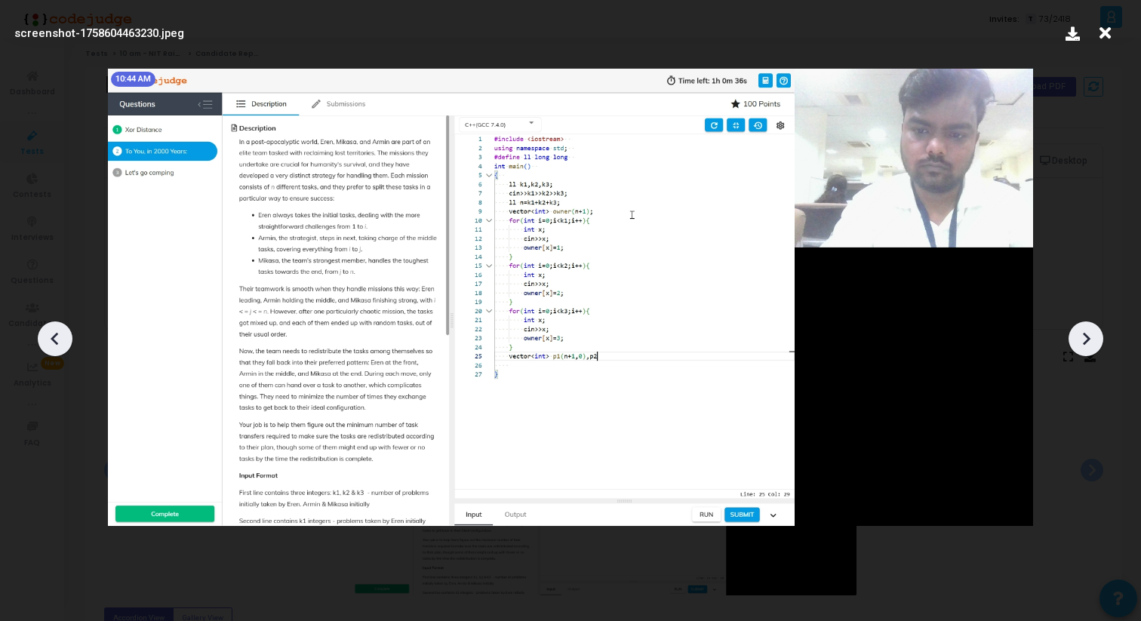
click at [1080, 331] on icon at bounding box center [1086, 339] width 23 height 23
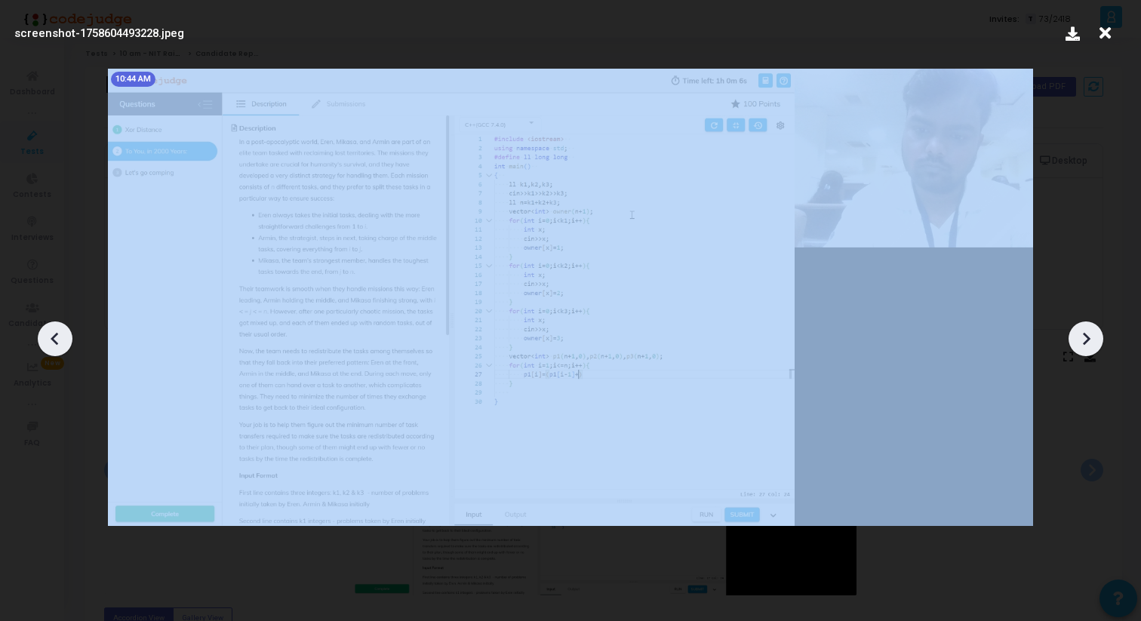
click at [1080, 331] on icon at bounding box center [1086, 339] width 23 height 23
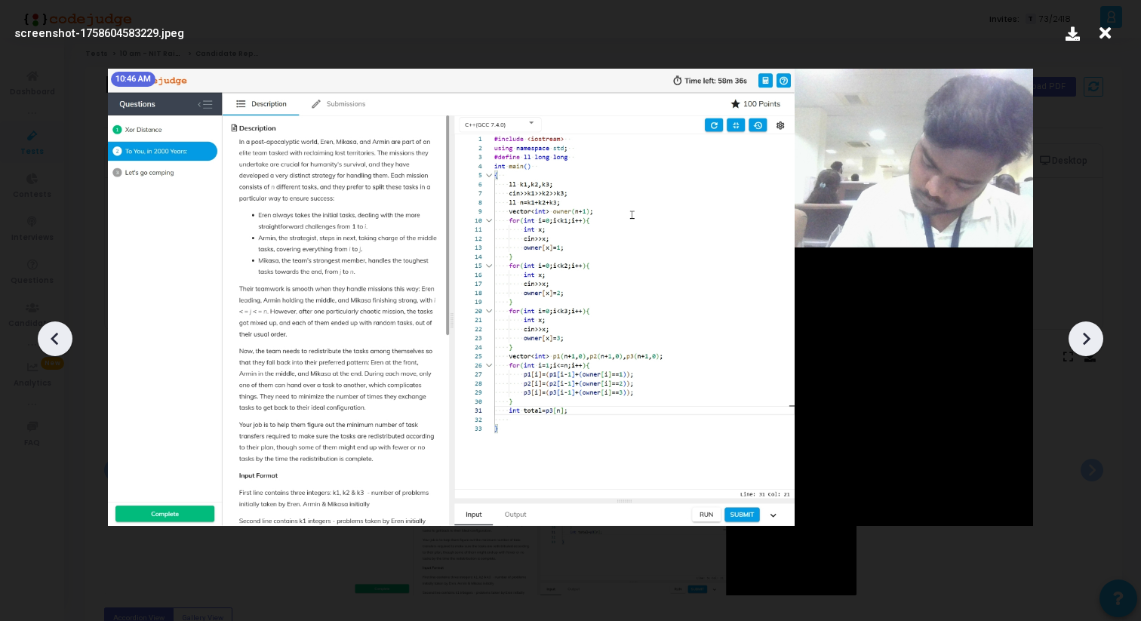
click at [1080, 331] on icon at bounding box center [1086, 339] width 23 height 23
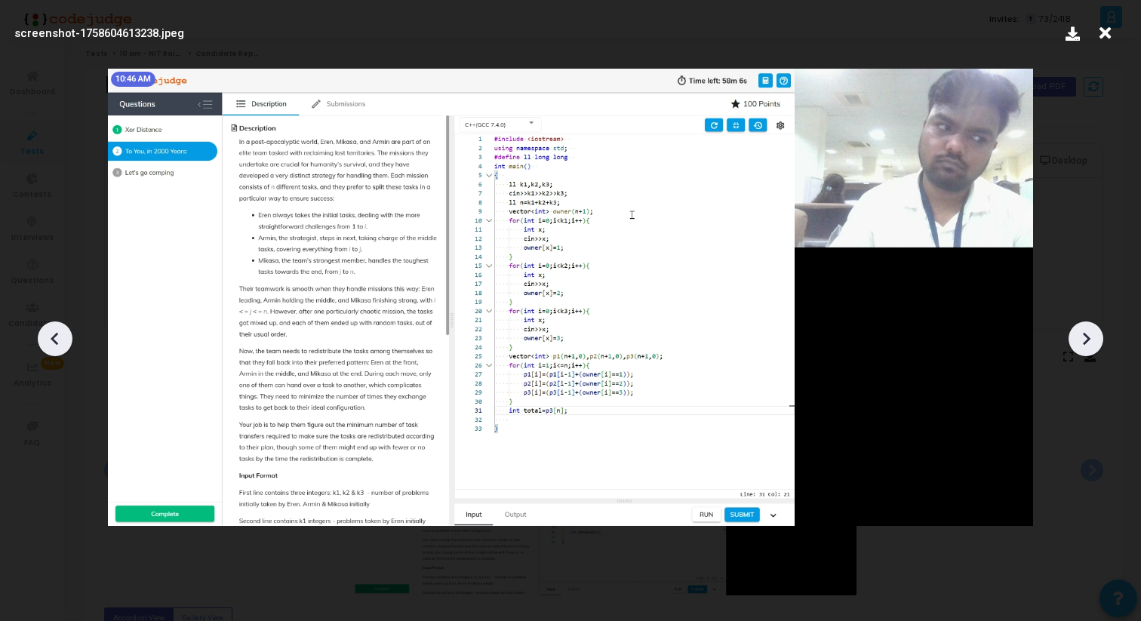
click at [1080, 331] on icon at bounding box center [1086, 339] width 23 height 23
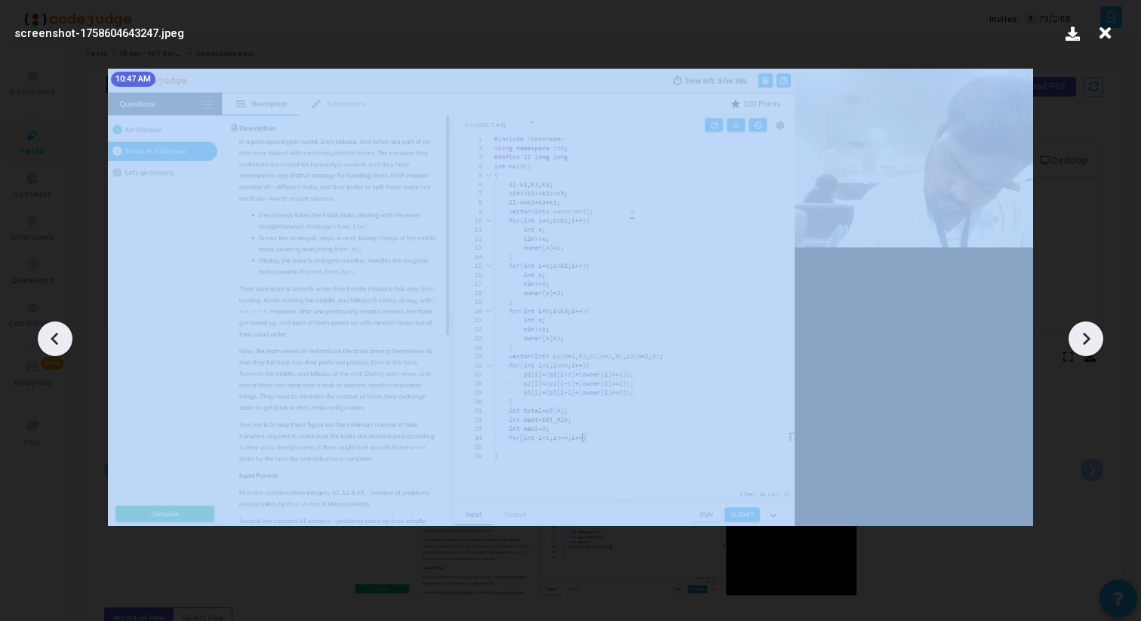
click at [1080, 331] on icon at bounding box center [1086, 339] width 23 height 23
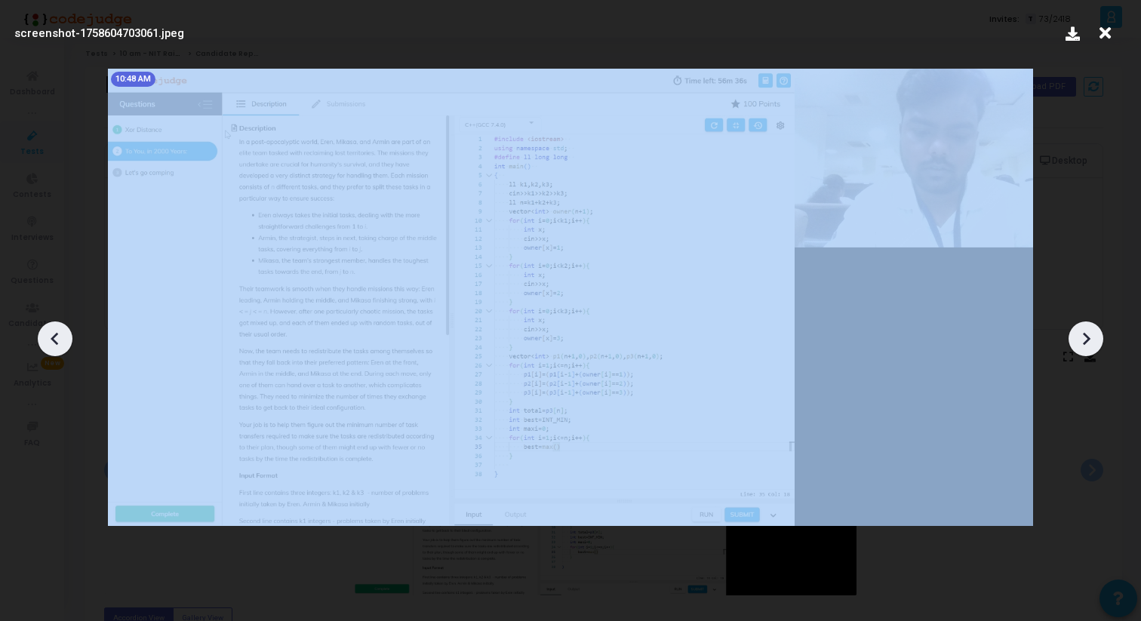
click at [1080, 331] on icon at bounding box center [1086, 339] width 23 height 23
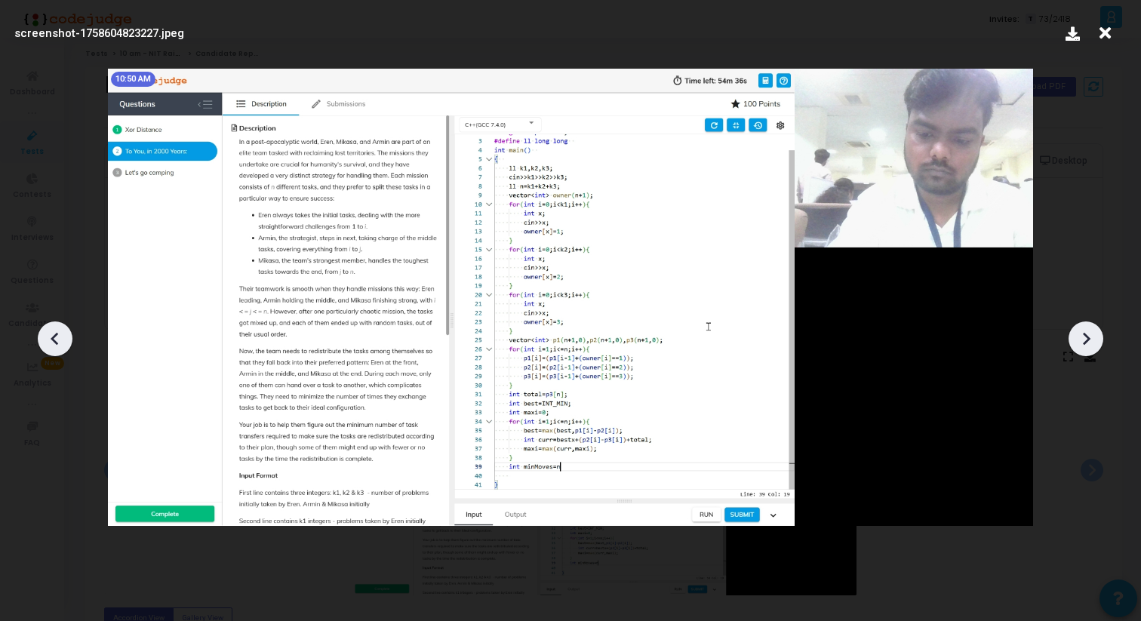
click at [1080, 331] on icon at bounding box center [1086, 339] width 23 height 23
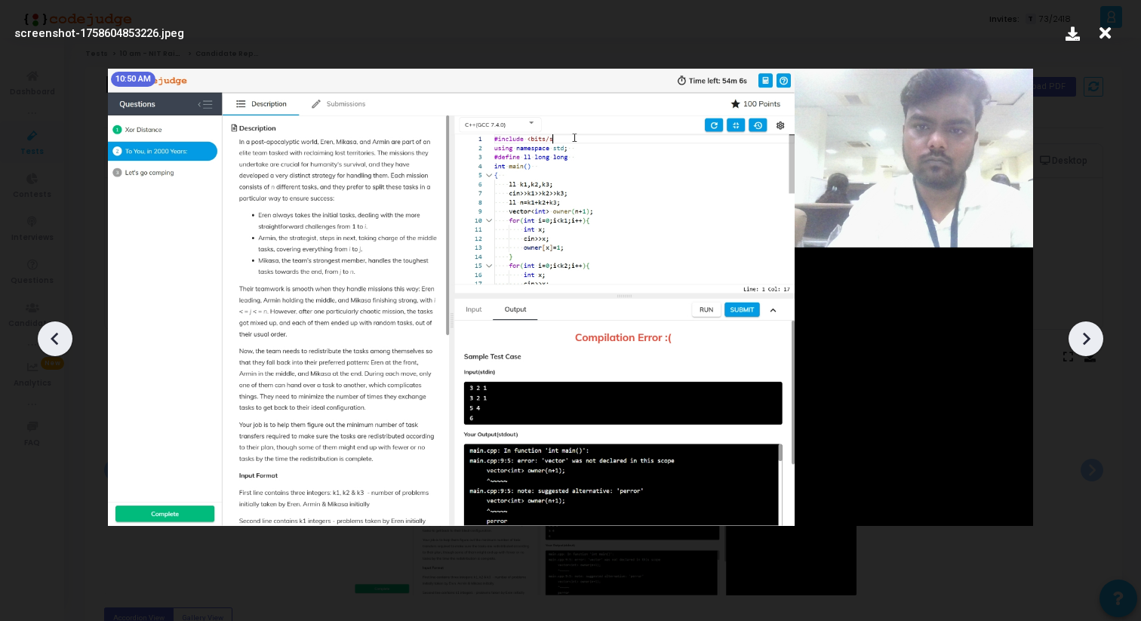
click at [1080, 331] on icon at bounding box center [1086, 339] width 23 height 23
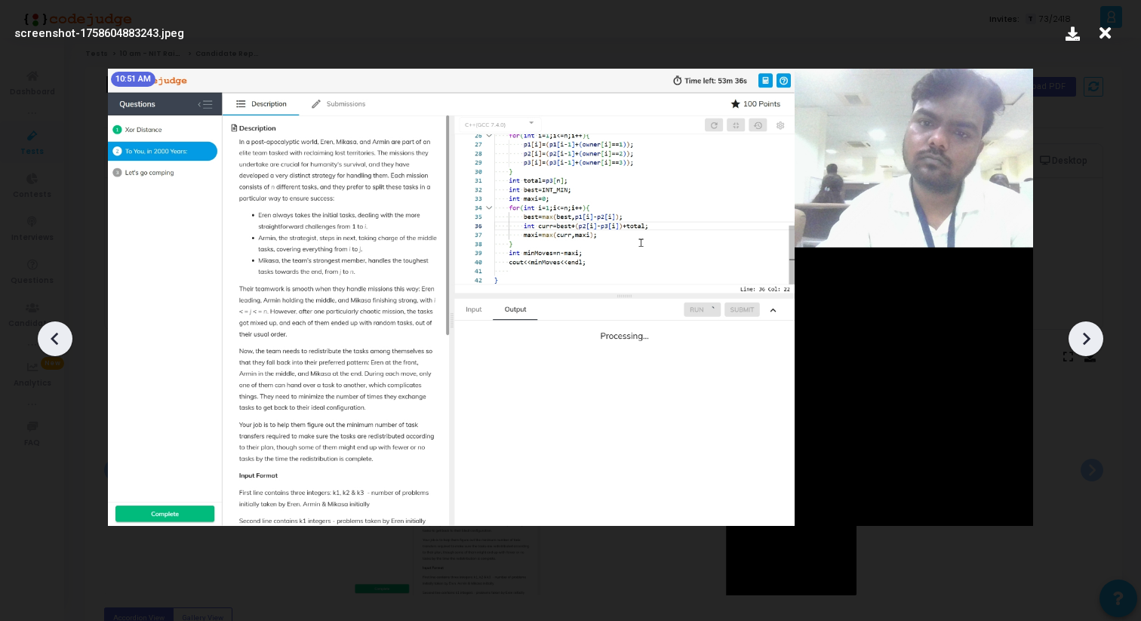
click at [1080, 331] on icon at bounding box center [1086, 339] width 23 height 23
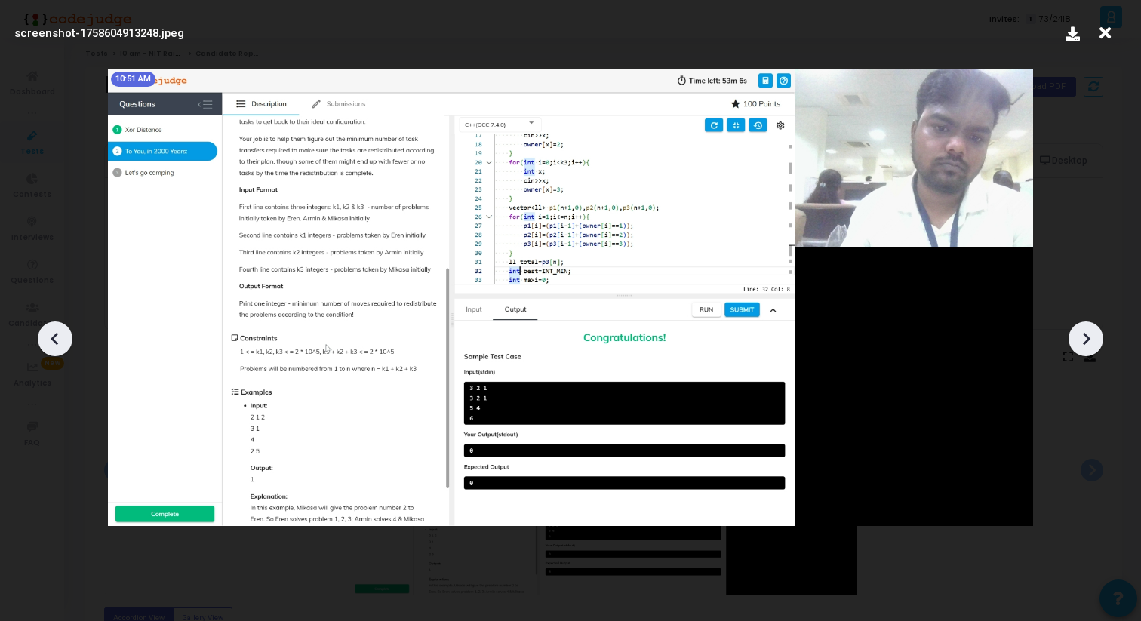
click at [1080, 331] on icon at bounding box center [1086, 339] width 23 height 23
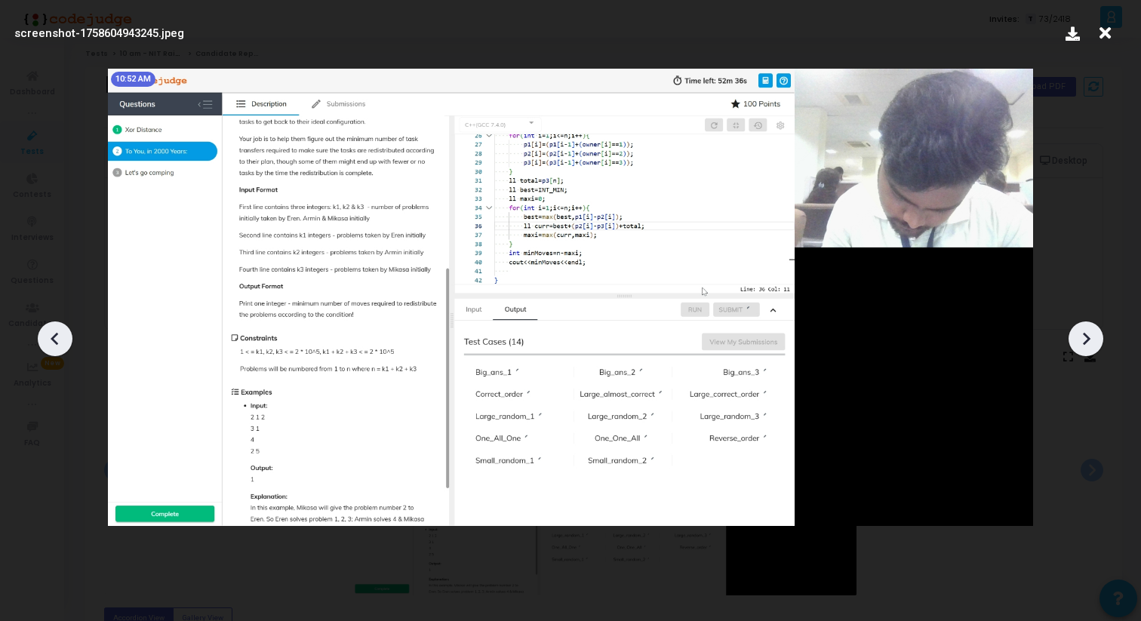
click at [1080, 331] on icon at bounding box center [1086, 339] width 23 height 23
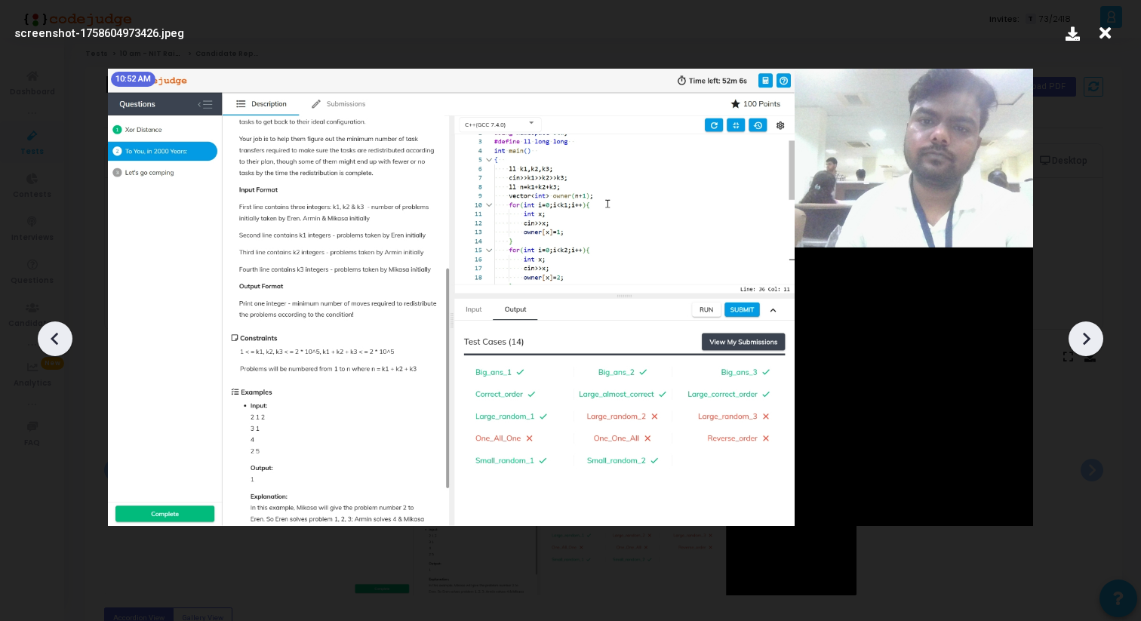
click at [1080, 331] on icon at bounding box center [1086, 339] width 23 height 23
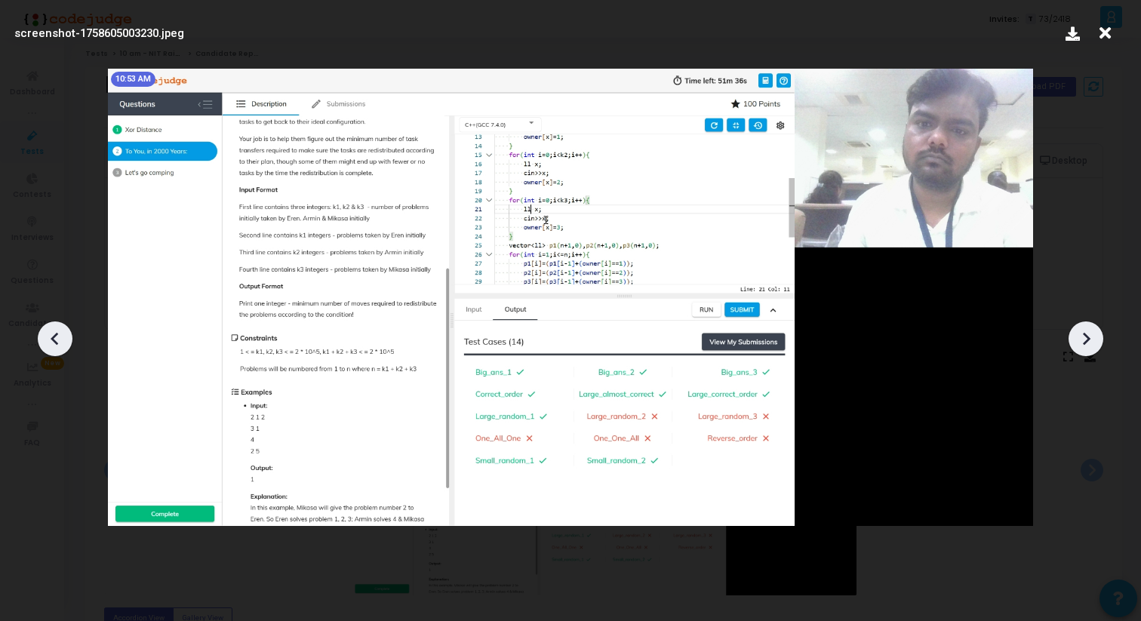
click at [1080, 331] on icon at bounding box center [1086, 339] width 23 height 23
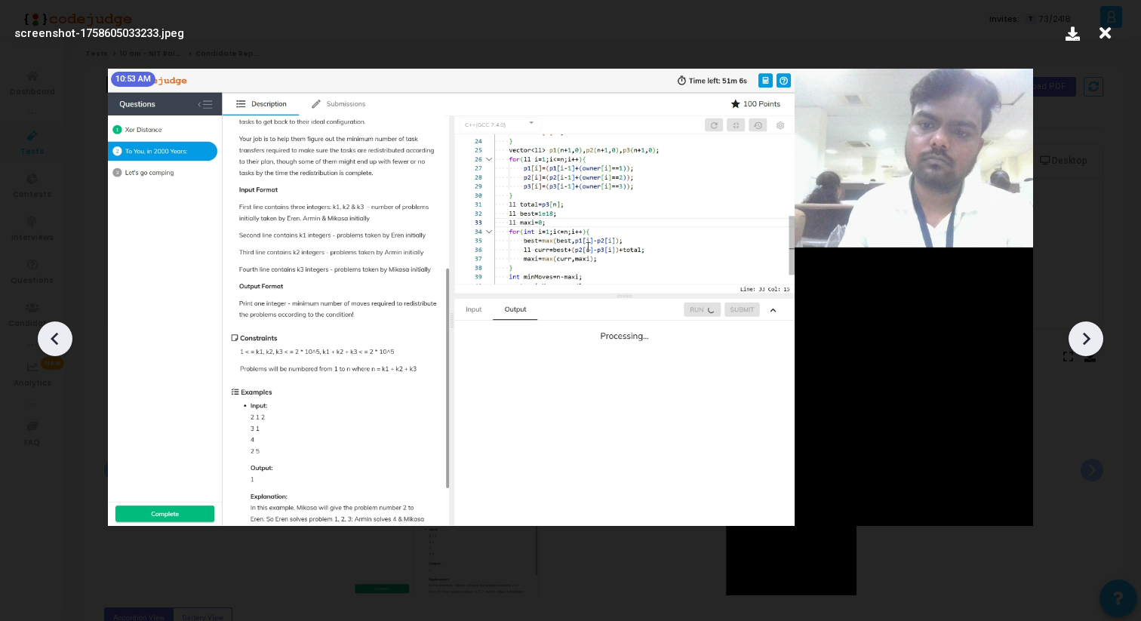
click at [1080, 331] on icon at bounding box center [1086, 339] width 23 height 23
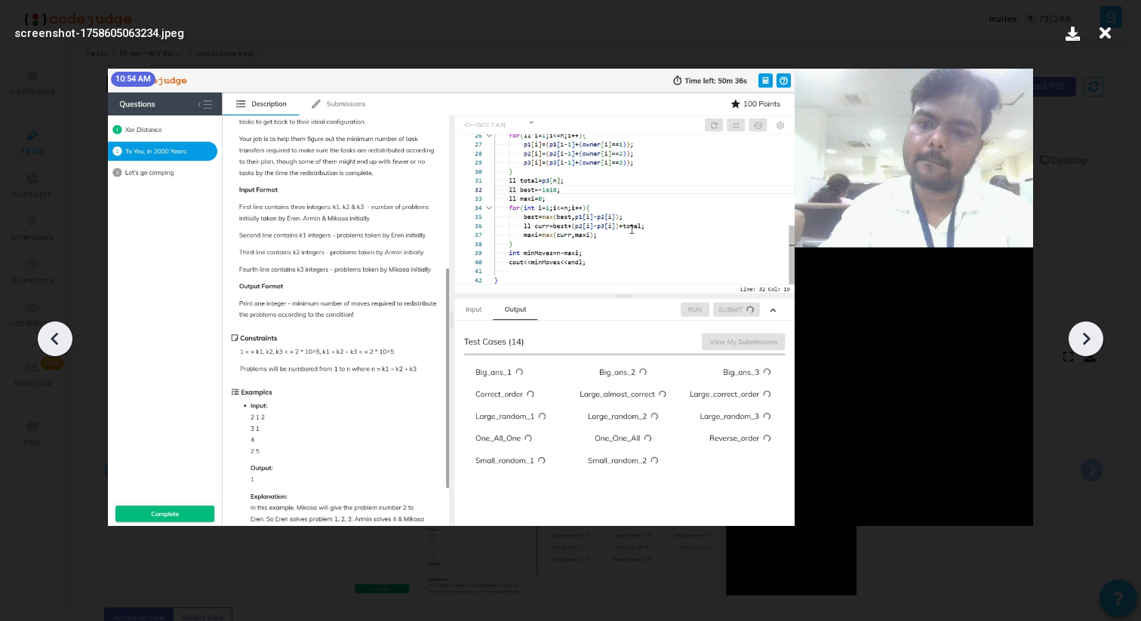
click at [1088, 345] on icon at bounding box center [1086, 339] width 23 height 23
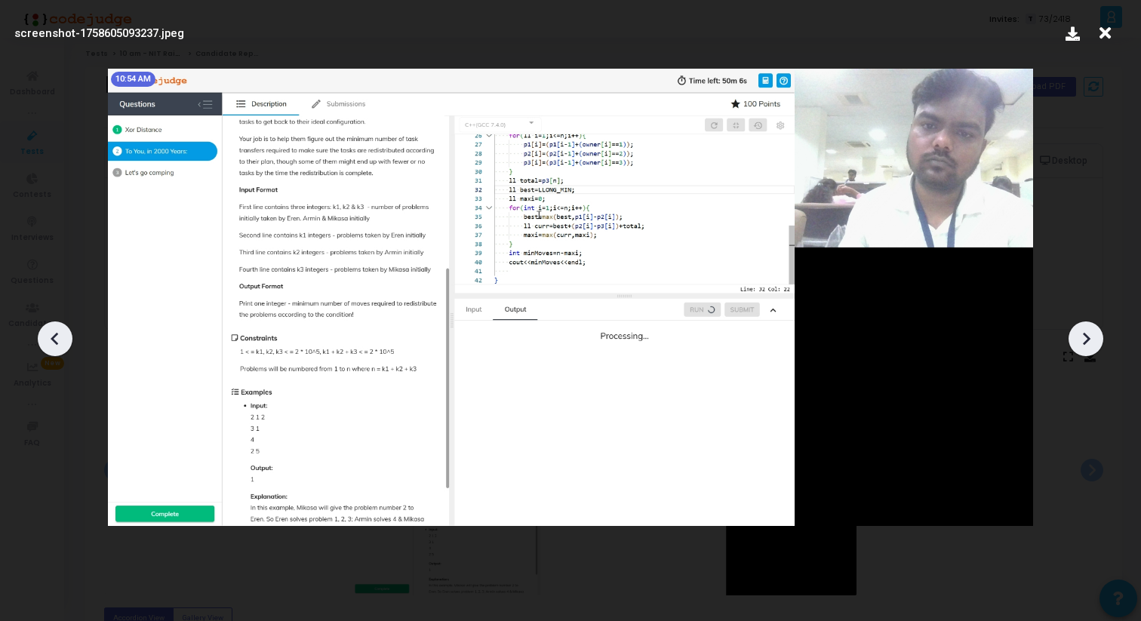
click at [1088, 345] on icon at bounding box center [1086, 339] width 23 height 23
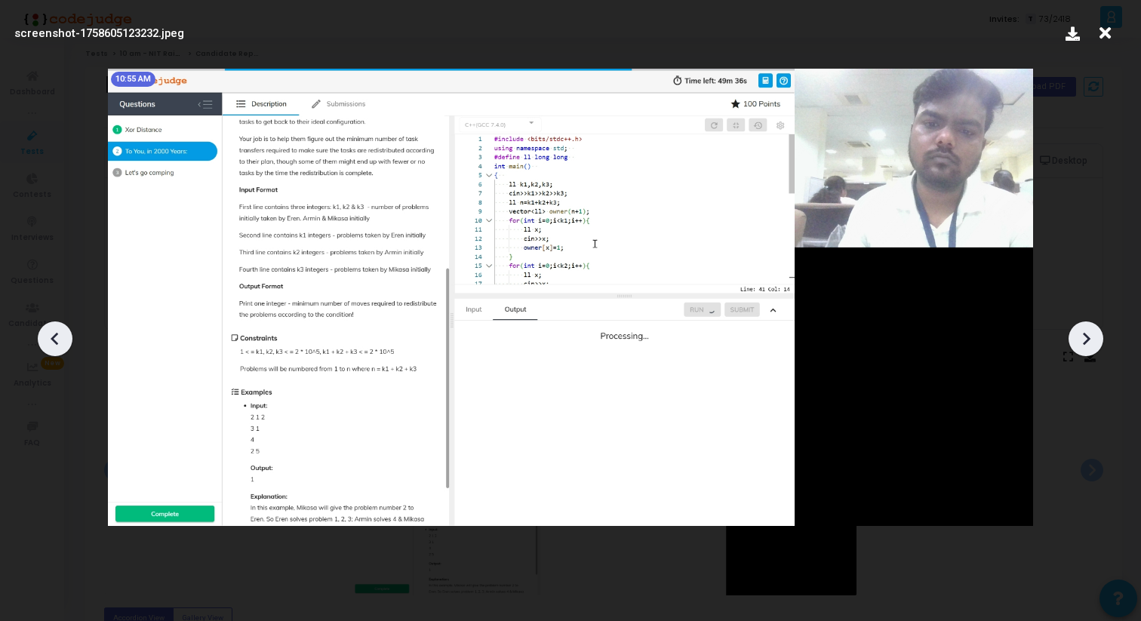
click at [1088, 345] on icon at bounding box center [1086, 339] width 23 height 23
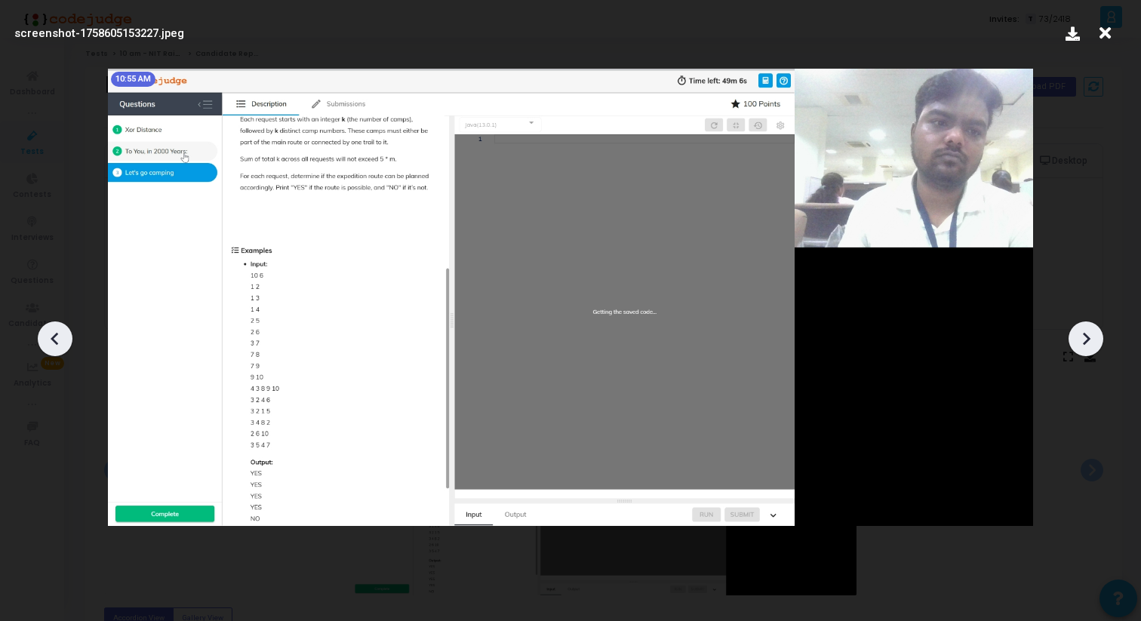
click at [1088, 345] on icon at bounding box center [1086, 339] width 23 height 23
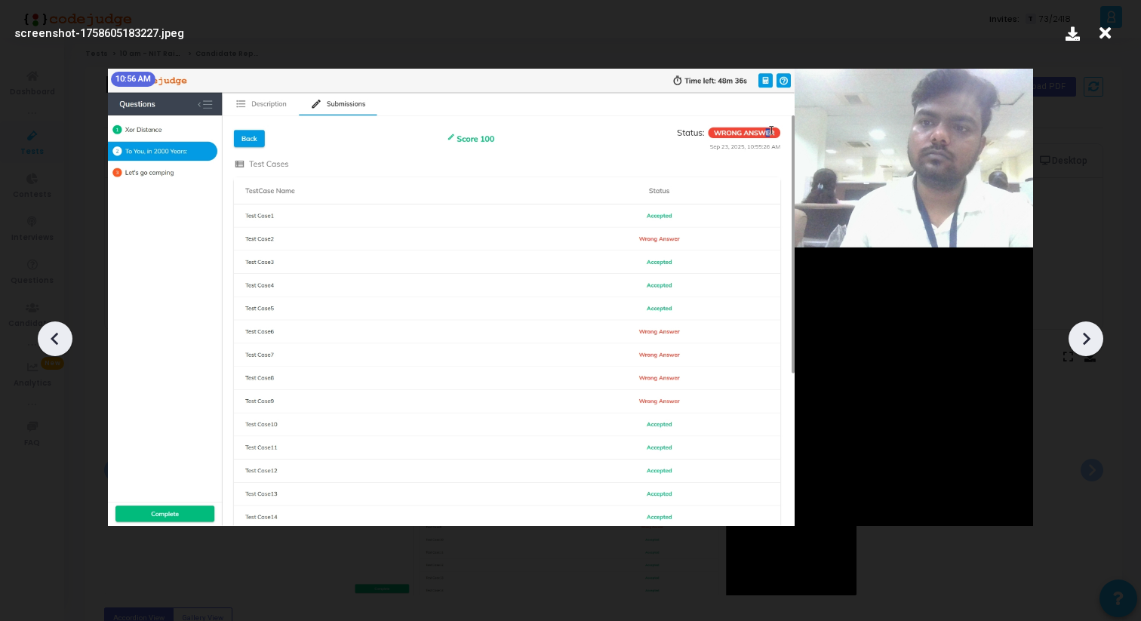
click at [1088, 345] on icon at bounding box center [1086, 339] width 23 height 23
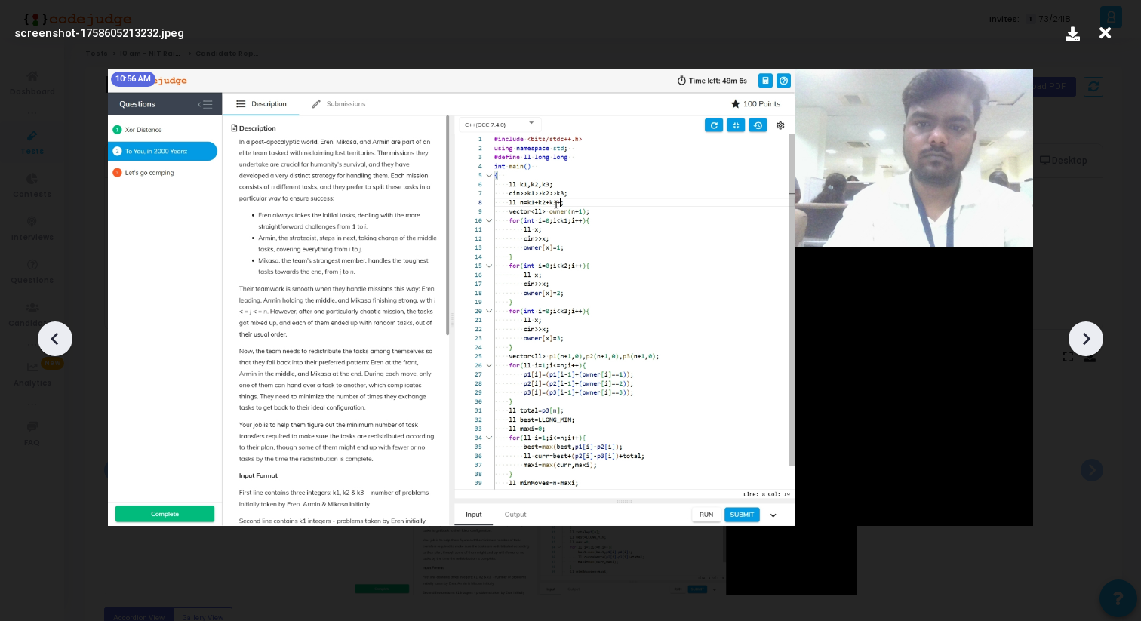
click at [1088, 344] on icon at bounding box center [1086, 339] width 23 height 23
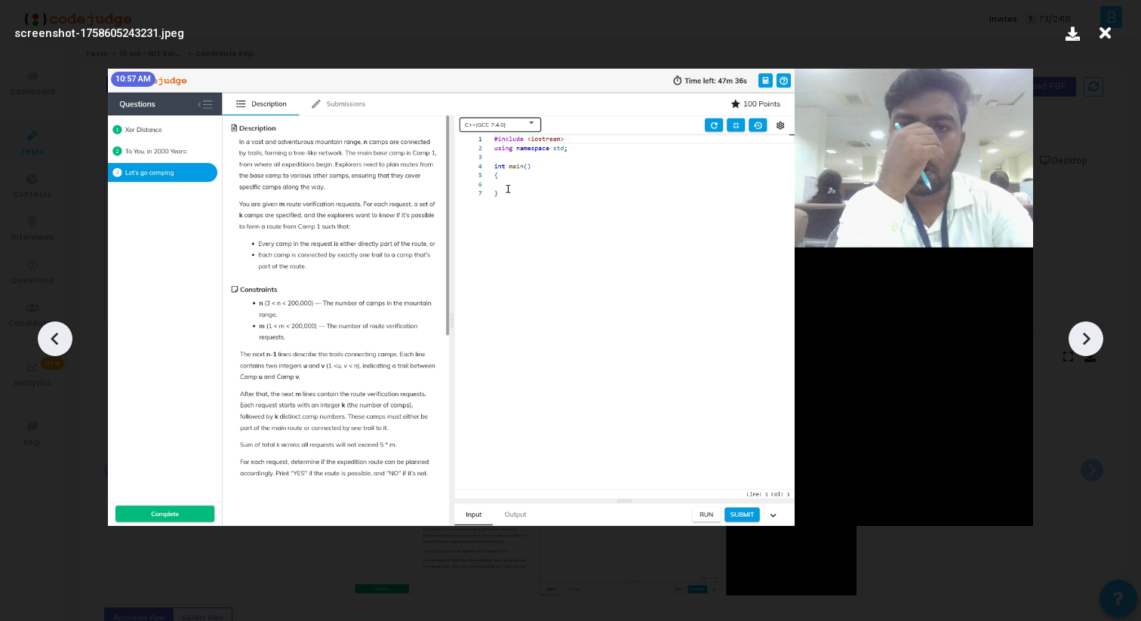
click at [1088, 344] on icon at bounding box center [1086, 339] width 23 height 23
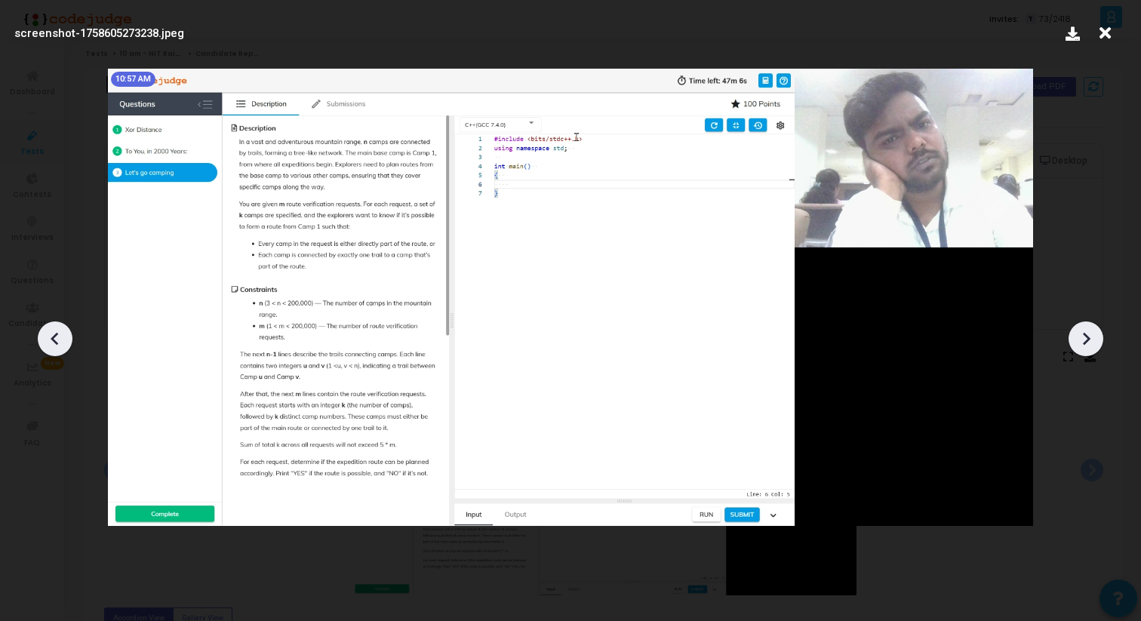
click at [1088, 344] on icon at bounding box center [1086, 339] width 23 height 23
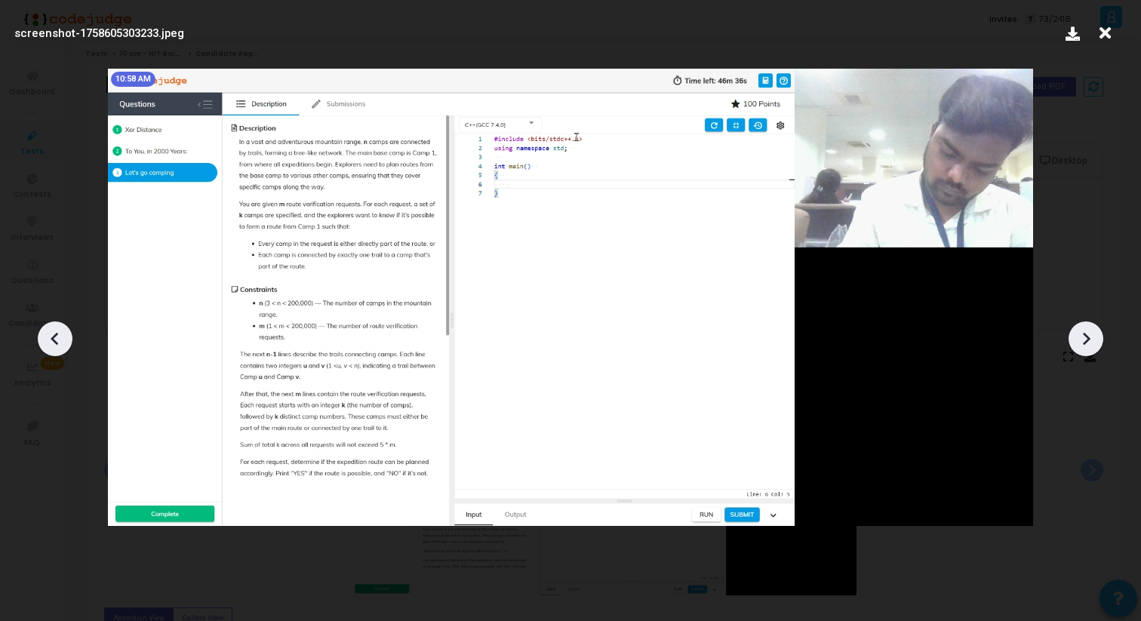
click at [1088, 344] on icon at bounding box center [1086, 339] width 23 height 23
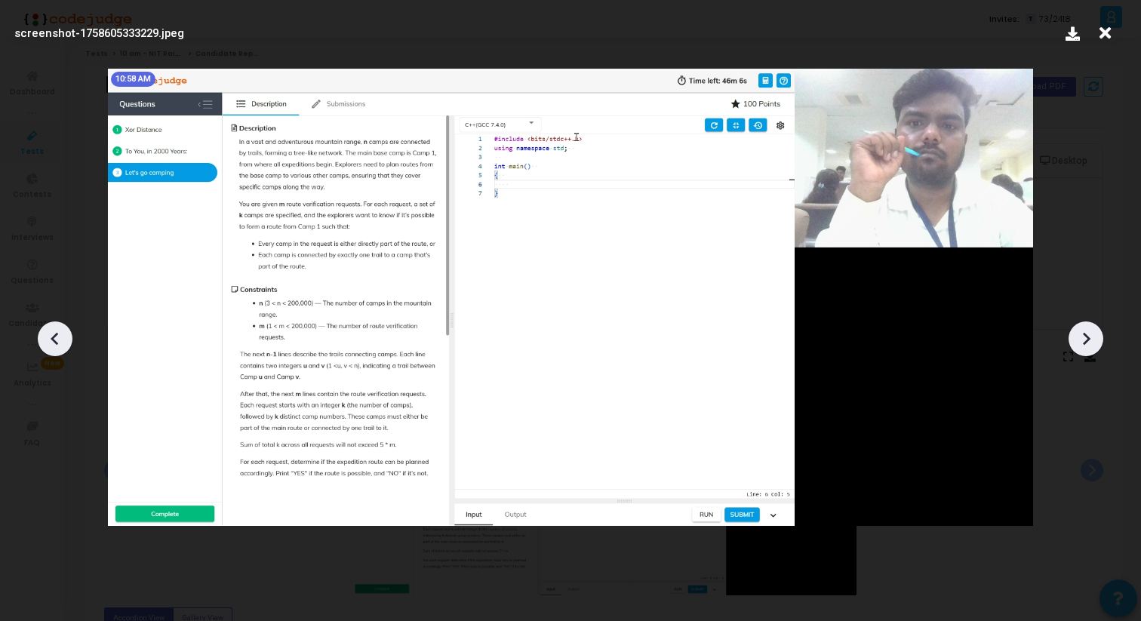
click at [1088, 344] on icon at bounding box center [1086, 339] width 23 height 23
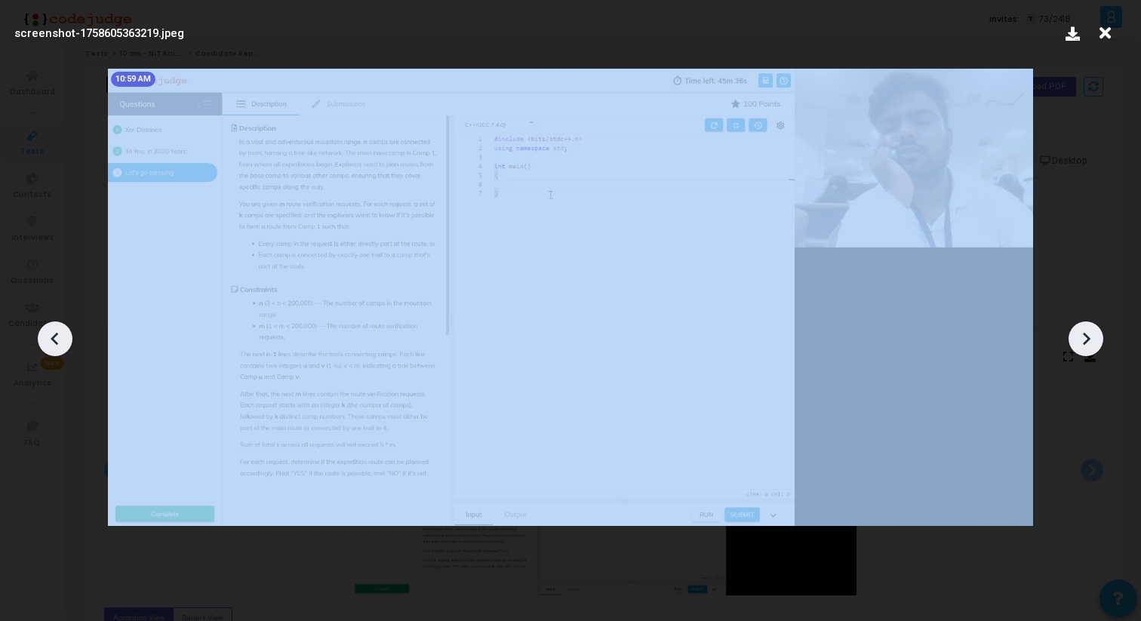
click at [1088, 344] on icon at bounding box center [1086, 339] width 23 height 23
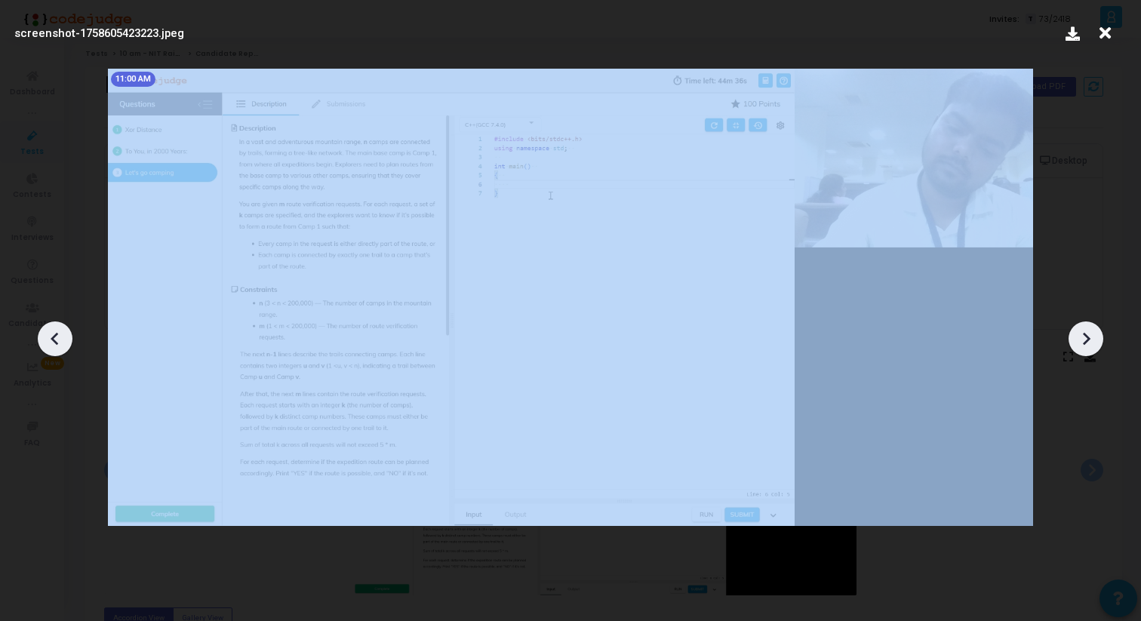
click at [1088, 344] on icon at bounding box center [1086, 339] width 23 height 23
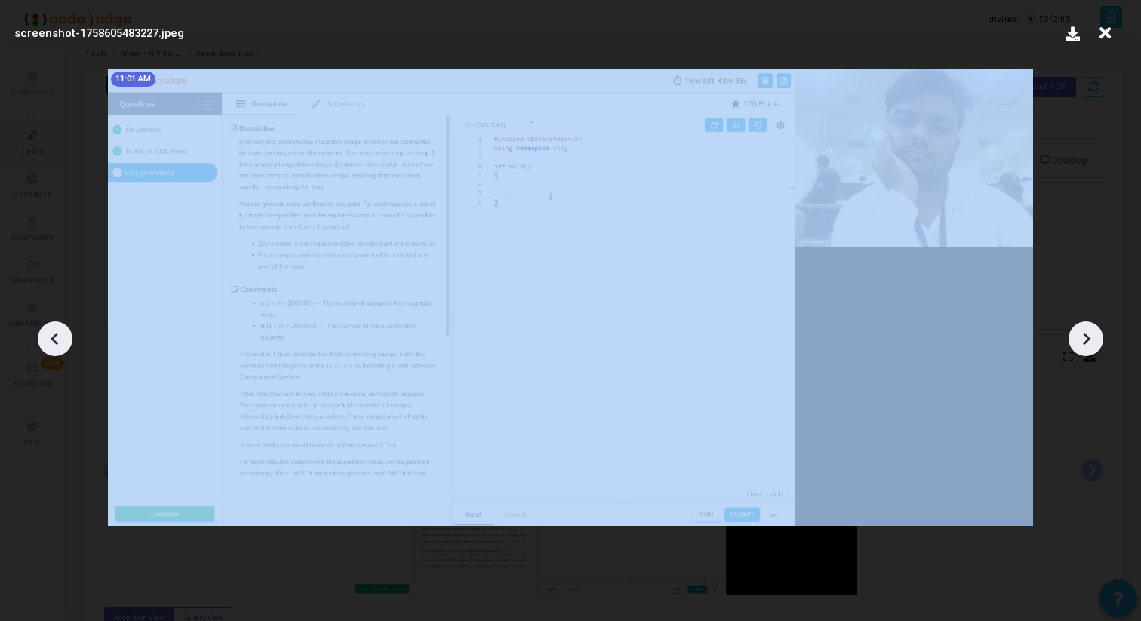
click at [1088, 344] on icon at bounding box center [1086, 339] width 23 height 23
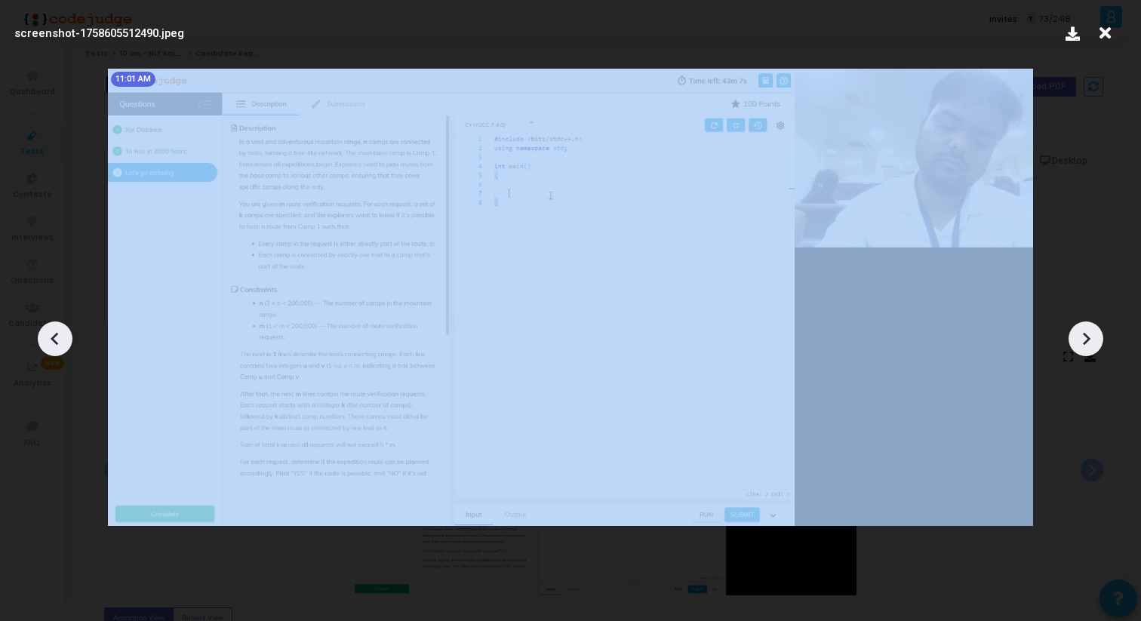
click at [1088, 344] on icon at bounding box center [1086, 339] width 23 height 23
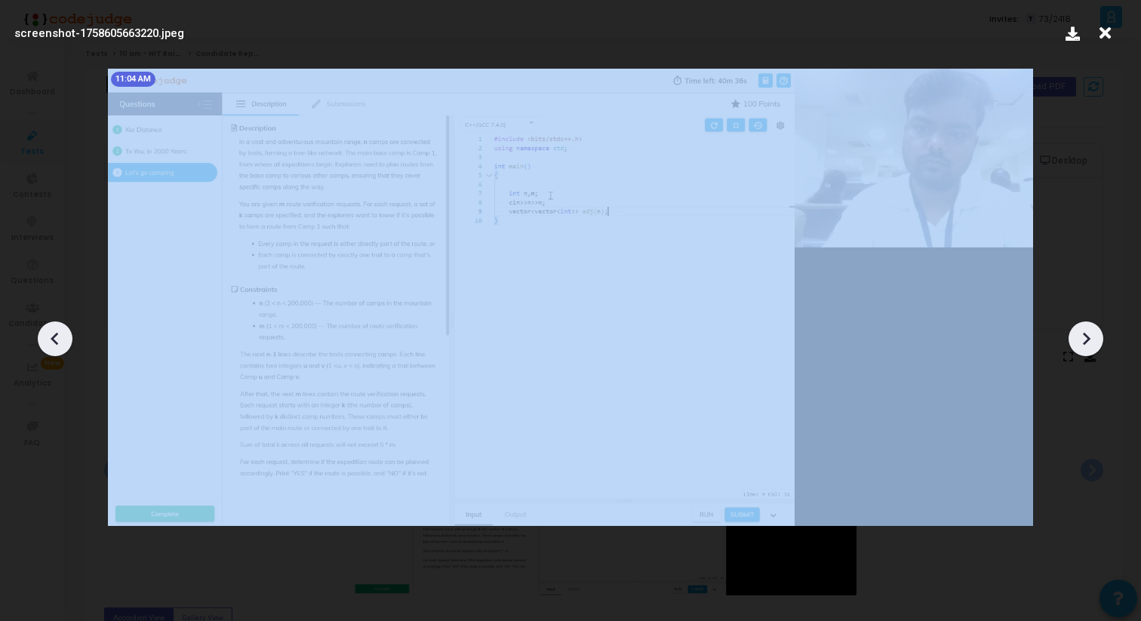
click at [1088, 344] on icon at bounding box center [1086, 339] width 23 height 23
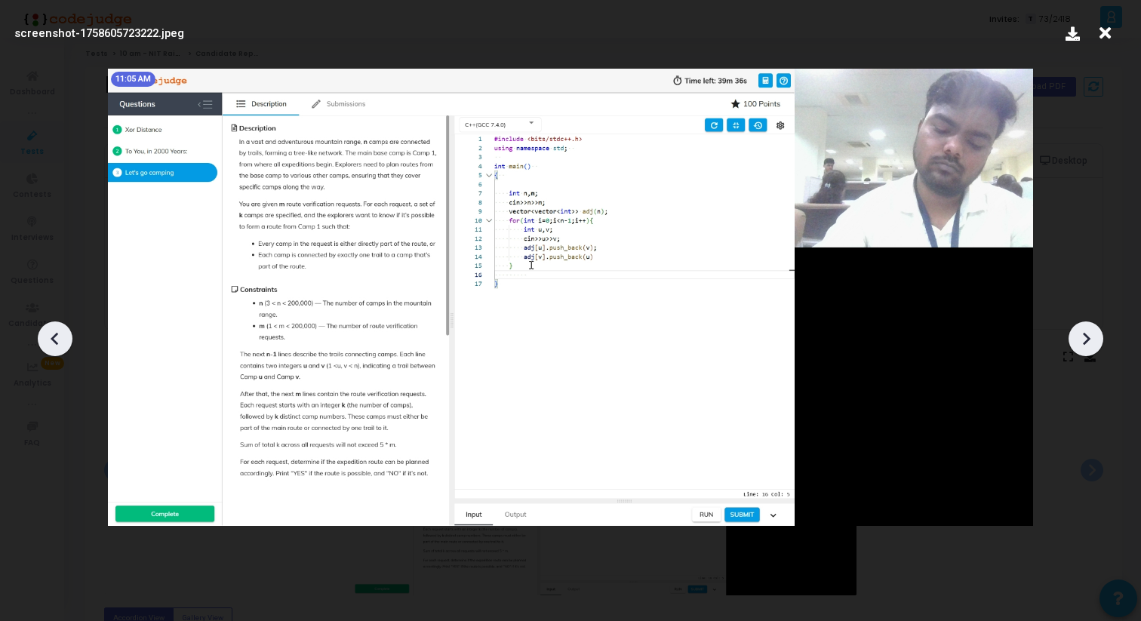
click at [1088, 344] on icon at bounding box center [1086, 339] width 23 height 23
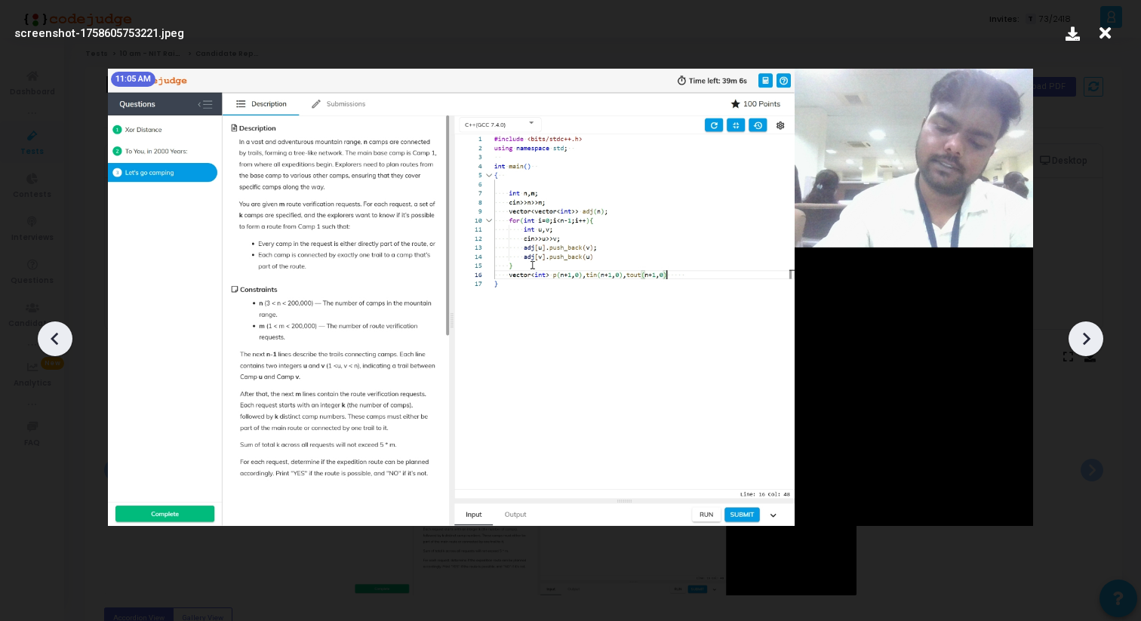
click at [1088, 344] on icon at bounding box center [1086, 339] width 23 height 23
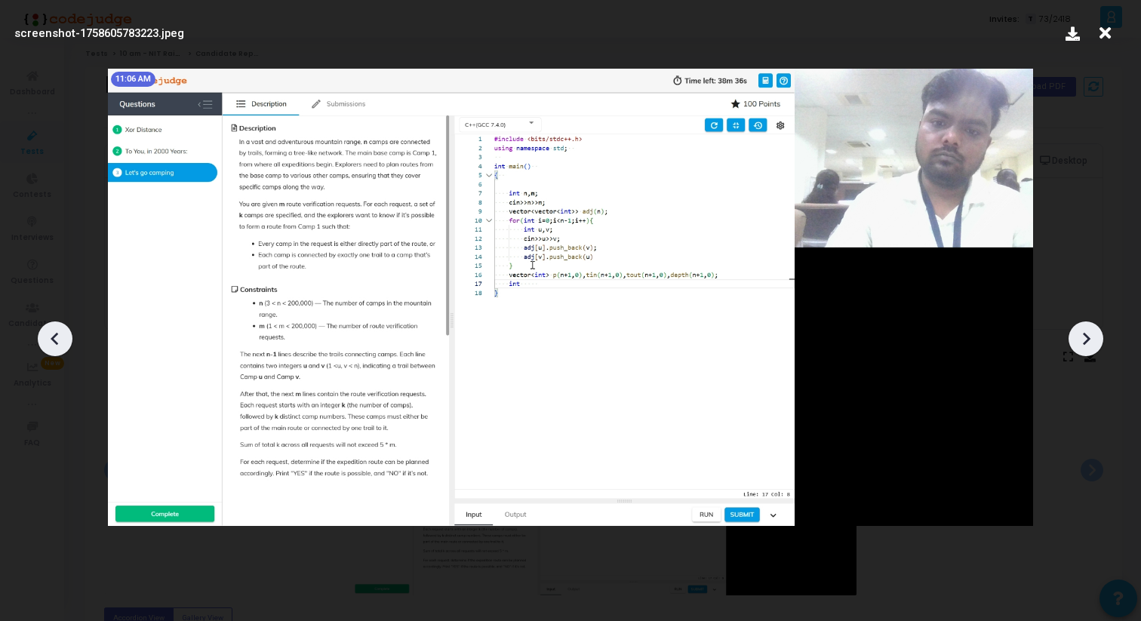
click at [1088, 344] on icon at bounding box center [1086, 339] width 23 height 23
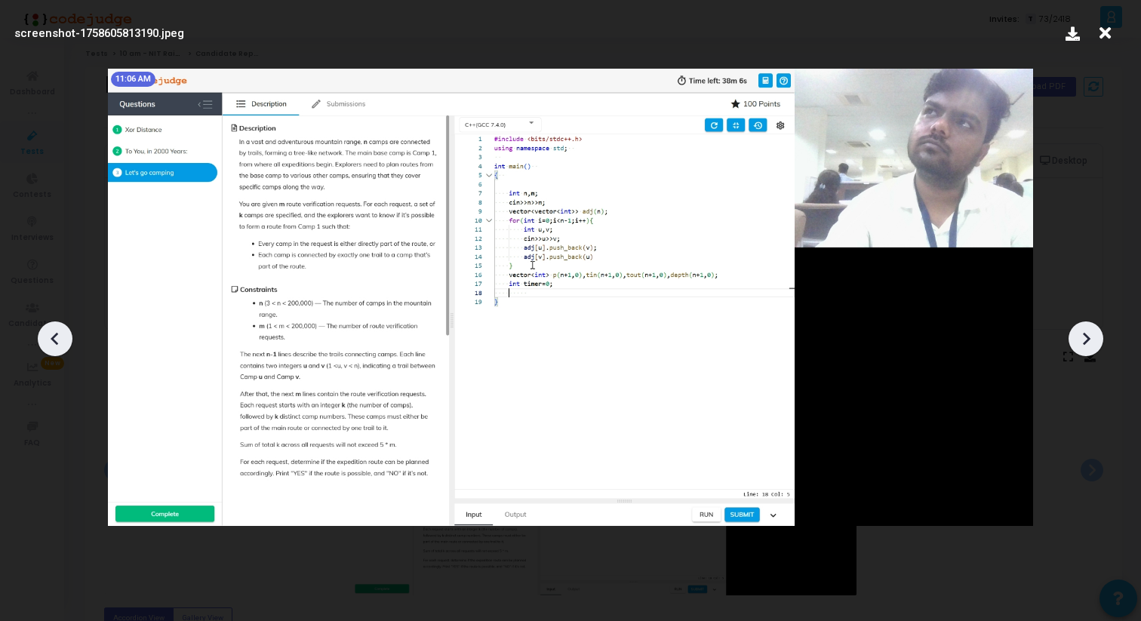
click at [1088, 344] on icon at bounding box center [1086, 339] width 23 height 23
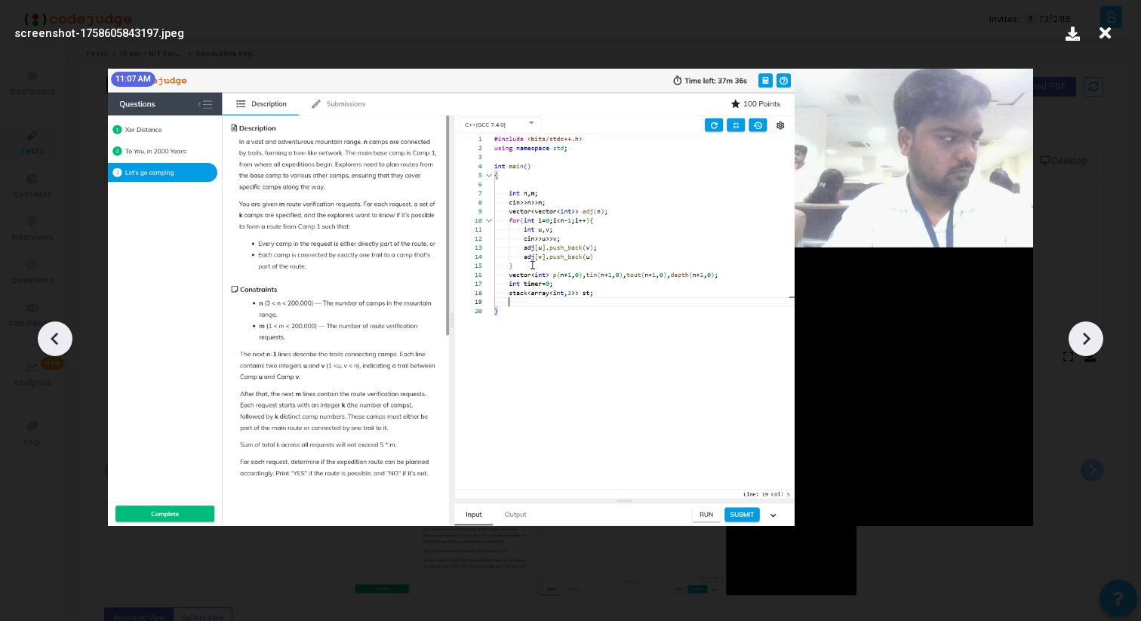
click at [1088, 344] on icon at bounding box center [1086, 339] width 23 height 23
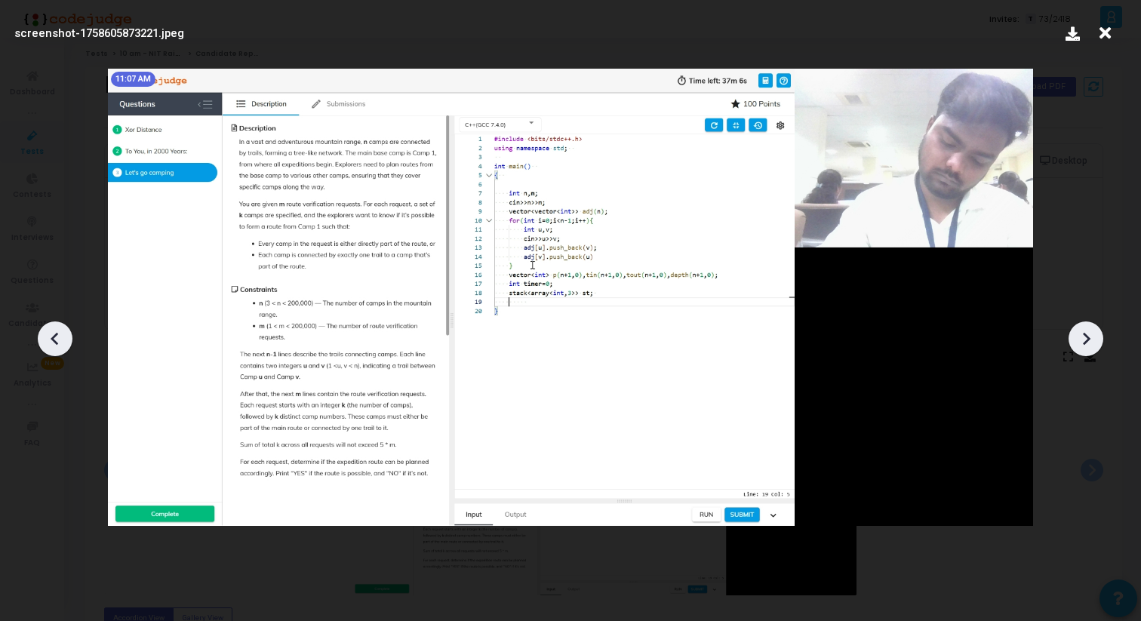
click at [1088, 344] on icon at bounding box center [1086, 339] width 23 height 23
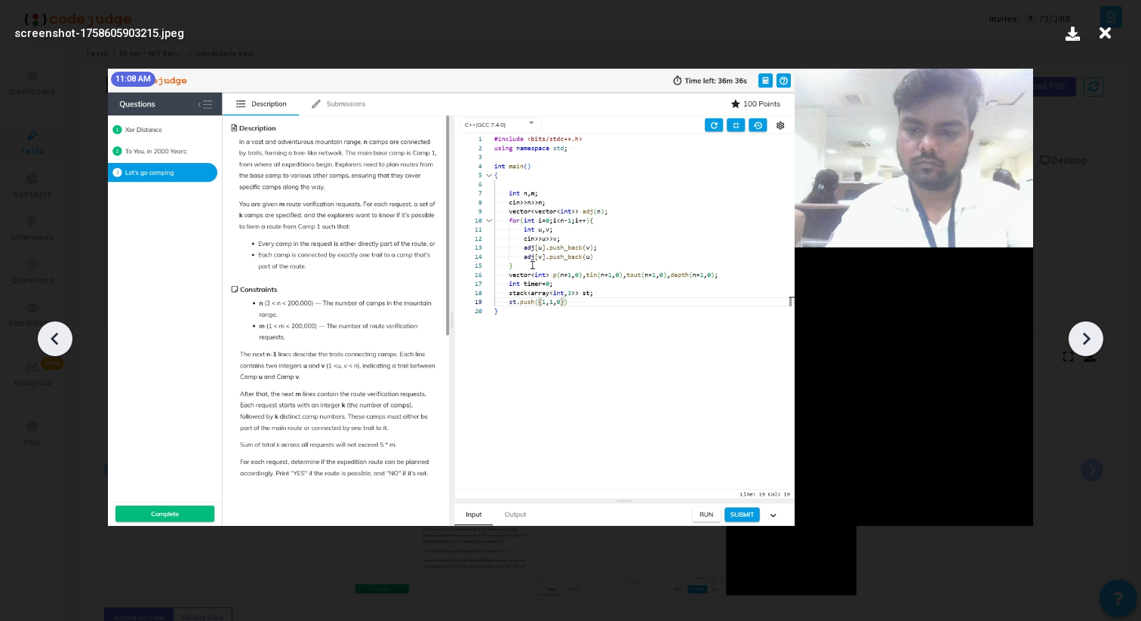
click at [1088, 344] on icon at bounding box center [1086, 339] width 23 height 23
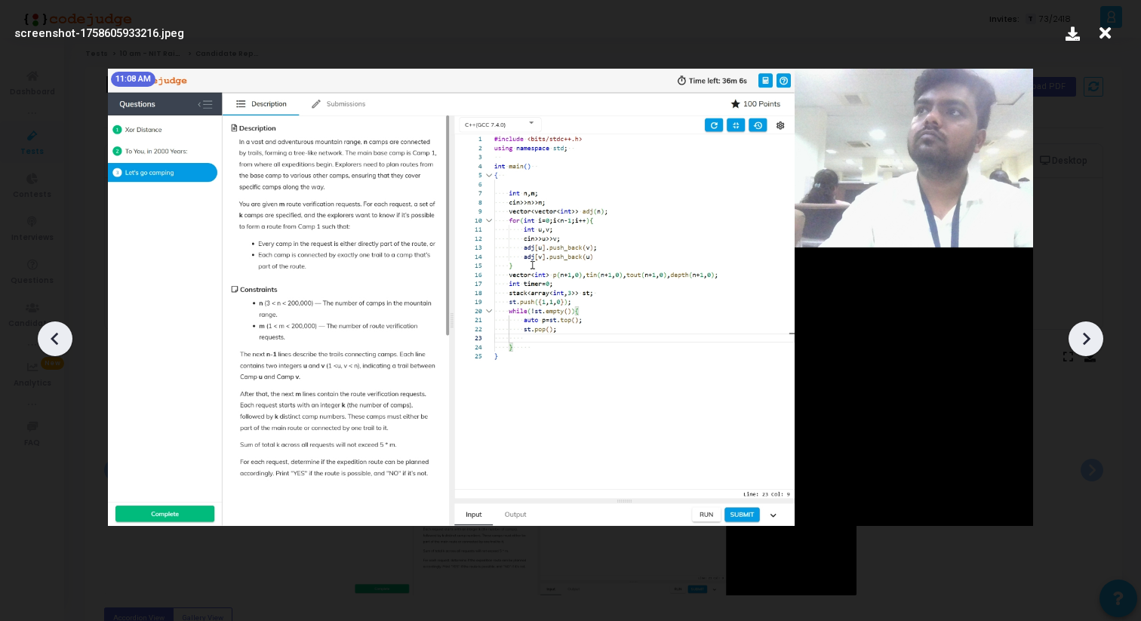
click at [1078, 333] on icon at bounding box center [1086, 339] width 23 height 23
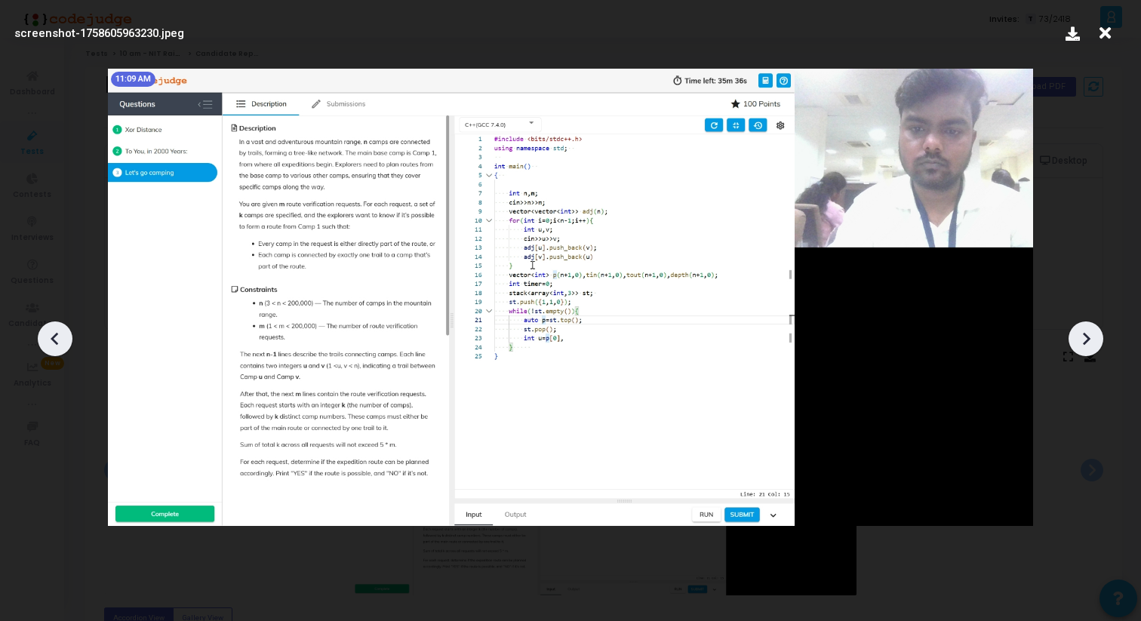
click at [1078, 333] on icon at bounding box center [1086, 339] width 23 height 23
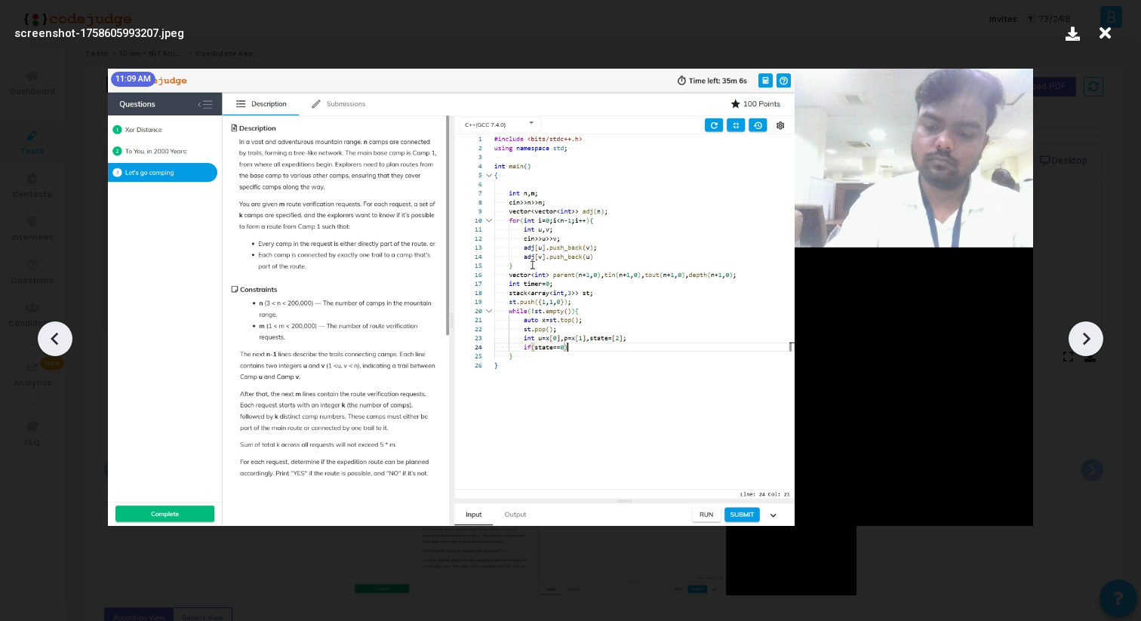
click at [1078, 333] on icon at bounding box center [1086, 339] width 23 height 23
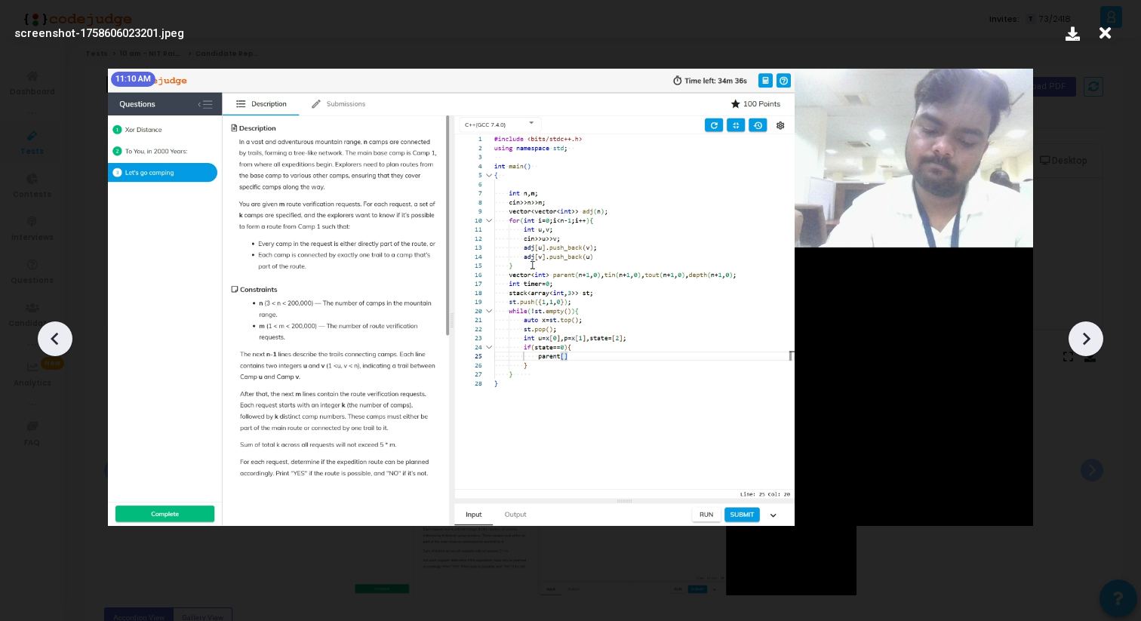
click at [1078, 333] on icon at bounding box center [1086, 339] width 23 height 23
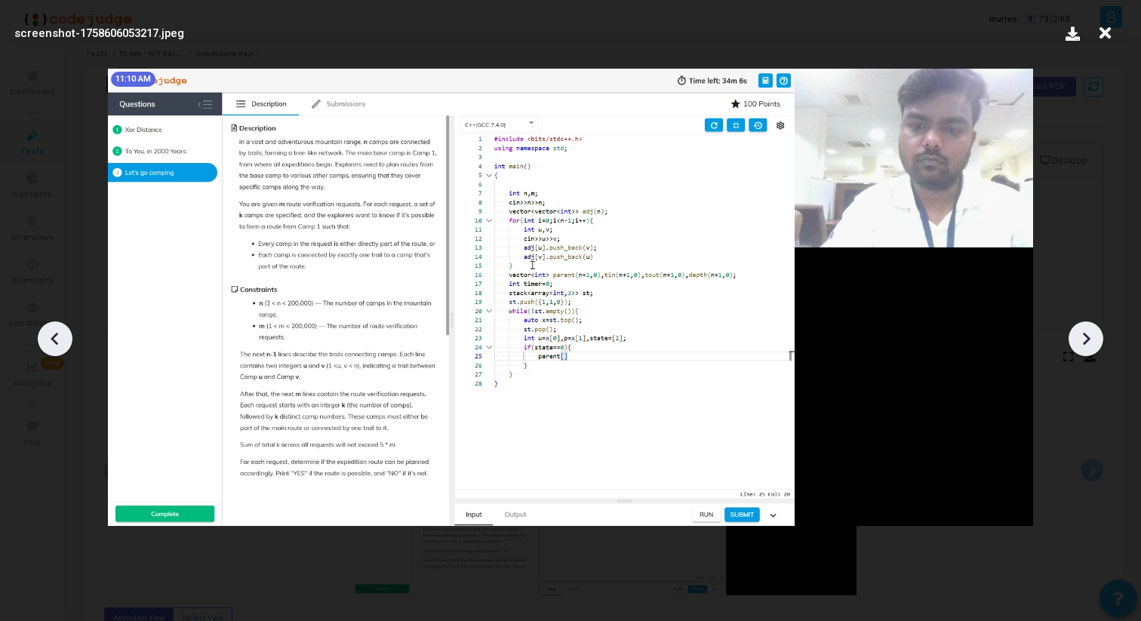
click at [1078, 333] on icon at bounding box center [1086, 339] width 23 height 23
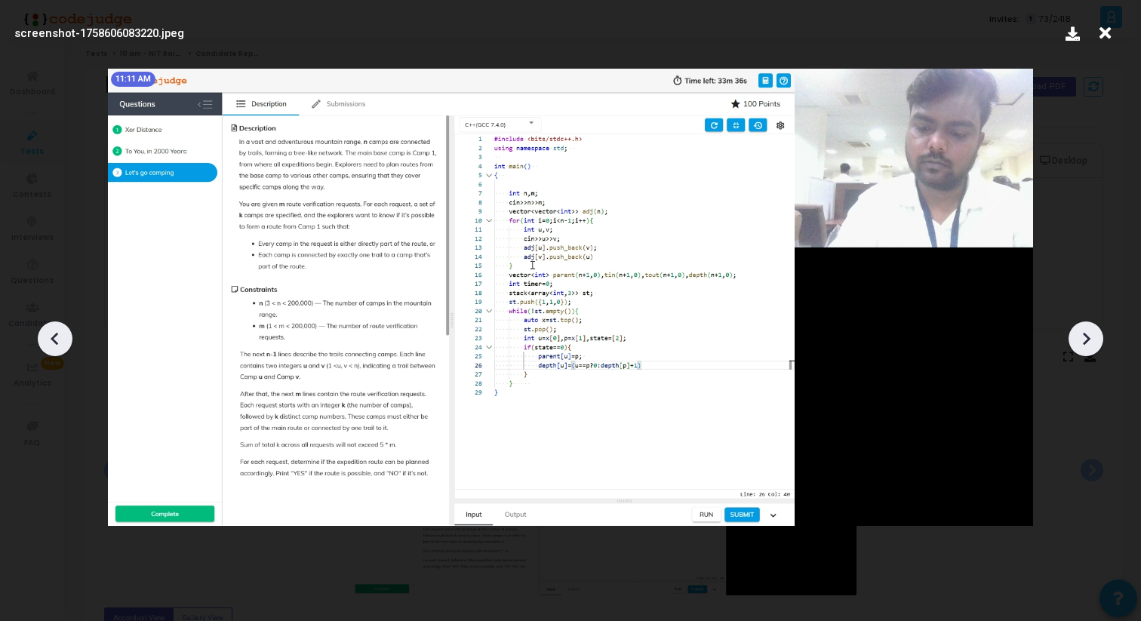
click at [1089, 335] on icon at bounding box center [1086, 339] width 23 height 23
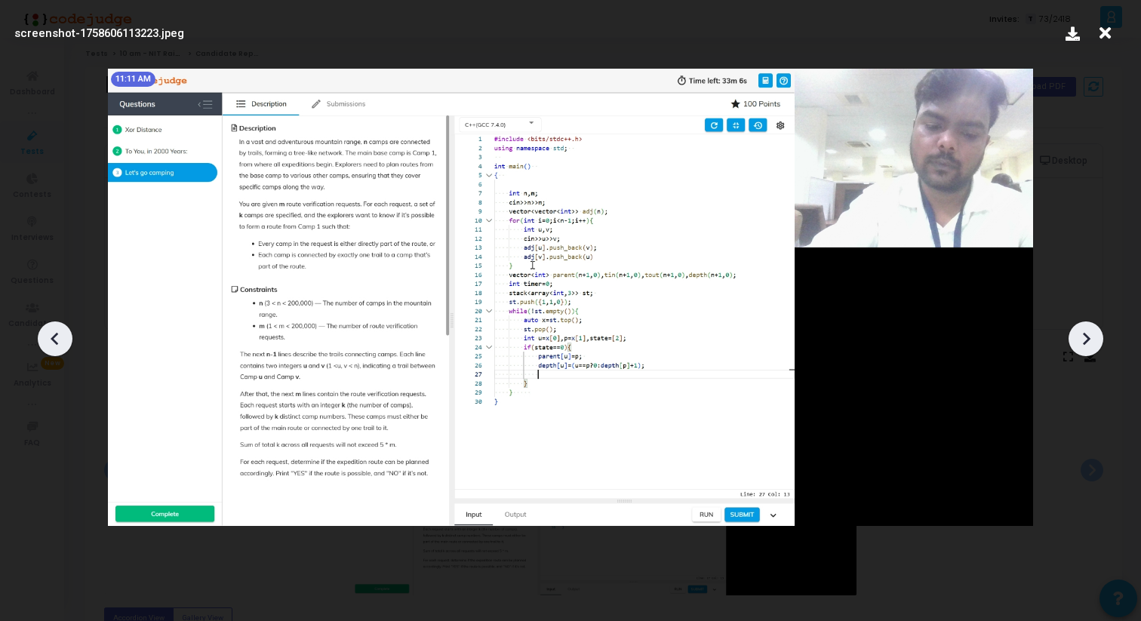
click at [1089, 335] on icon at bounding box center [1086, 339] width 23 height 23
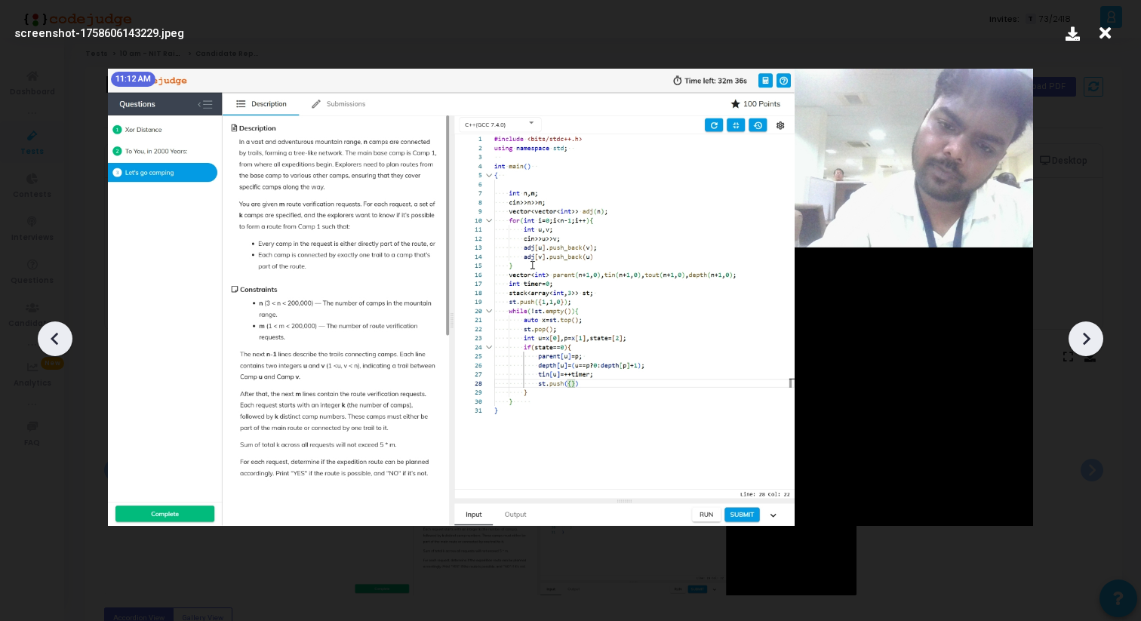
click at [1089, 335] on icon at bounding box center [1086, 339] width 23 height 23
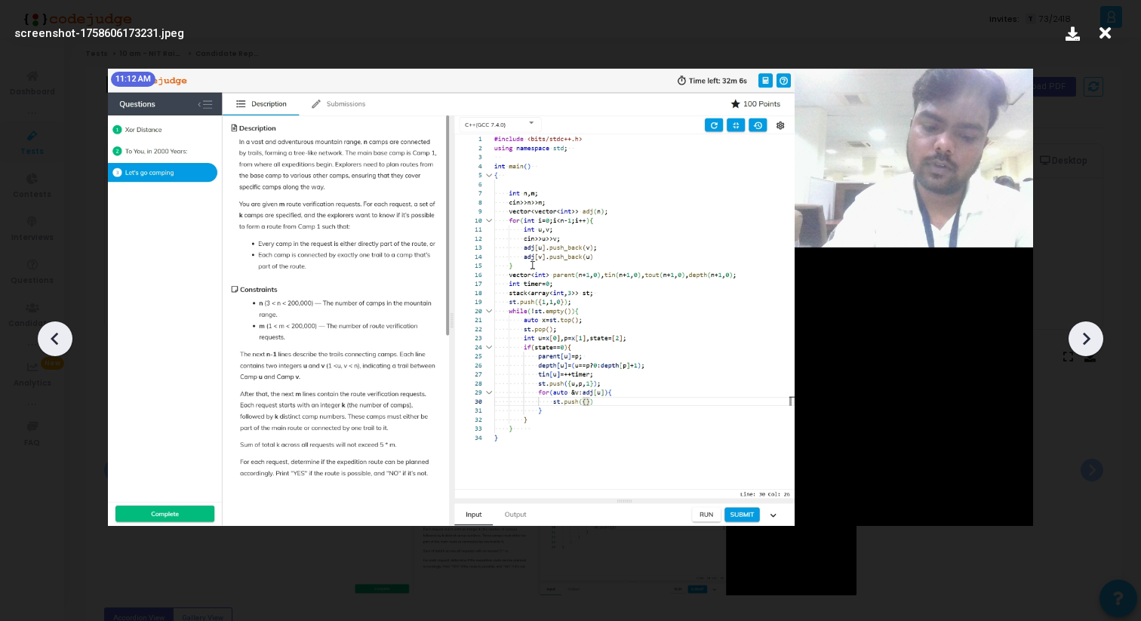
click at [1089, 335] on icon at bounding box center [1086, 339] width 23 height 23
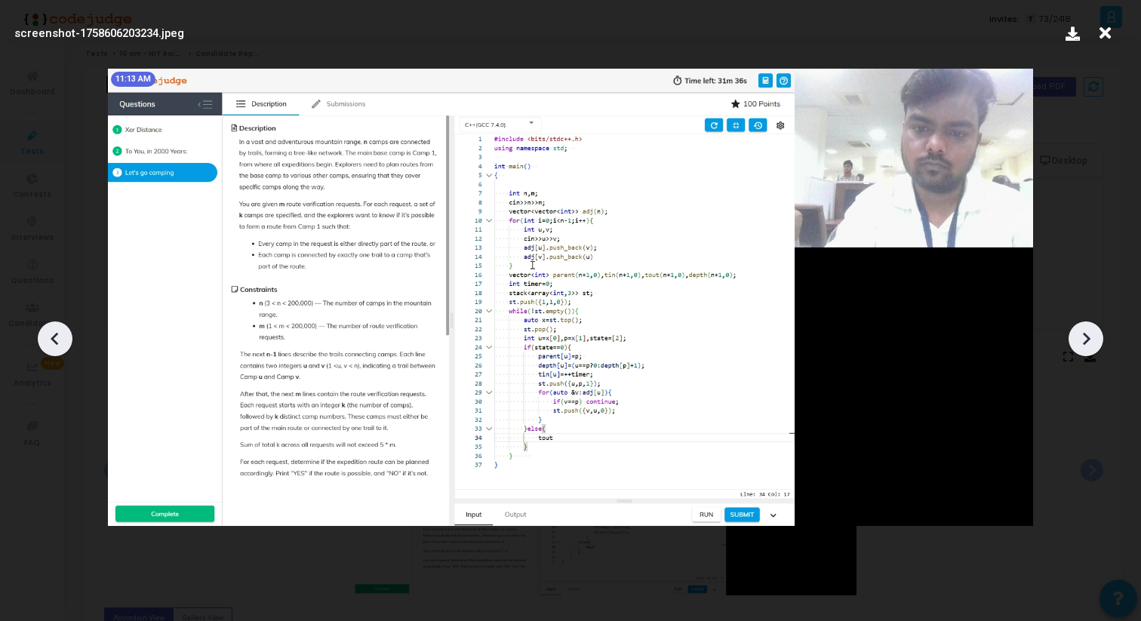
click at [1089, 335] on icon at bounding box center [1086, 339] width 23 height 23
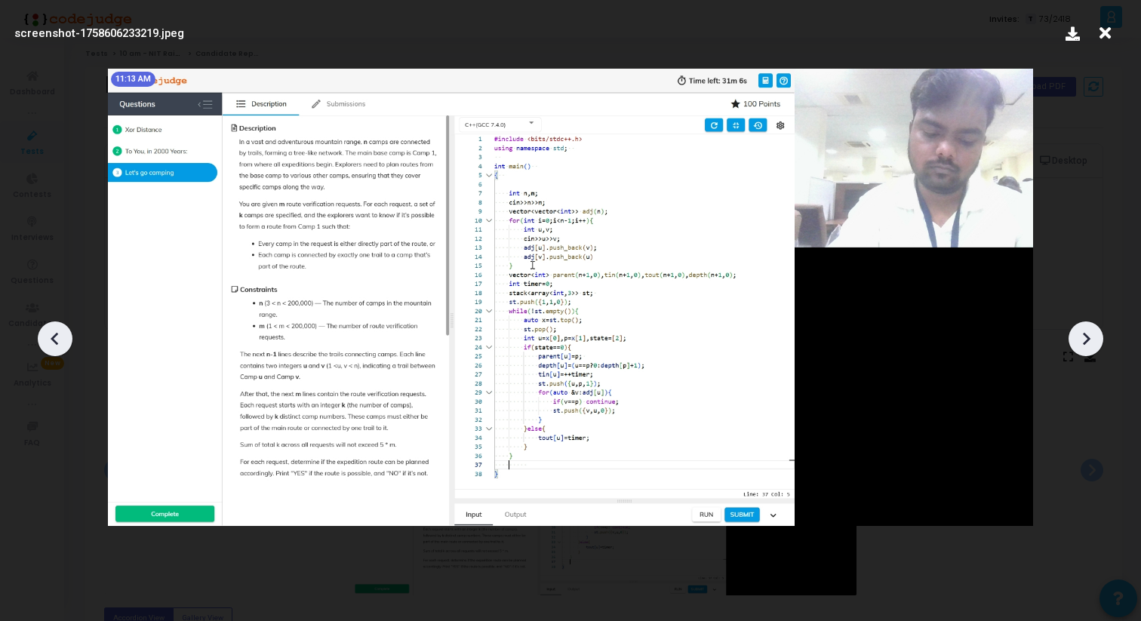
click at [1089, 335] on icon at bounding box center [1086, 339] width 23 height 23
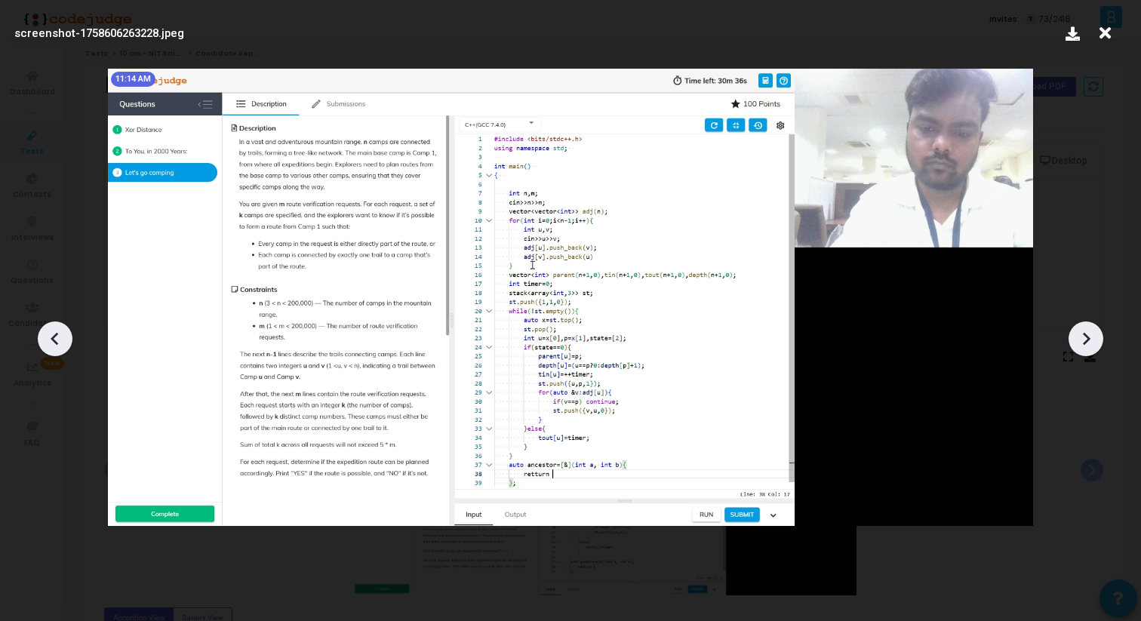
click at [1089, 335] on icon at bounding box center [1086, 339] width 23 height 23
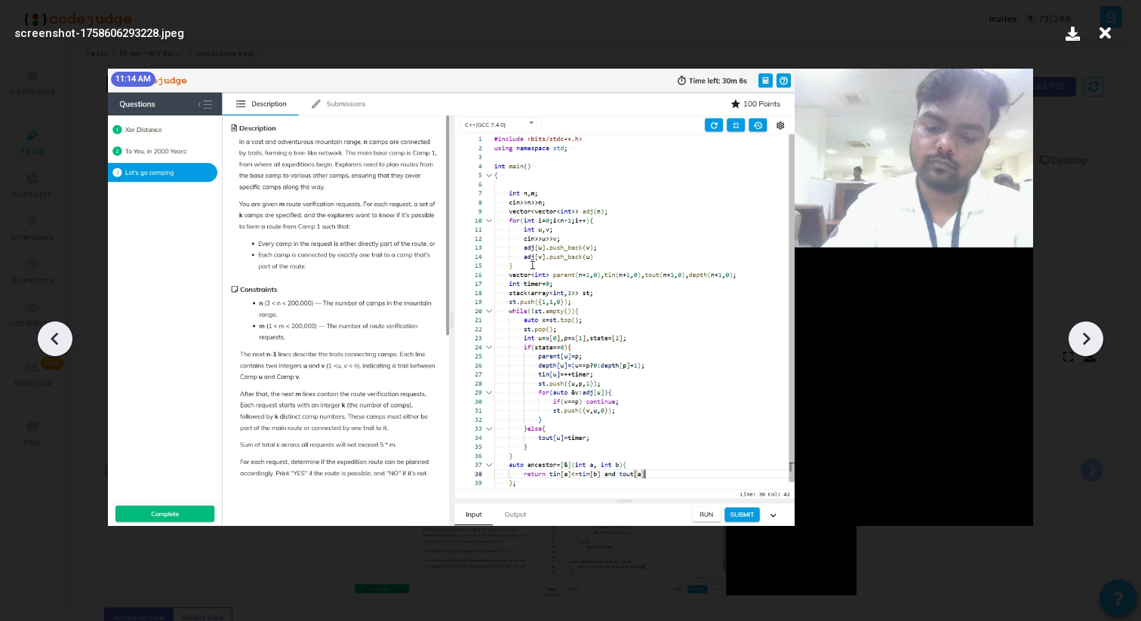
click at [1089, 335] on icon at bounding box center [1086, 339] width 23 height 23
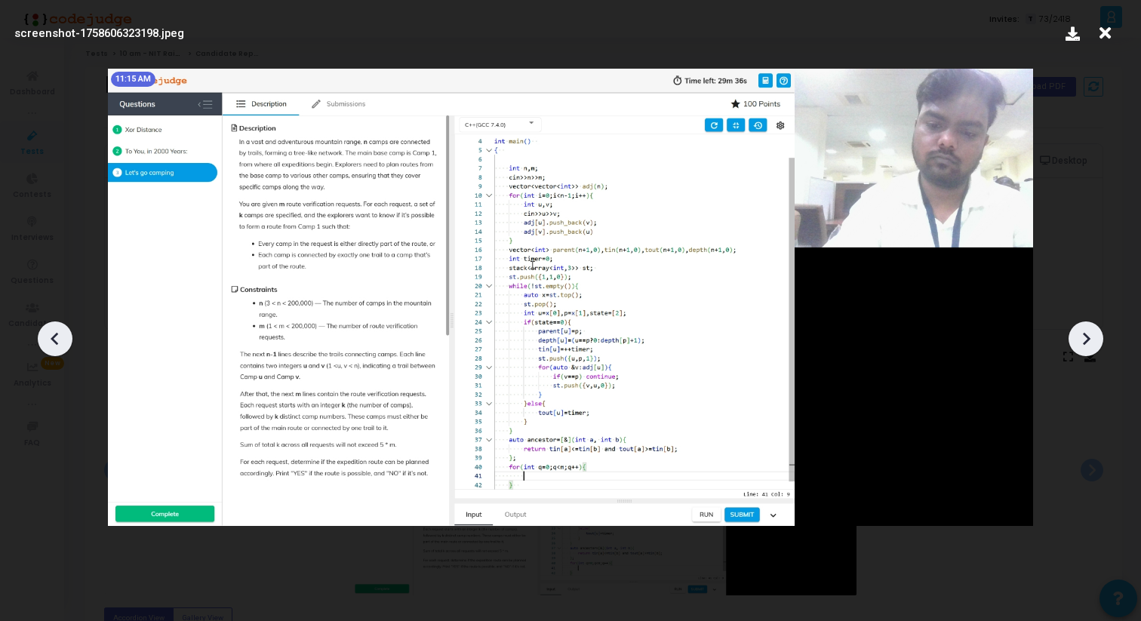
click at [1086, 347] on icon at bounding box center [1086, 339] width 23 height 23
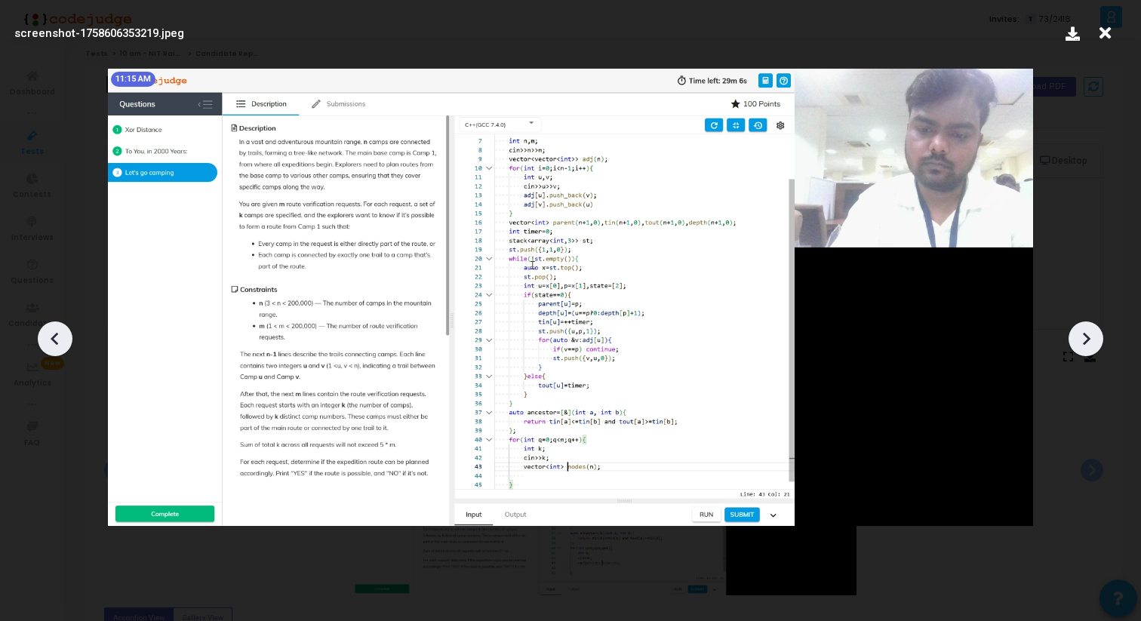
click at [1086, 347] on icon at bounding box center [1086, 339] width 23 height 23
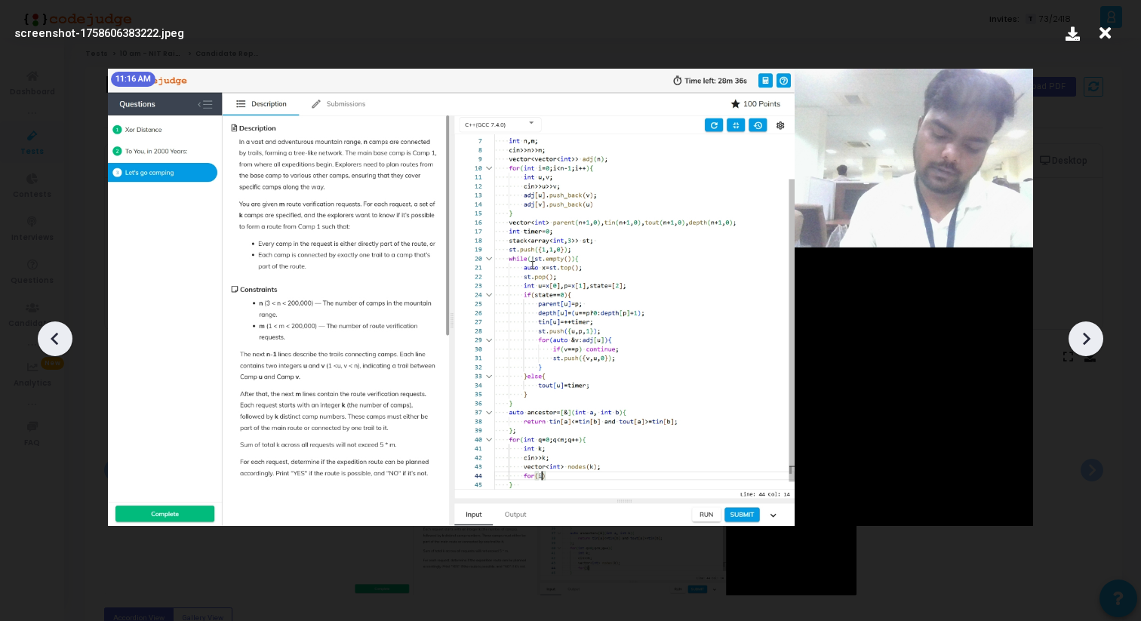
click at [1086, 347] on icon at bounding box center [1086, 339] width 23 height 23
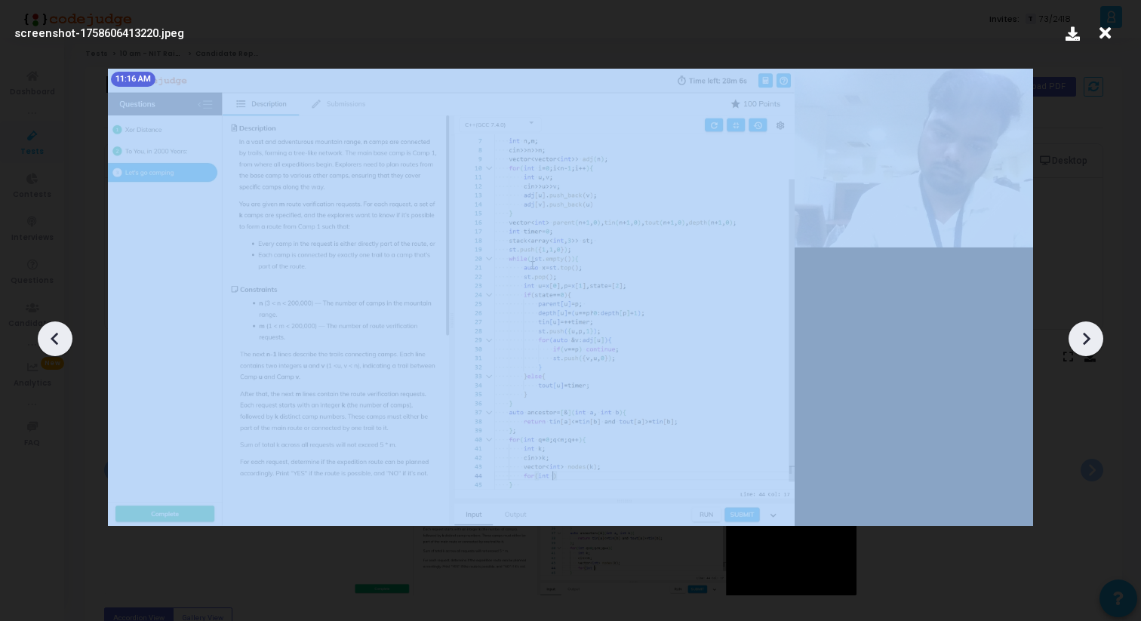
click at [1086, 347] on icon at bounding box center [1086, 339] width 23 height 23
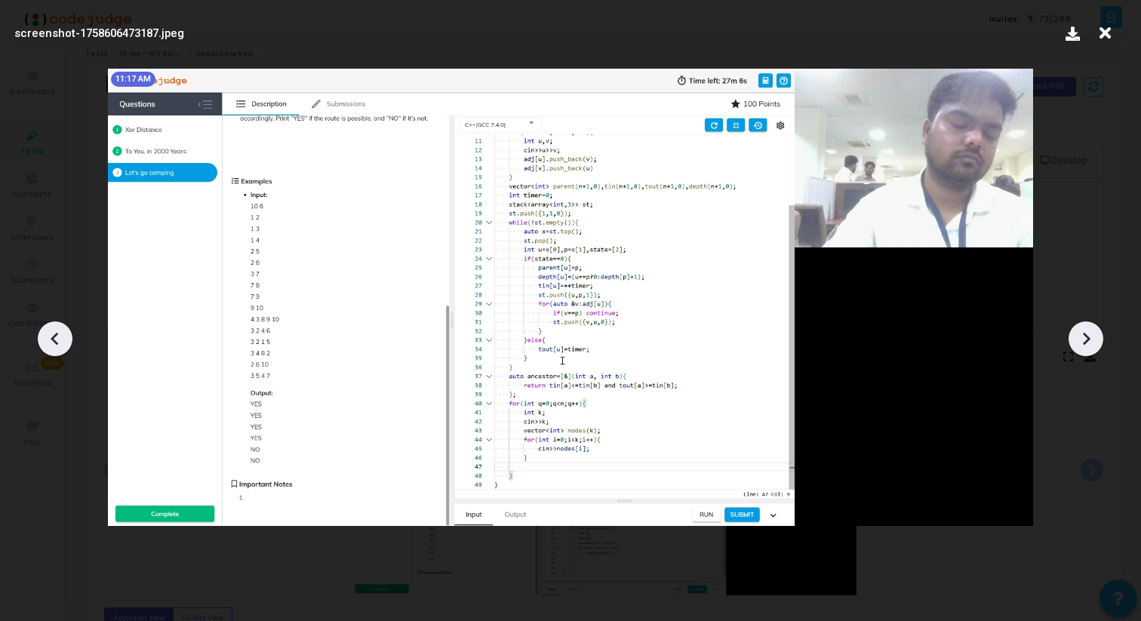
click at [1086, 347] on icon at bounding box center [1086, 339] width 23 height 23
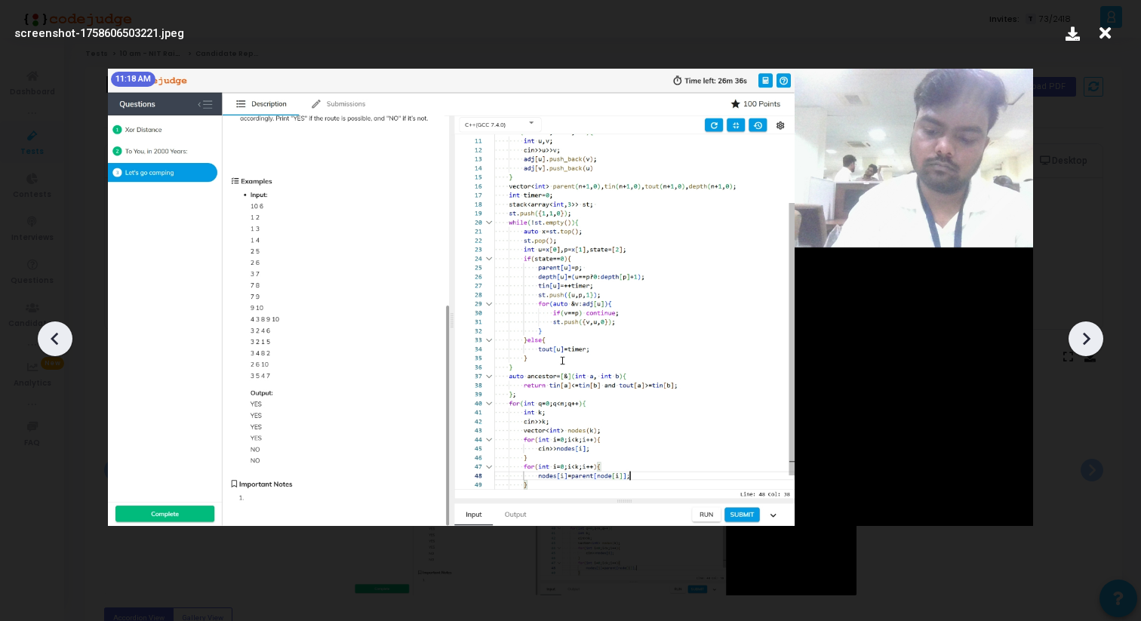
click at [1086, 347] on icon at bounding box center [1086, 339] width 23 height 23
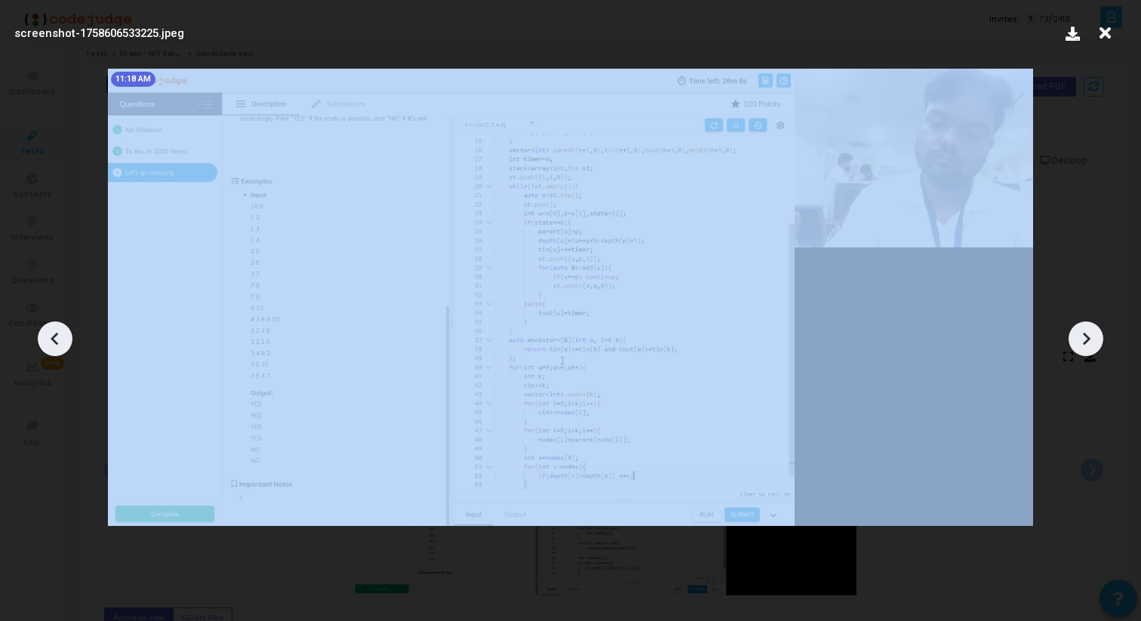
click at [1086, 347] on icon at bounding box center [1086, 339] width 23 height 23
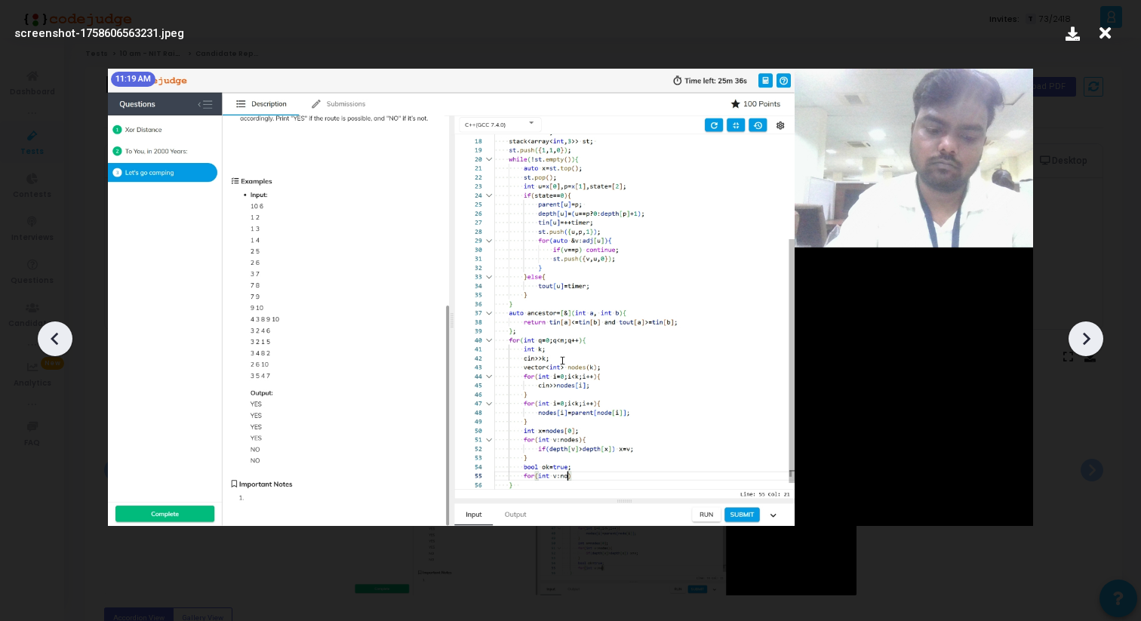
click at [1086, 348] on icon at bounding box center [1086, 339] width 23 height 23
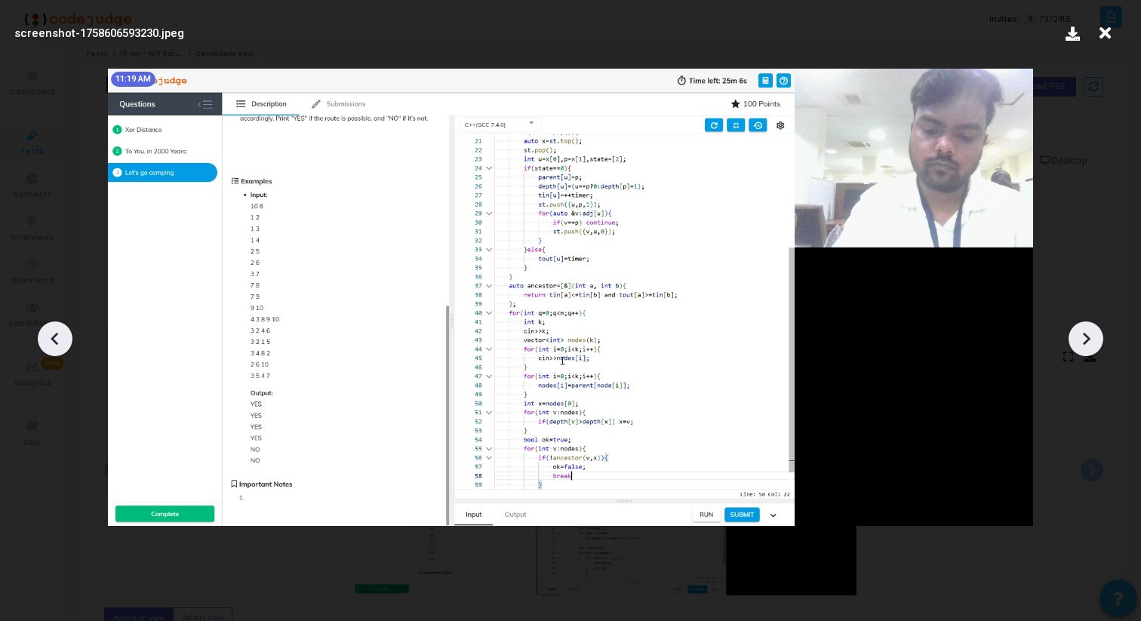
click at [1086, 348] on icon at bounding box center [1086, 339] width 23 height 23
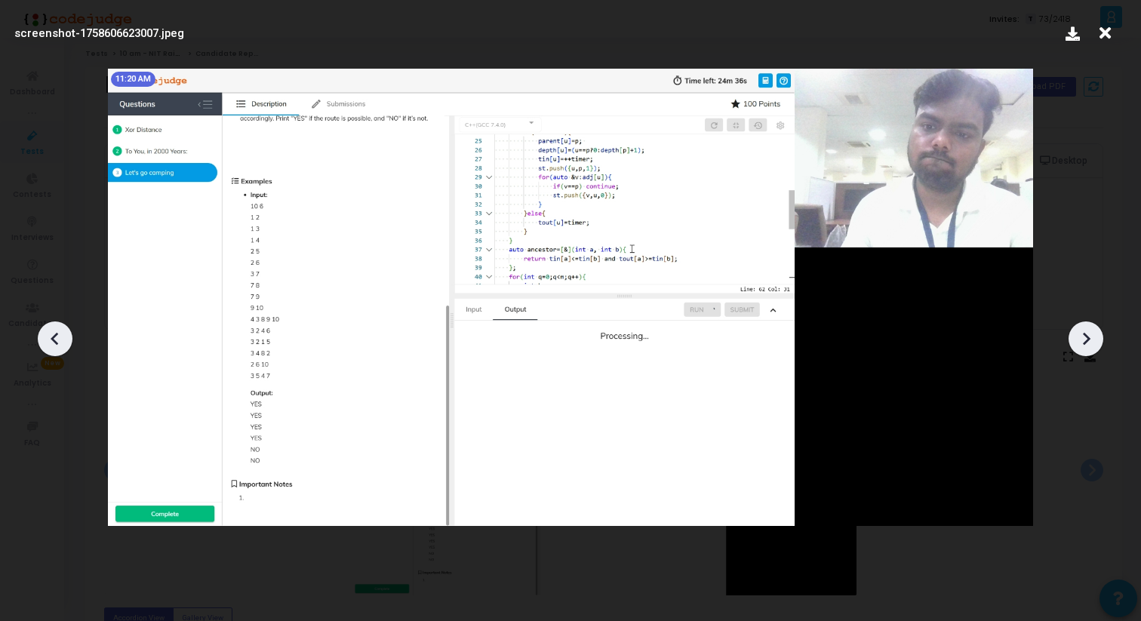
click at [1086, 348] on icon at bounding box center [1086, 339] width 23 height 23
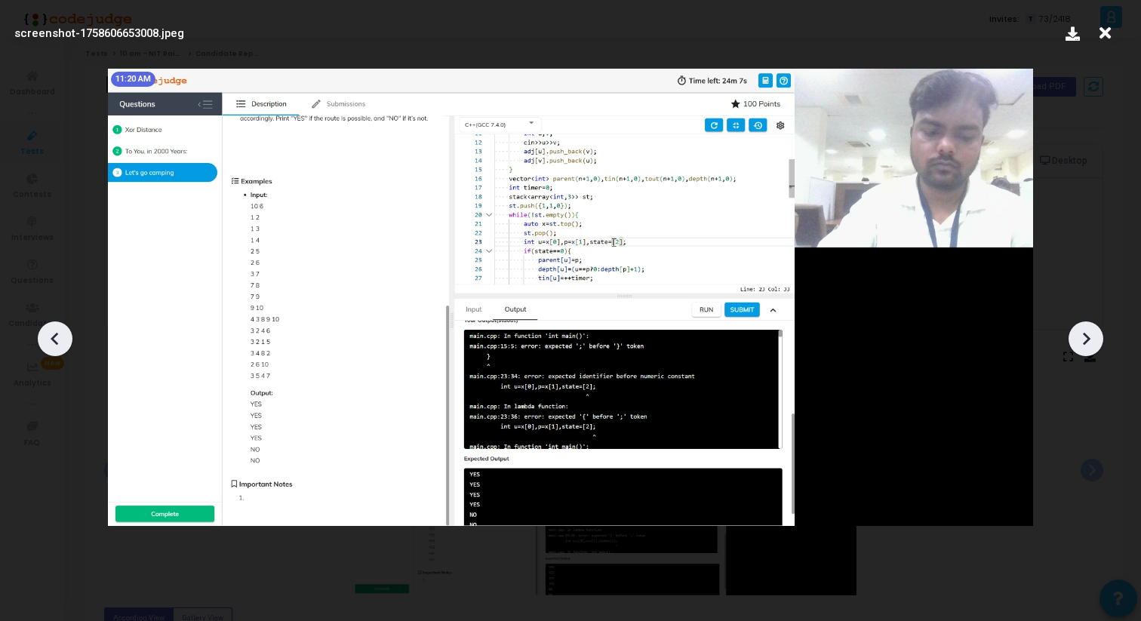
click at [1086, 349] on icon at bounding box center [1086, 339] width 23 height 23
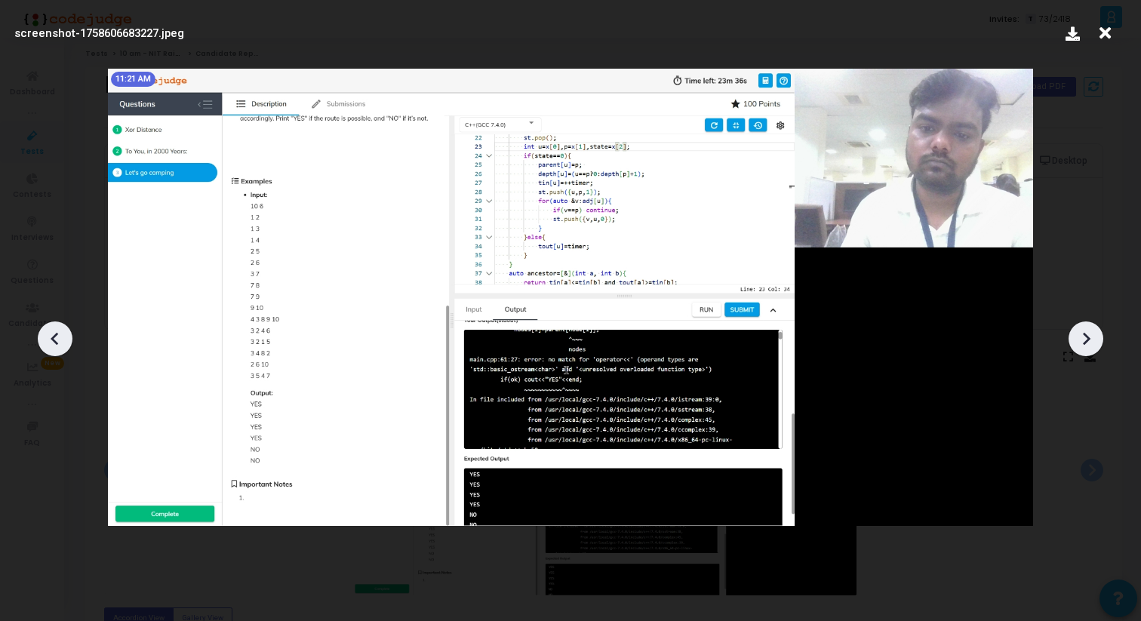
click at [1087, 350] on div at bounding box center [1086, 339] width 35 height 35
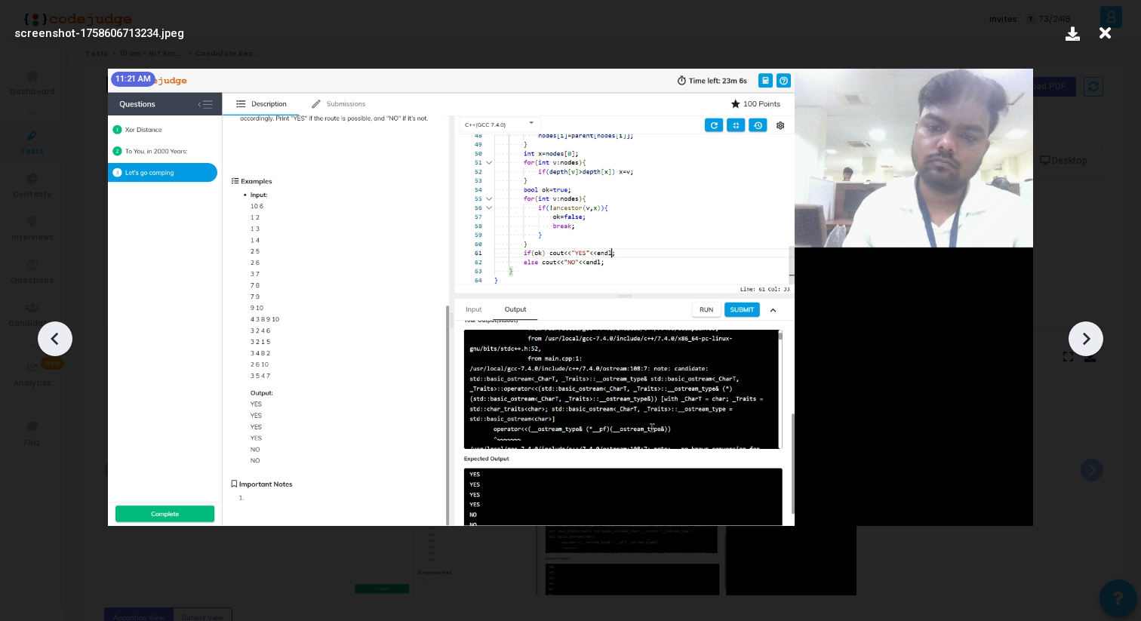
click at [1088, 351] on div at bounding box center [1086, 339] width 35 height 35
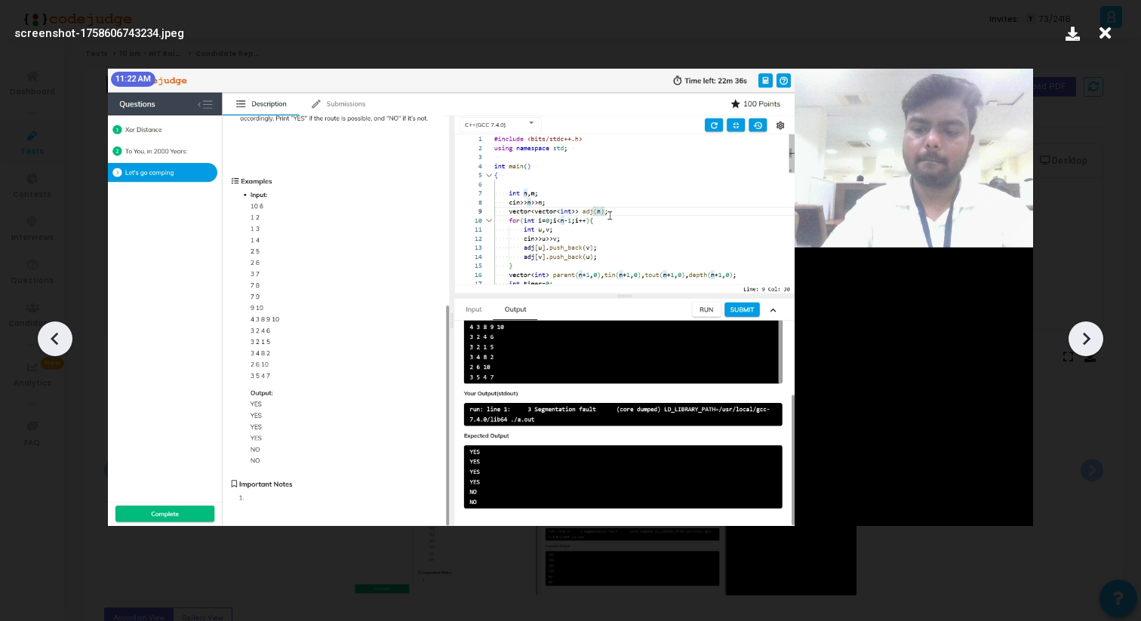
click at [1088, 351] on div at bounding box center [1086, 339] width 35 height 35
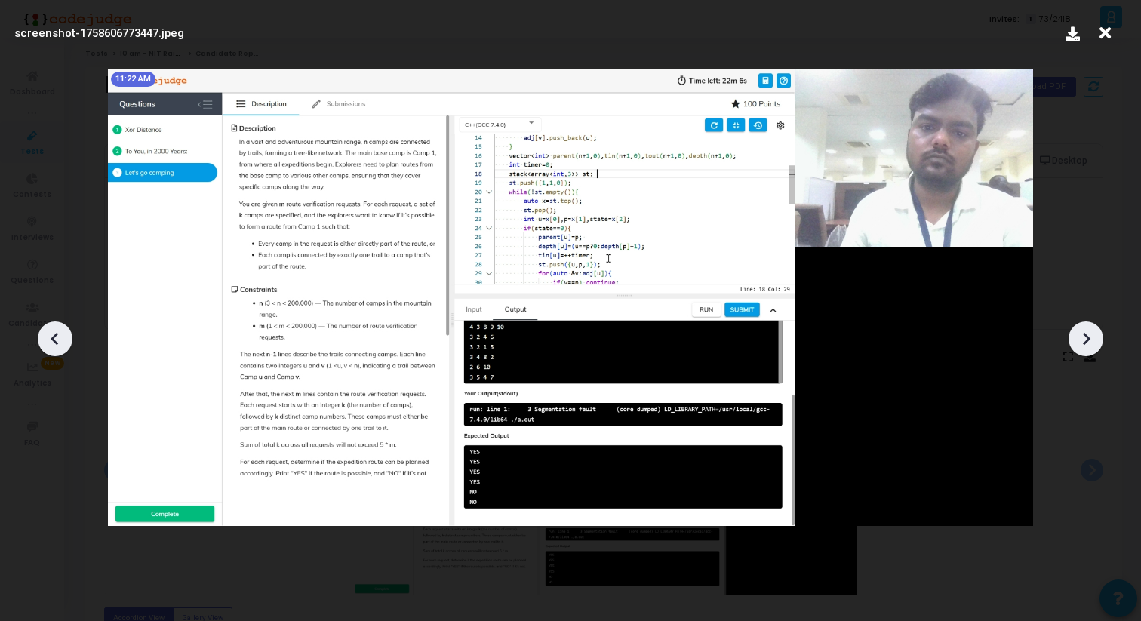
click at [1088, 351] on div at bounding box center [1086, 339] width 35 height 35
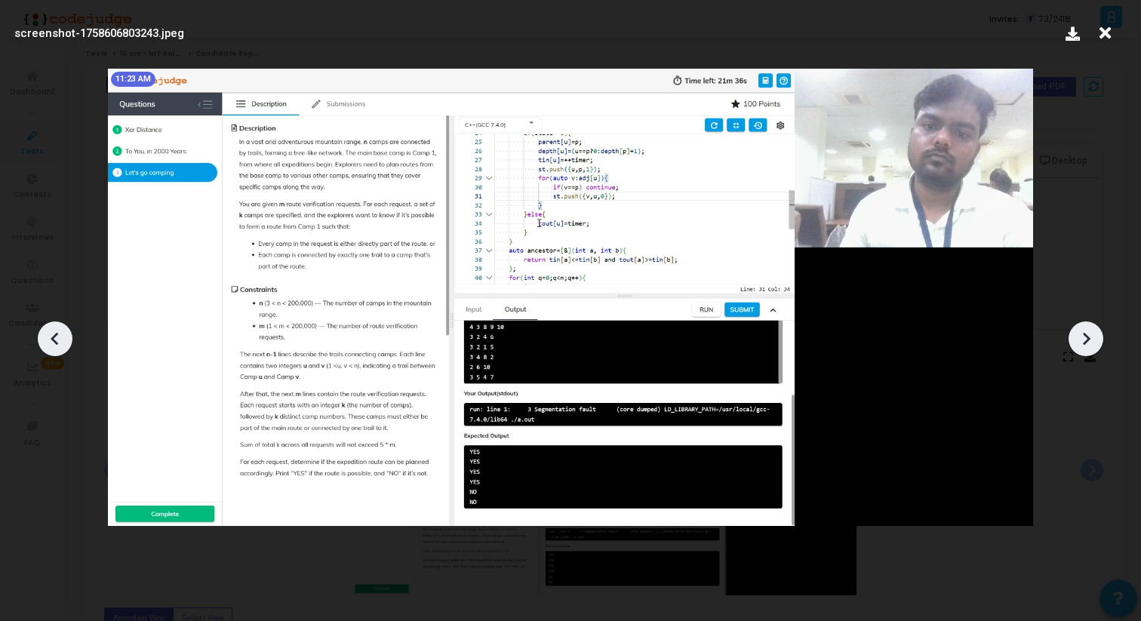
click at [1088, 351] on div at bounding box center [1086, 339] width 35 height 35
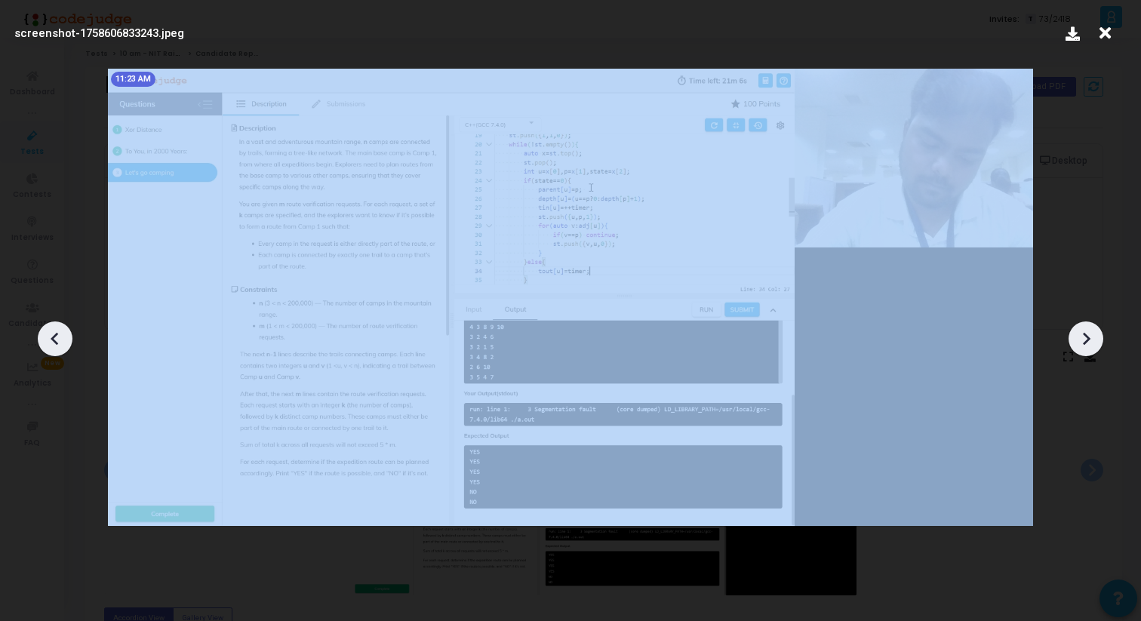
click at [1088, 351] on div at bounding box center [1086, 339] width 35 height 35
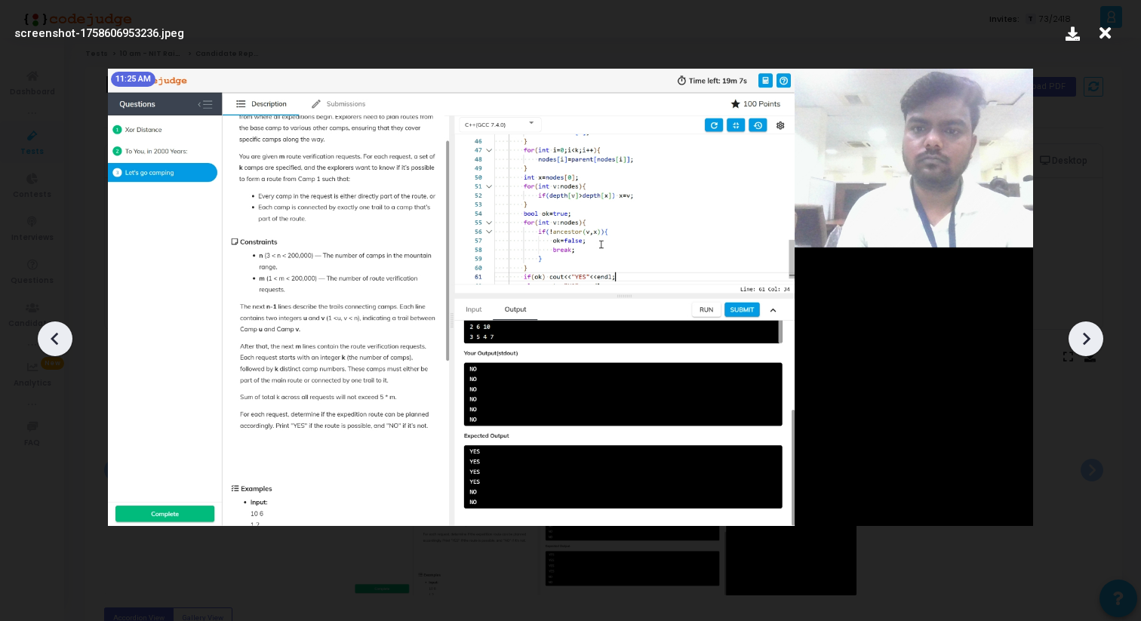
click at [1088, 351] on div at bounding box center [1086, 339] width 35 height 35
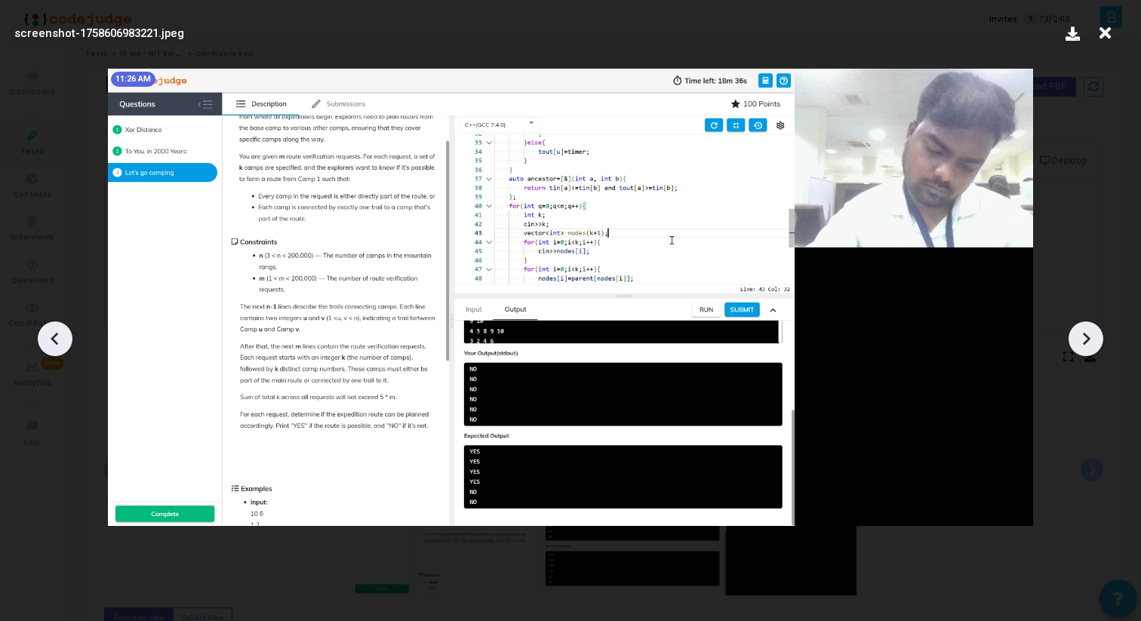
click at [1088, 351] on div at bounding box center [1086, 339] width 35 height 35
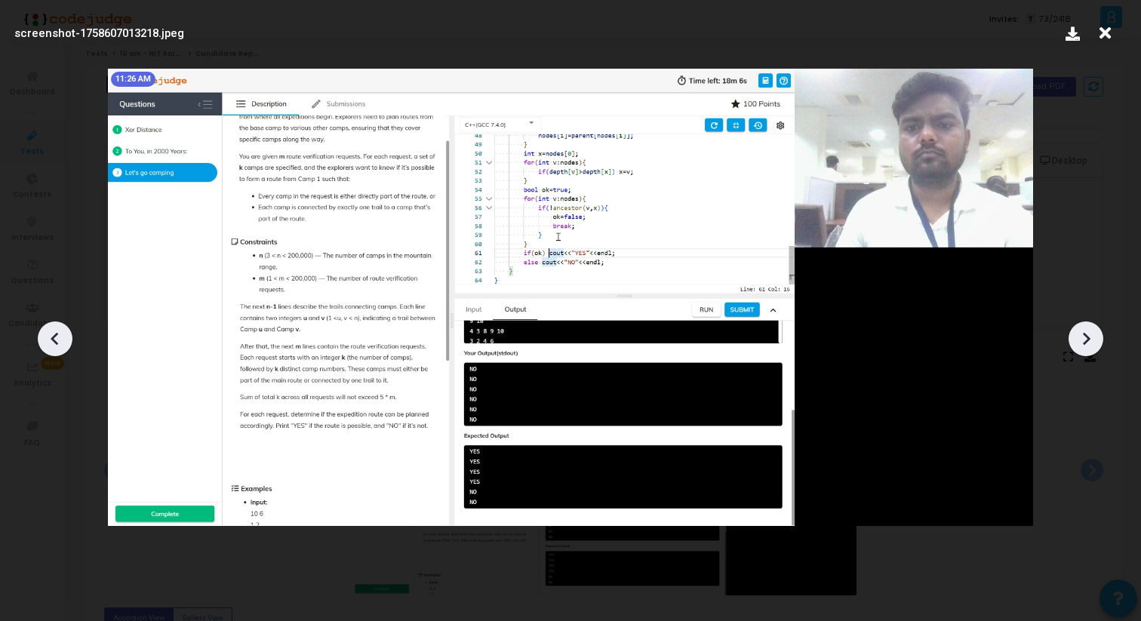
click at [1089, 353] on div at bounding box center [1086, 339] width 35 height 35
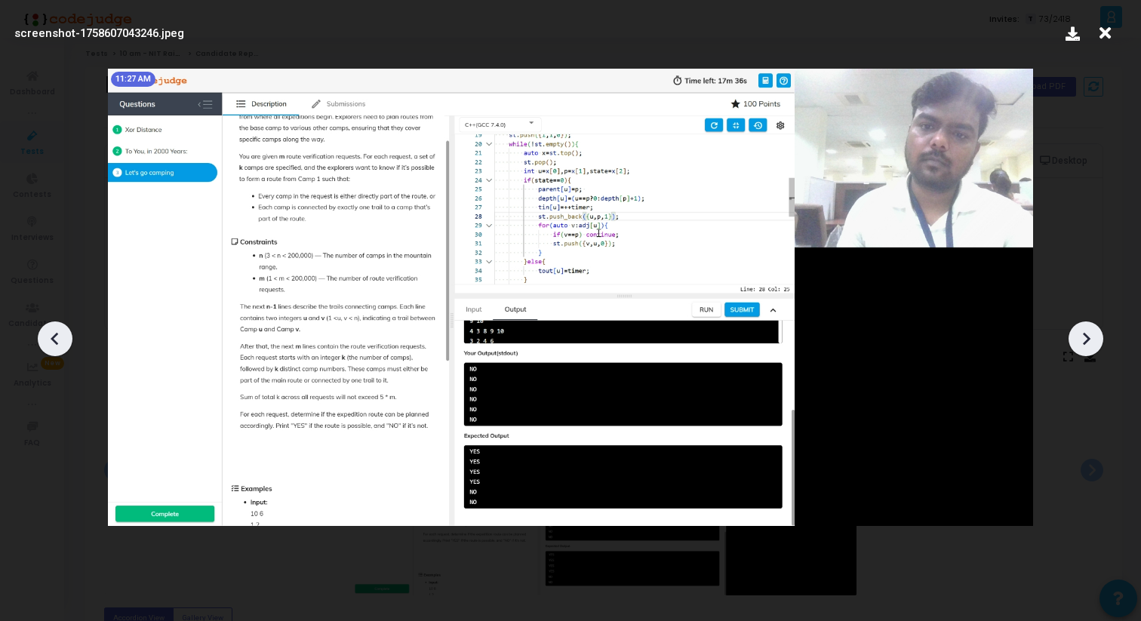
click at [1088, 353] on div at bounding box center [1086, 339] width 35 height 35
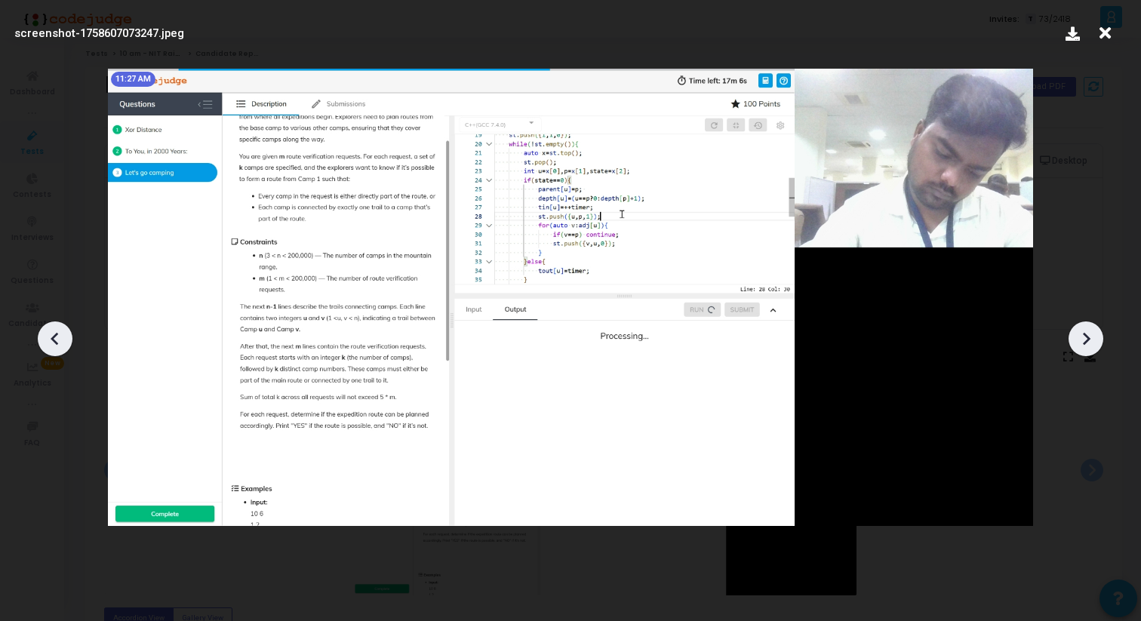
click at [1089, 353] on div at bounding box center [1086, 339] width 35 height 35
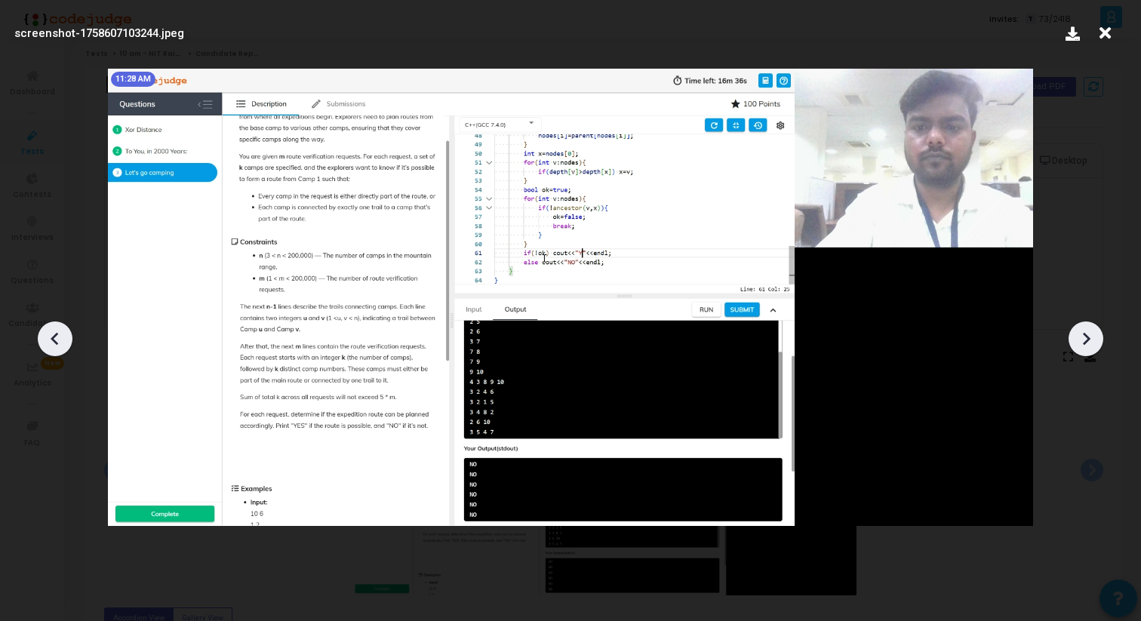
click at [1088, 354] on div at bounding box center [1086, 339] width 35 height 35
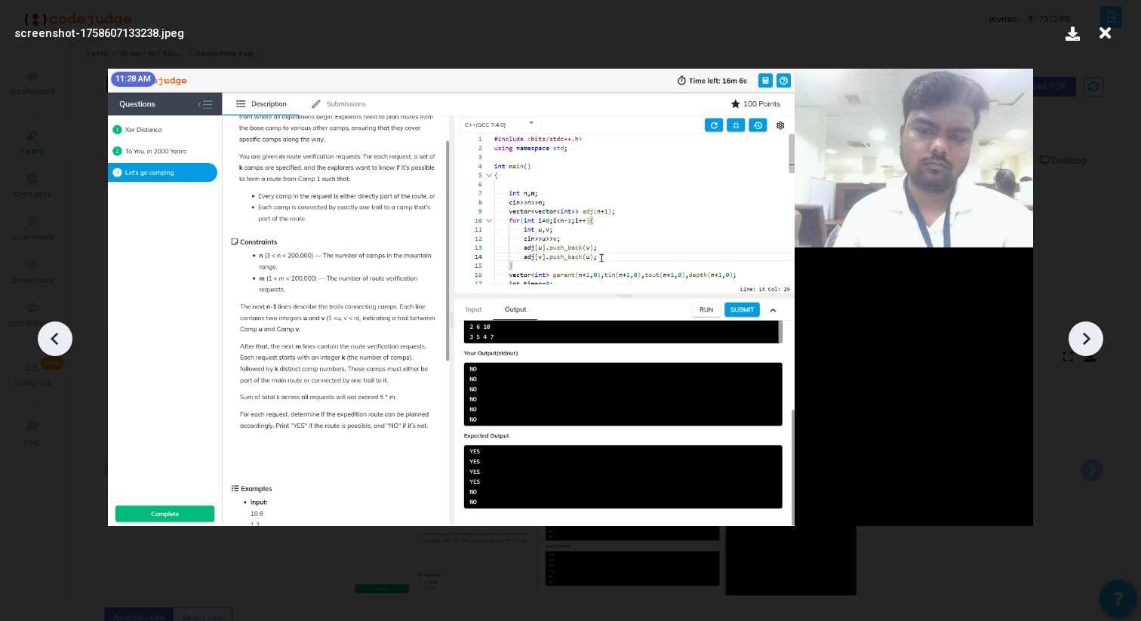
click at [1089, 358] on div at bounding box center [570, 333] width 1141 height 576
click at [1089, 350] on icon at bounding box center [1086, 339] width 23 height 23
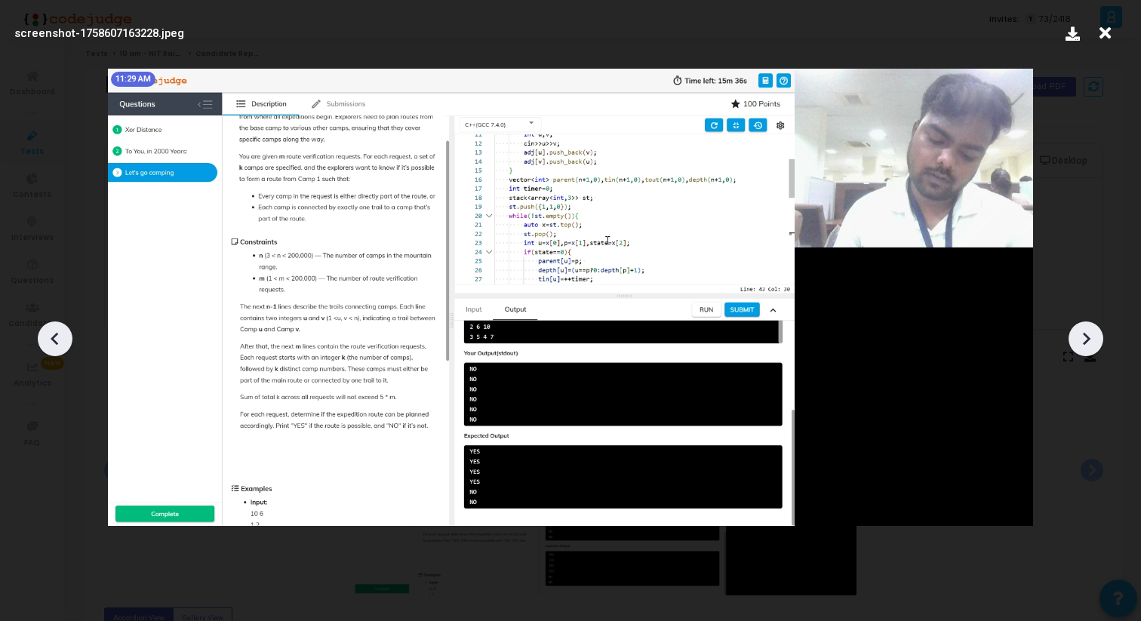
click at [1089, 350] on icon at bounding box center [1086, 339] width 23 height 23
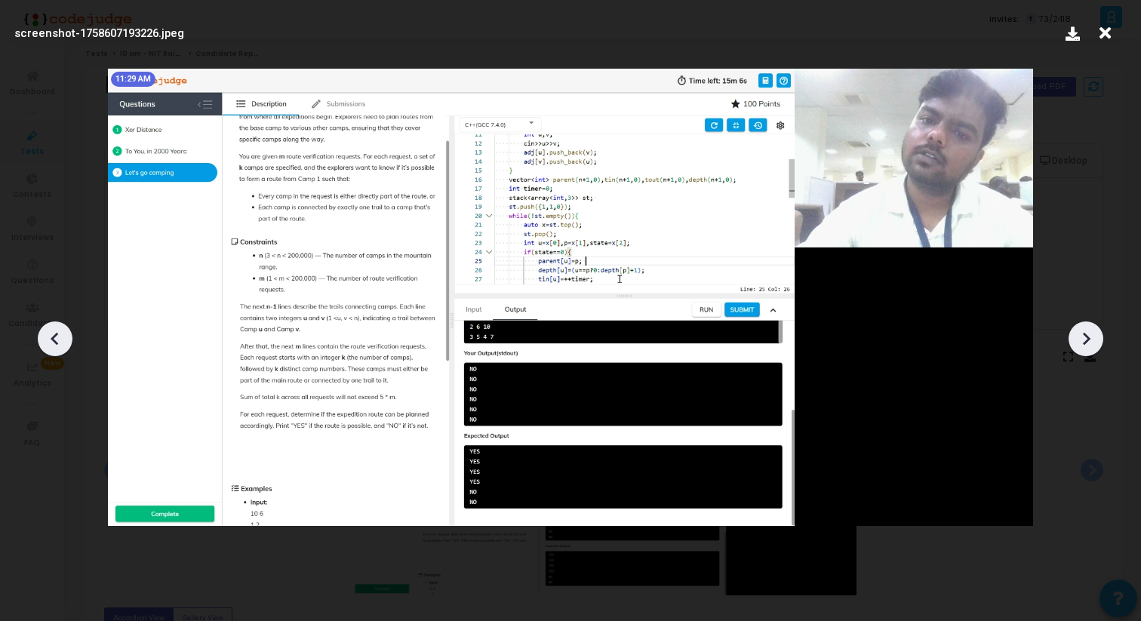
click at [1089, 350] on icon at bounding box center [1086, 339] width 23 height 23
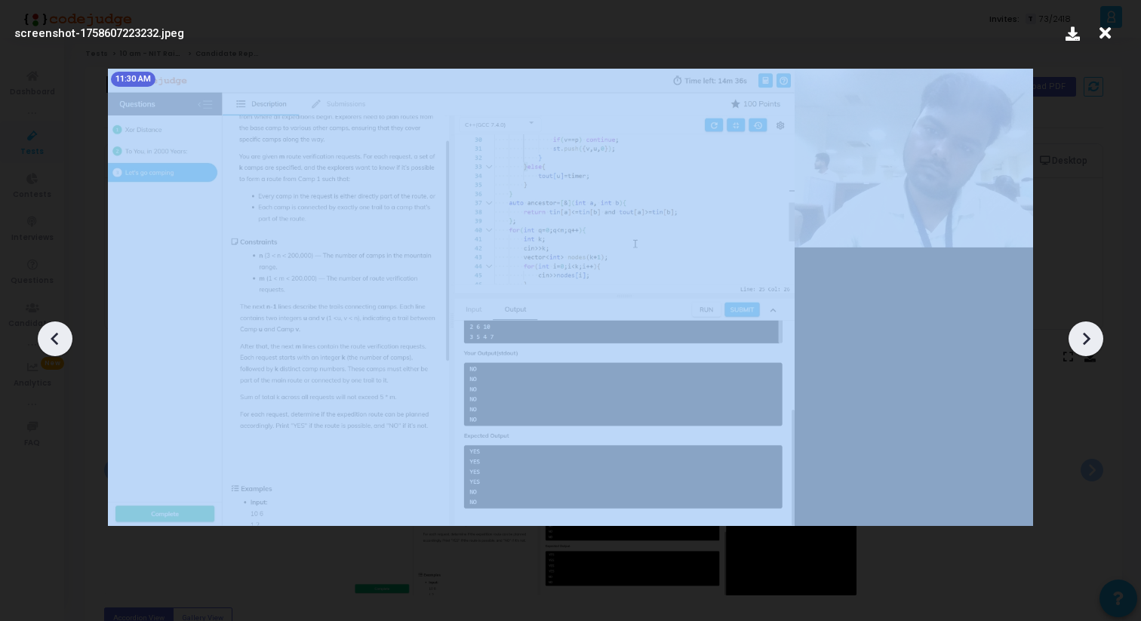
click at [1089, 350] on icon at bounding box center [1086, 339] width 23 height 23
click at [1089, 350] on div at bounding box center [1086, 339] width 35 height 35
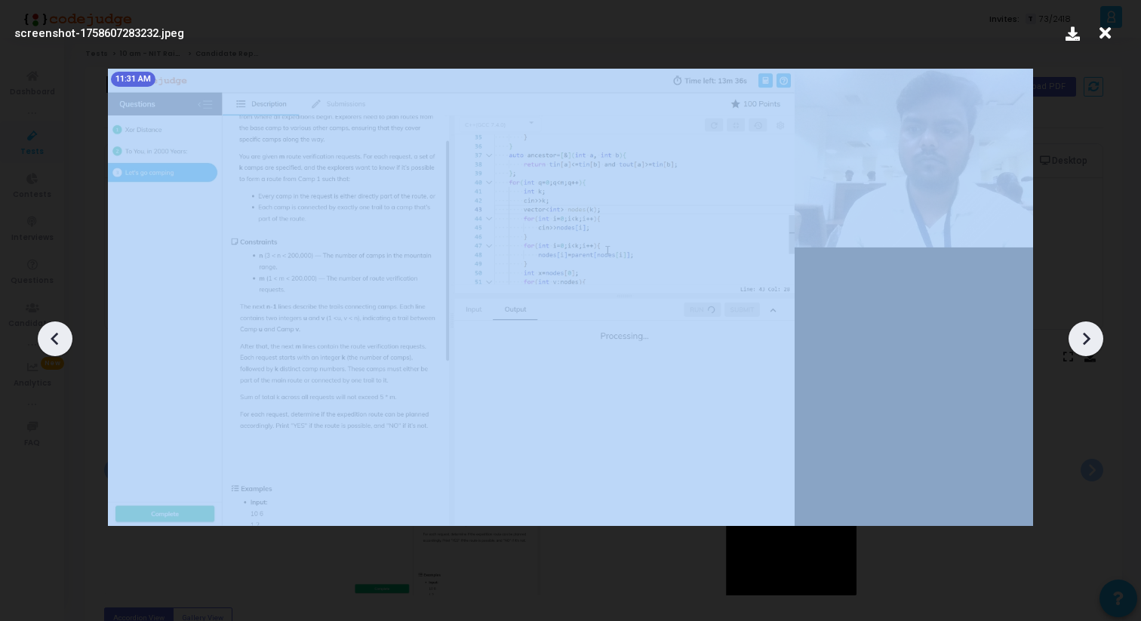
click at [1089, 350] on div at bounding box center [1086, 339] width 35 height 35
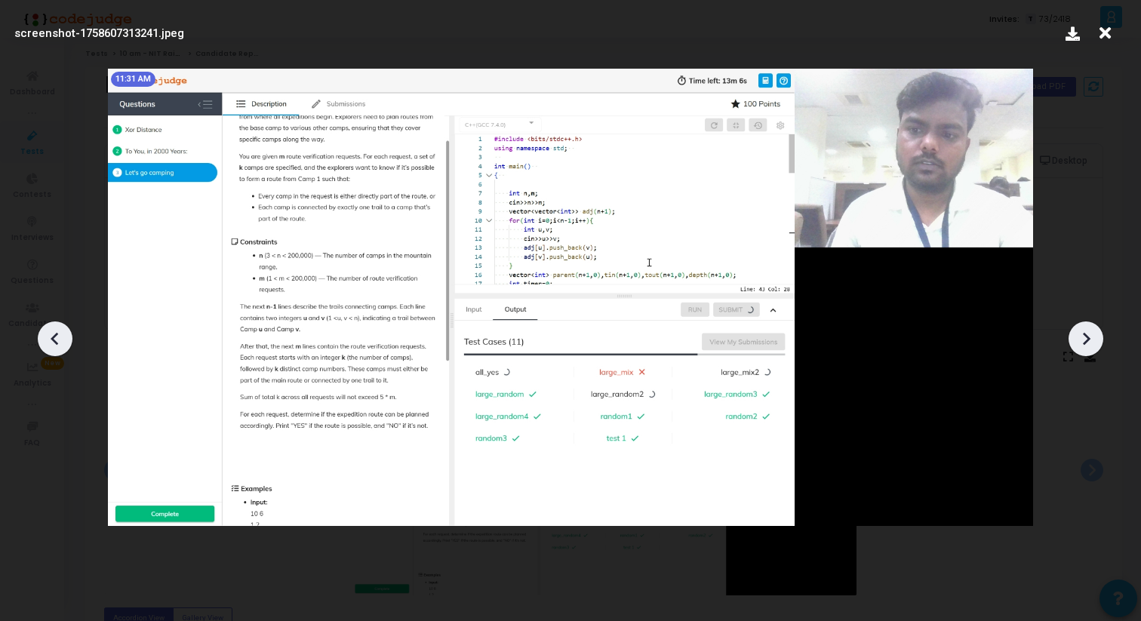
click at [1089, 349] on icon at bounding box center [1086, 339] width 23 height 23
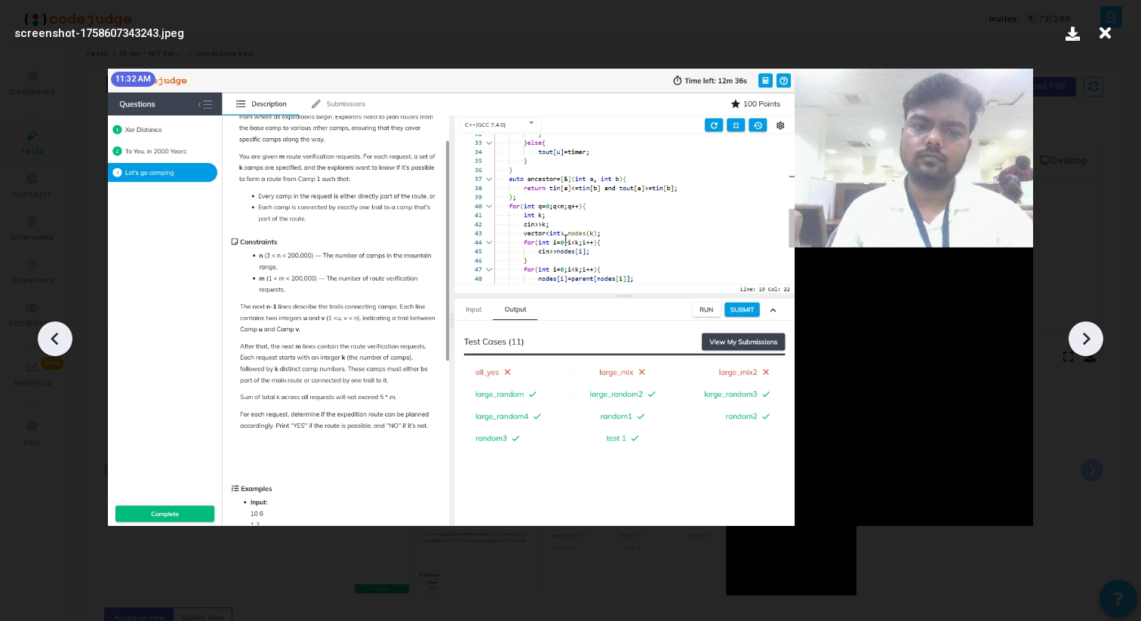
click at [1089, 350] on div at bounding box center [1086, 339] width 35 height 35
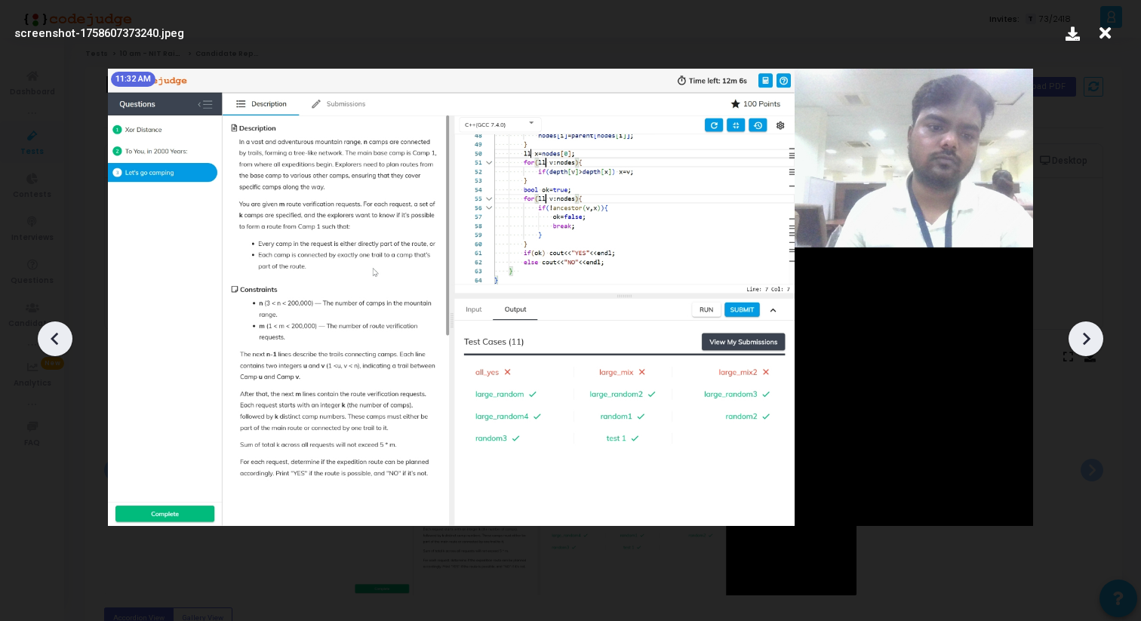
click at [1089, 350] on div at bounding box center [1086, 339] width 35 height 35
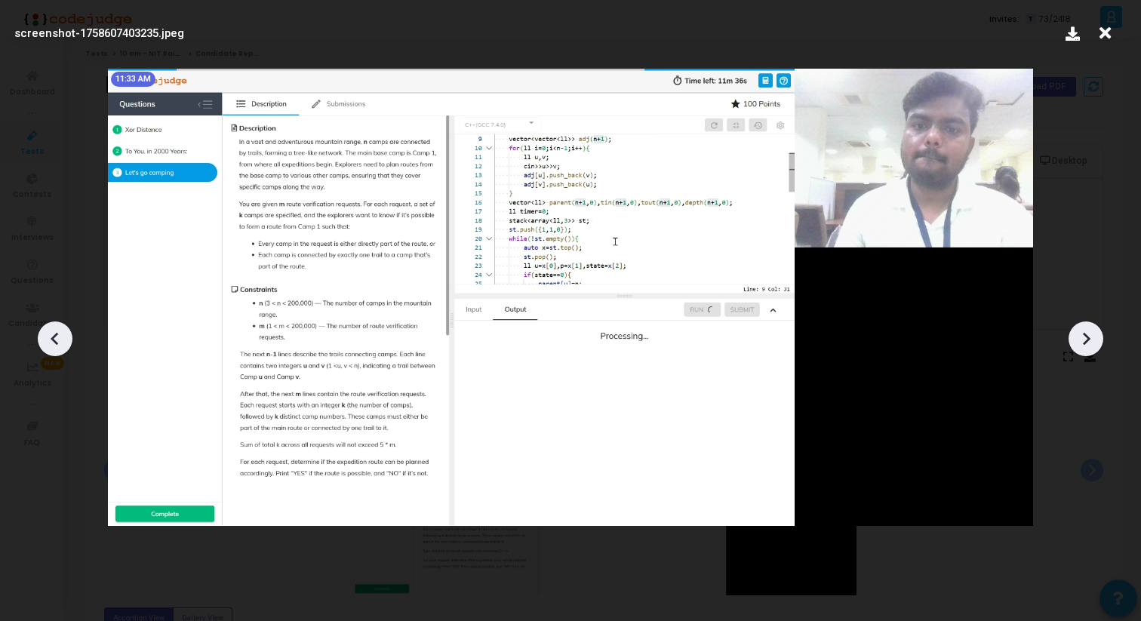
click at [1089, 350] on div at bounding box center [1086, 339] width 35 height 35
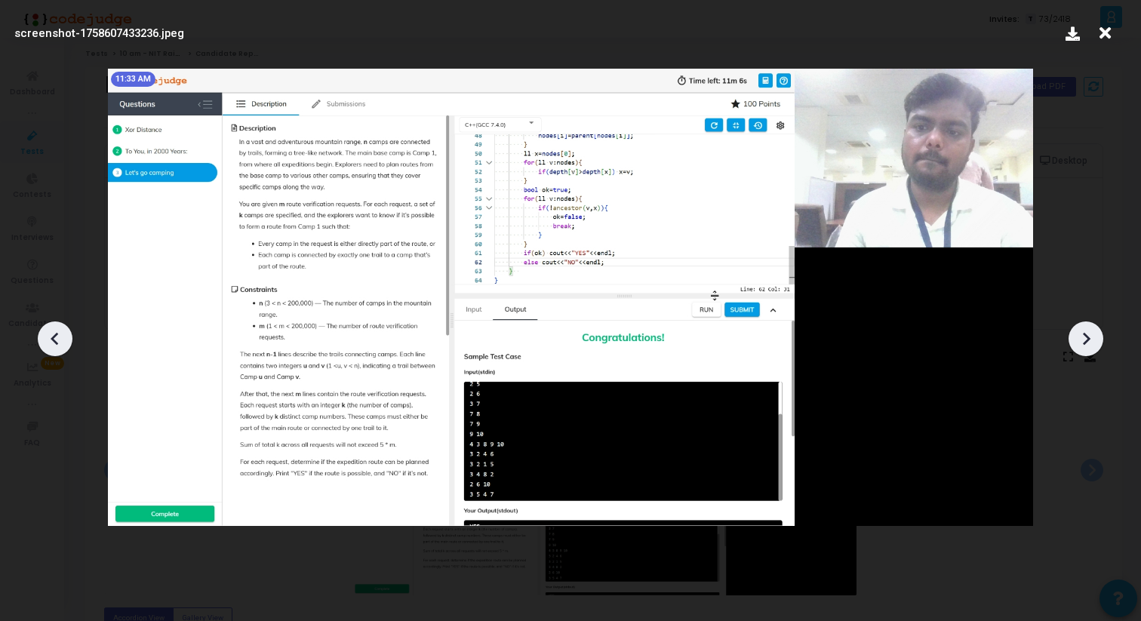
click at [1089, 350] on div at bounding box center [1086, 339] width 35 height 35
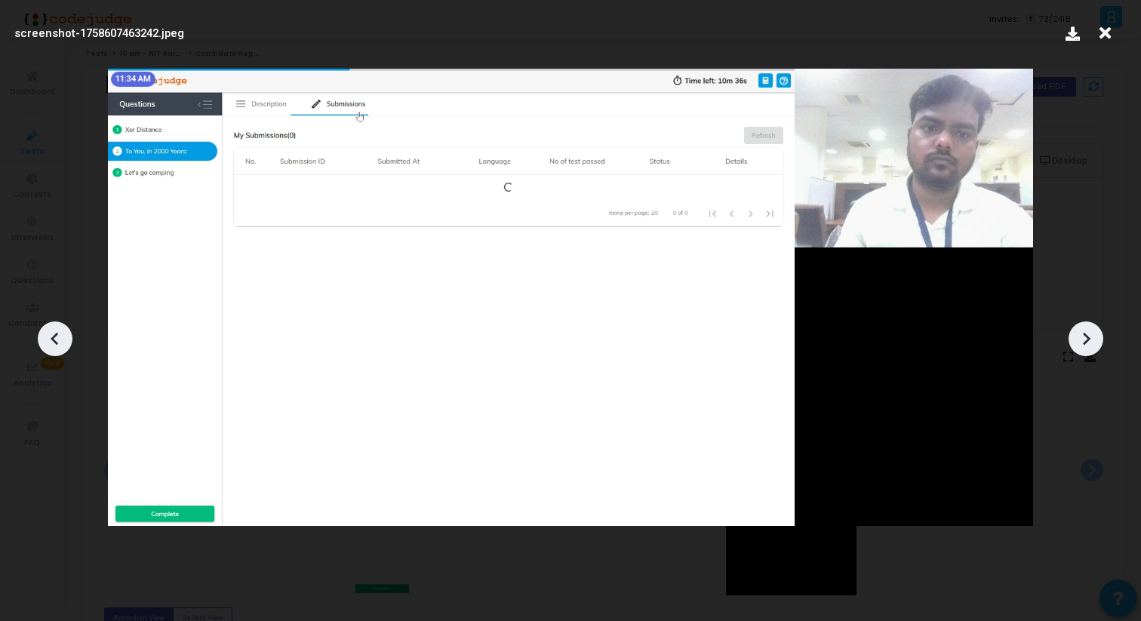
click at [1089, 350] on div at bounding box center [1086, 339] width 35 height 35
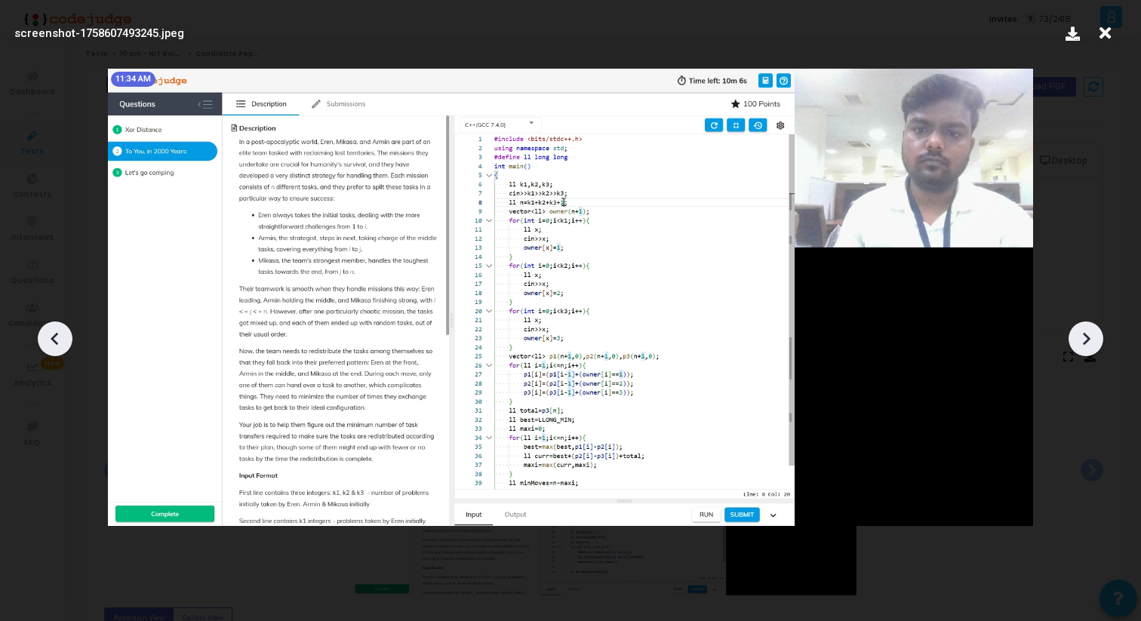
click at [1089, 350] on div at bounding box center [1086, 339] width 35 height 35
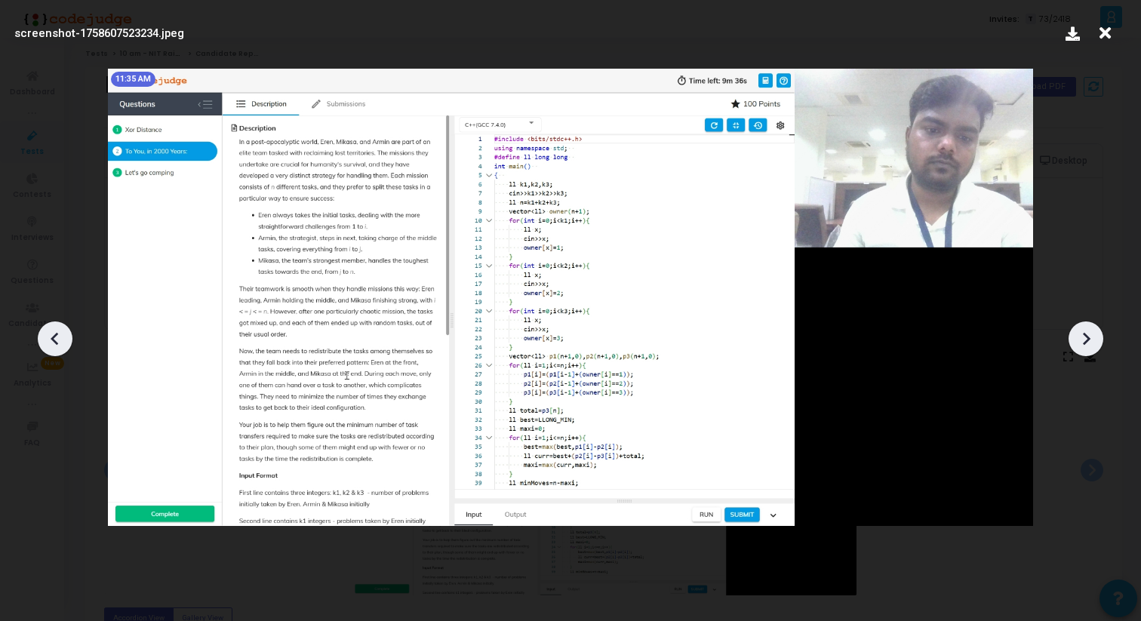
click at [1089, 350] on div at bounding box center [1086, 339] width 35 height 35
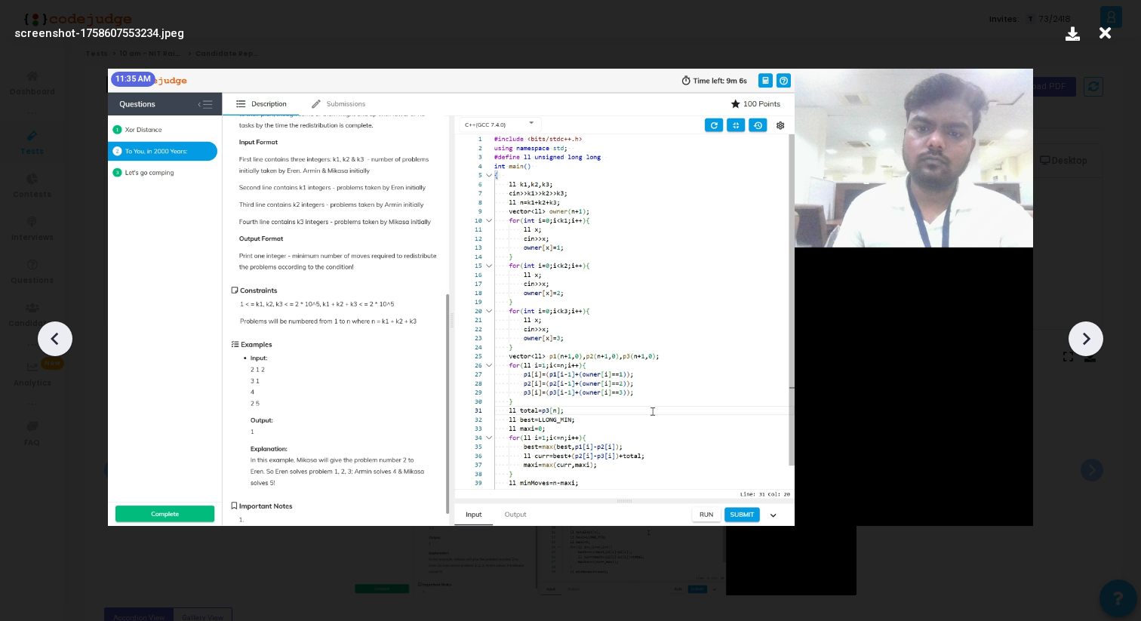
click at [1089, 350] on div at bounding box center [1086, 339] width 35 height 35
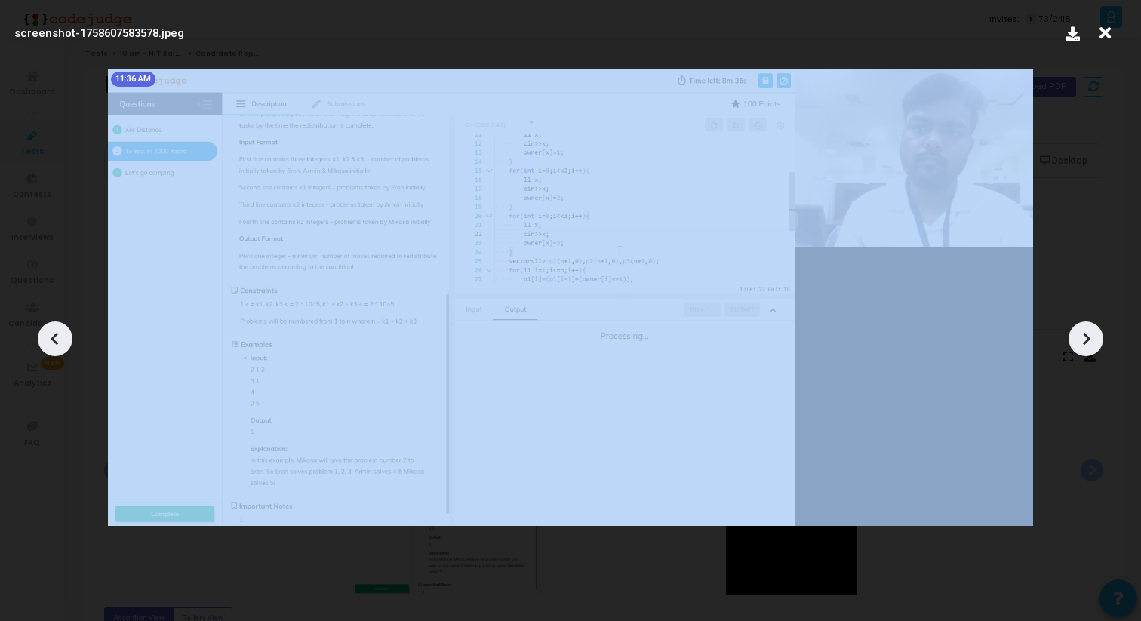
click at [1089, 350] on div at bounding box center [1086, 339] width 35 height 35
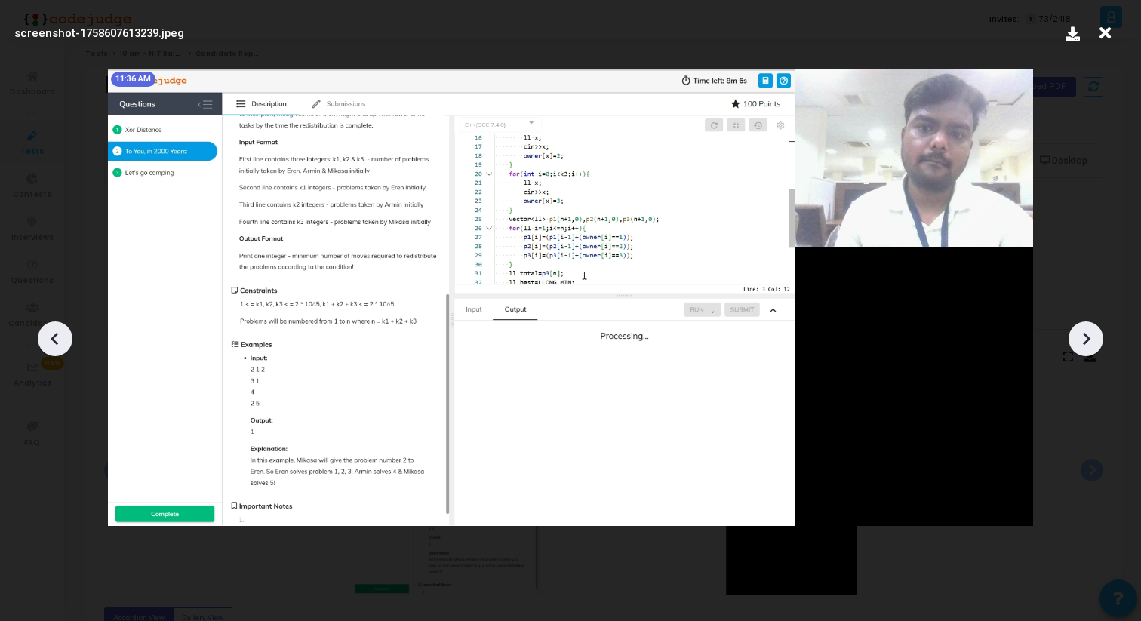
click at [1089, 350] on div at bounding box center [1086, 339] width 35 height 35
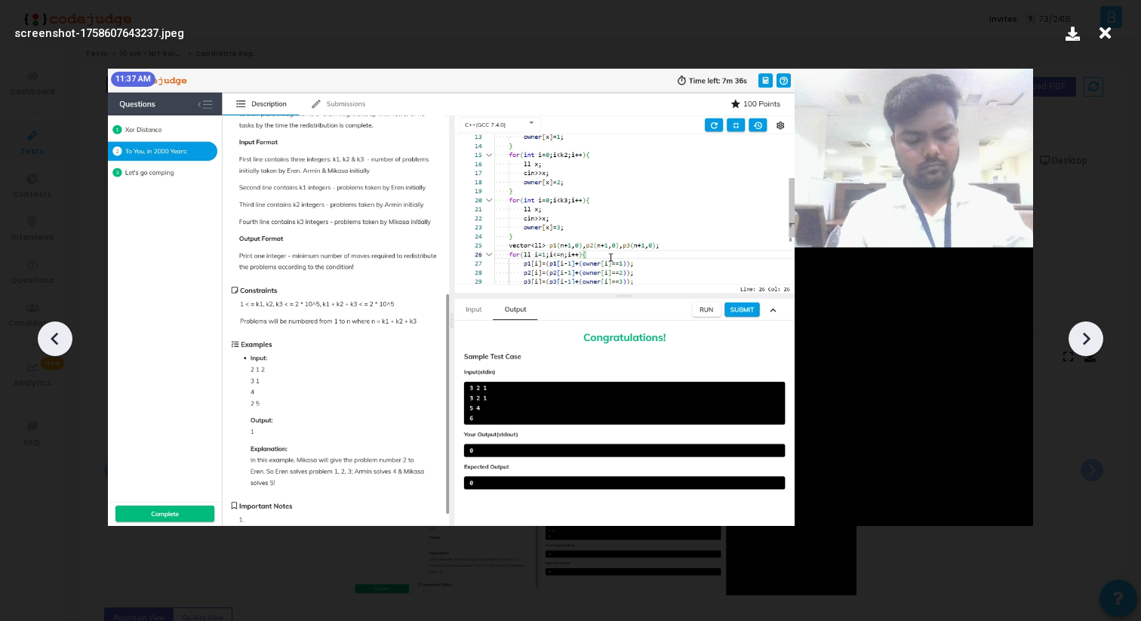
click at [1089, 350] on div at bounding box center [1086, 339] width 35 height 35
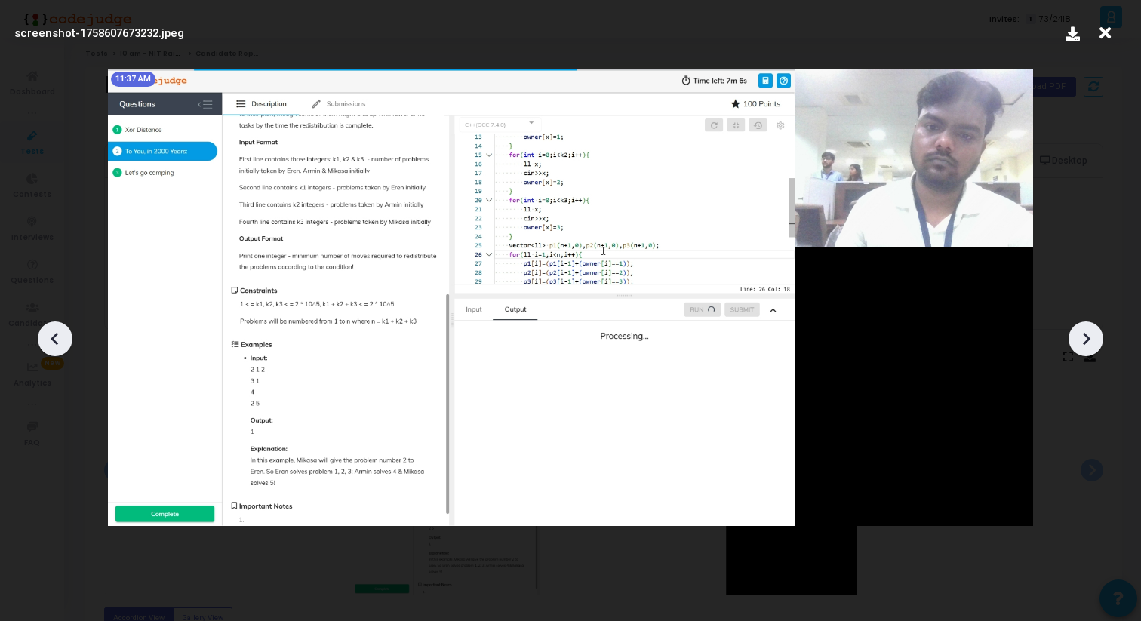
click at [1089, 350] on div at bounding box center [1086, 339] width 35 height 35
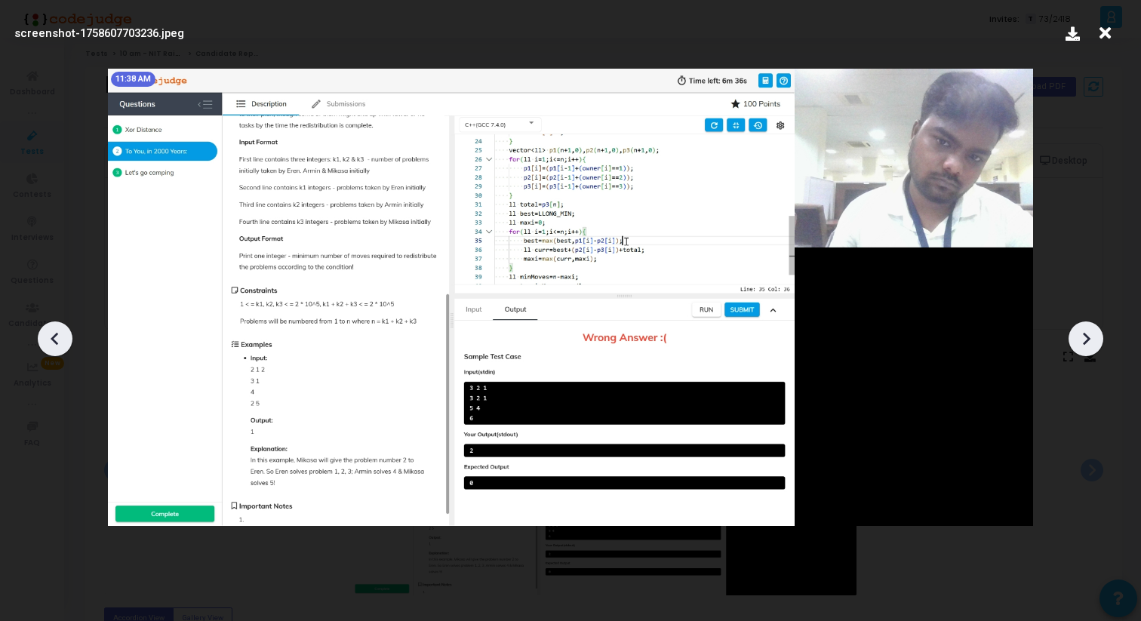
click at [1089, 350] on div at bounding box center [1086, 339] width 35 height 35
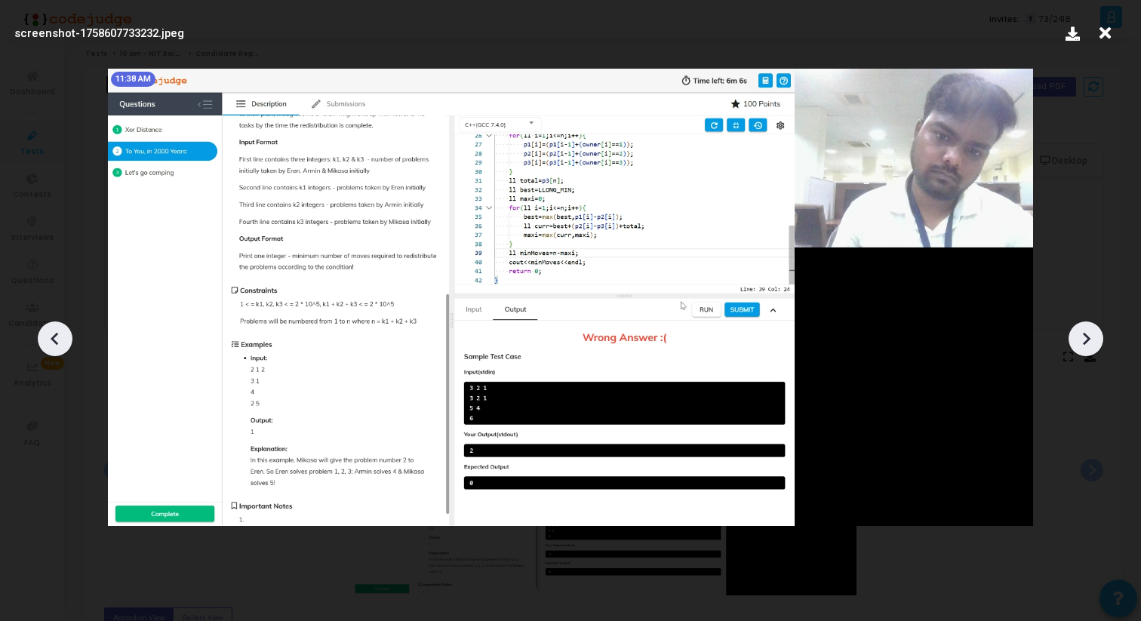
click at [1089, 350] on div at bounding box center [1086, 339] width 35 height 35
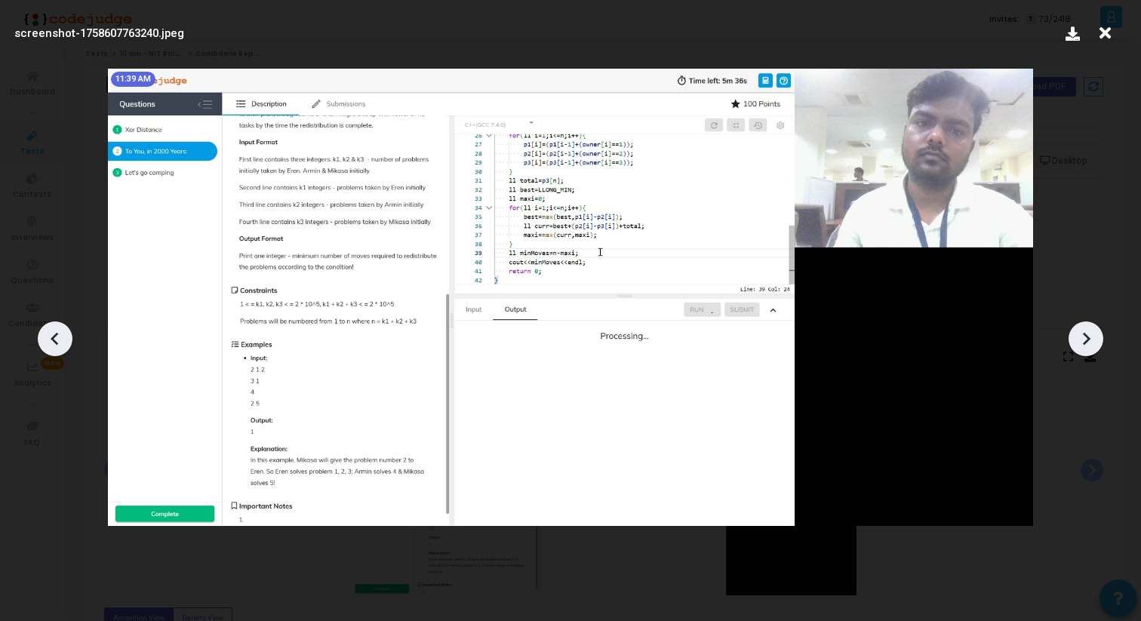
click at [1089, 350] on div at bounding box center [1086, 339] width 35 height 35
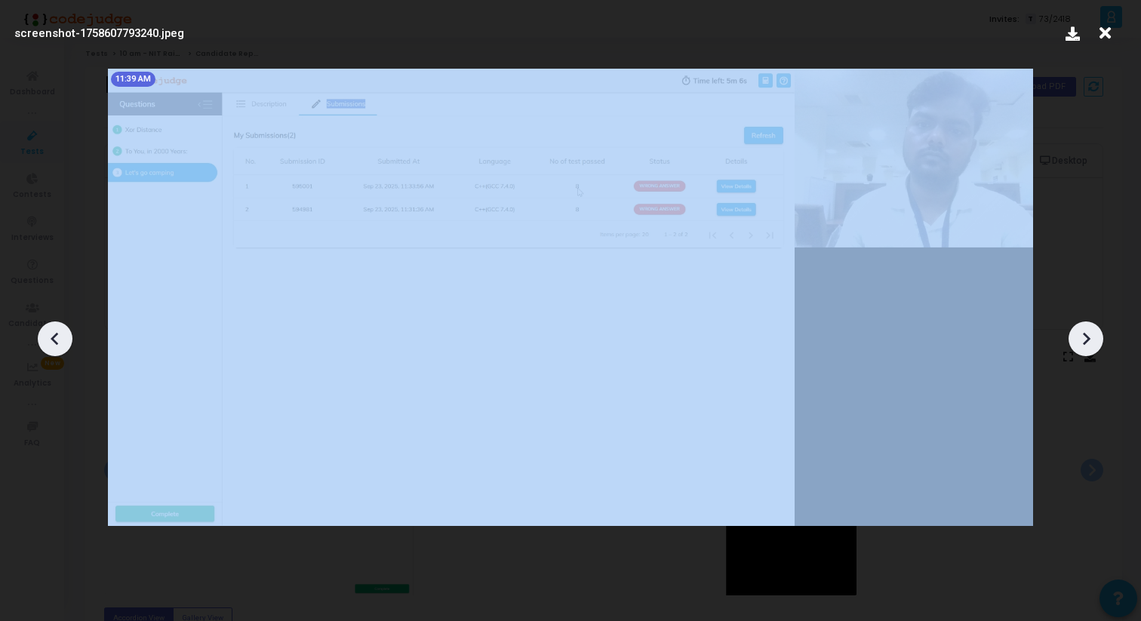
click at [1089, 350] on div at bounding box center [1086, 339] width 35 height 35
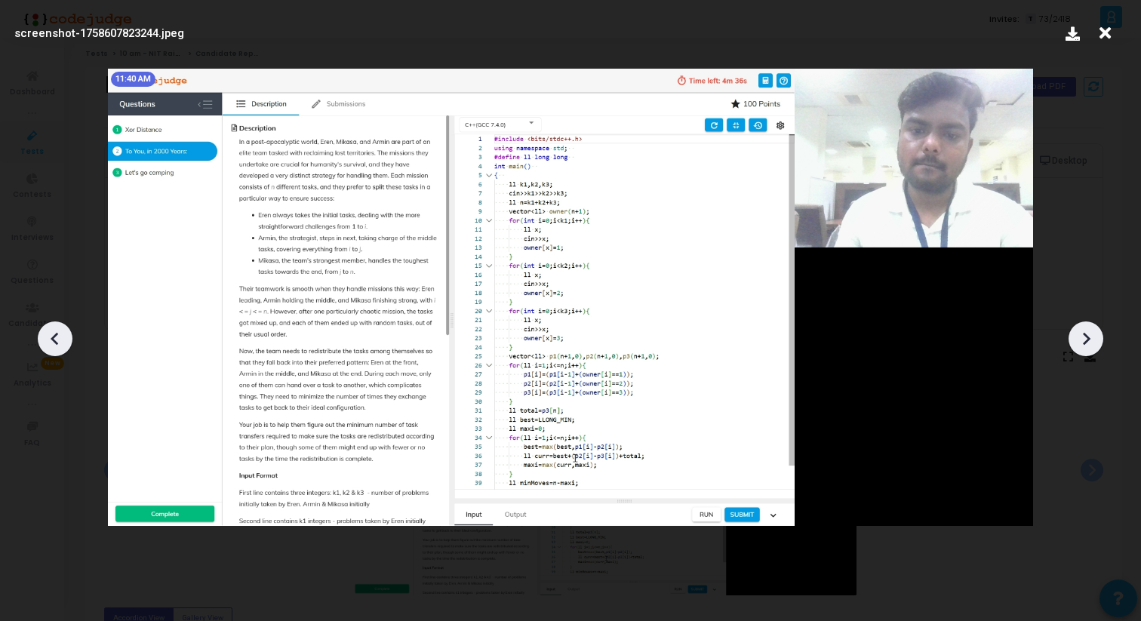
click at [1108, 36] on icon at bounding box center [1105, 33] width 23 height 29
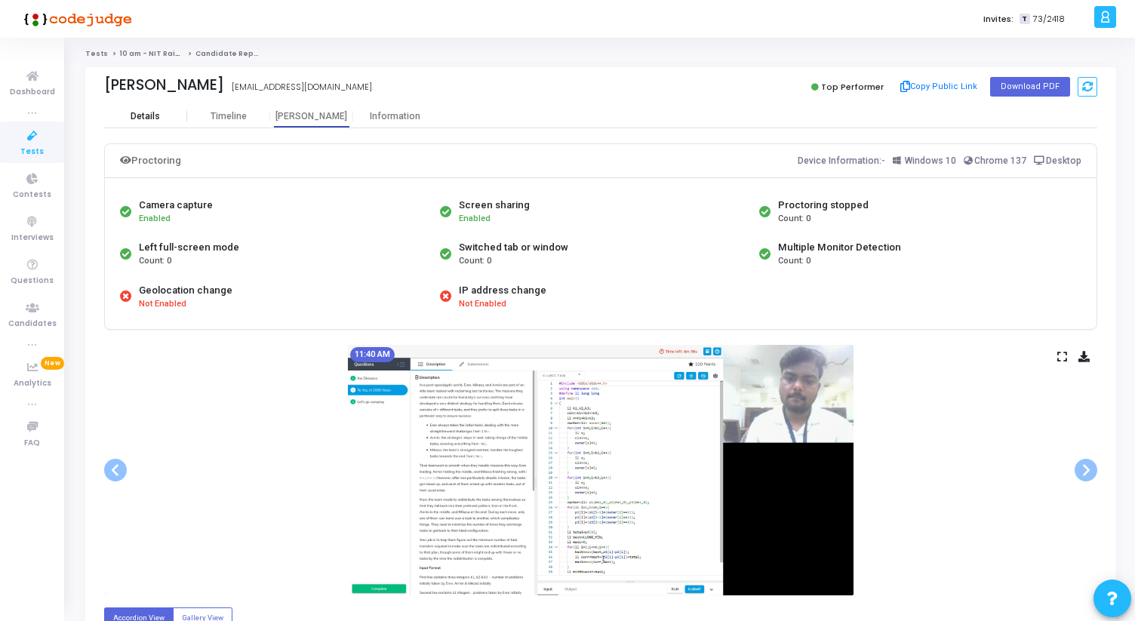
click at [148, 109] on div "Details" at bounding box center [145, 116] width 83 height 23
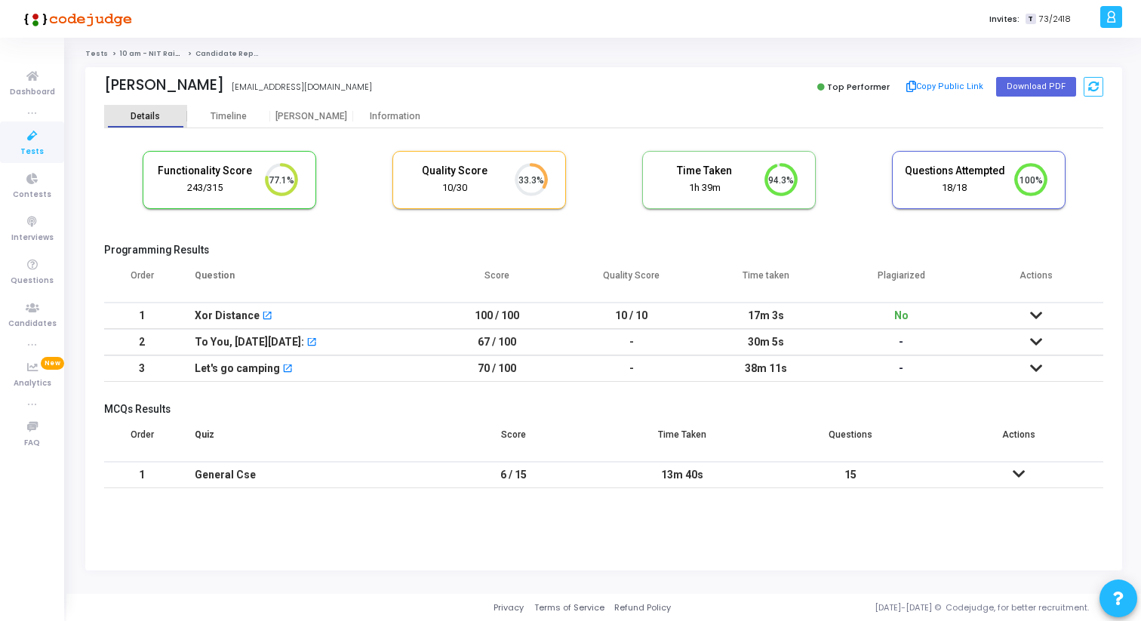
scroll to position [32, 39]
click at [301, 104] on div "Nitesh Kumar niteshkumar24mj@gmail.com Top Performer Copy Public Link Download …" at bounding box center [604, 86] width 1000 height 38
click at [302, 112] on div "[PERSON_NAME]" at bounding box center [311, 116] width 83 height 11
